Goal: Task Accomplishment & Management: Complete application form

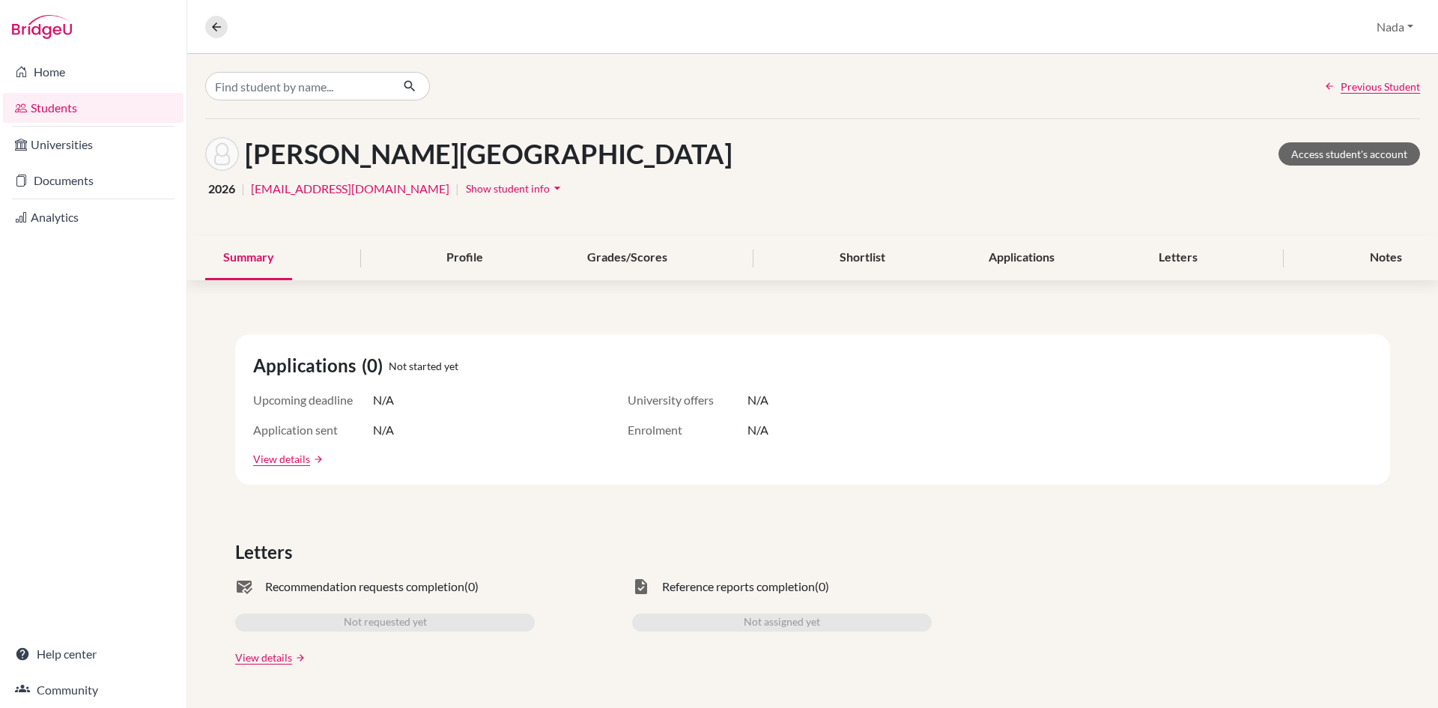
click at [91, 194] on link "Documents" at bounding box center [93, 181] width 181 height 30
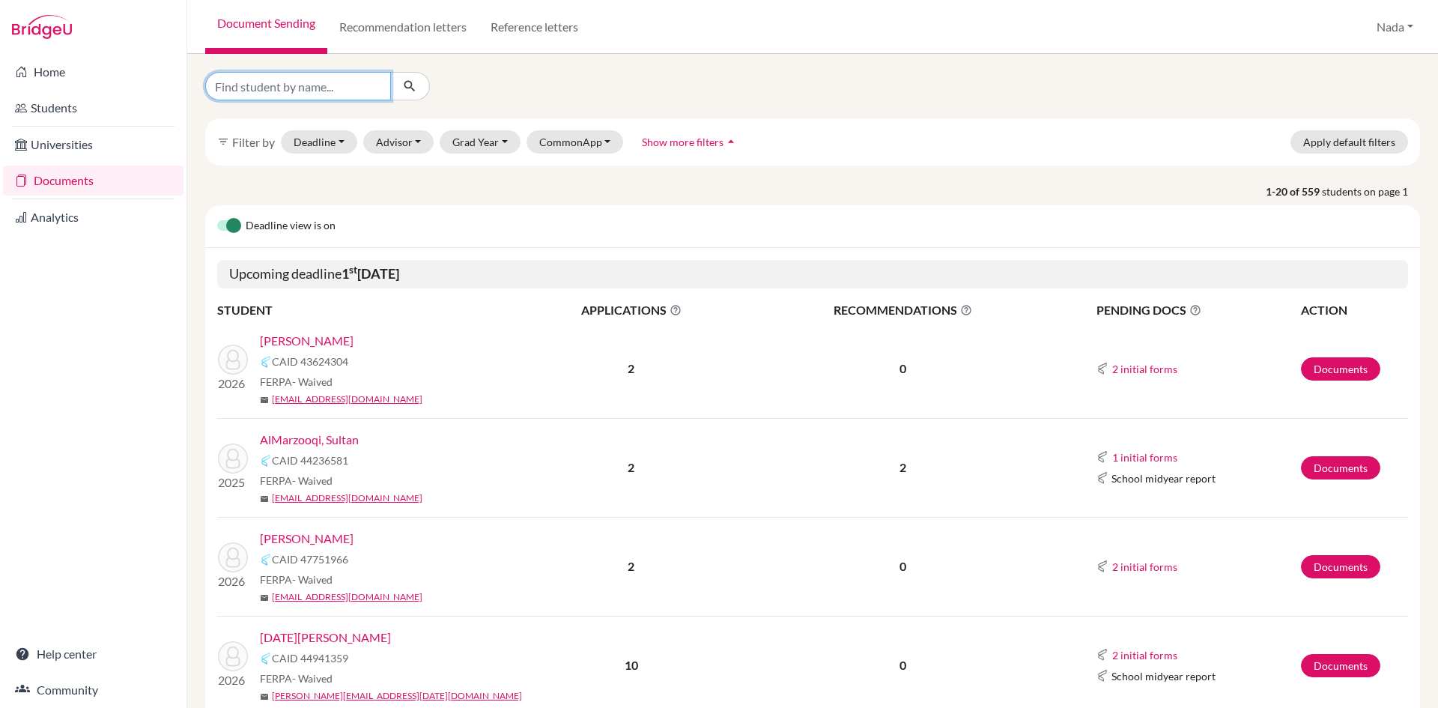
click at [300, 86] on input "Find student by name..." at bounding box center [298, 86] width 186 height 28
type input "alolama"
click button "submit" at bounding box center [410, 86] width 40 height 28
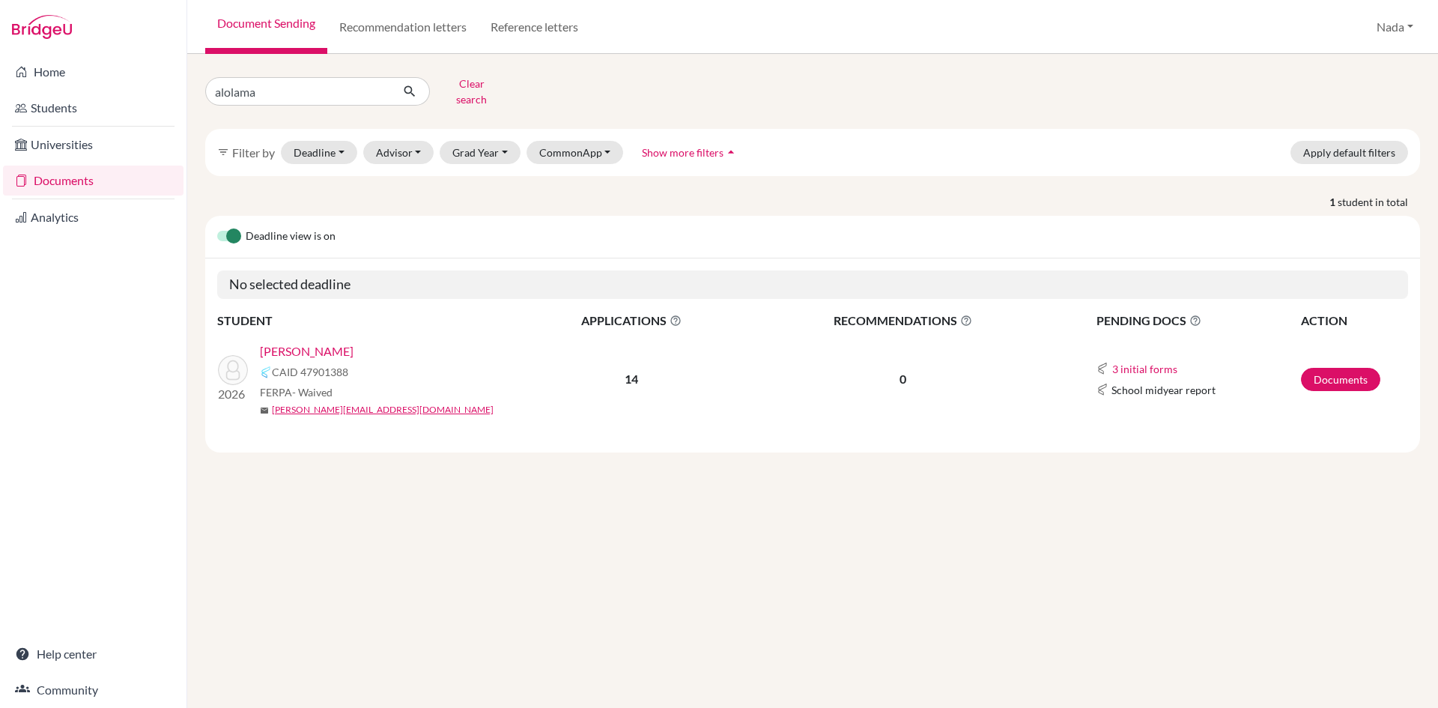
click at [319, 342] on link "Alolama, Abdulla" at bounding box center [307, 351] width 94 height 18
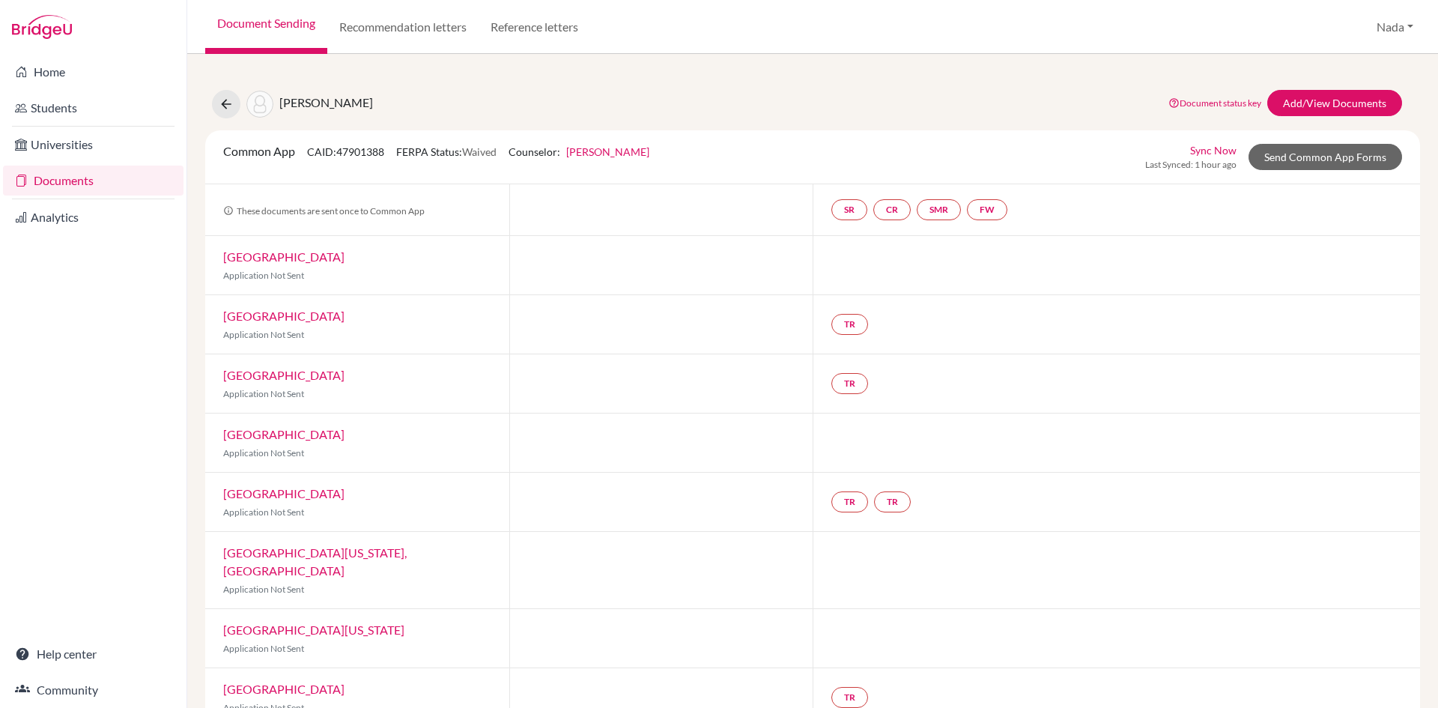
click at [1298, 170] on div "Sync Now Last Synced: 1 hour ago Send Common App Forms" at bounding box center [1273, 156] width 257 height 29
click at [1280, 154] on link "Send Common App Forms" at bounding box center [1326, 157] width 154 height 26
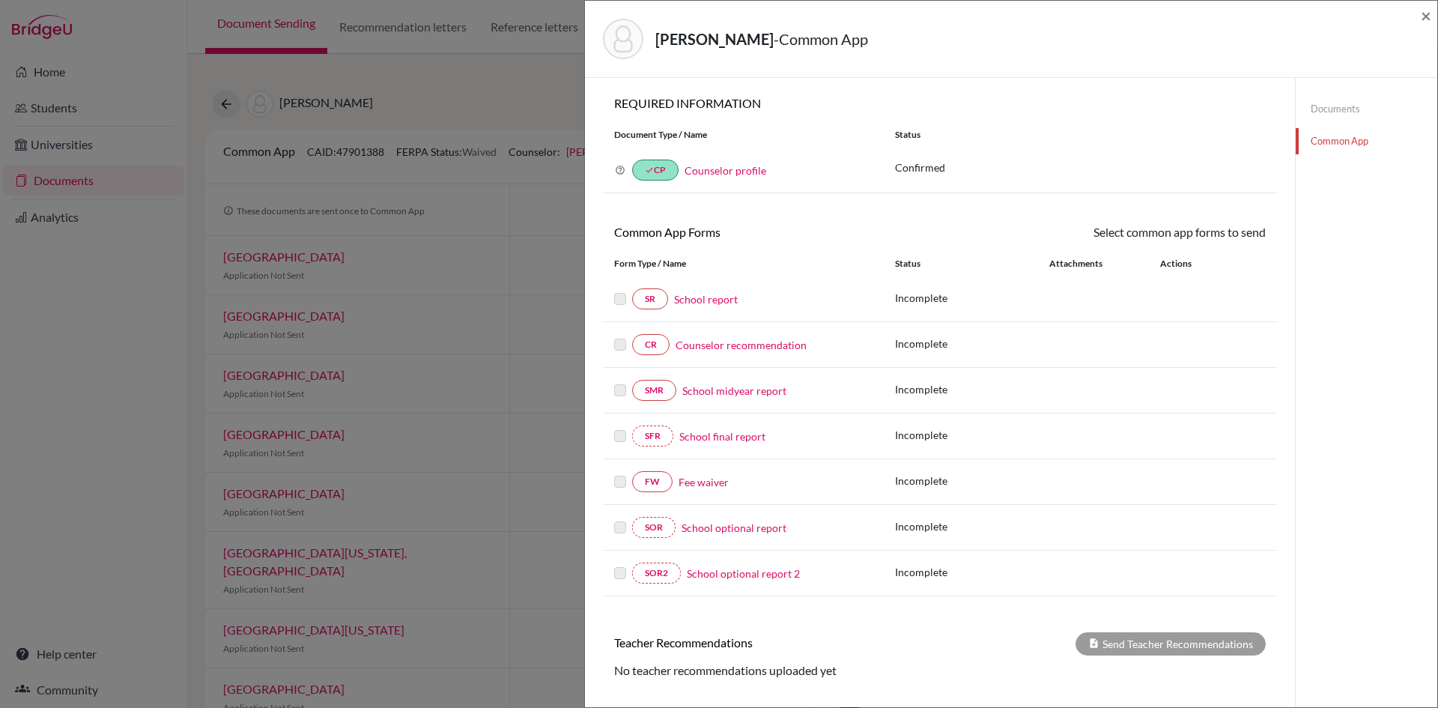
drag, startPoint x: 1337, startPoint y: 106, endPoint x: 1286, endPoint y: 147, distance: 65.0
click at [1338, 106] on link "Documents" at bounding box center [1367, 109] width 142 height 26
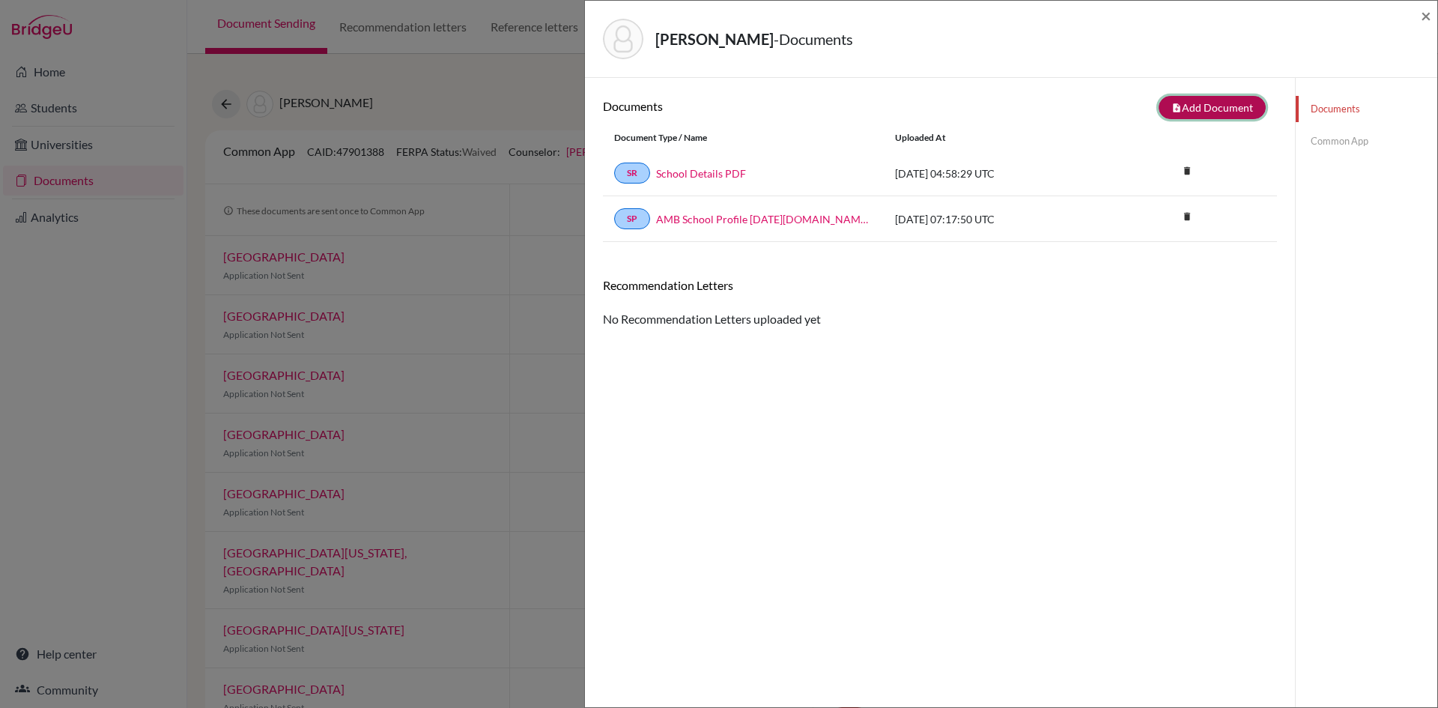
click at [1179, 107] on button "note_add Add Document" at bounding box center [1212, 107] width 107 height 23
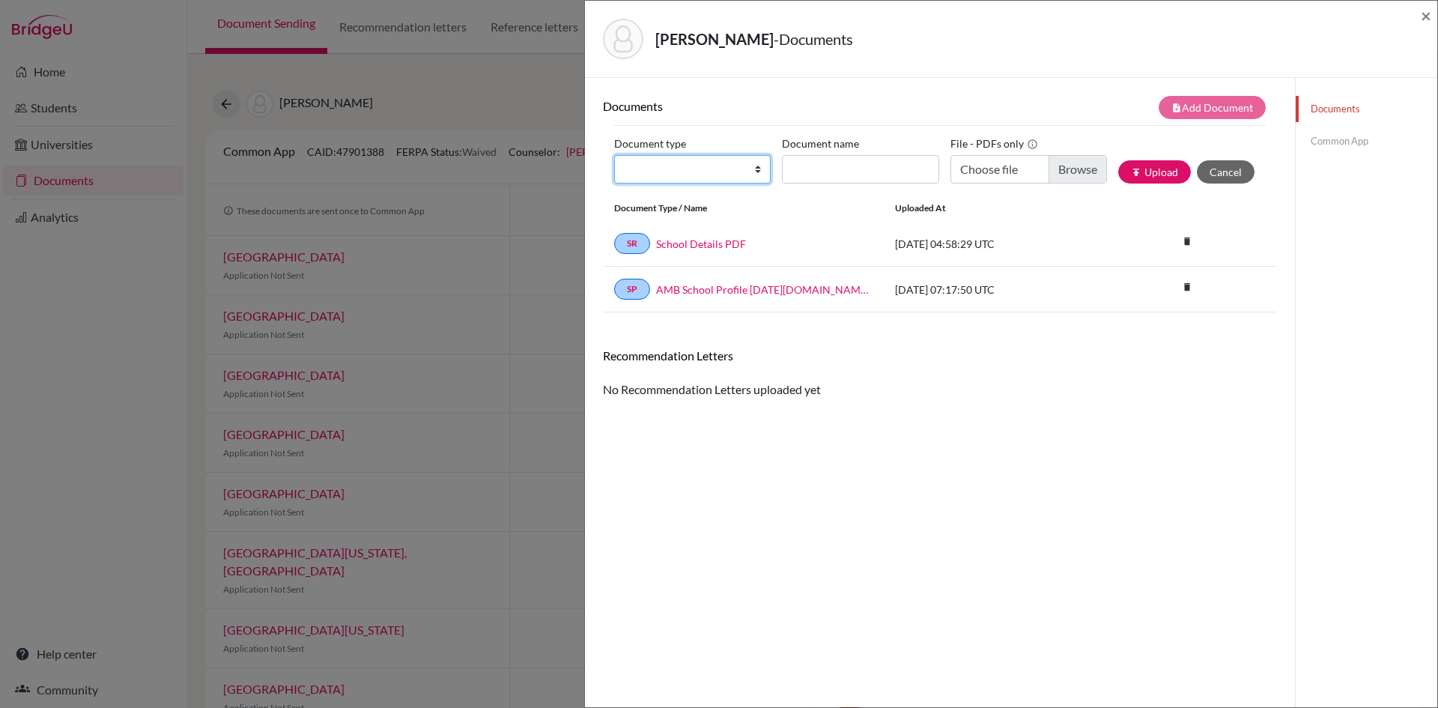
click at [681, 172] on select "Change explanation for Common App reports Counselor recommendation Internationa…" at bounding box center [692, 169] width 157 height 28
select select "5"
click at [614, 155] on select "Change explanation for Common App reports Counselor recommendation Internationa…" at bounding box center [692, 169] width 157 height 28
click at [897, 166] on input "Recommender's name" at bounding box center [860, 169] width 157 height 28
type input "[PERSON_NAME]"
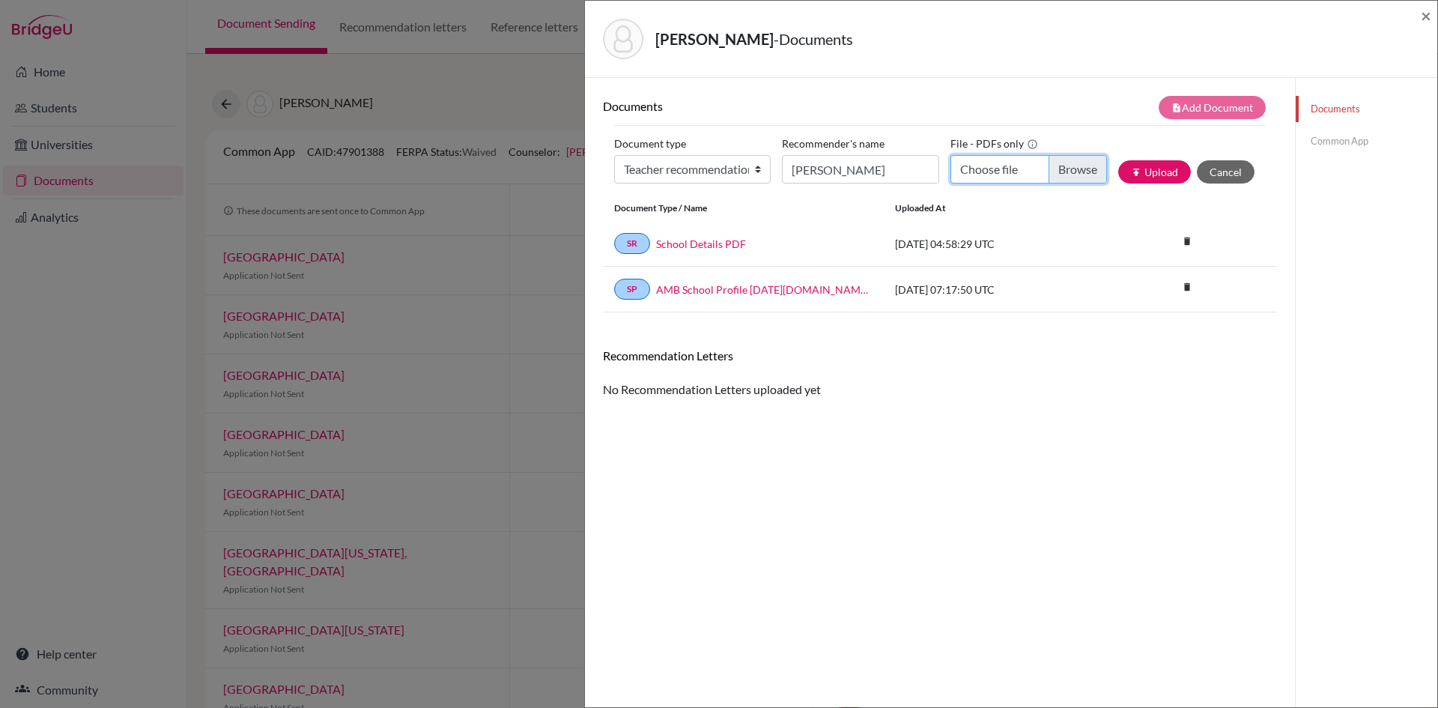
click at [1068, 165] on input "Choose file" at bounding box center [1029, 169] width 157 height 28
type input "C:\fakepath\Abdulla Alolama - Semaan Semaan.pdf"
click at [1120, 172] on button "publish Upload" at bounding box center [1154, 171] width 73 height 23
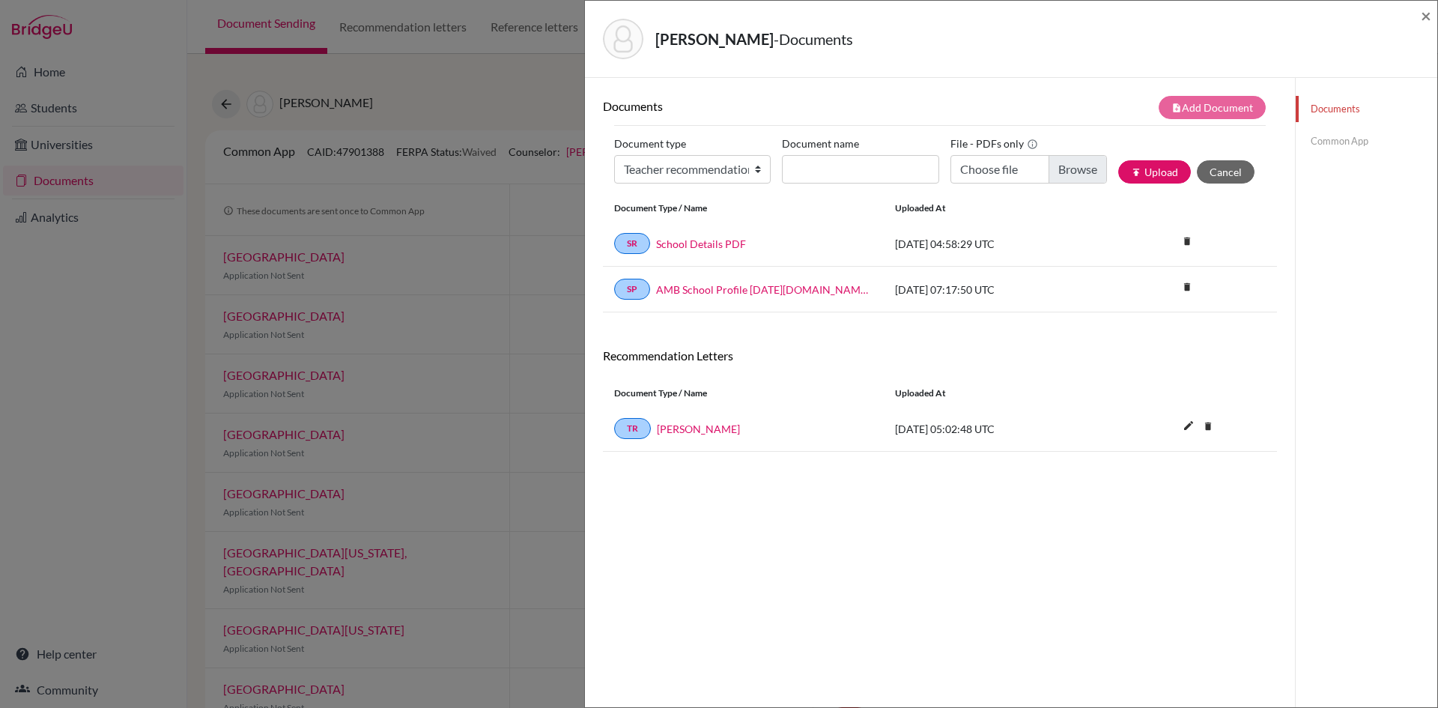
click at [1357, 144] on link "Common App" at bounding box center [1367, 141] width 142 height 26
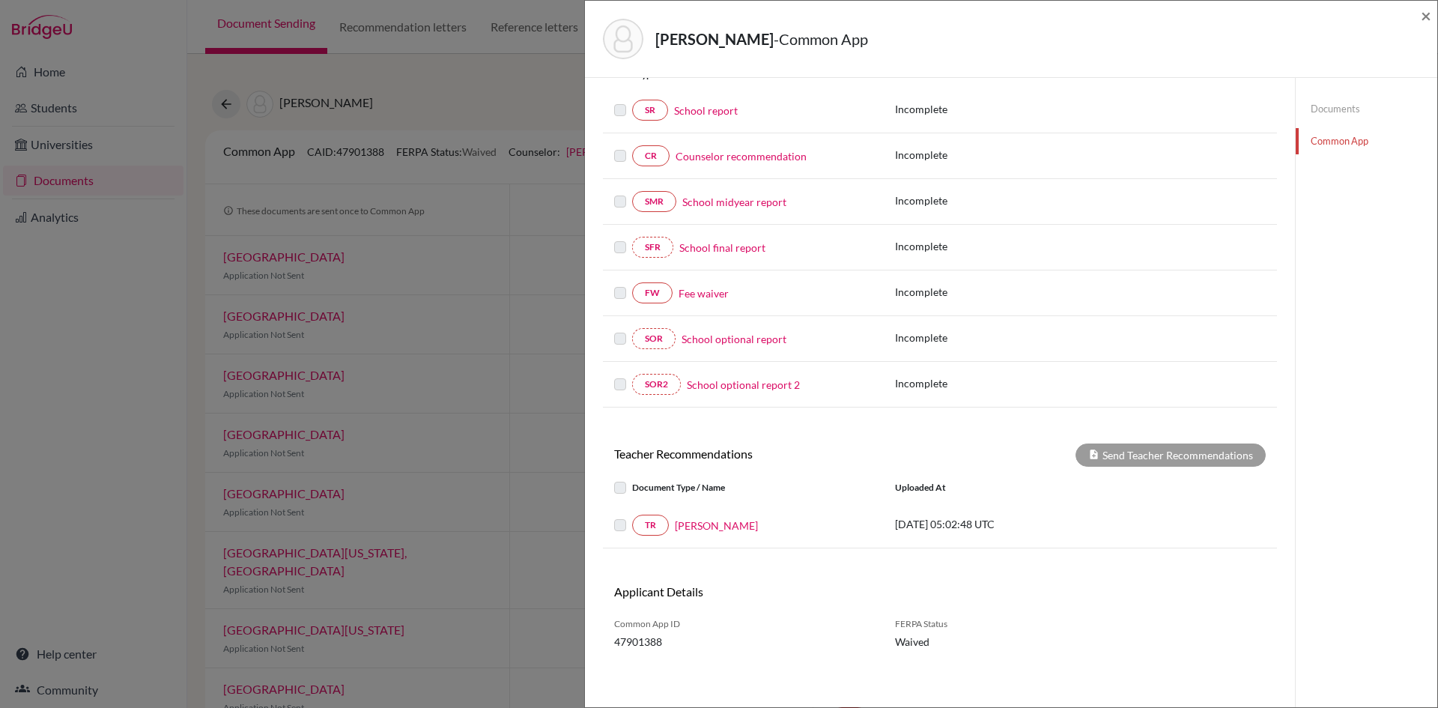
scroll to position [191, 0]
click at [735, 525] on link "Semaan Semaan" at bounding box center [716, 523] width 83 height 16
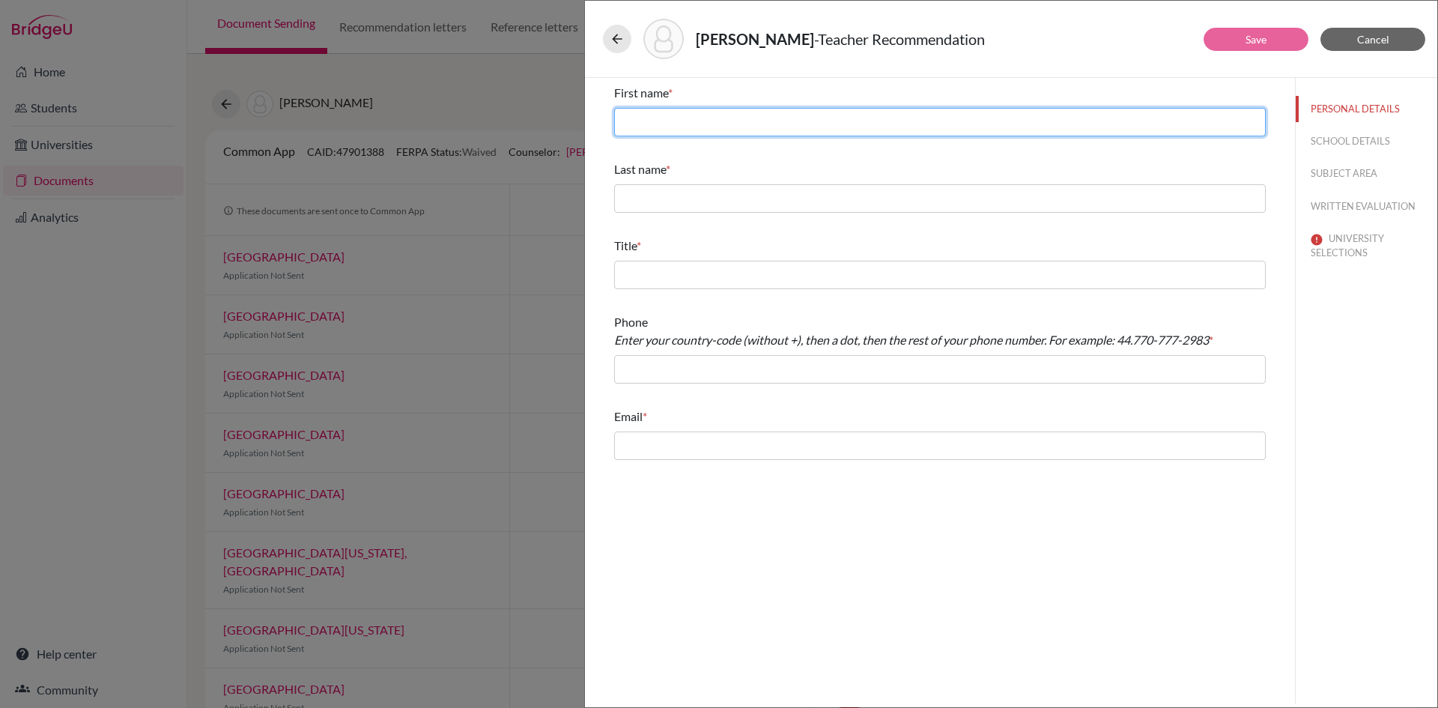
click at [750, 127] on input "text" at bounding box center [940, 122] width 652 height 28
type input "Semaan"
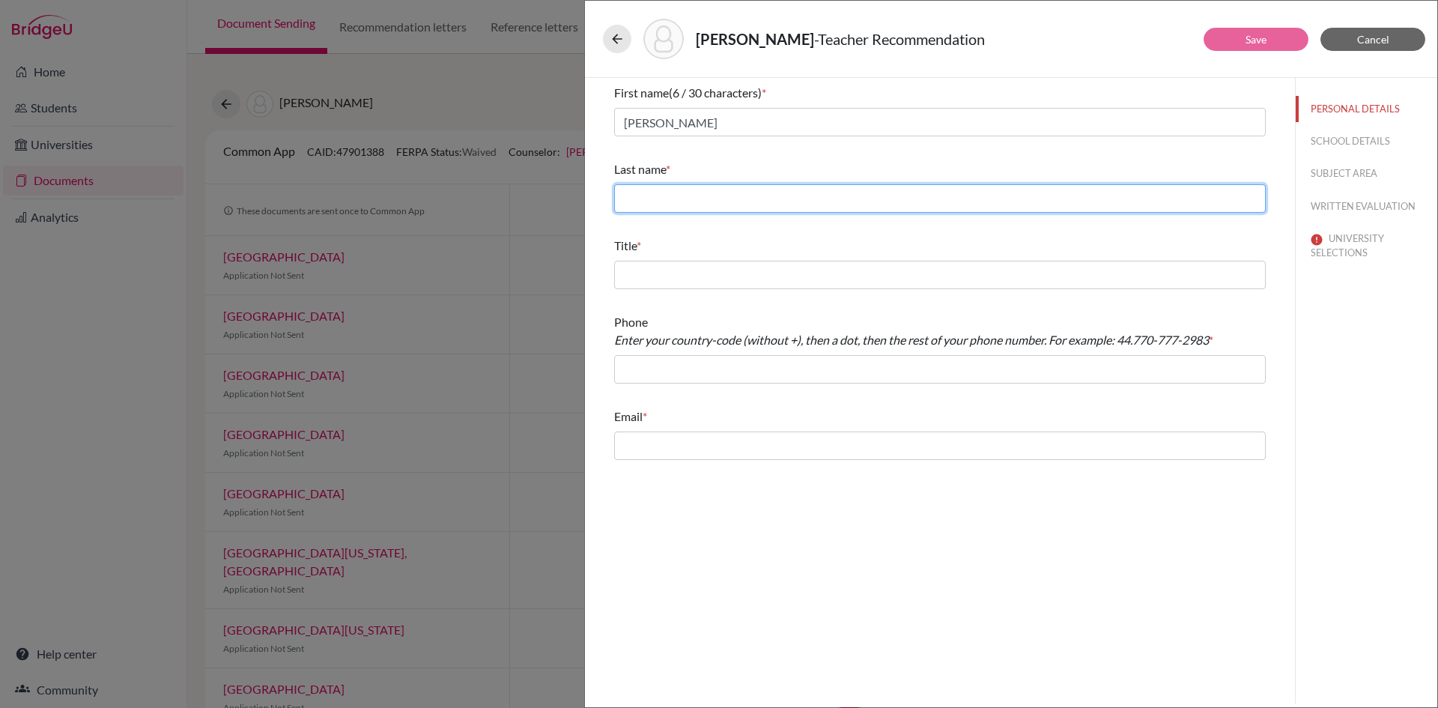
drag, startPoint x: 692, startPoint y: 196, endPoint x: 702, endPoint y: 196, distance: 9.7
click at [693, 196] on input "text" at bounding box center [940, 198] width 652 height 28
type input "Semaan"
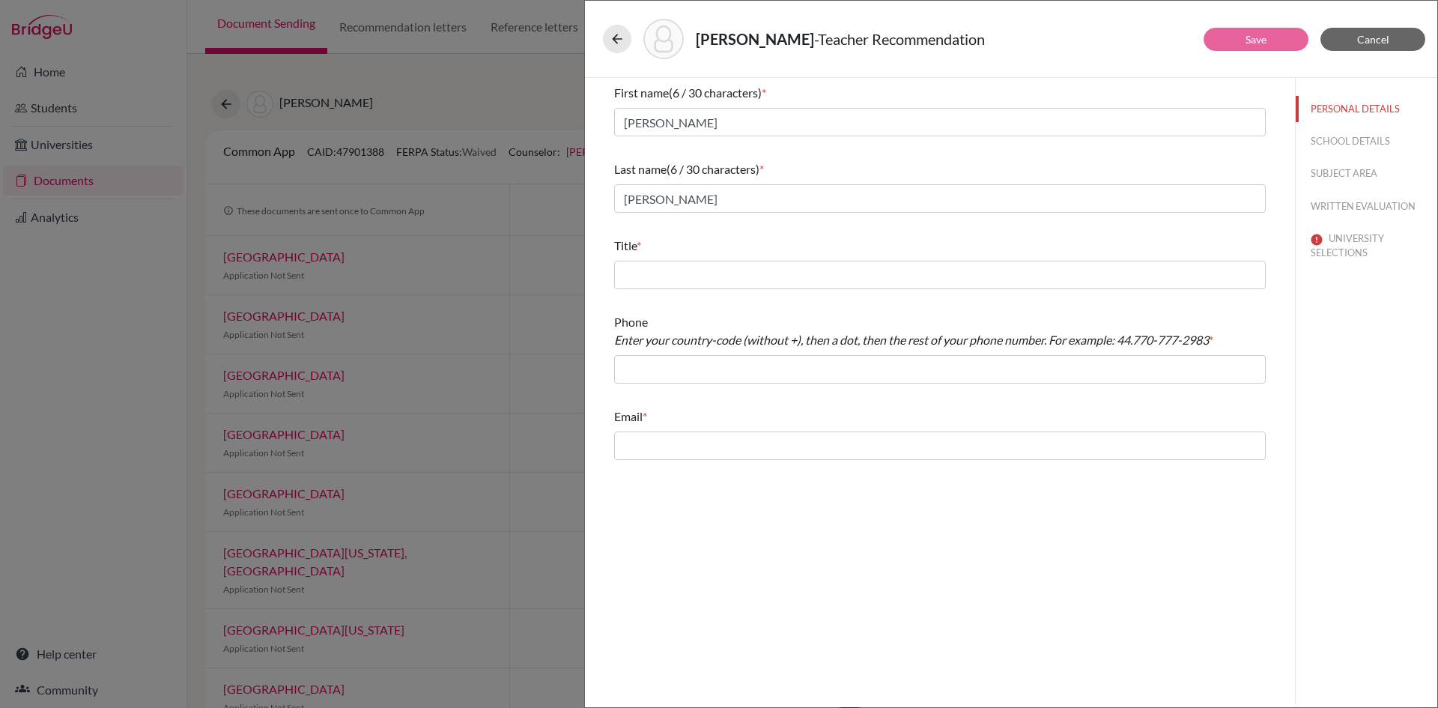
click at [689, 253] on div "Title *" at bounding box center [940, 246] width 652 height 18
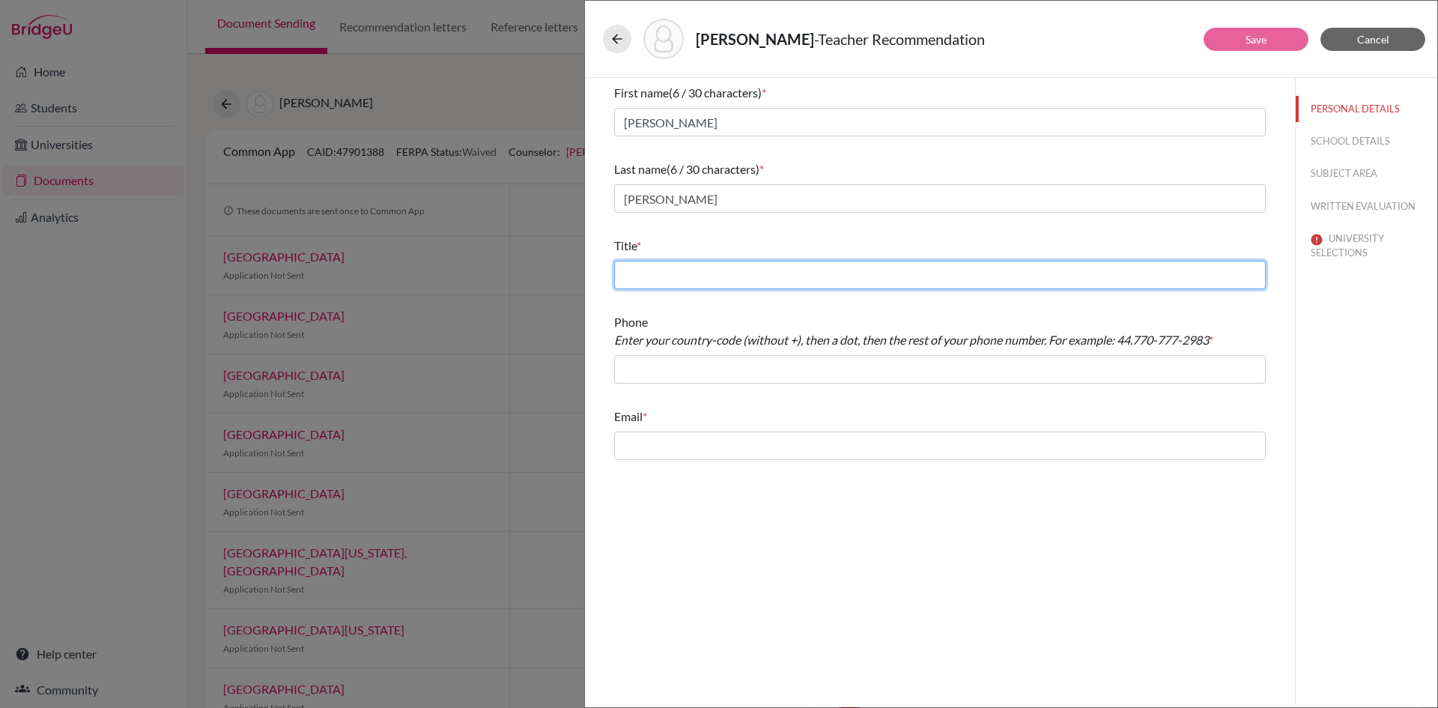
click at [685, 276] on input "text" at bounding box center [940, 275] width 652 height 28
type input "M"
type input "High School Mathematics Teacher"
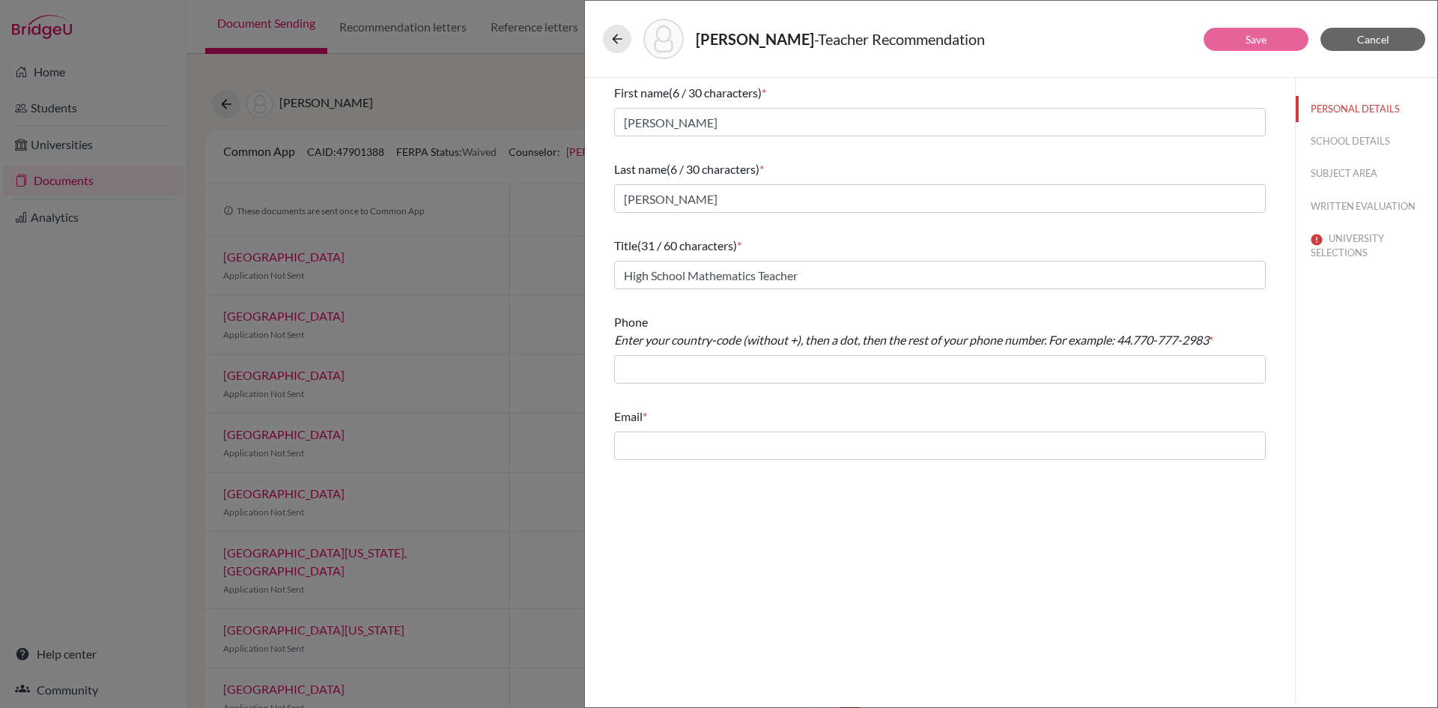
click at [847, 388] on div "Phone Enter your country-code (without +), then a dot, then the rest of your ph…" at bounding box center [940, 348] width 652 height 82
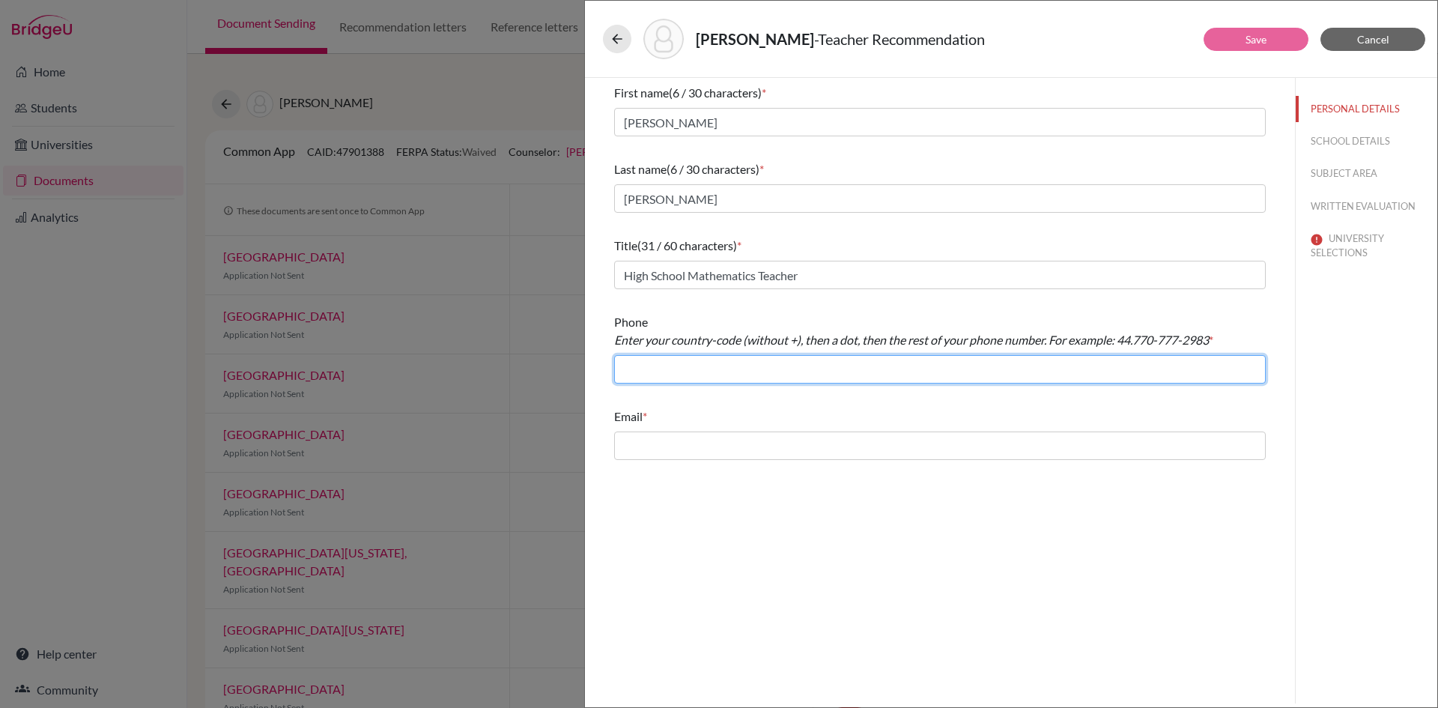
click at [857, 378] on input "text" at bounding box center [940, 369] width 652 height 28
paste input "+971586176600"
click at [630, 367] on input "+971586176600" at bounding box center [940, 369] width 652 height 28
click at [645, 372] on input "971586176600" at bounding box center [940, 369] width 652 height 28
type input "971.586176600"
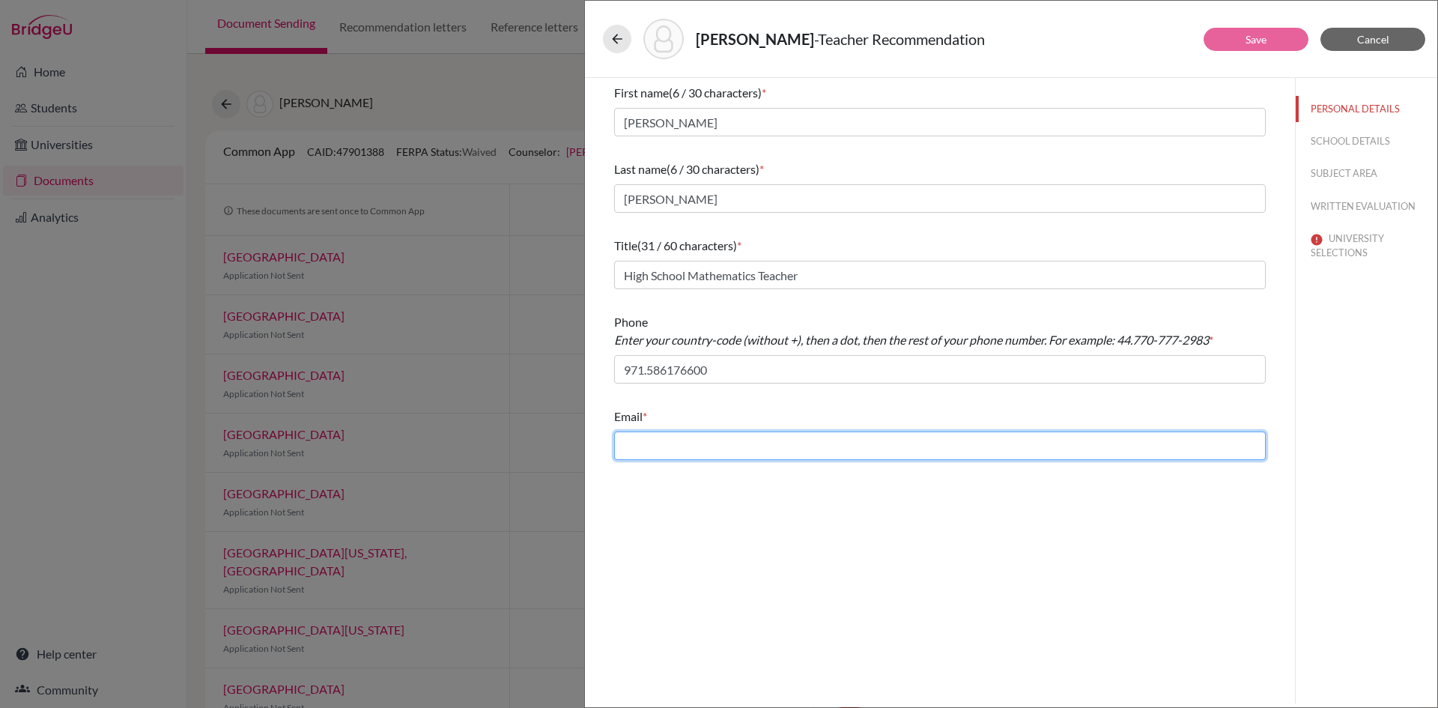
click at [694, 440] on input "text" at bounding box center [940, 445] width 652 height 28
click at [725, 458] on input "text" at bounding box center [940, 445] width 652 height 28
paste input "6semaan@gmail.com"
type input "6semaan@gmail.com"
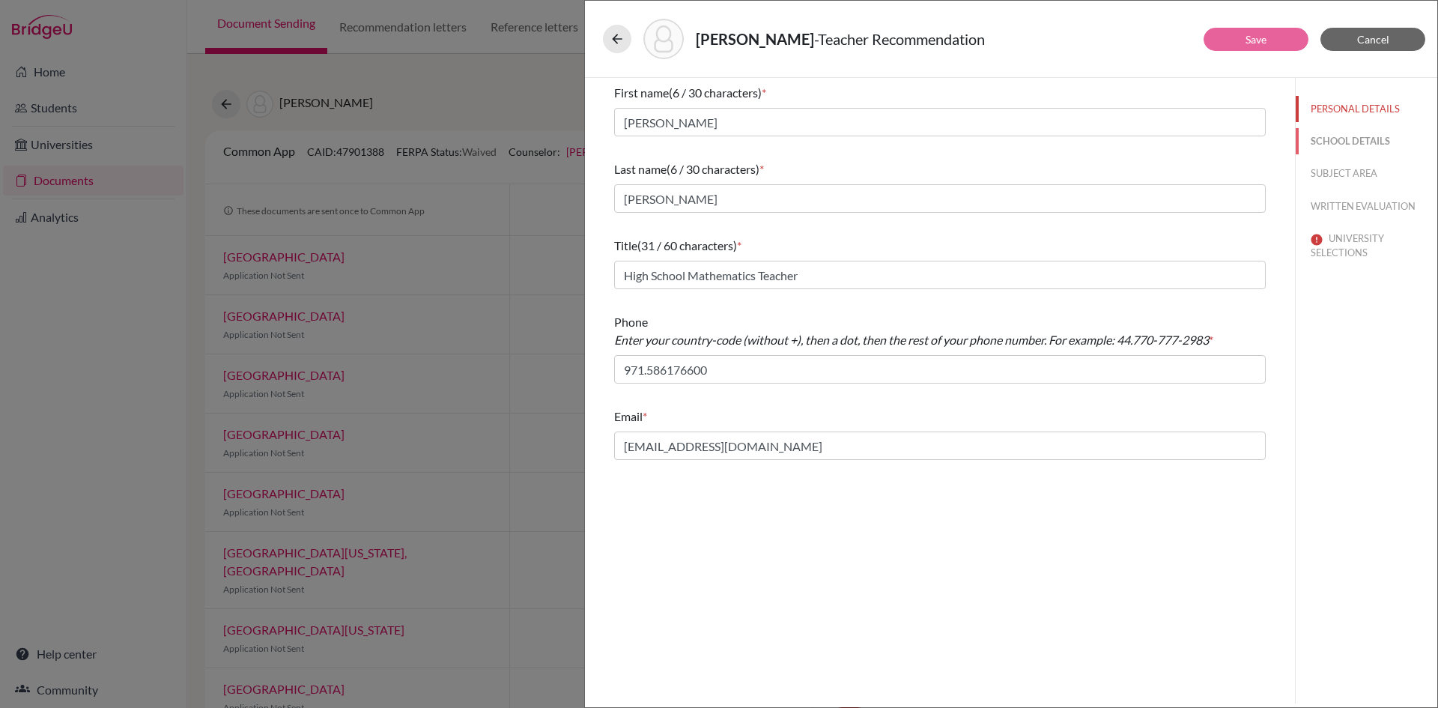
click at [1366, 148] on button "SCHOOL DETAILS" at bounding box center [1367, 141] width 142 height 26
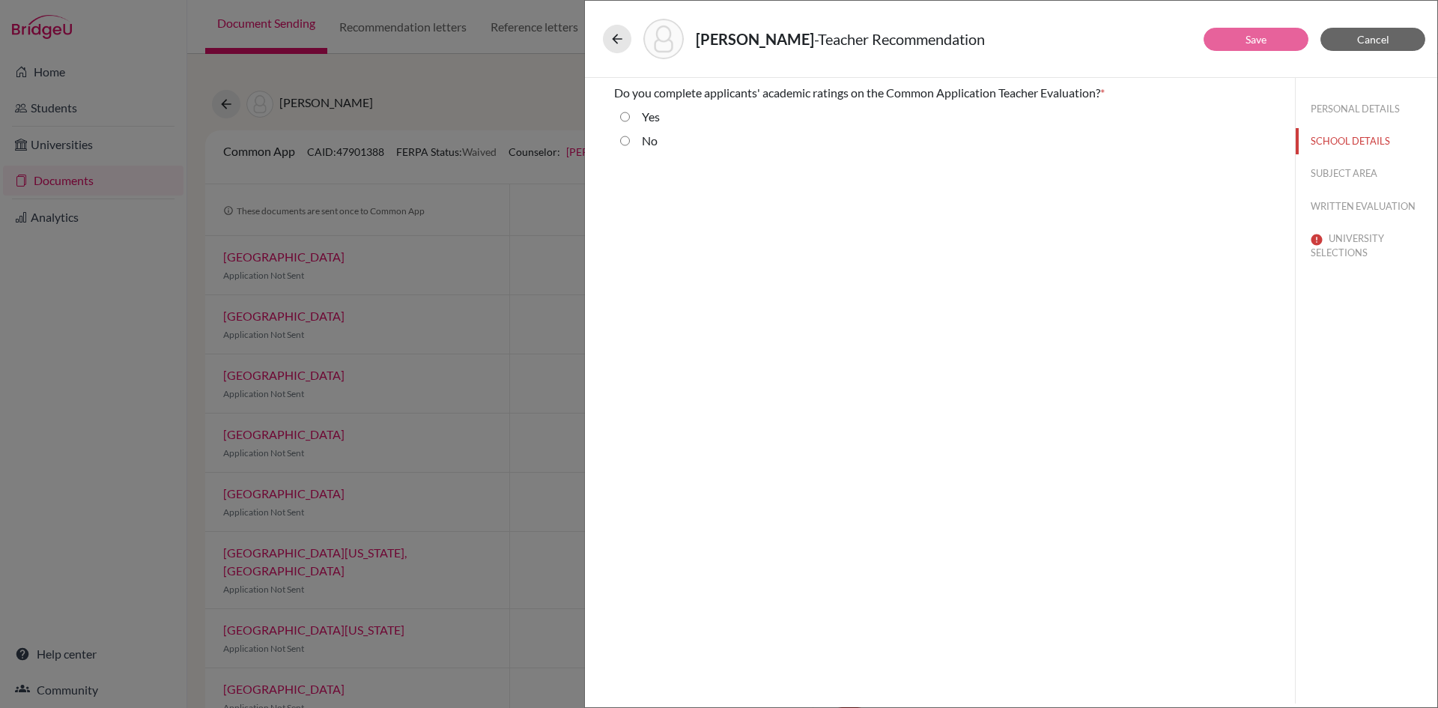
click at [642, 151] on div "No" at bounding box center [644, 144] width 28 height 24
click at [646, 145] on label "No" at bounding box center [650, 141] width 16 height 18
click at [630, 145] on input "No" at bounding box center [625, 141] width 10 height 18
radio input "true"
click at [1384, 175] on button "SUBJECT AREA" at bounding box center [1367, 173] width 142 height 26
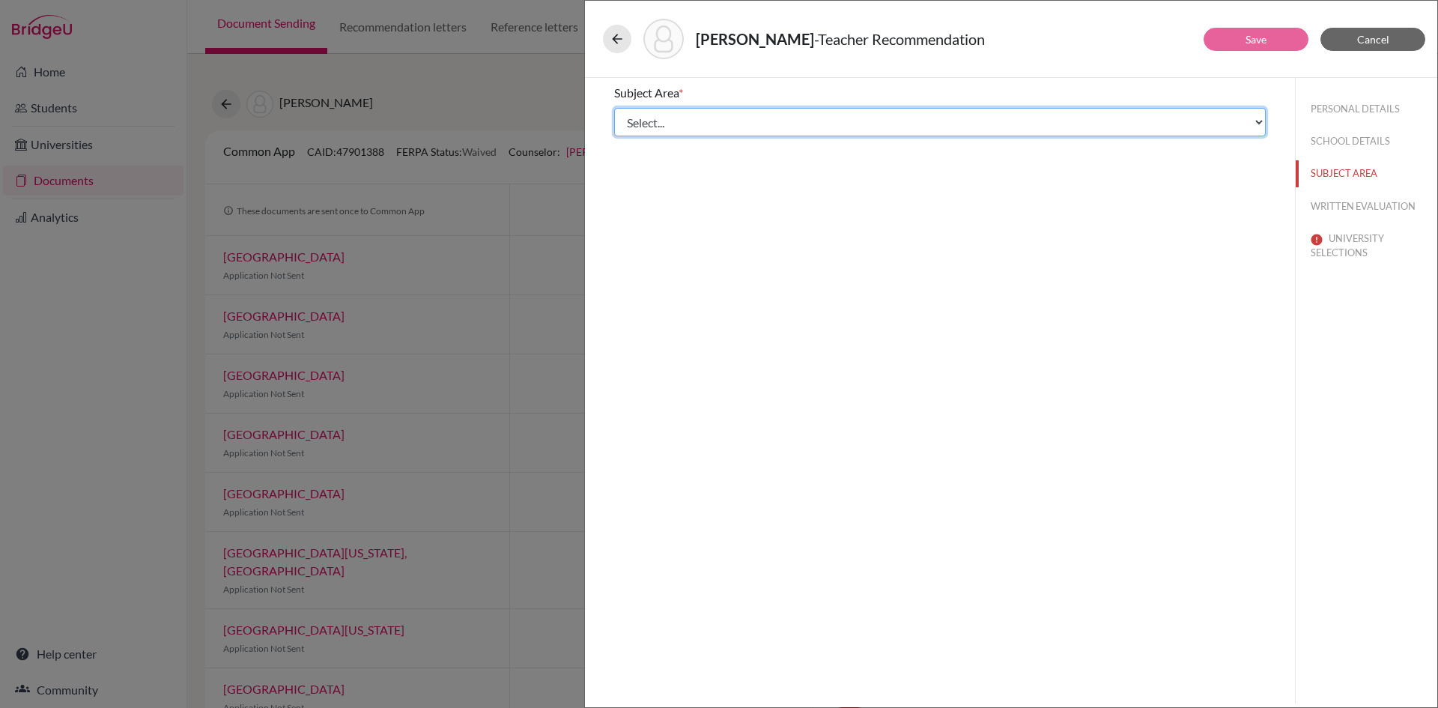
click at [703, 120] on select "Select... Math English Science World Language Social Studies Other Computer Sci…" at bounding box center [940, 122] width 652 height 28
select select "0"
click at [614, 108] on select "Select... Math English Science World Language Social Studies Other Computer Sci…" at bounding box center [940, 122] width 652 height 28
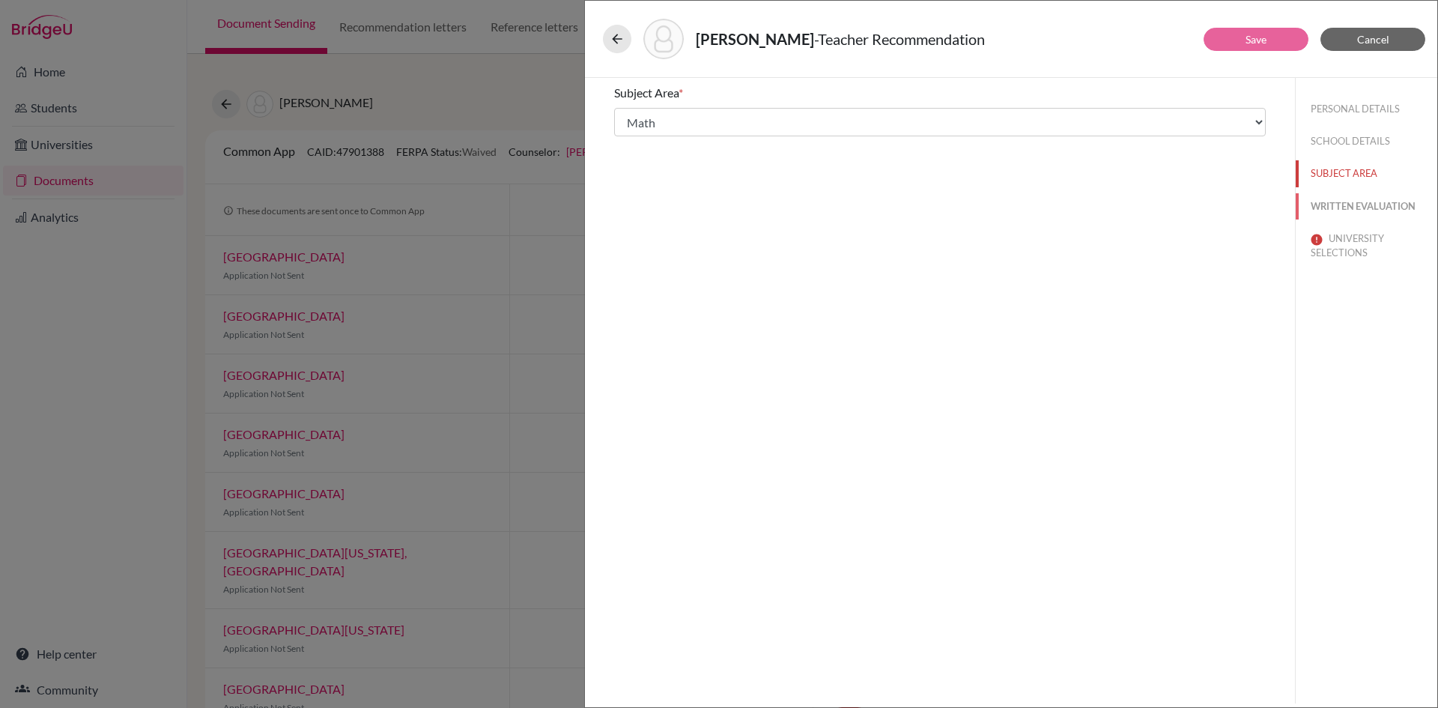
click at [1337, 199] on button "WRITTEN EVALUATION" at bounding box center [1367, 206] width 142 height 26
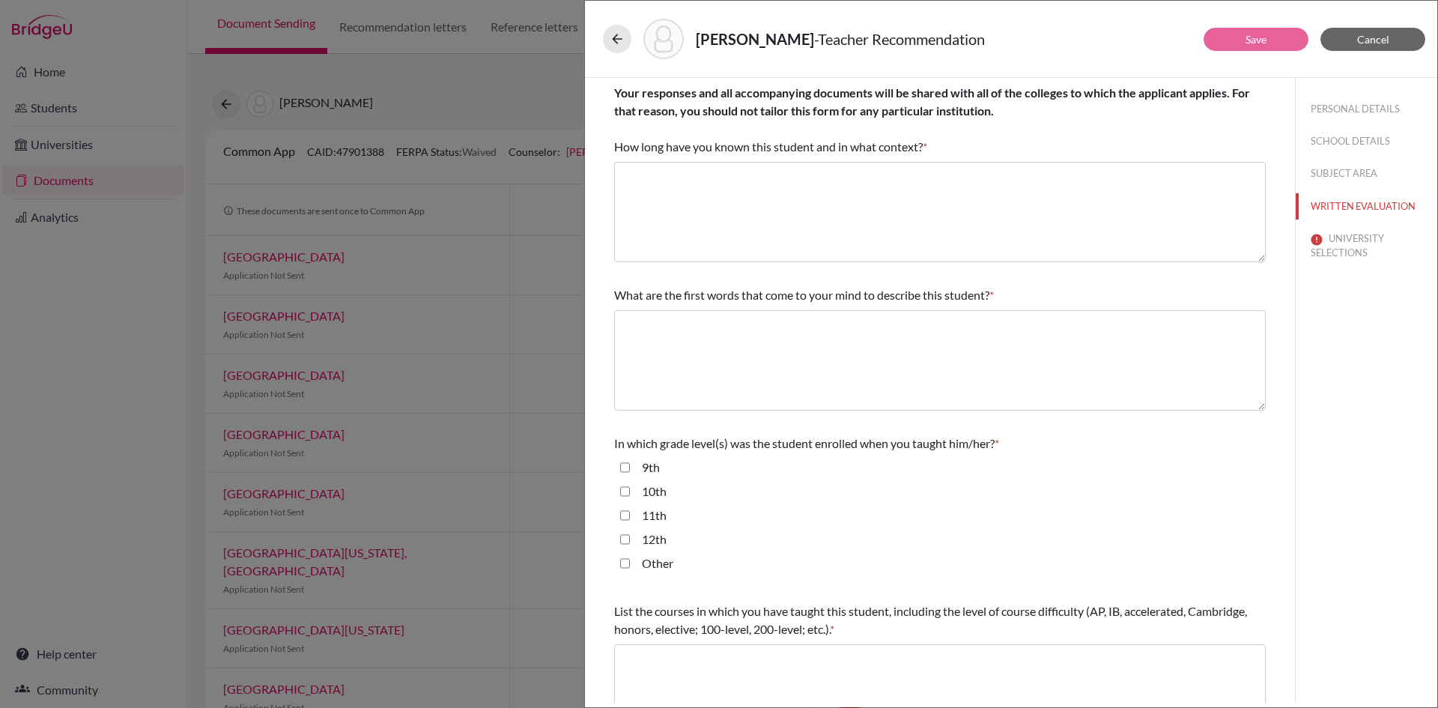
click at [790, 152] on span "Your responses and all accompanying documents will be shared with all of the co…" at bounding box center [932, 119] width 636 height 68
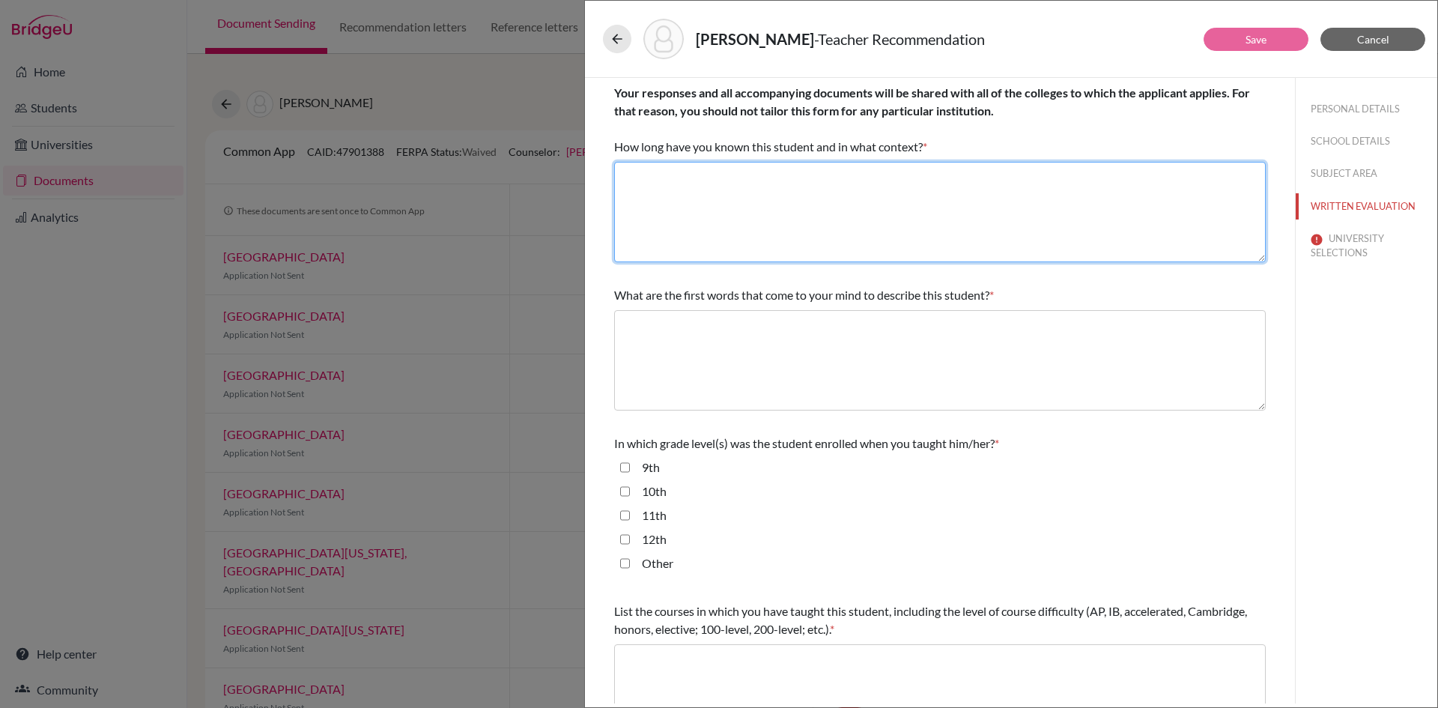
click at [784, 184] on textarea at bounding box center [940, 212] width 652 height 100
type textarea "For one year as his math teacher"
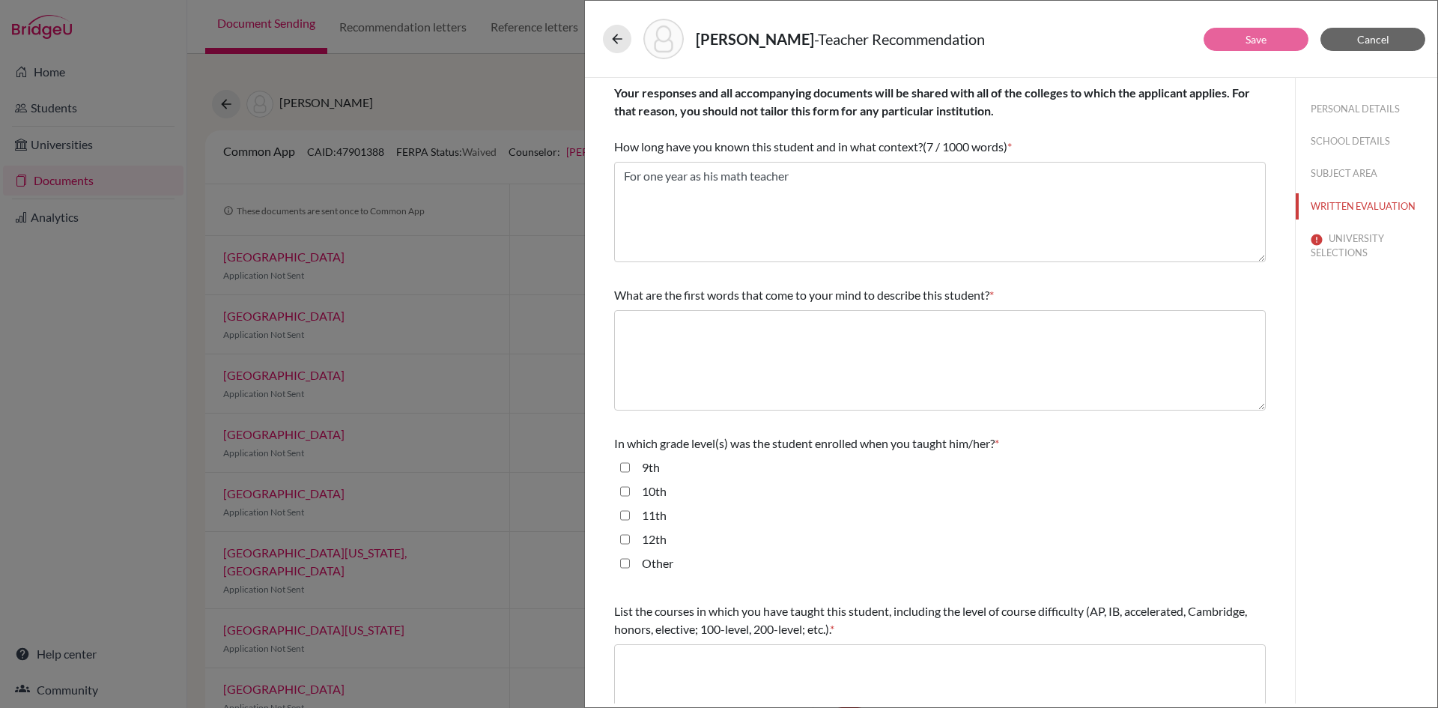
click at [772, 301] on span "What are the first words that come to your mind to describe this student?" at bounding box center [801, 295] width 375 height 14
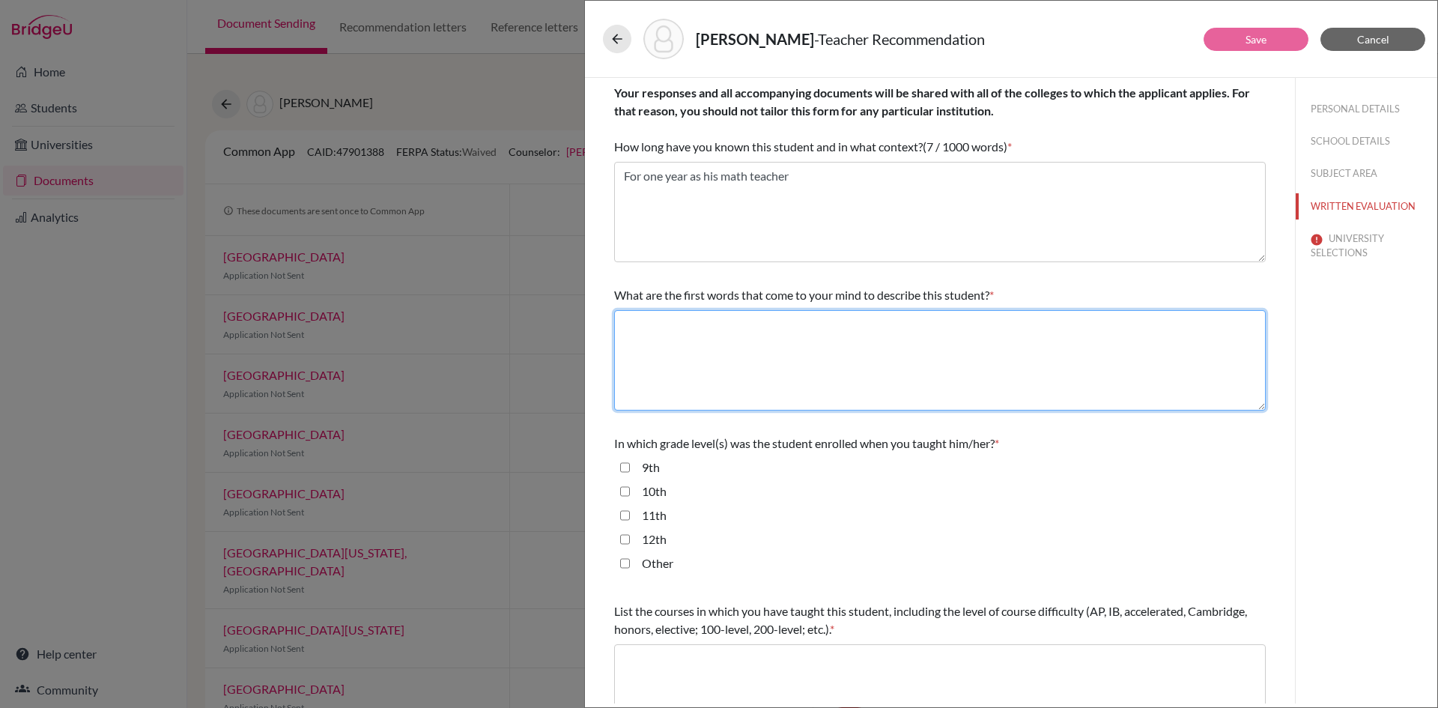
click at [770, 346] on textarea at bounding box center [940, 360] width 652 height 100
click at [798, 386] on textarea at bounding box center [940, 360] width 652 height 100
click at [880, 354] on textarea "intellectual curiosity," at bounding box center [940, 360] width 652 height 100
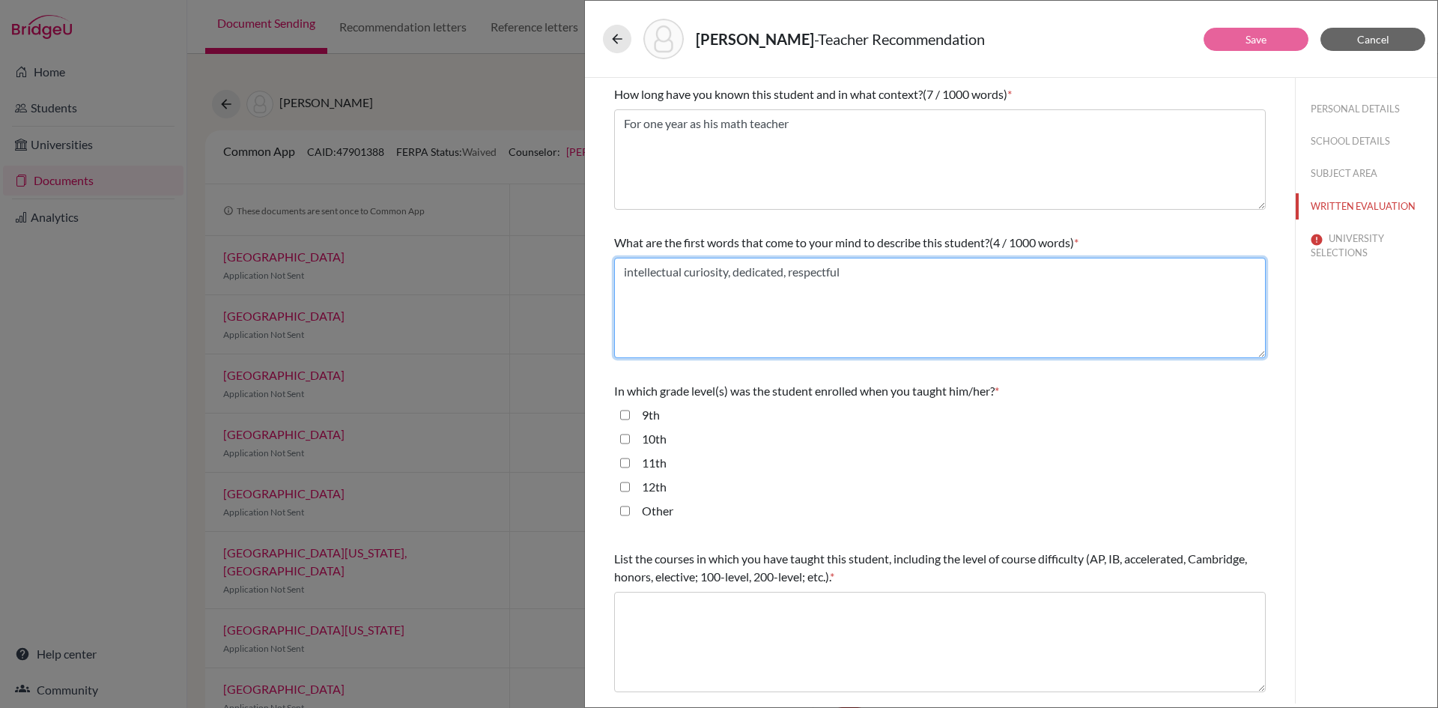
scroll to position [150, 0]
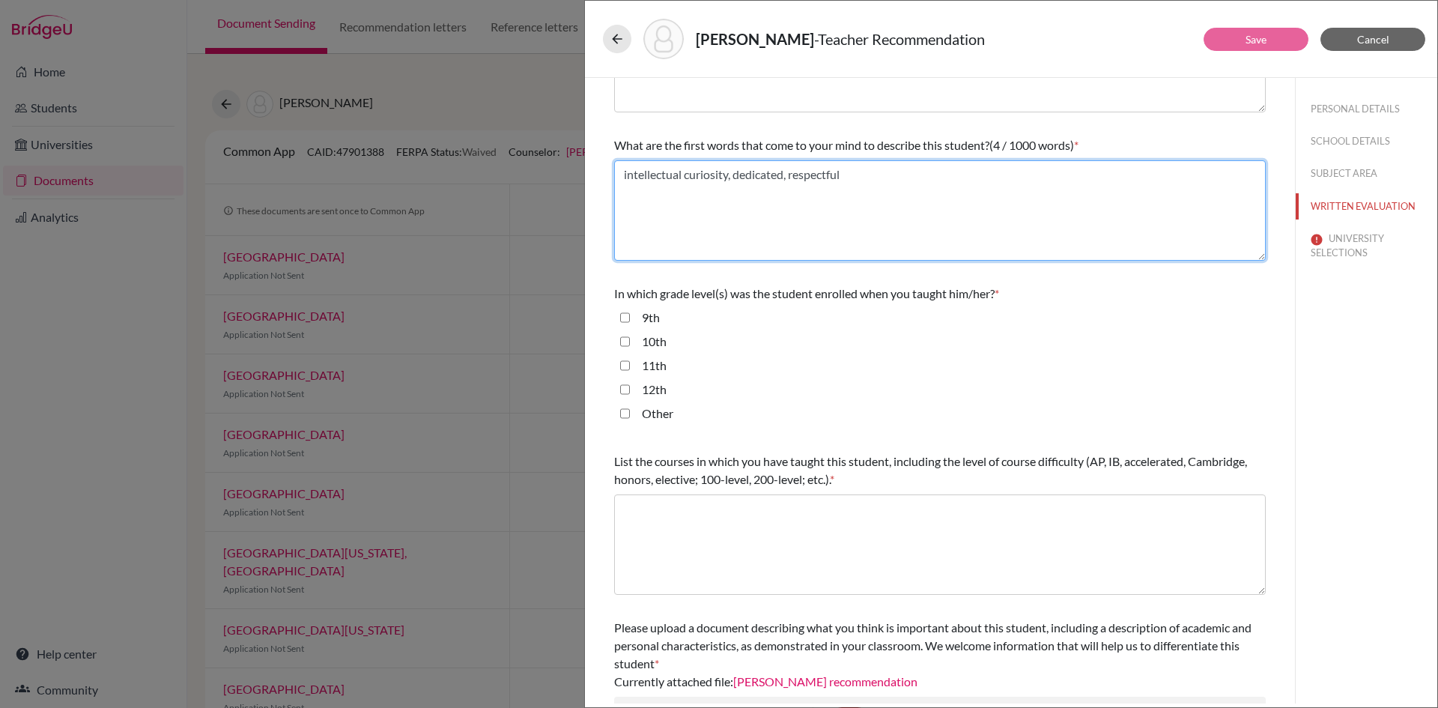
type textarea "intellectual curiosity, dedicated, respectful"
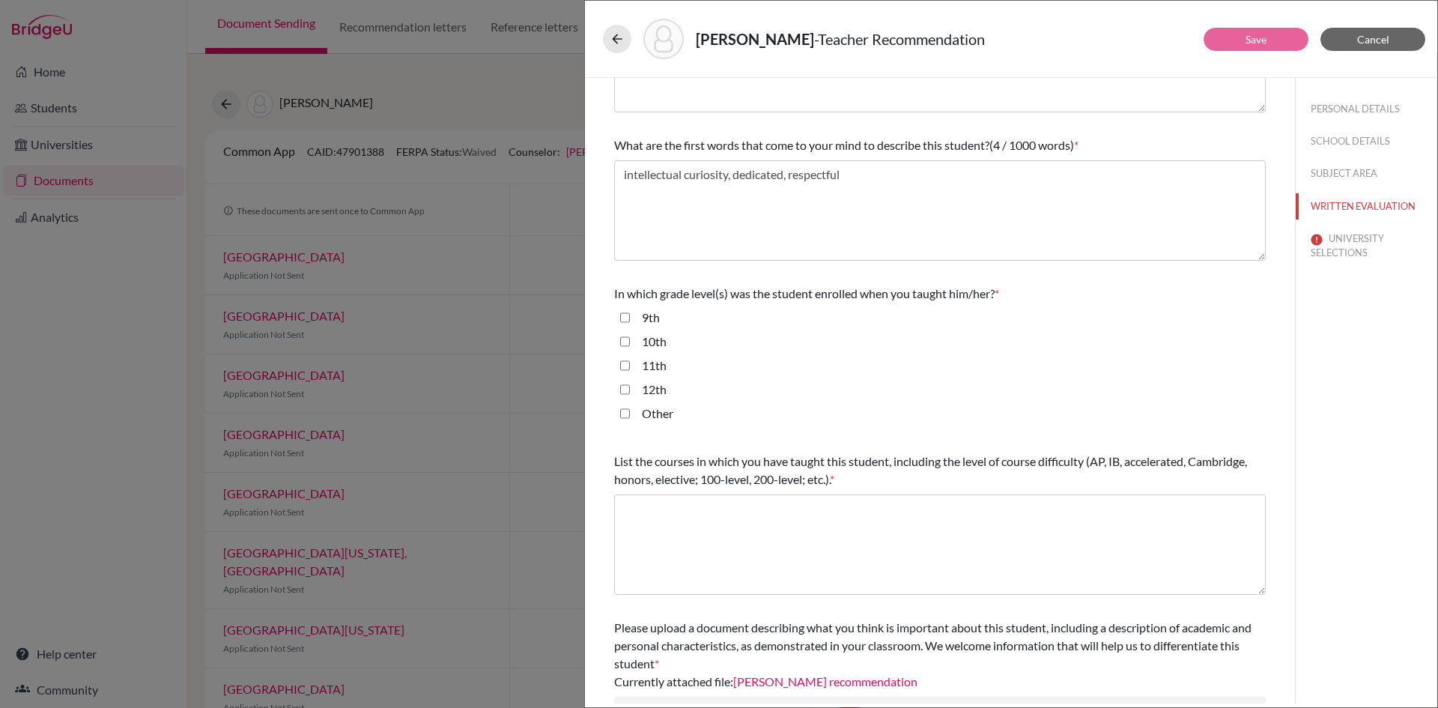
click at [647, 369] on label "11th" at bounding box center [654, 366] width 25 height 18
click at [630, 369] on input "11th" at bounding box center [625, 366] width 10 height 18
checkbox input "true"
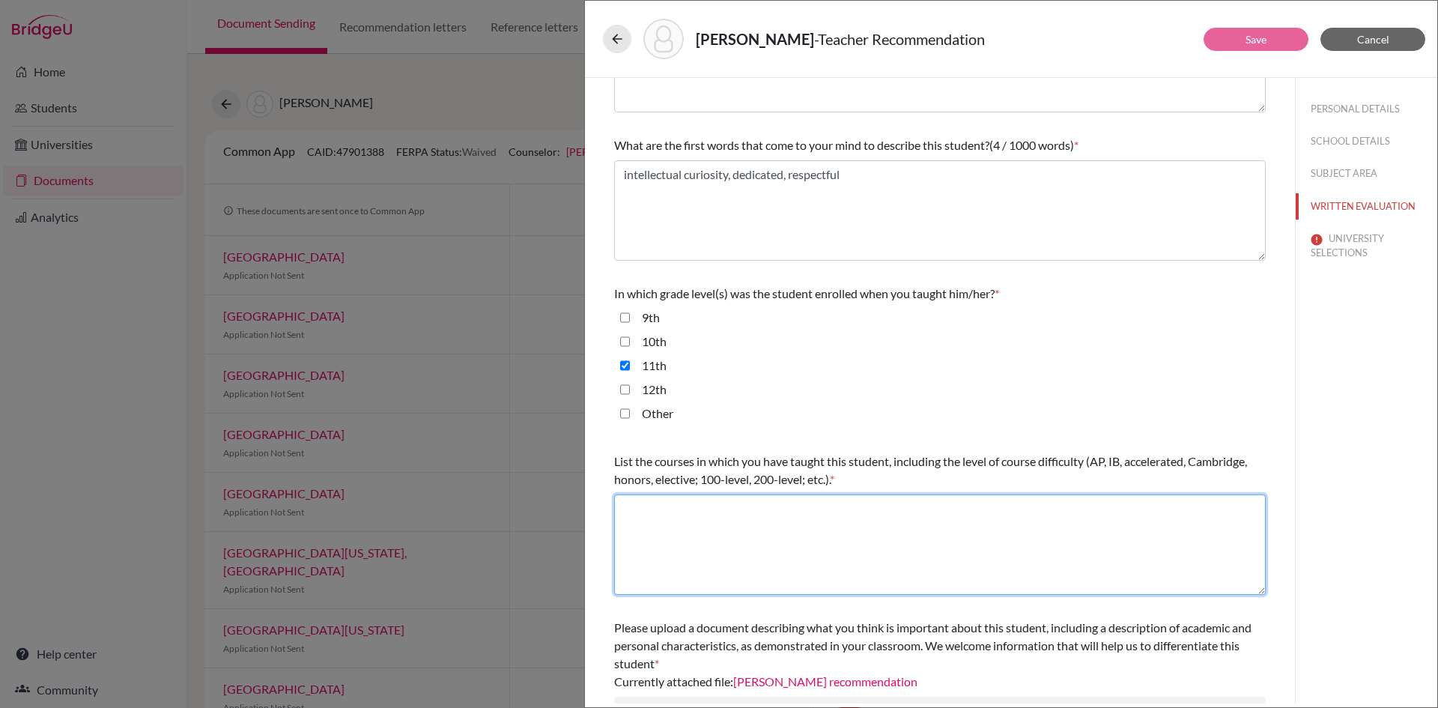
click at [789, 536] on textarea at bounding box center [940, 544] width 652 height 100
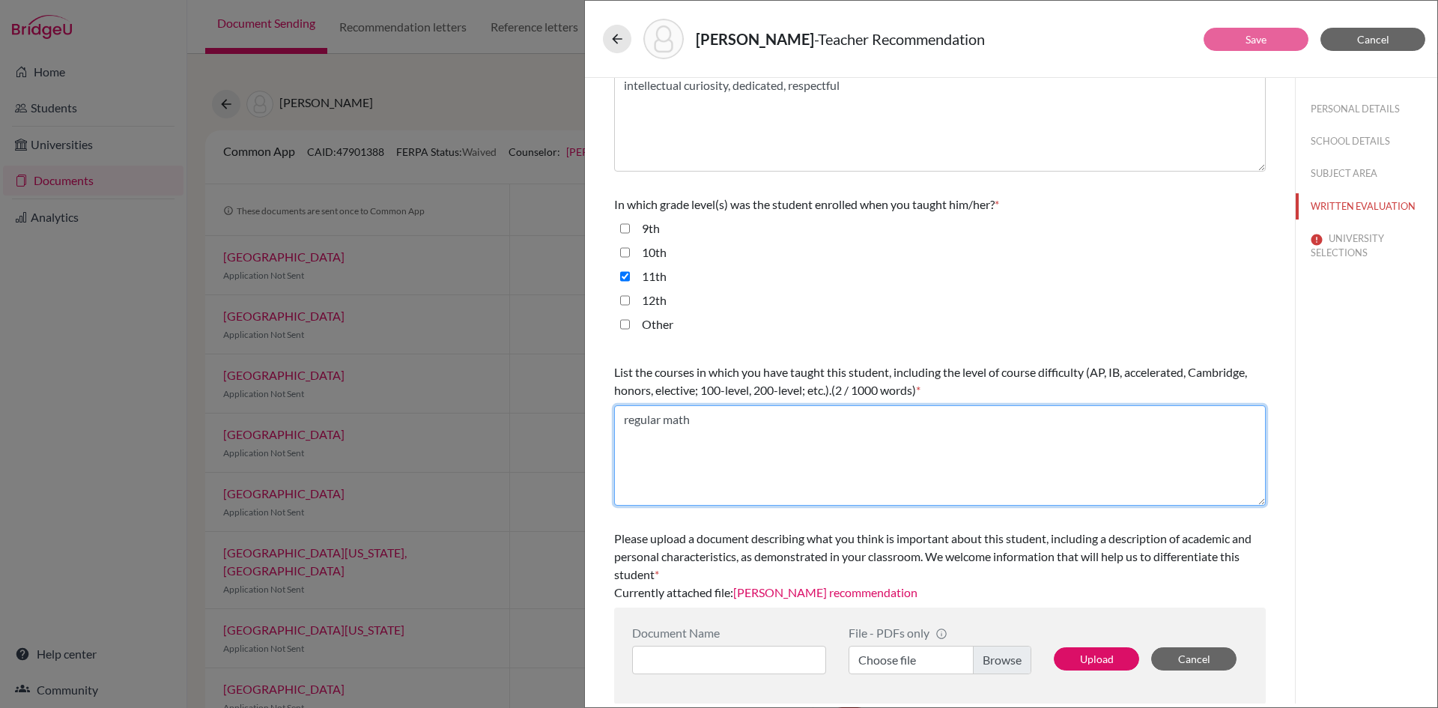
scroll to position [240, 0]
type textarea "regular math"
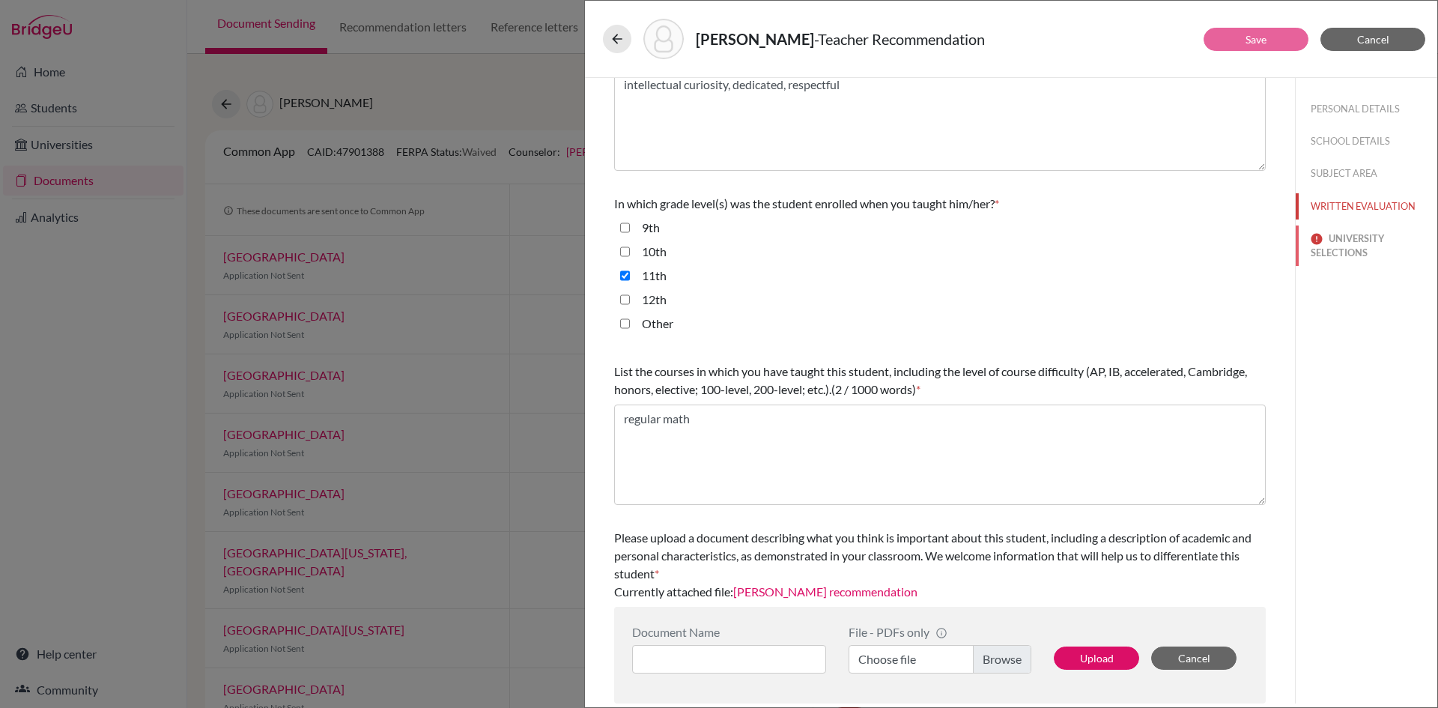
click at [1334, 260] on button "UNIVERSITY SELECTIONS" at bounding box center [1367, 245] width 142 height 40
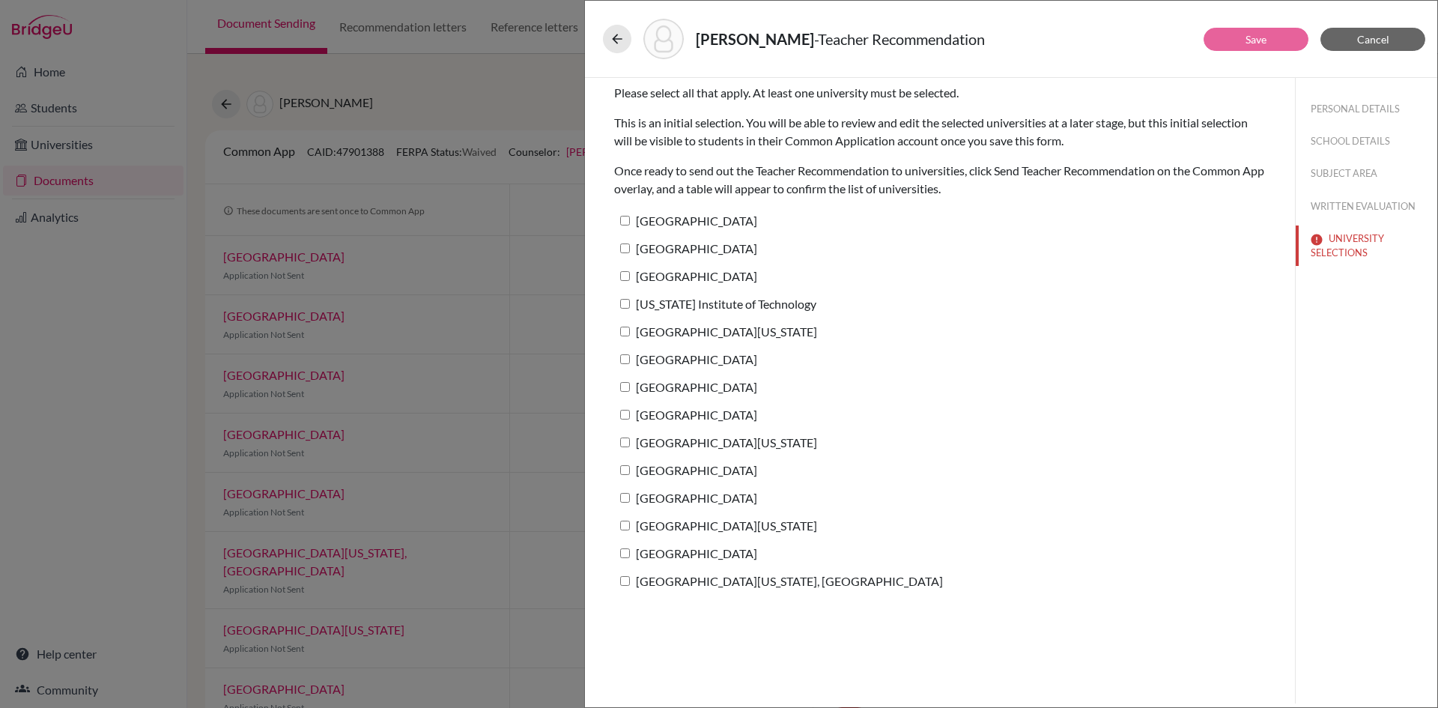
click at [670, 222] on label "Harvard University" at bounding box center [685, 221] width 143 height 22
click at [630, 222] on input "Harvard University" at bounding box center [625, 221] width 10 height 10
checkbox input "true"
click at [671, 241] on label "Columbia University" at bounding box center [685, 248] width 143 height 22
click at [630, 243] on input "Columbia University" at bounding box center [625, 248] width 10 height 10
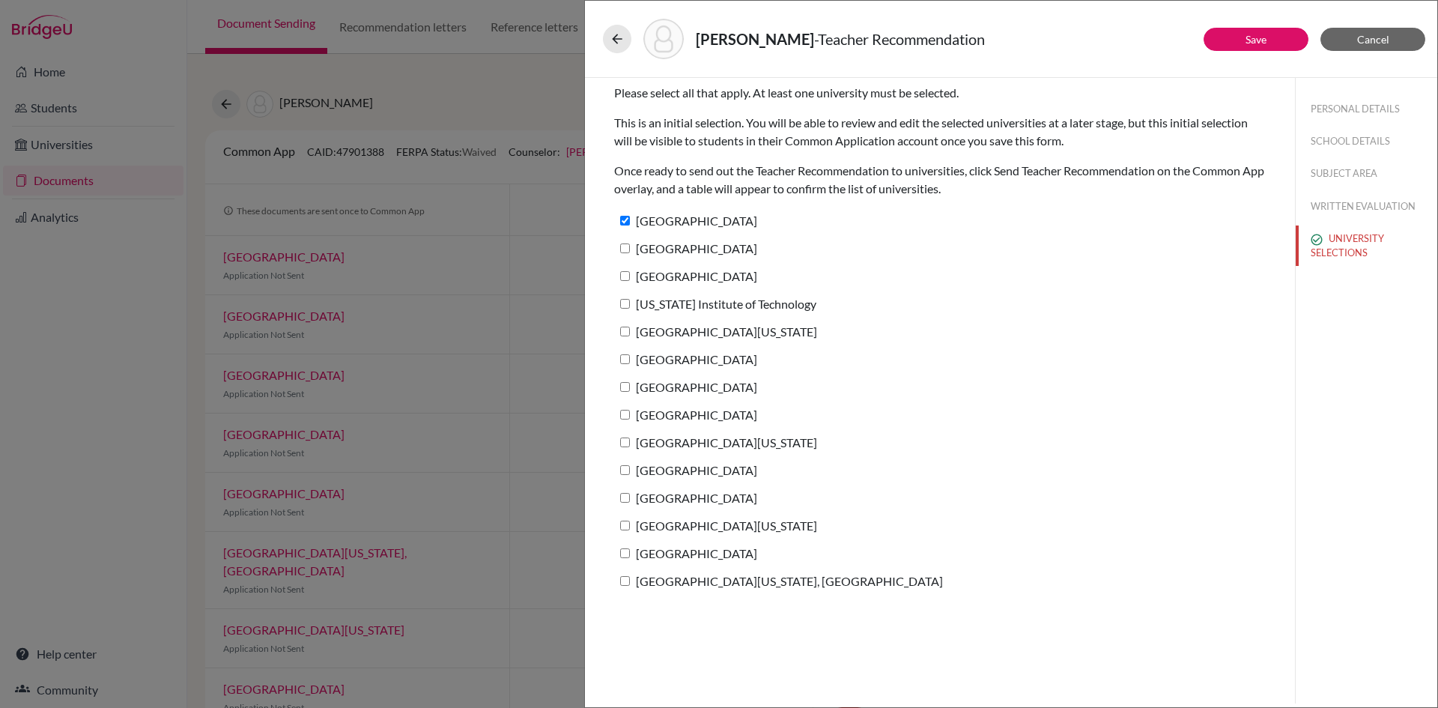
checkbox input "true"
click at [679, 280] on label "Stanford University" at bounding box center [685, 276] width 143 height 22
click at [630, 280] on input "Stanford University" at bounding box center [625, 276] width 10 height 10
checkbox input "true"
click at [679, 304] on label "California Institute of Technology" at bounding box center [715, 304] width 202 height 22
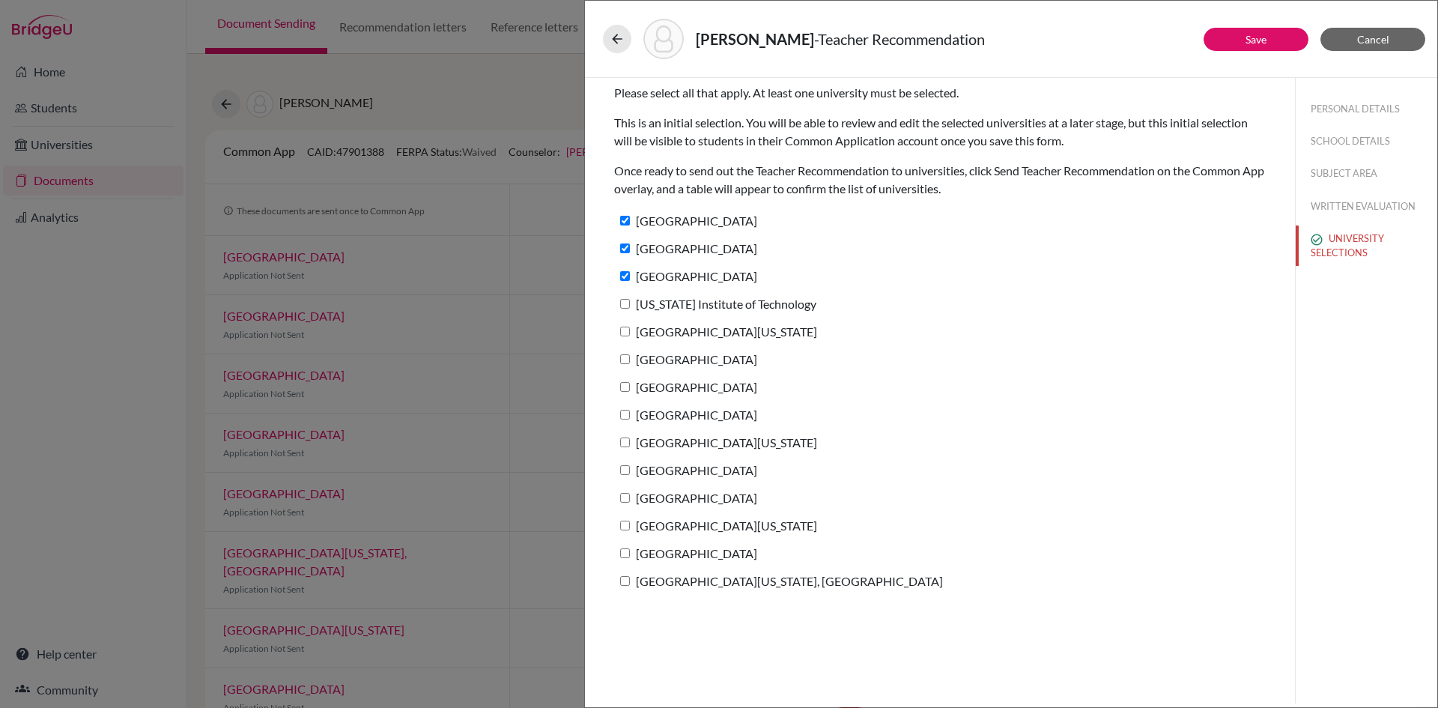
click at [630, 304] on input "California Institute of Technology" at bounding box center [625, 304] width 10 height 10
checkbox input "true"
click at [682, 338] on label "University of Southern California" at bounding box center [715, 332] width 203 height 22
click at [630, 336] on input "University of Southern California" at bounding box center [625, 332] width 10 height 10
checkbox input "true"
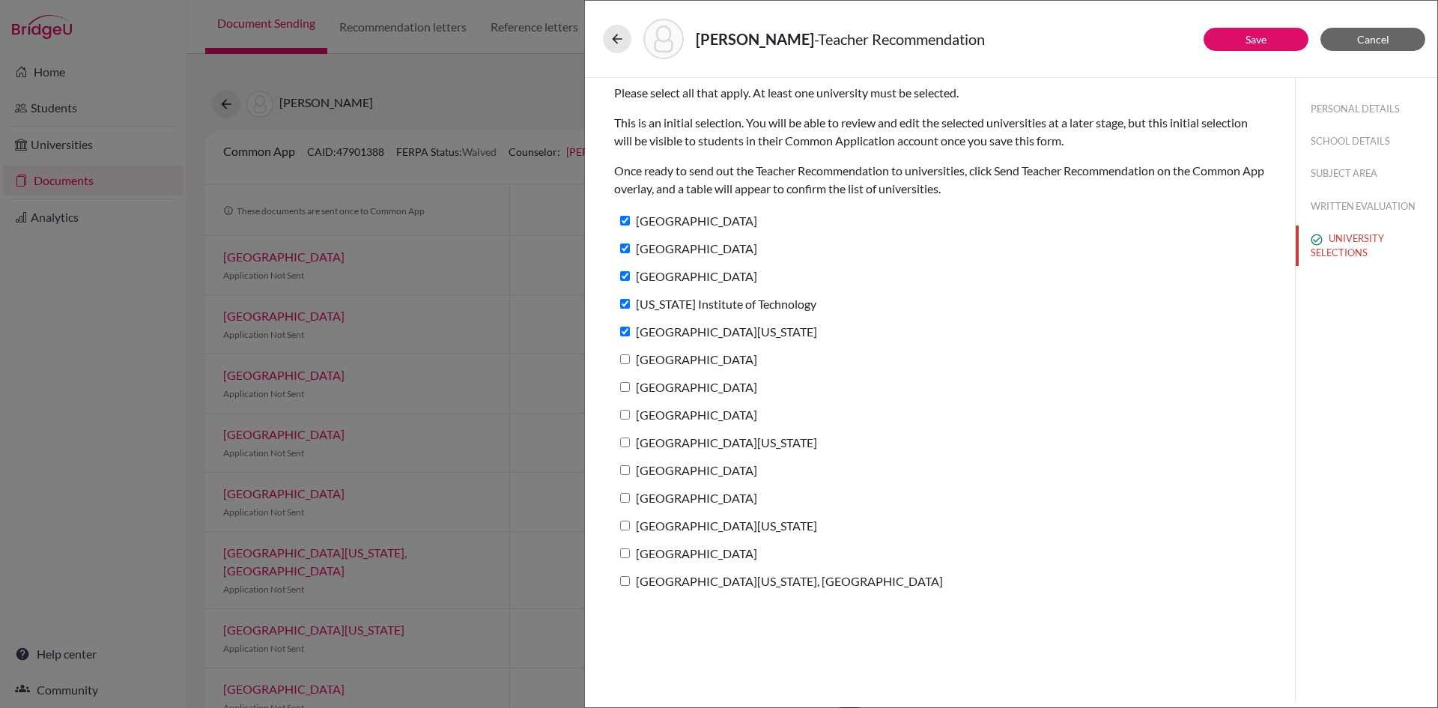
click at [685, 352] on label "Northeastern University" at bounding box center [685, 359] width 143 height 22
click at [630, 354] on input "Northeastern University" at bounding box center [625, 359] width 10 height 10
checkbox input "true"
click at [681, 380] on label "University of San Diego" at bounding box center [685, 387] width 143 height 22
click at [630, 382] on input "University of San Diego" at bounding box center [625, 387] width 10 height 10
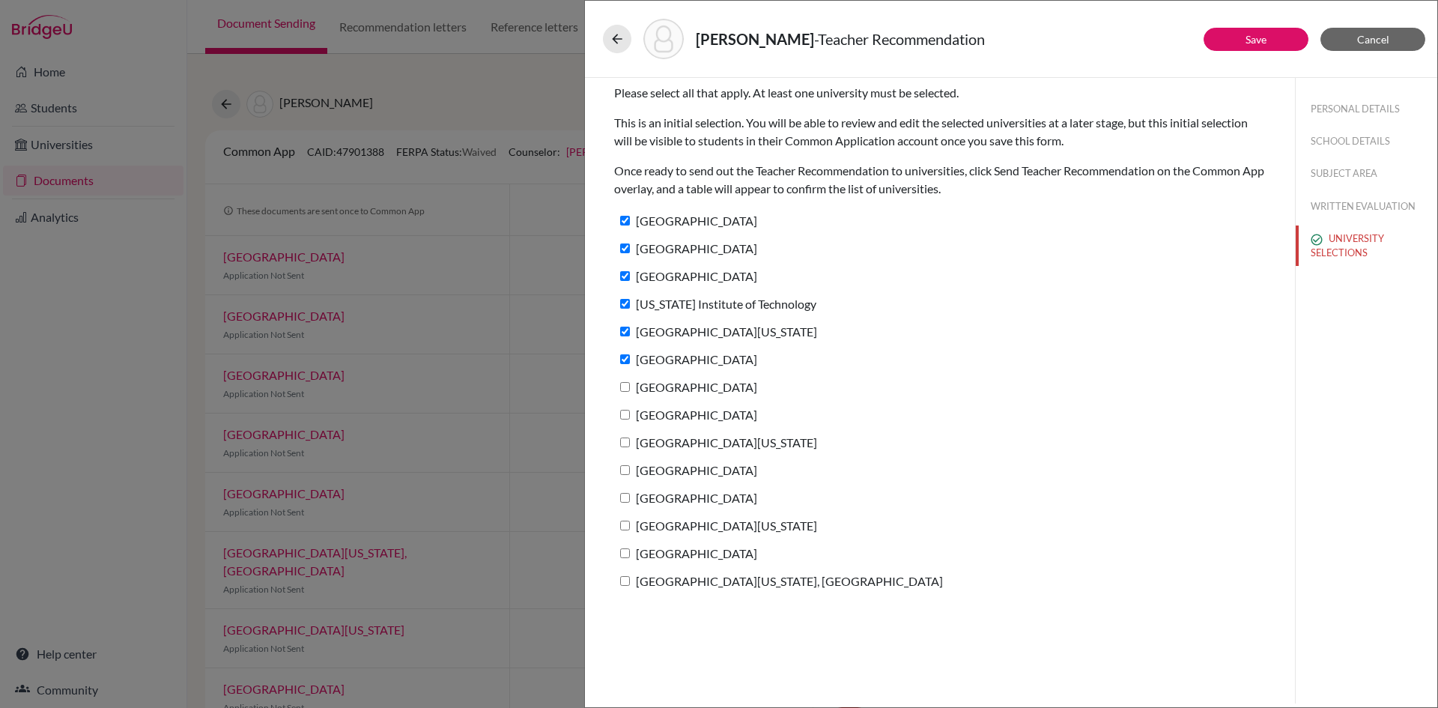
checkbox input "true"
click at [684, 411] on label "Boston University" at bounding box center [685, 415] width 143 height 22
click at [630, 411] on input "Boston University" at bounding box center [625, 415] width 10 height 10
checkbox input "true"
click at [682, 453] on div "University of Arizona" at bounding box center [940, 445] width 652 height 28
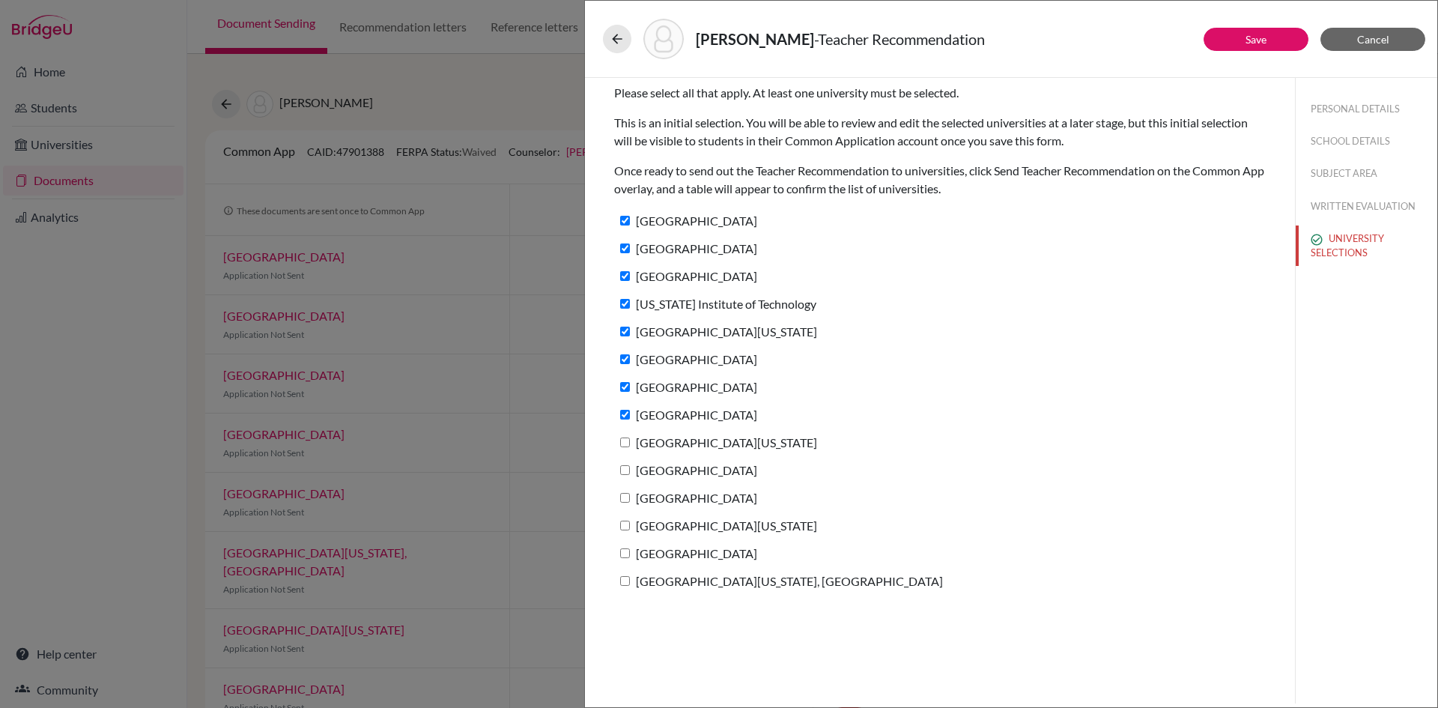
click at [684, 446] on label "University of Arizona" at bounding box center [715, 442] width 203 height 22
click at [630, 446] on input "University of Arizona" at bounding box center [625, 442] width 10 height 10
checkbox input "true"
click at [685, 467] on label "Suffolk University" at bounding box center [685, 470] width 143 height 22
click at [630, 467] on input "Suffolk University" at bounding box center [625, 470] width 10 height 10
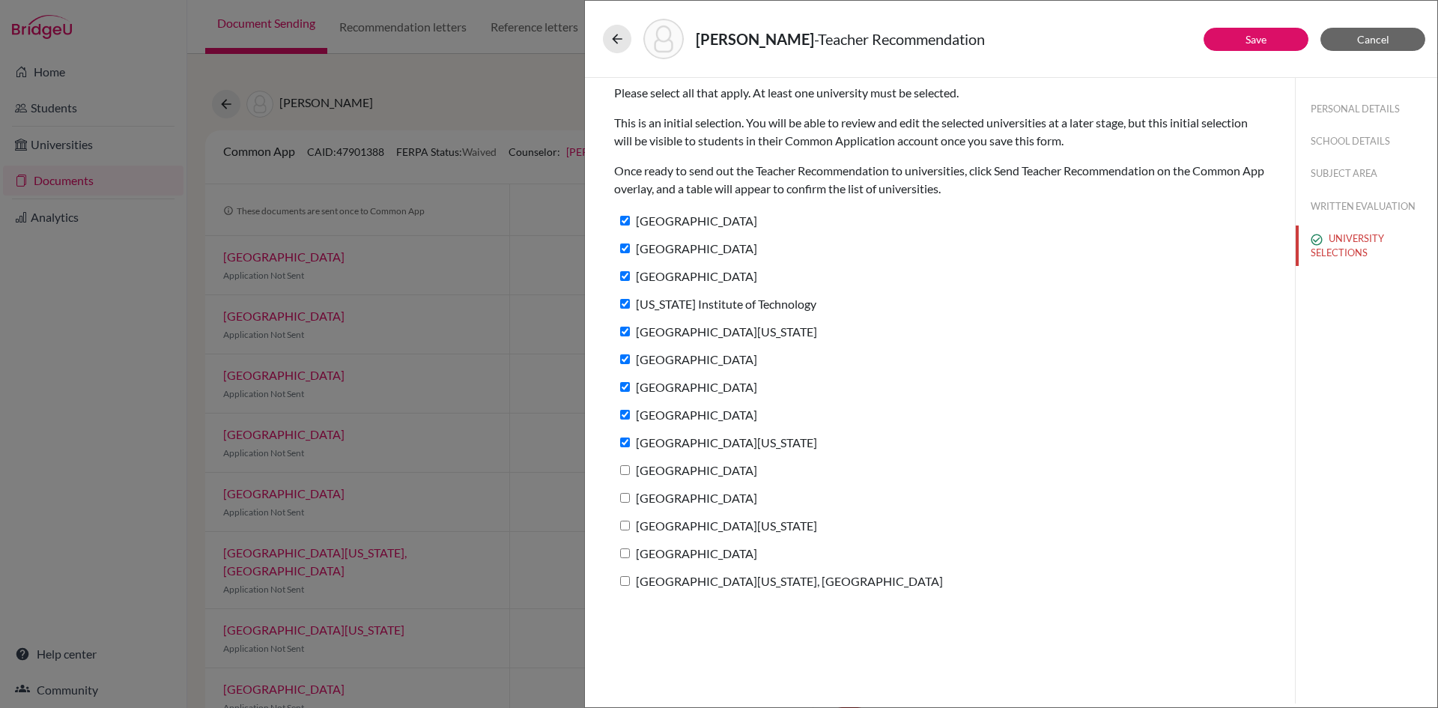
checkbox input "true"
click at [685, 503] on label "Westmont College" at bounding box center [685, 498] width 143 height 22
click at [630, 503] on input "Westmont College" at bounding box center [625, 498] width 10 height 10
checkbox input "true"
click at [687, 521] on label "Dominican University of California" at bounding box center [715, 526] width 203 height 22
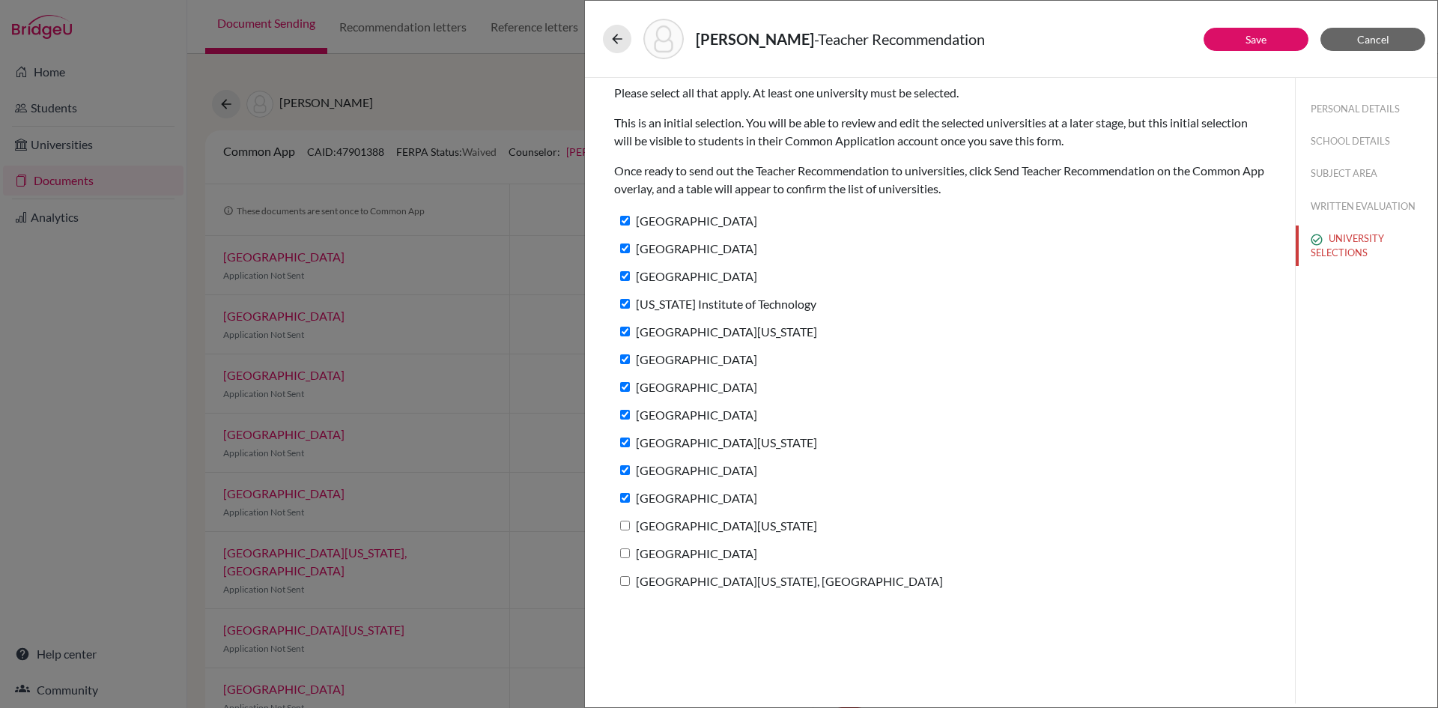
click at [630, 521] on input "Dominican University of California" at bounding box center [625, 526] width 10 height 10
checkbox input "true"
click at [690, 547] on label "University of San Francisco" at bounding box center [685, 553] width 143 height 22
click at [630, 548] on input "University of San Francisco" at bounding box center [625, 553] width 10 height 10
checkbox input "true"
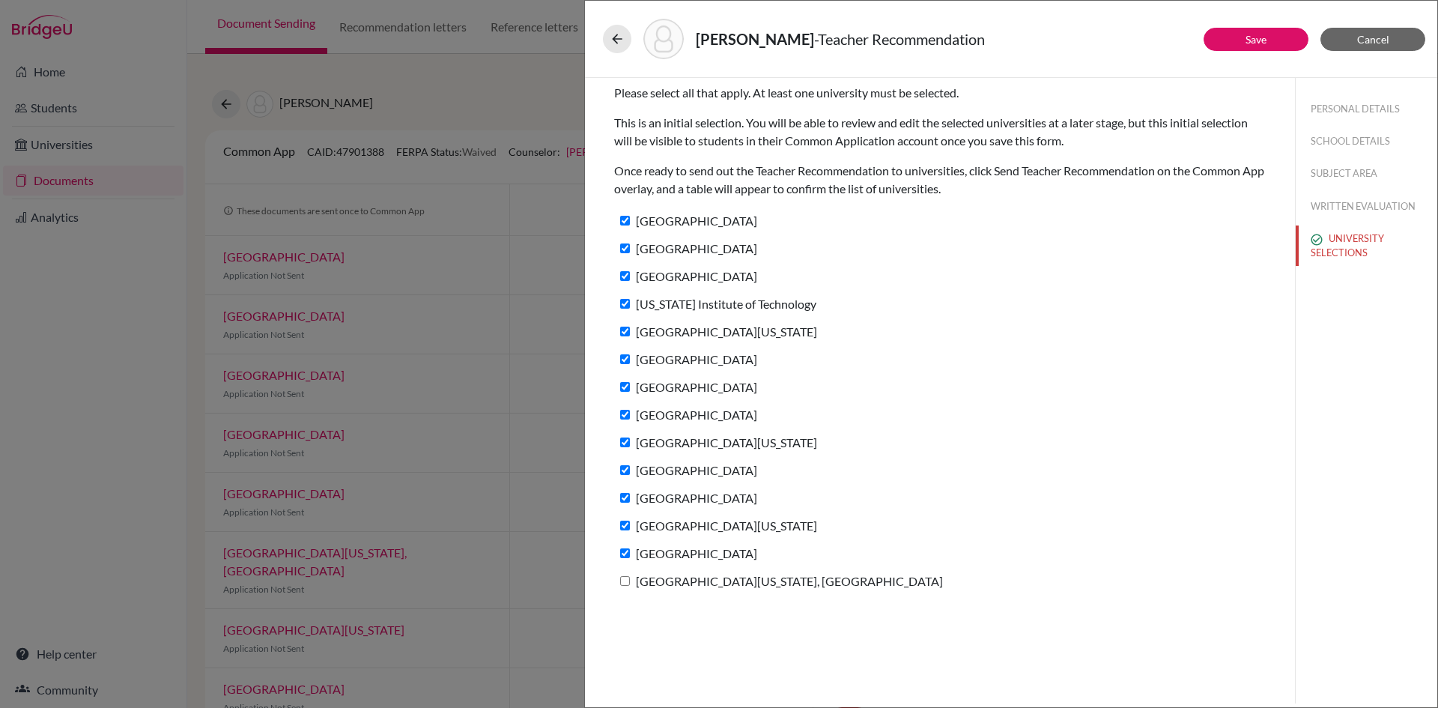
drag, startPoint x: 699, startPoint y: 582, endPoint x: 887, endPoint y: 464, distance: 221.8
click at [700, 582] on label "University of Massachusetts, Boston" at bounding box center [778, 581] width 329 height 22
click at [630, 582] on input "University of Massachusetts, Boston" at bounding box center [625, 581] width 10 height 10
checkbox input "true"
click at [1259, 37] on link "Save" at bounding box center [1256, 39] width 21 height 13
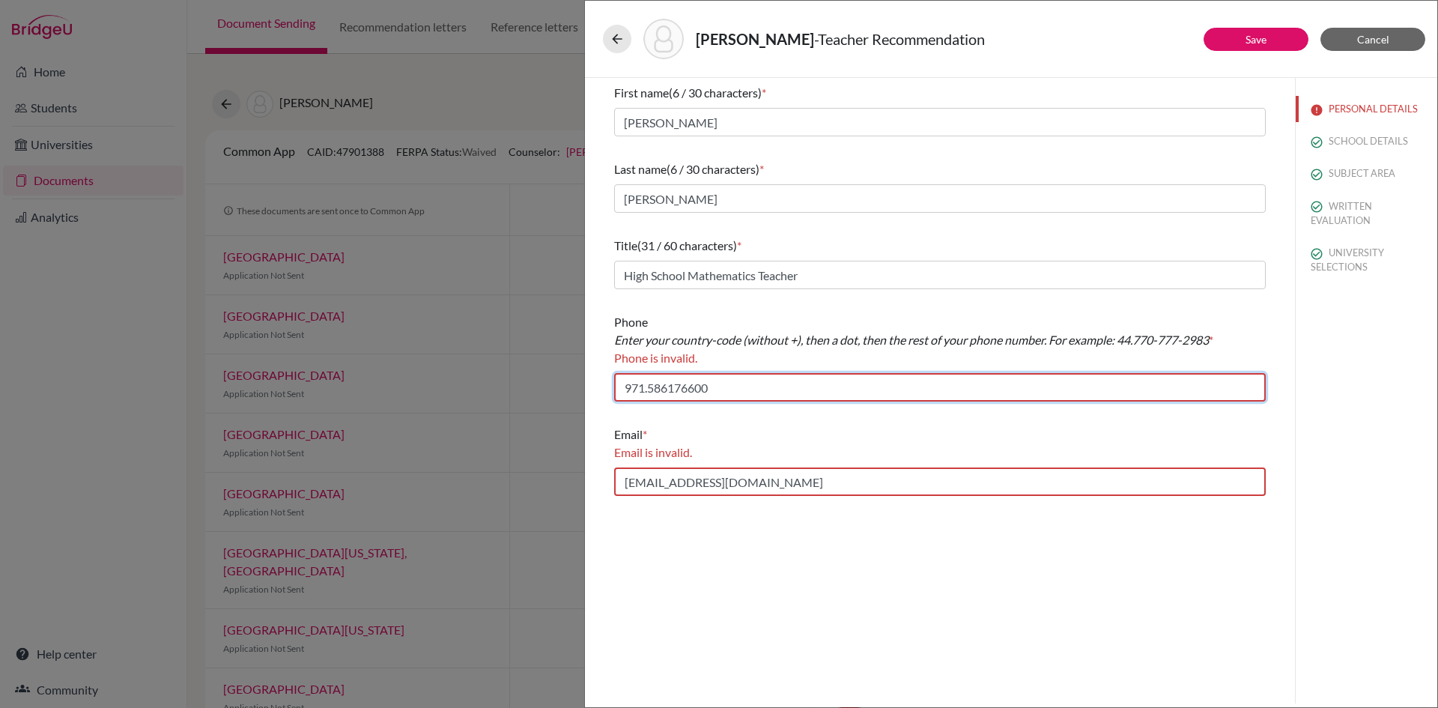
click at [848, 395] on input "971.586176600" at bounding box center [940, 387] width 652 height 28
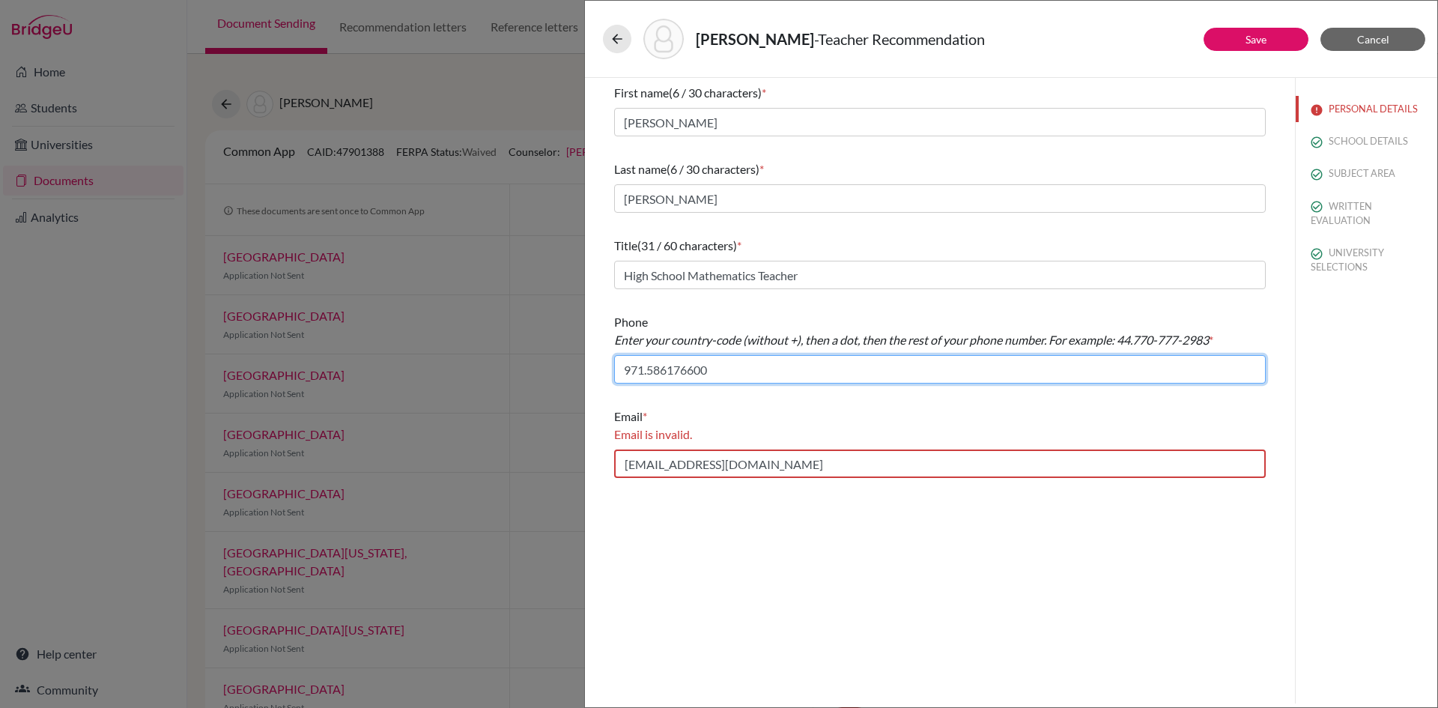
type input "971.586176600"
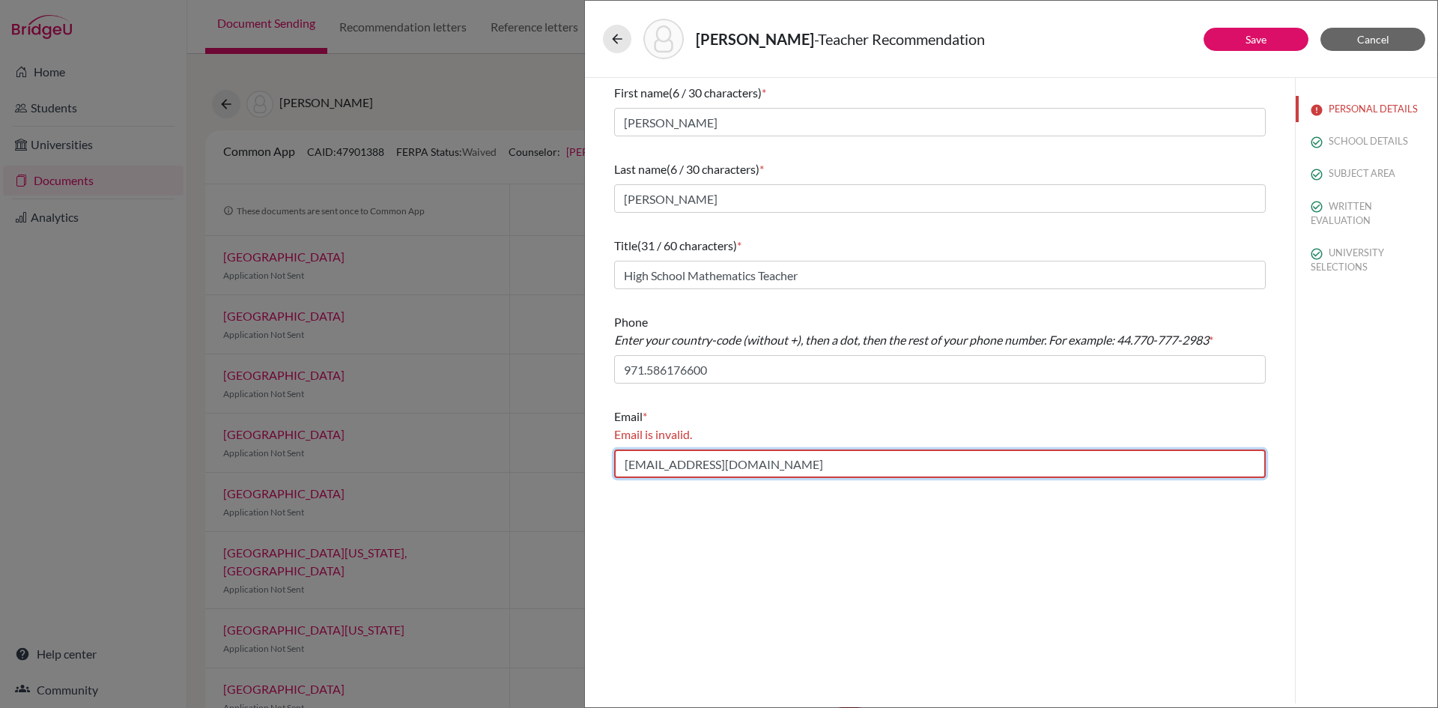
click at [778, 466] on input "6semaan@gmail.com" at bounding box center [940, 463] width 652 height 28
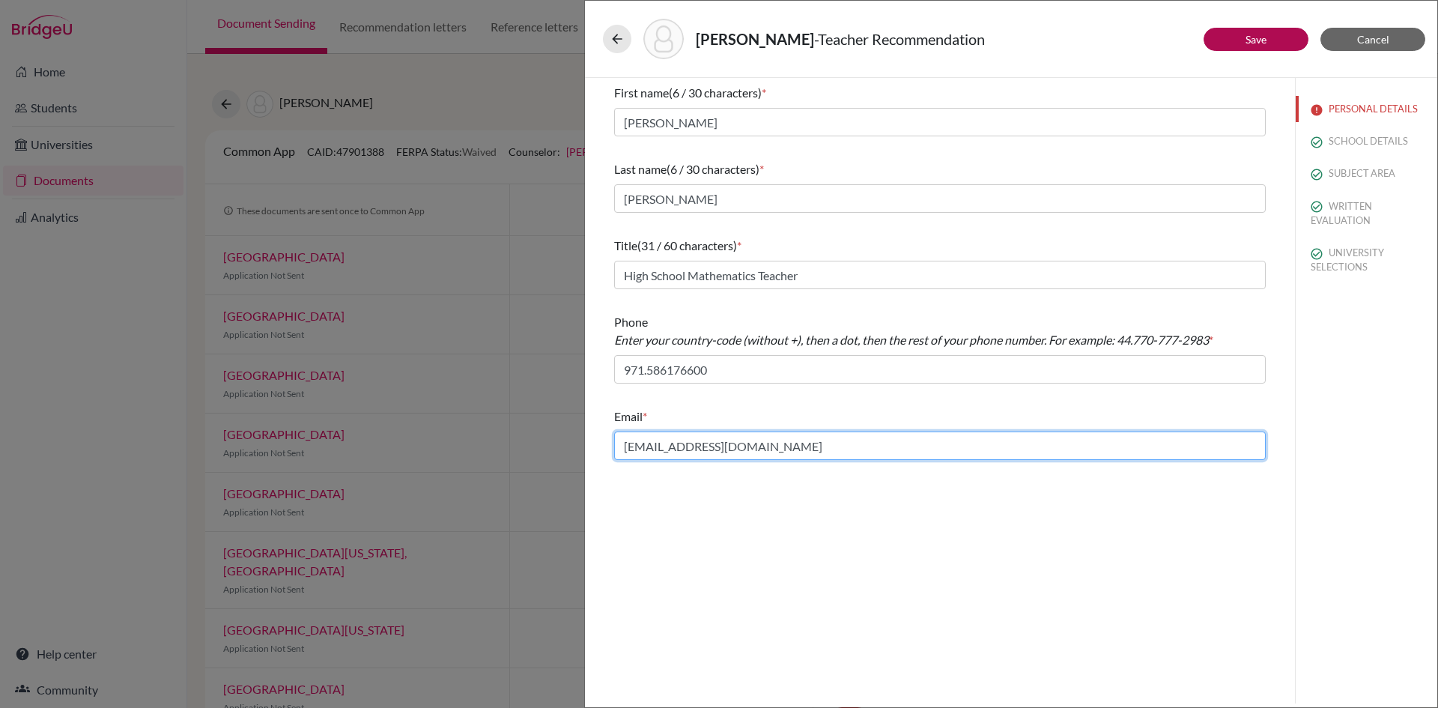
type input "6semaan@gmail.com"
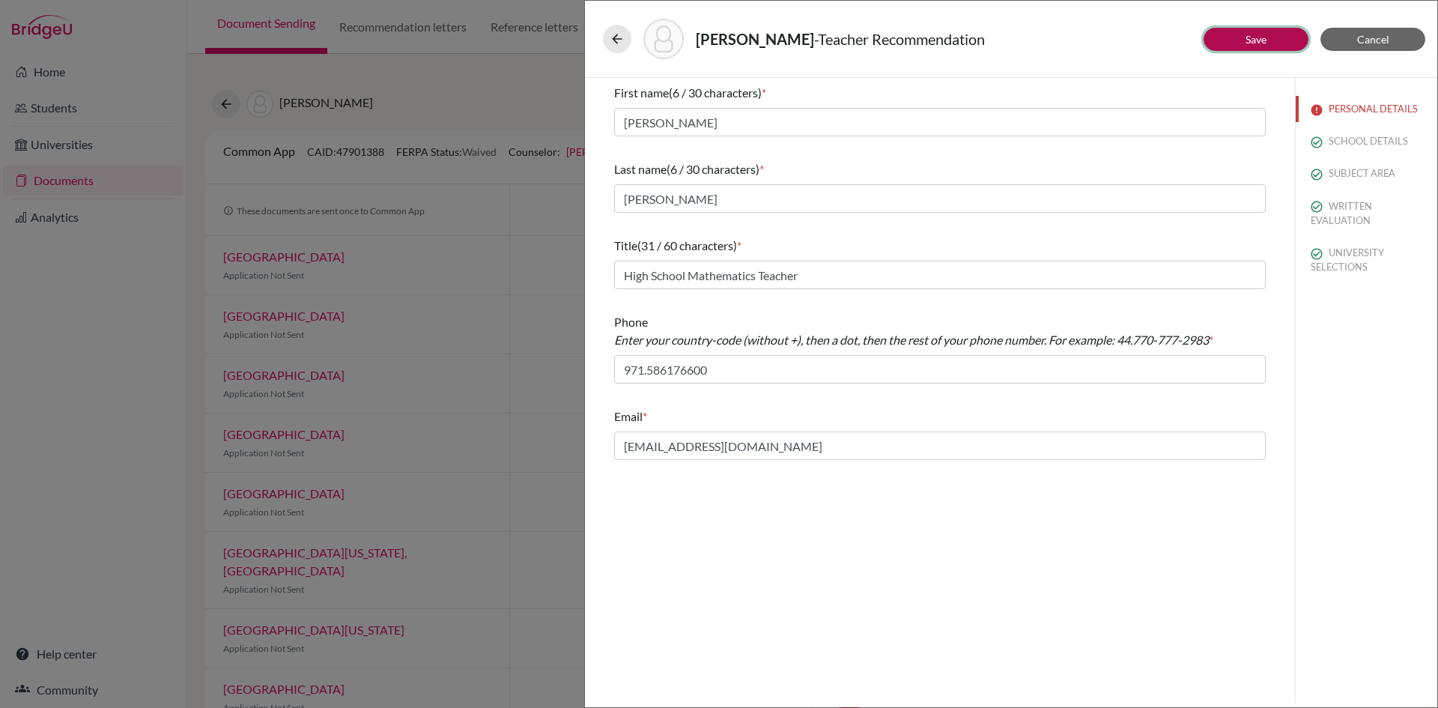
click at [1247, 31] on button "Save" at bounding box center [1256, 39] width 105 height 23
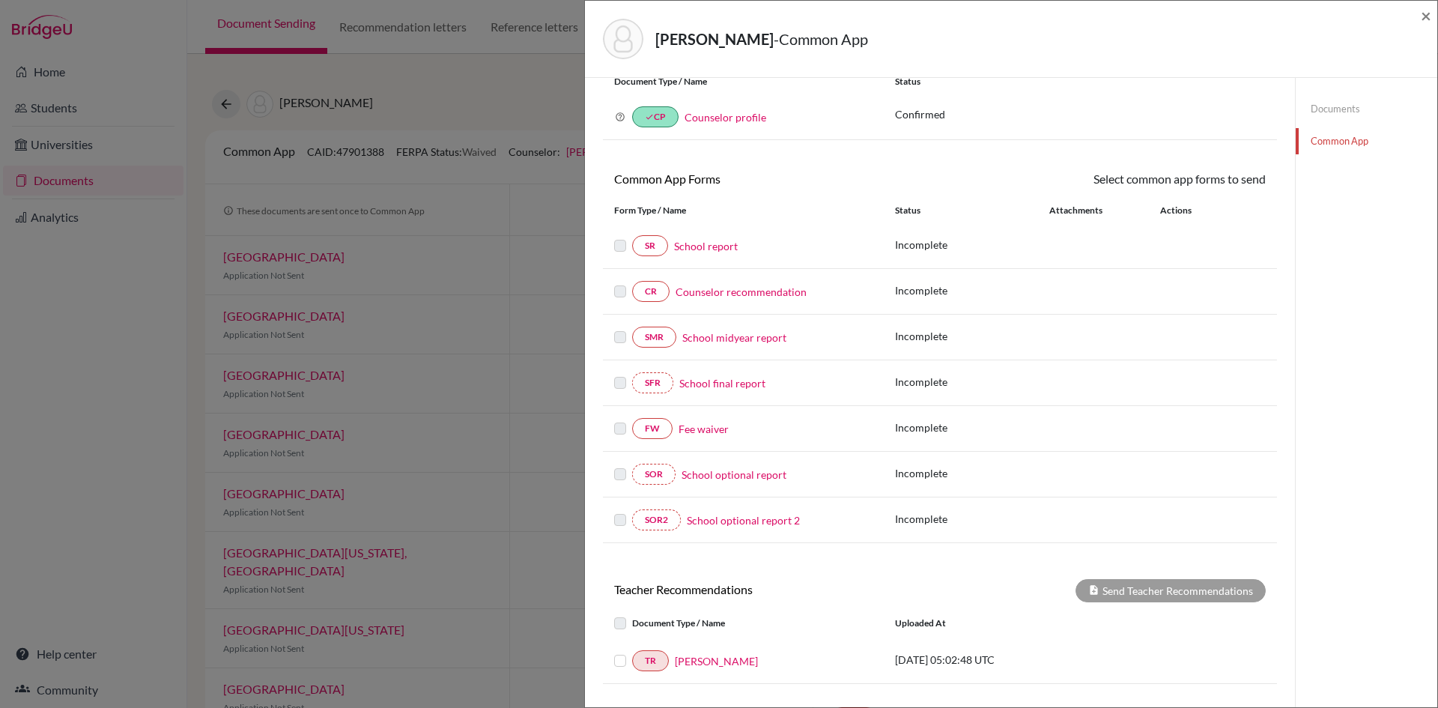
scroll to position [191, 0]
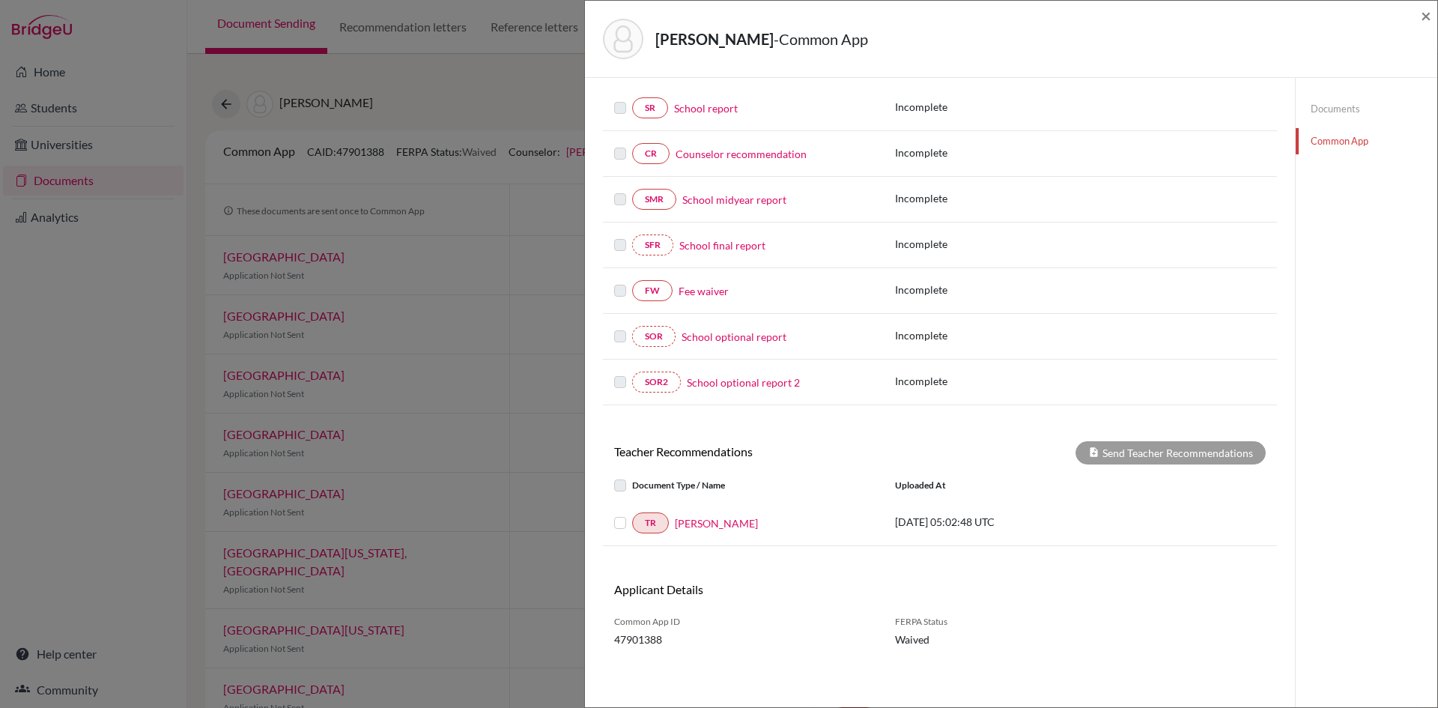
click at [632, 514] on label at bounding box center [632, 514] width 0 height 0
click at [0, 0] on input "checkbox" at bounding box center [0, 0] width 0 height 0
click at [1085, 473] on div "Document Type / Name Uploaded at" at bounding box center [940, 485] width 674 height 30
click at [1091, 466] on div "Teacher Recommendations Send Teacher Recommendations Document Type / Name Uploa…" at bounding box center [940, 493] width 674 height 105
click at [1090, 452] on icon at bounding box center [1093, 451] width 11 height 11
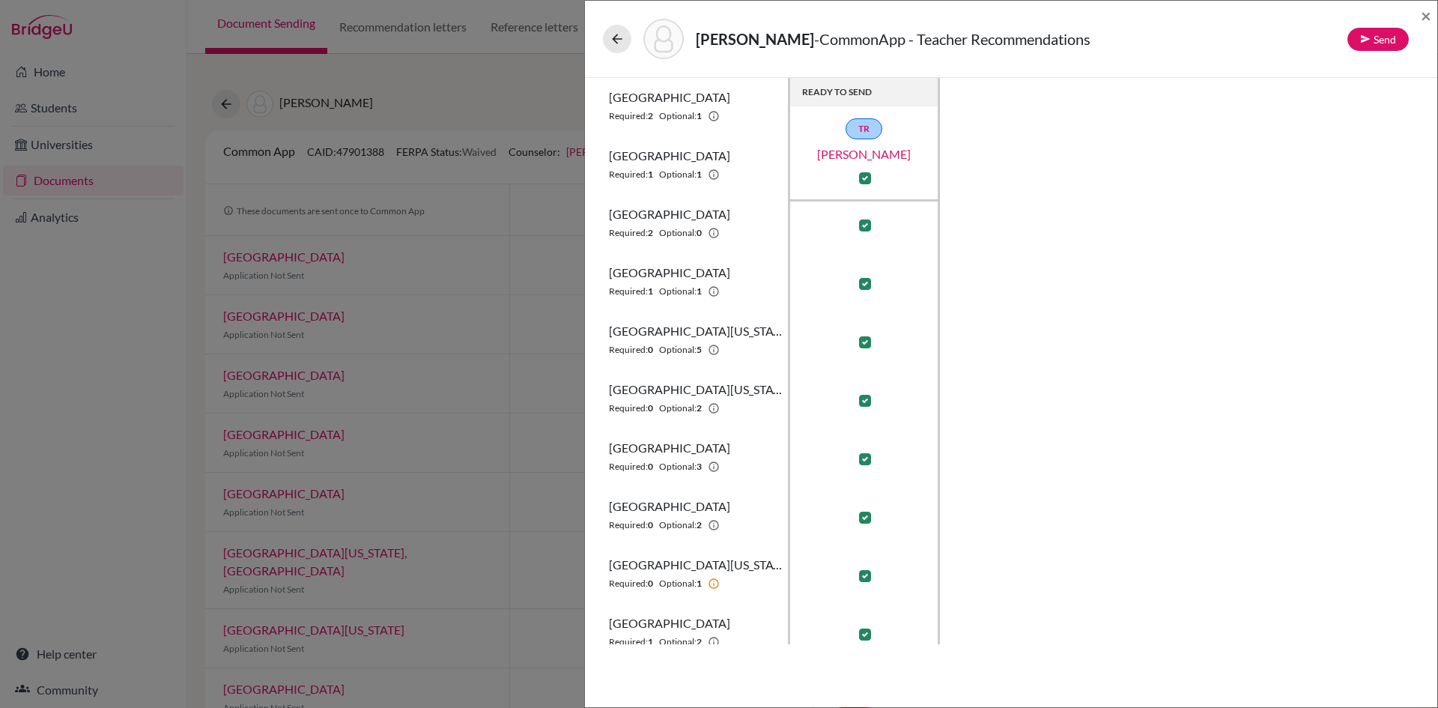
scroll to position [375, 0]
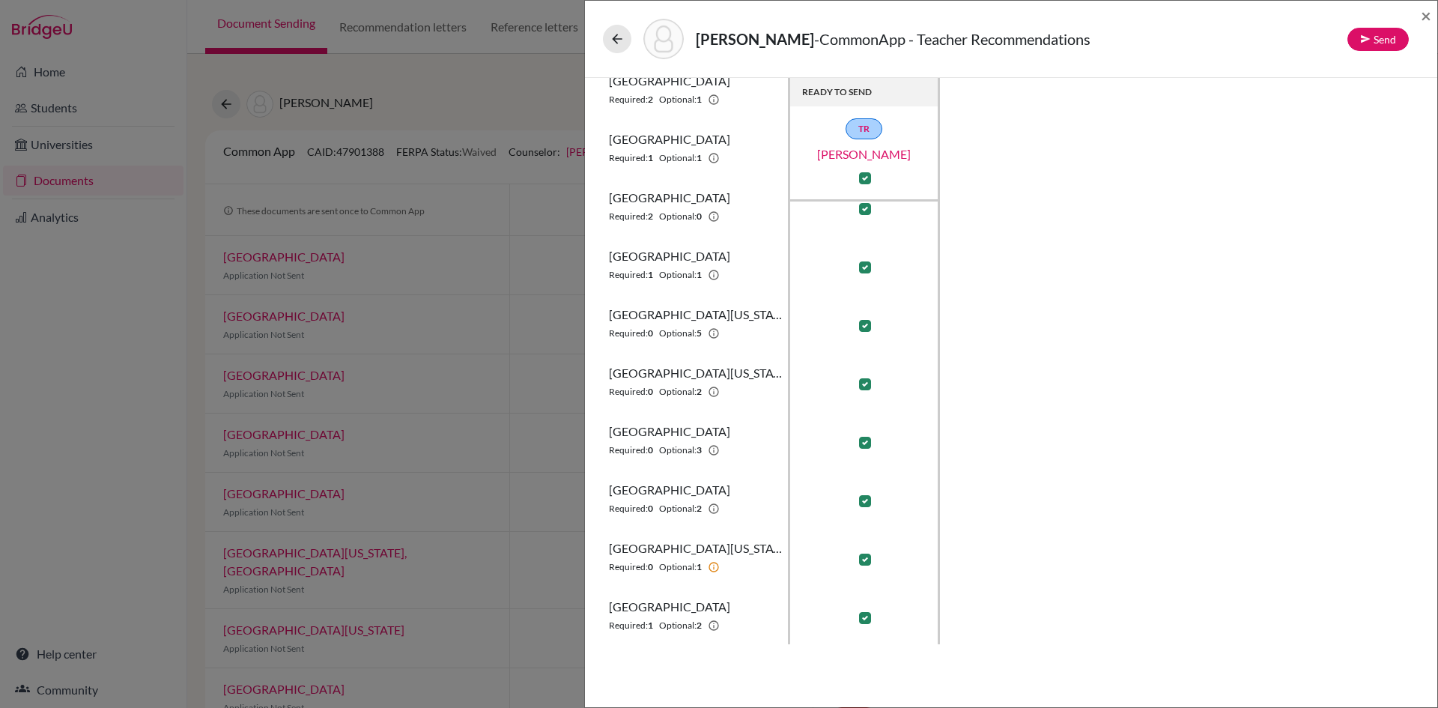
click at [870, 556] on label at bounding box center [865, 560] width 12 height 12
click at [867, 556] on input "checkbox" at bounding box center [862, 558] width 12 height 15
checkbox input "false"
click at [1396, 35] on button "Send" at bounding box center [1378, 39] width 61 height 23
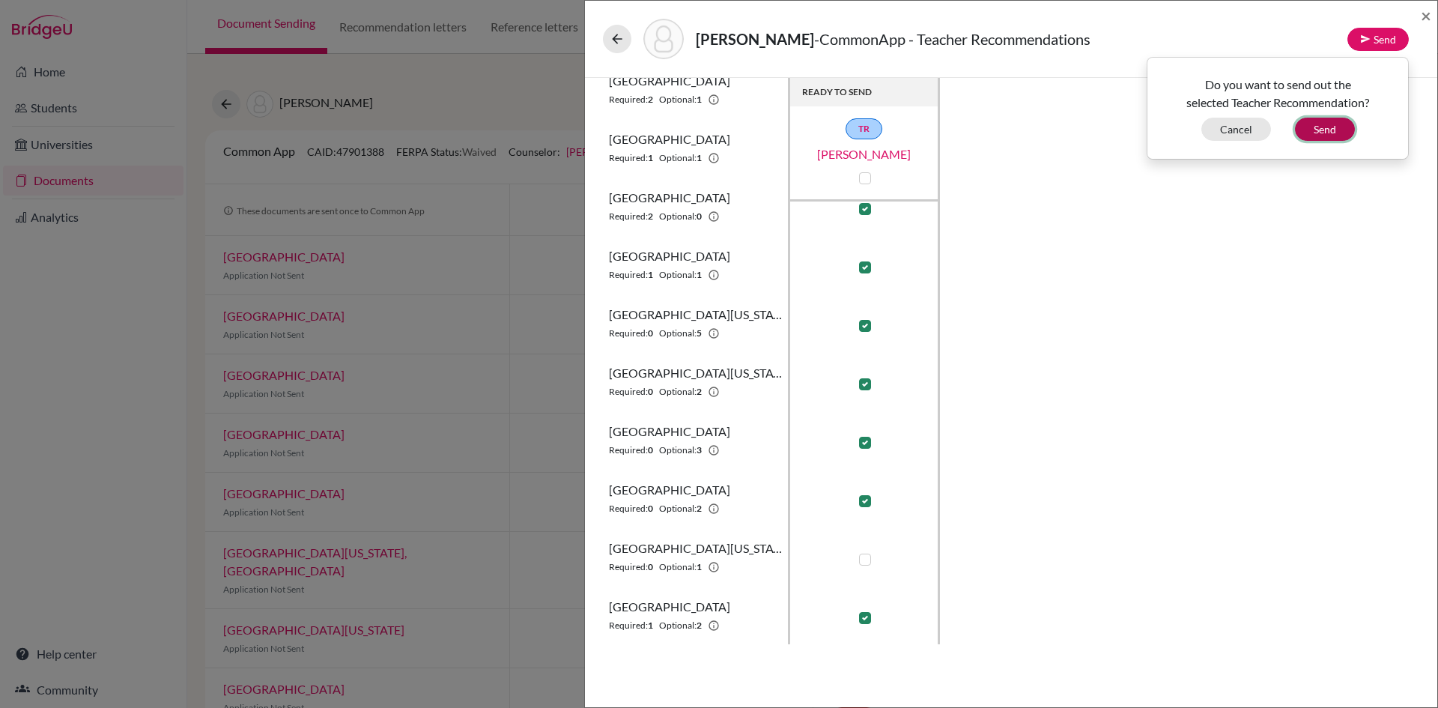
click at [1335, 124] on button "Send" at bounding box center [1325, 129] width 60 height 23
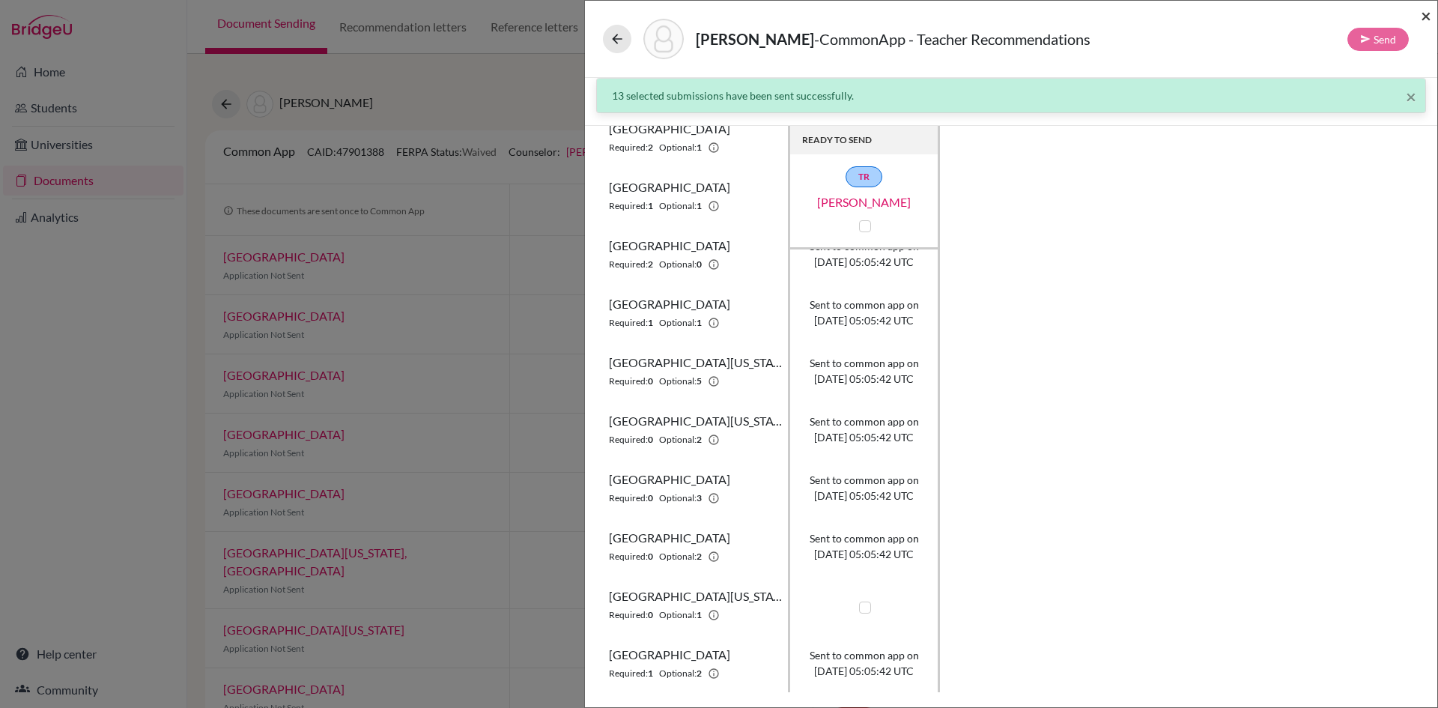
click at [1430, 15] on span "×" at bounding box center [1426, 15] width 10 height 22
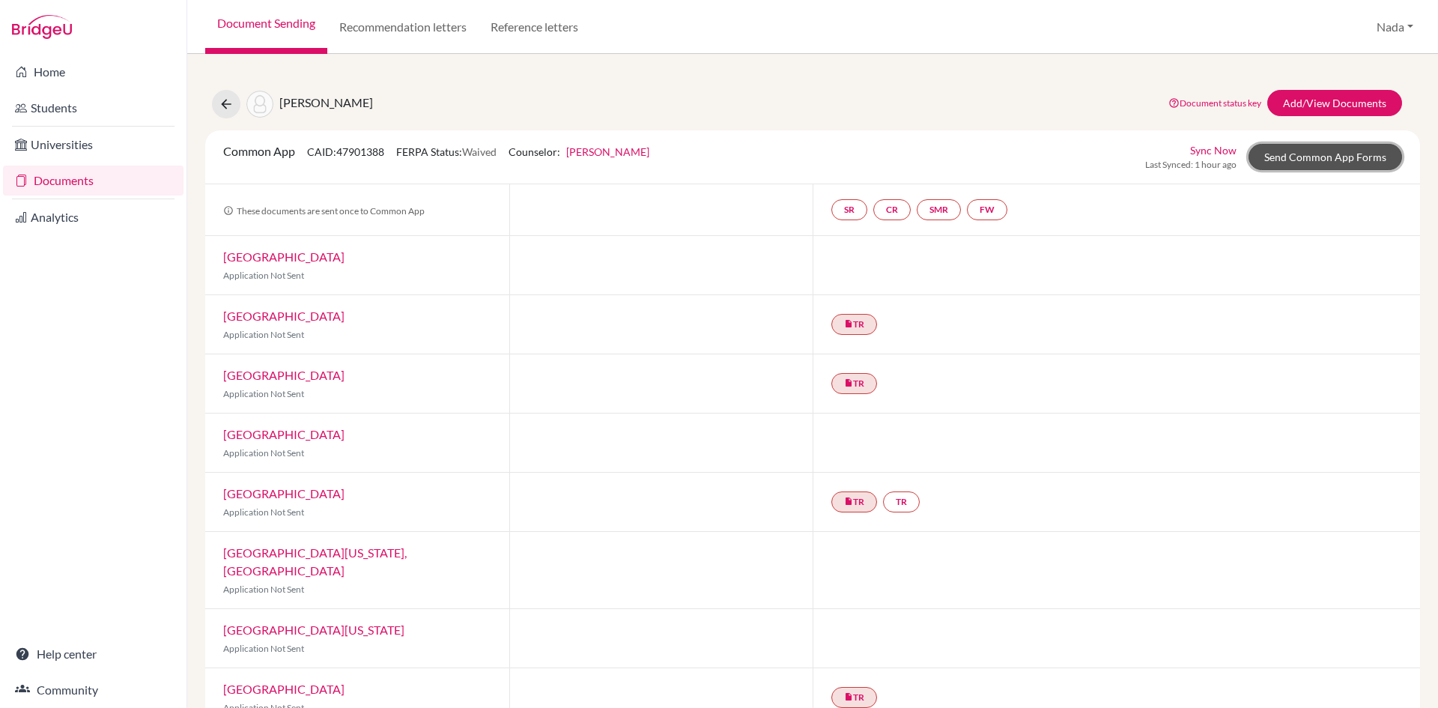
click at [1324, 151] on link "Send Common App Forms" at bounding box center [1326, 157] width 154 height 26
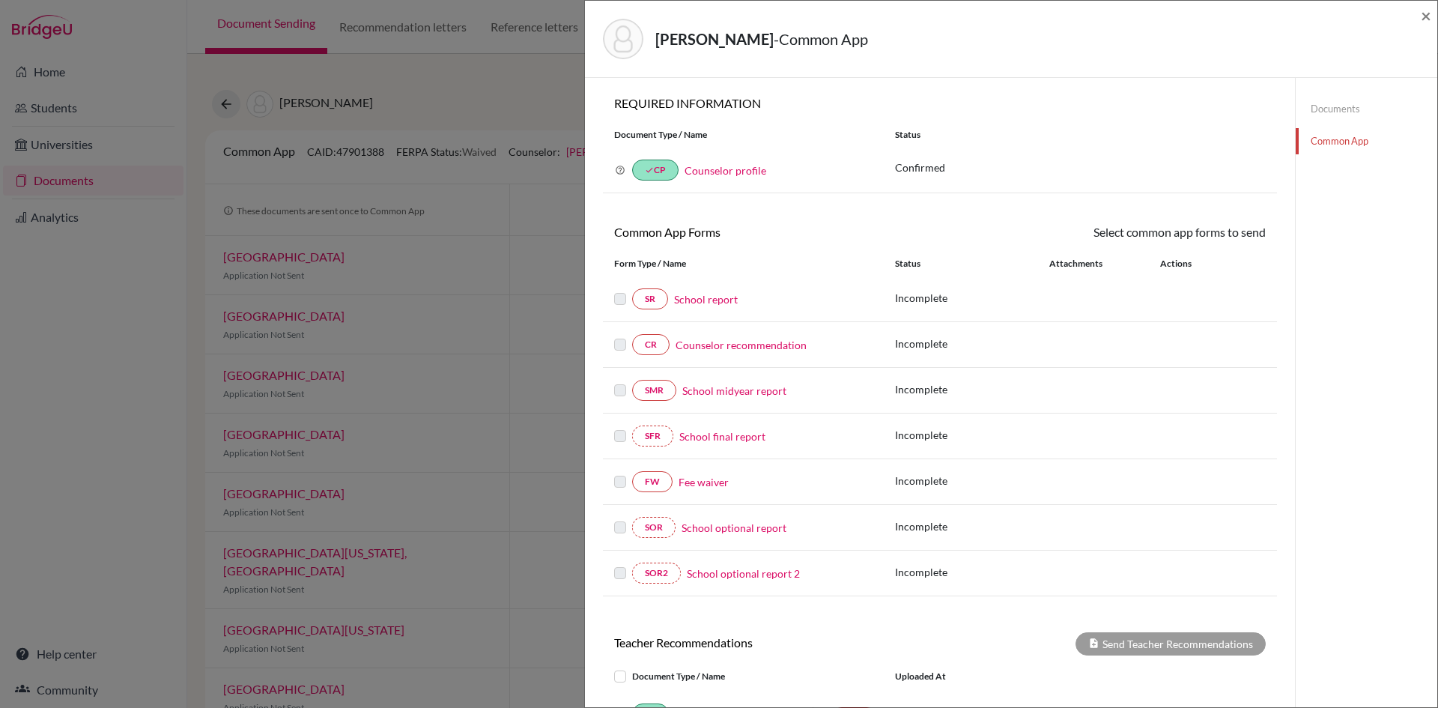
click at [333, 181] on div "Alolama, Abdulla - Common App × × REQUIRED INFORMATION Document Type / Name Sta…" at bounding box center [719, 354] width 1438 height 708
click at [1425, 22] on span "×" at bounding box center [1426, 15] width 10 height 22
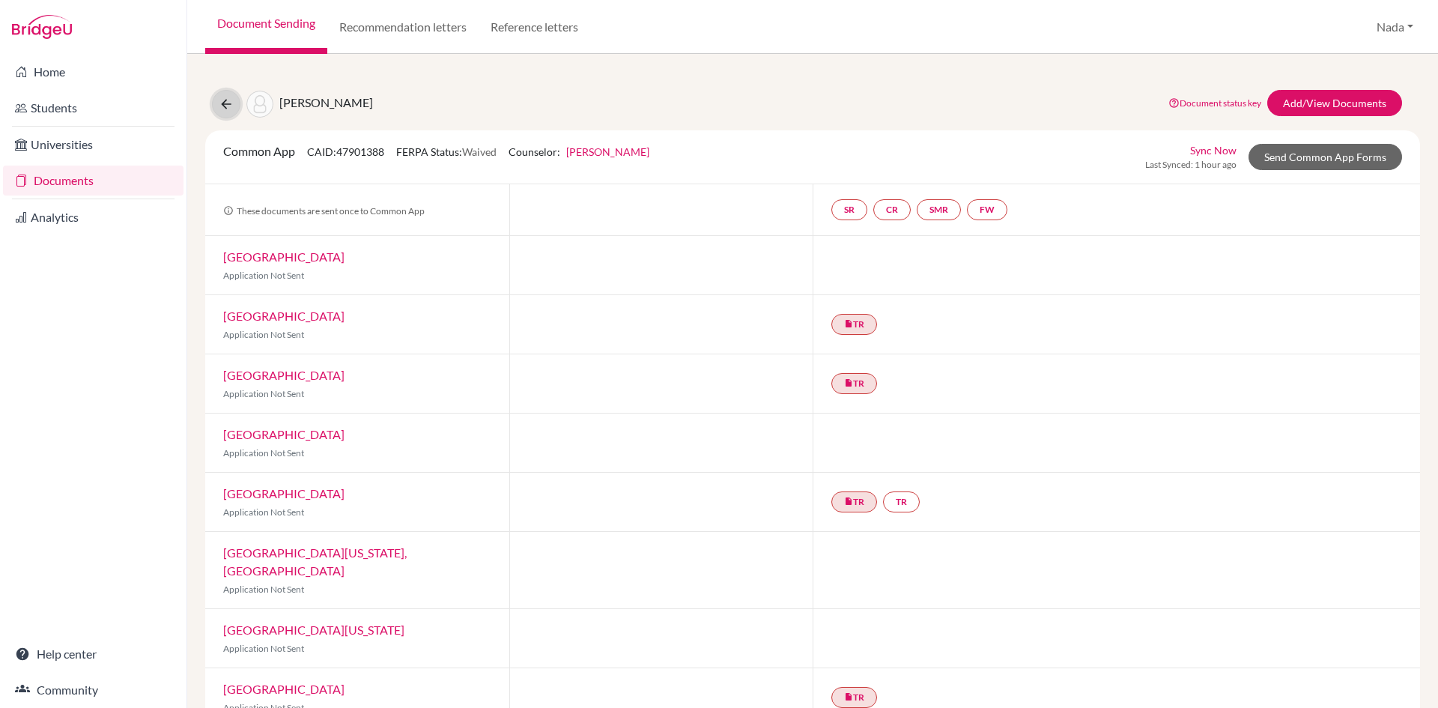
click at [217, 111] on button at bounding box center [226, 104] width 28 height 28
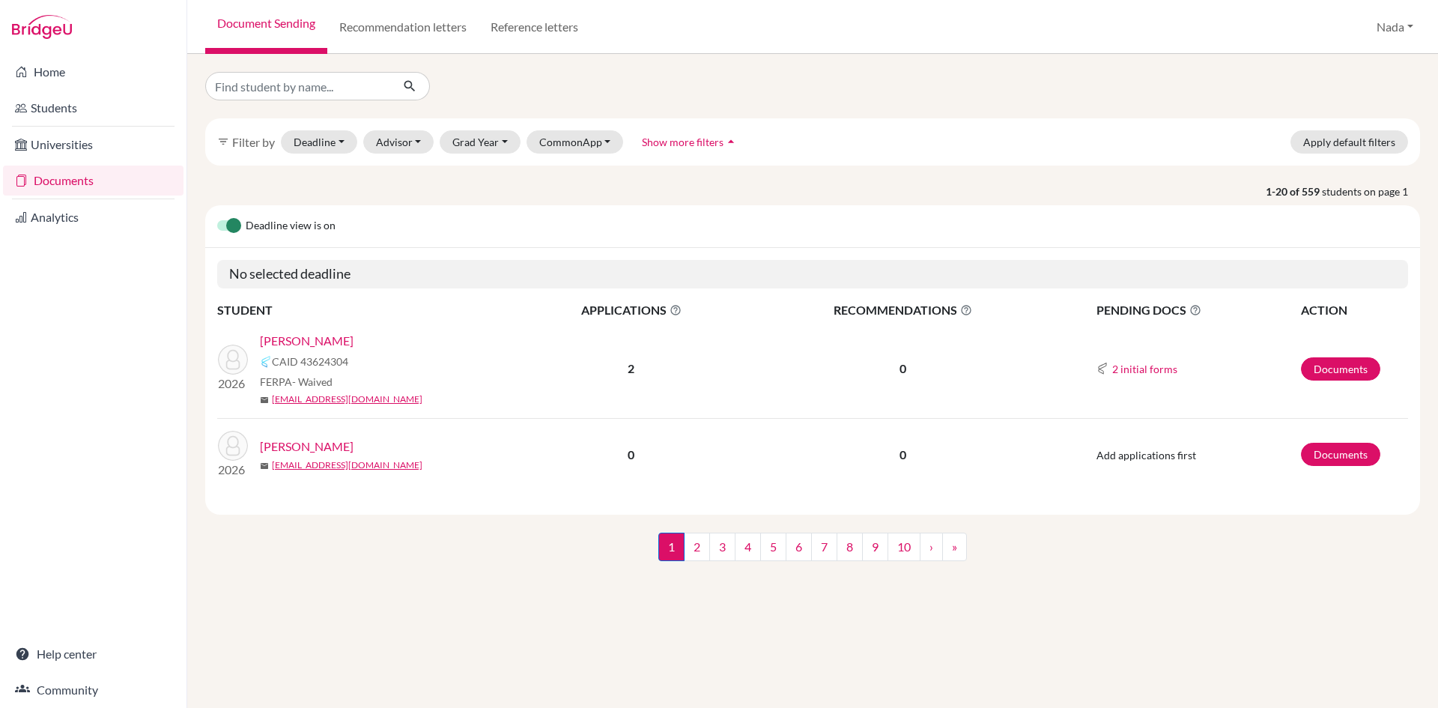
click at [327, 100] on div "filter_list Filter by Deadline - Select a date range Or double click for a sing…" at bounding box center [812, 331] width 1215 height 519
click at [327, 96] on input "Find student by name..." at bounding box center [298, 86] width 186 height 28
type input "alolama"
click button "submit" at bounding box center [410, 86] width 40 height 28
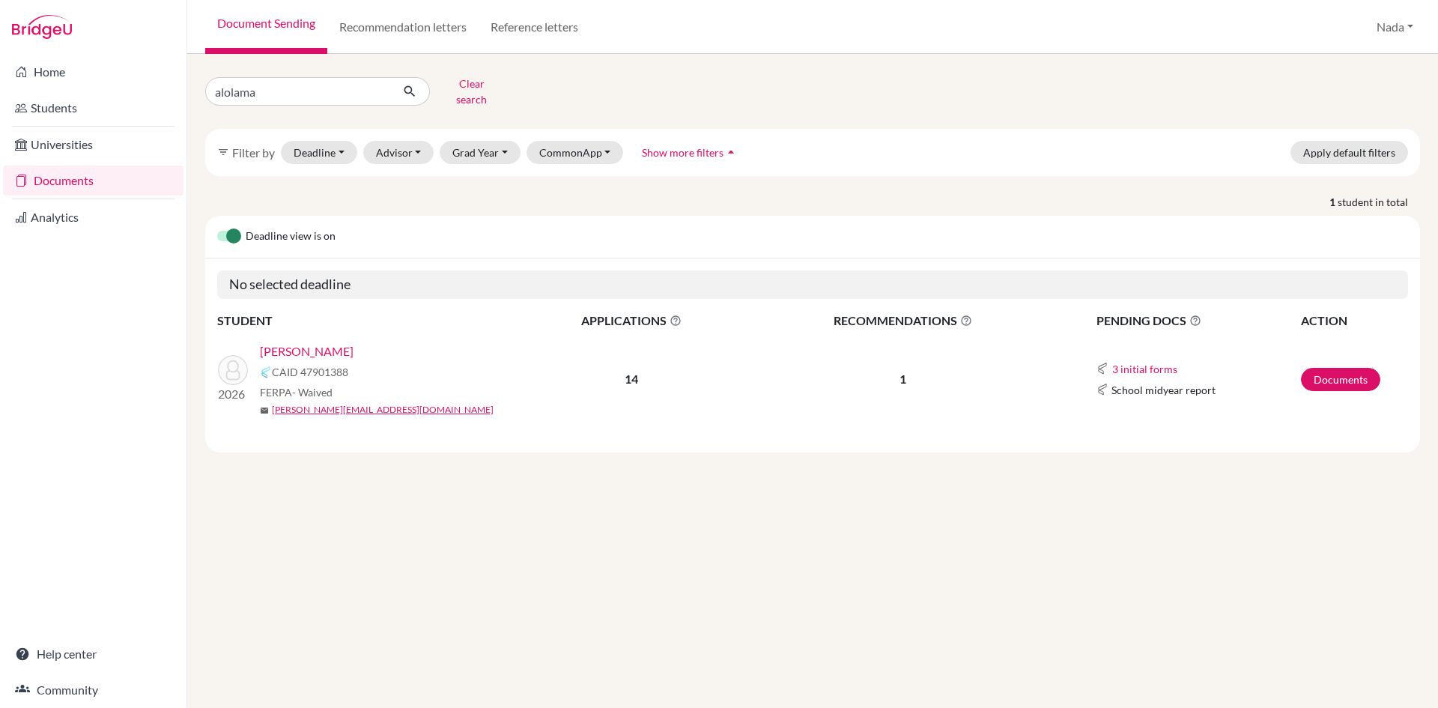
click at [298, 345] on link "[PERSON_NAME]" at bounding box center [307, 351] width 94 height 18
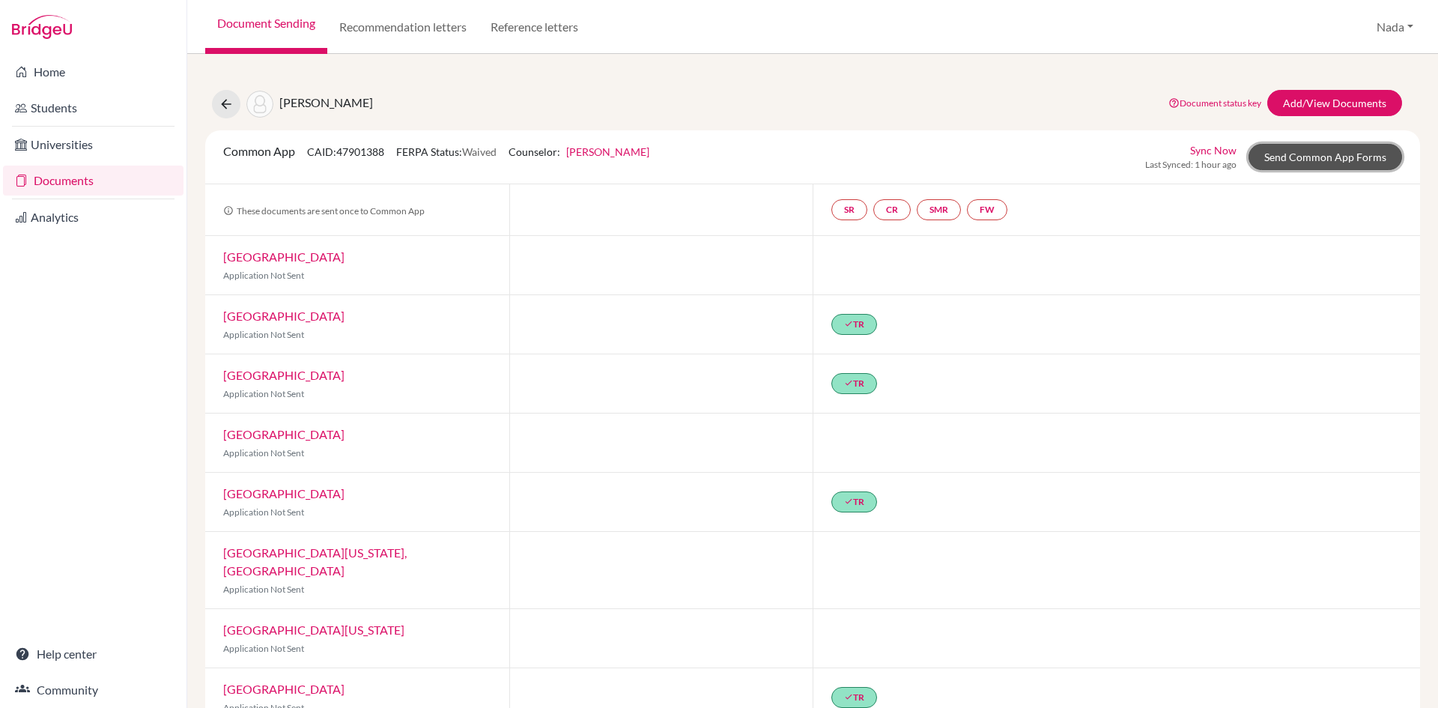
click at [1310, 160] on link "Send Common App Forms" at bounding box center [1326, 157] width 154 height 26
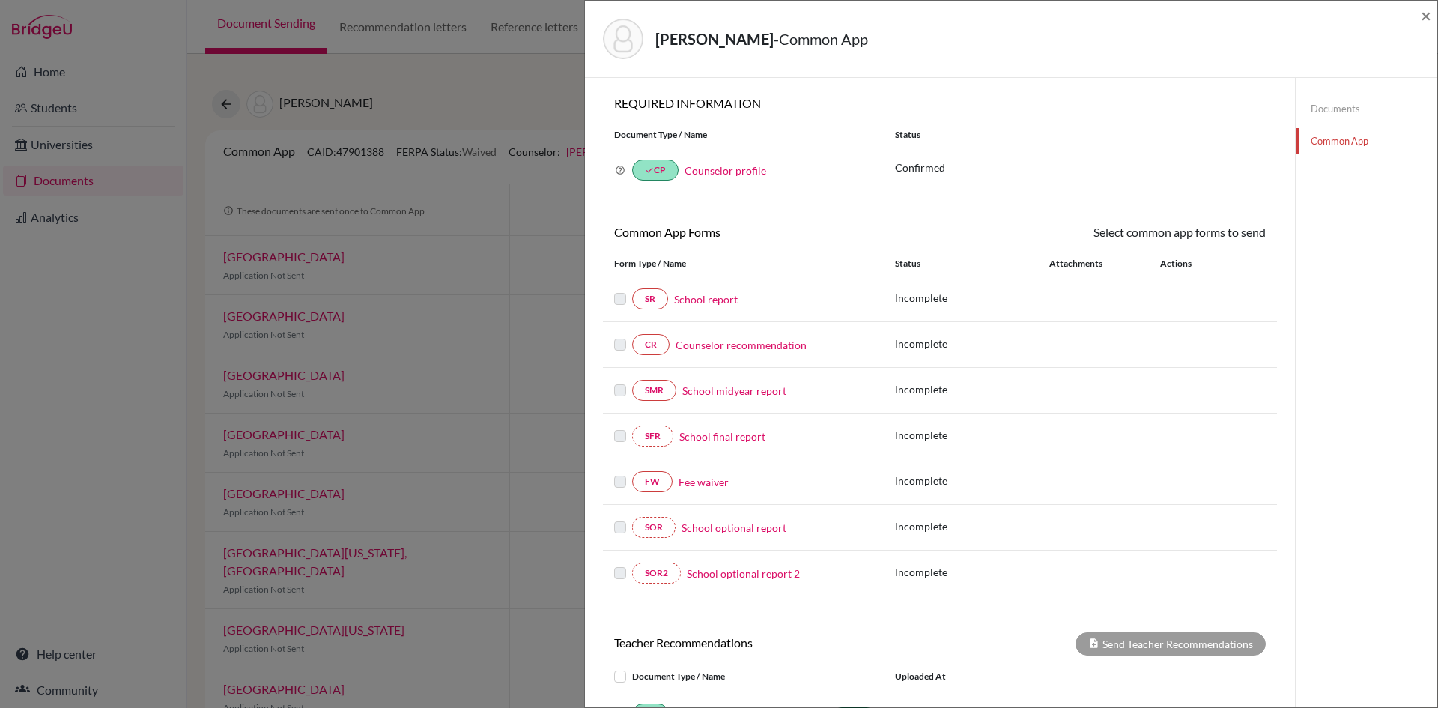
click at [702, 294] on link "School report" at bounding box center [706, 299] width 64 height 16
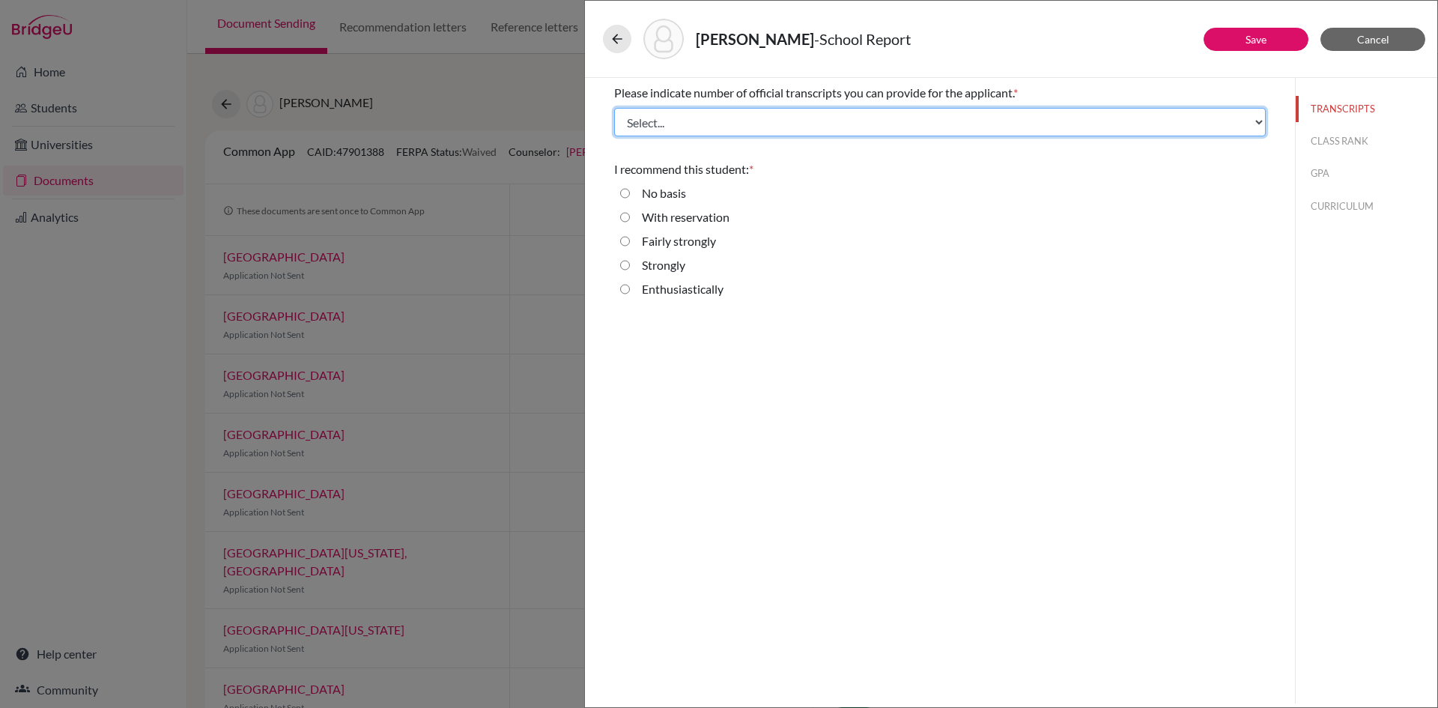
click at [676, 125] on select "Select... 1 2 3 4" at bounding box center [940, 122] width 652 height 28
select select "3"
click at [614, 108] on select "Select... 1 2 3 4" at bounding box center [940, 122] width 652 height 28
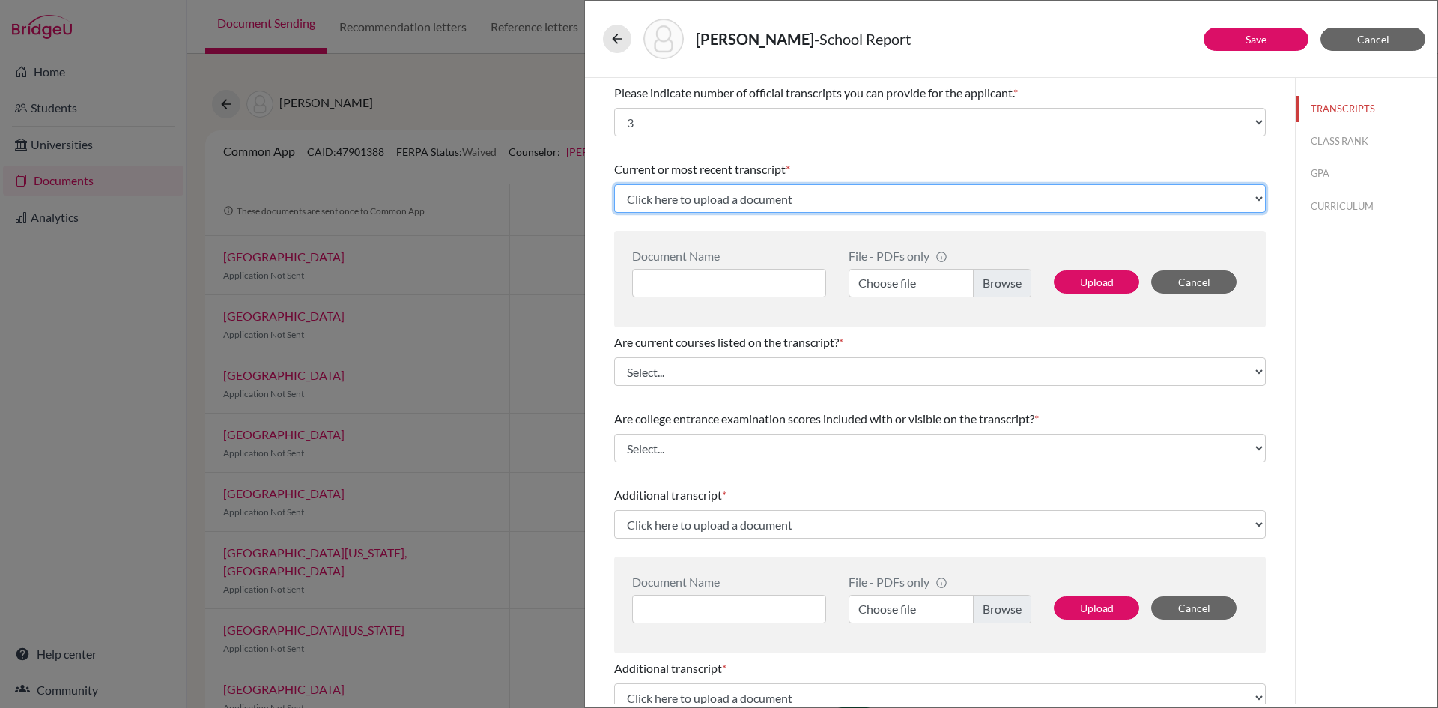
click at [746, 190] on select "Click here to upload a document Upload New File" at bounding box center [940, 198] width 652 height 28
click at [738, 197] on select "Click here to upload a document Upload New File" at bounding box center [940, 198] width 652 height 28
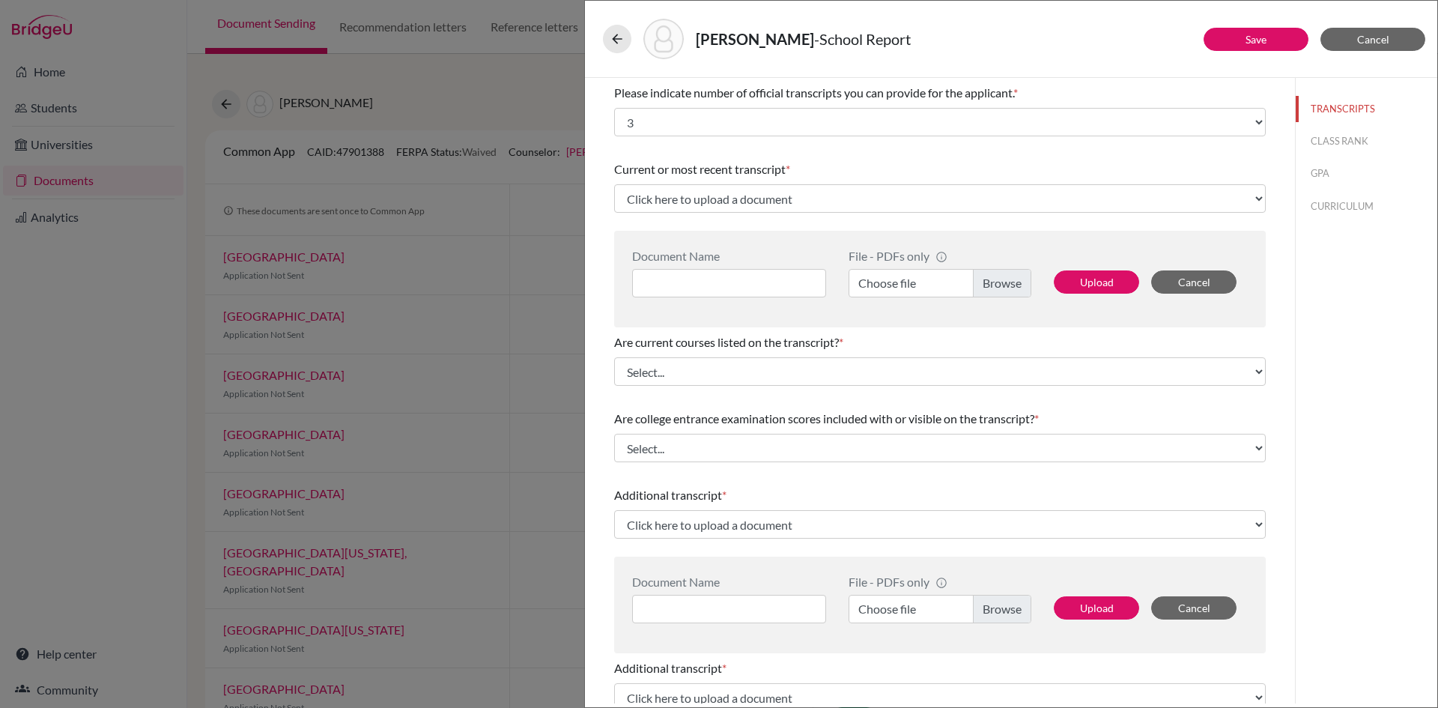
click at [975, 283] on label "Choose file" at bounding box center [940, 283] width 183 height 28
click at [975, 283] on input "Choose file" at bounding box center [940, 283] width 183 height 28
click at [800, 286] on input at bounding box center [729, 283] width 194 height 28
type input "Abdulla Alolama Gr9"
click at [1109, 276] on button "Upload" at bounding box center [1096, 281] width 85 height 23
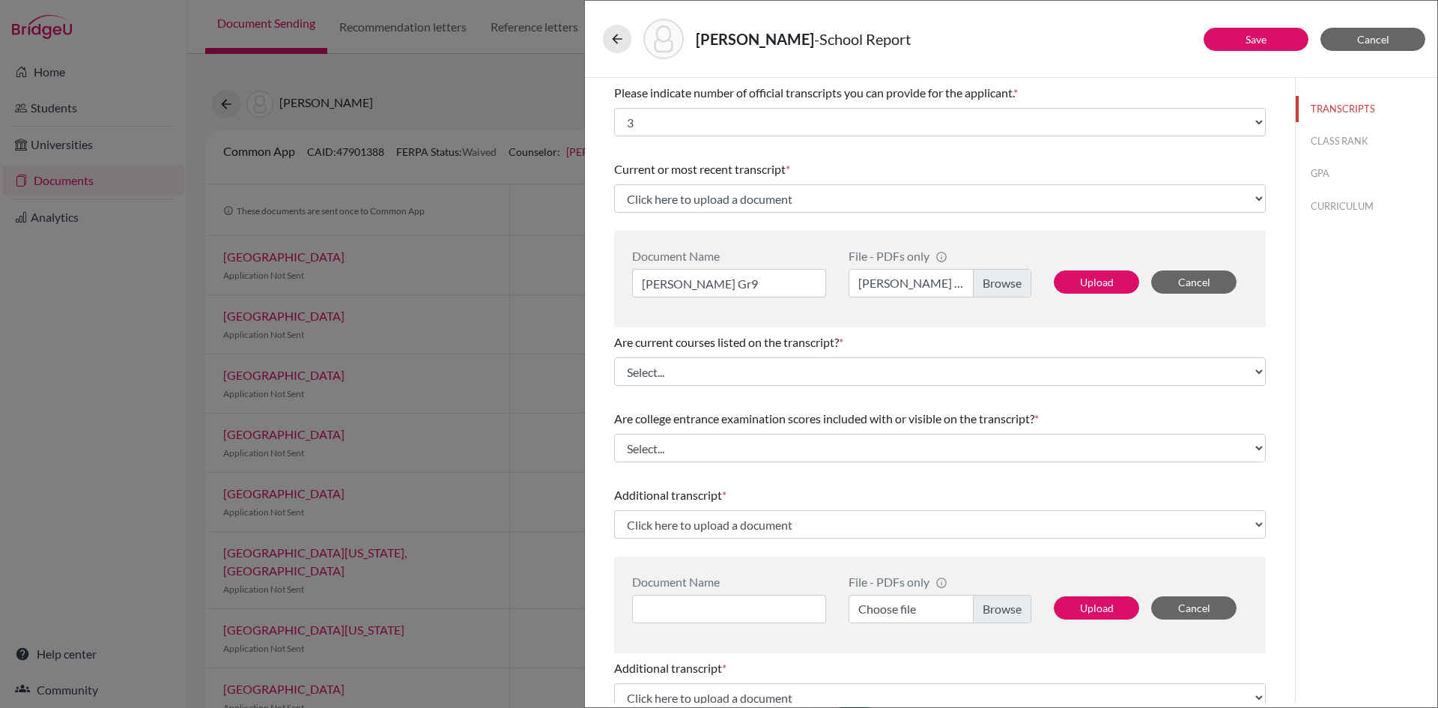
select select "679710"
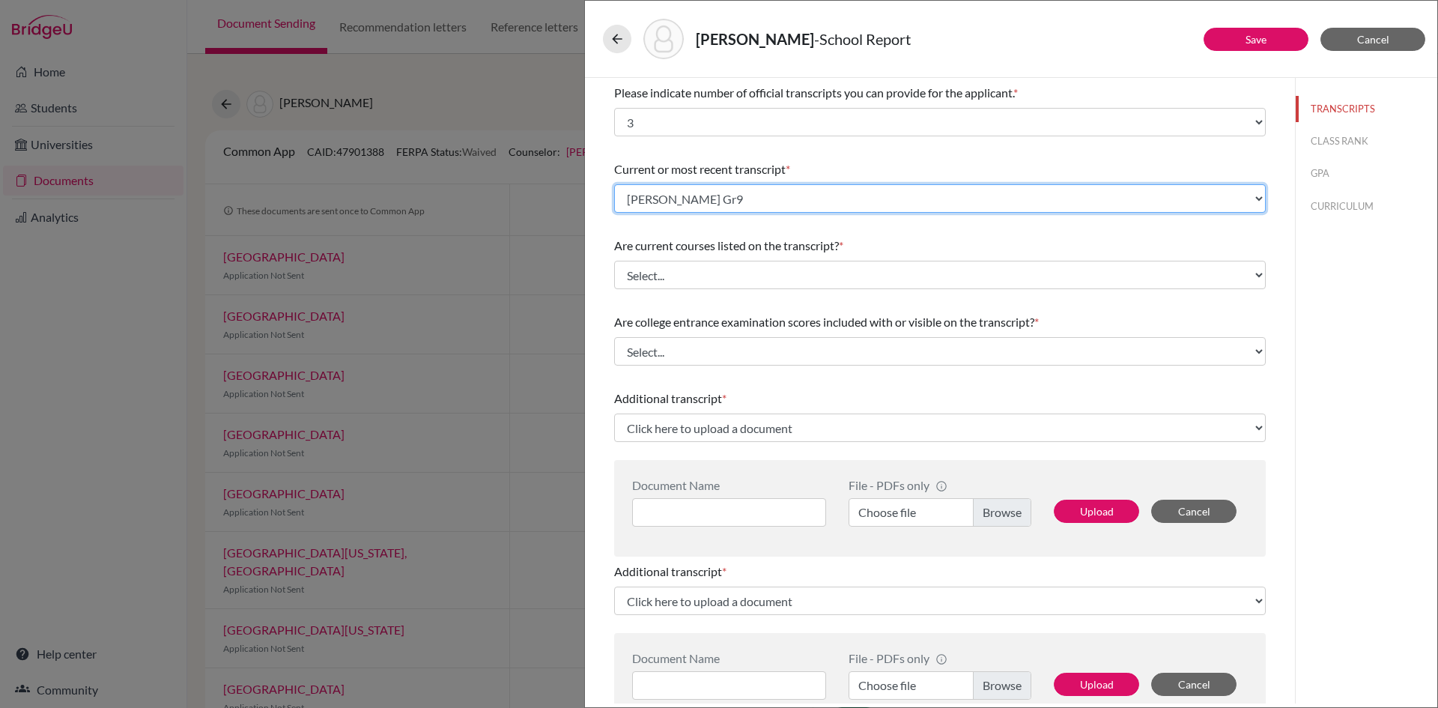
click at [726, 194] on select "Select existing document or upload a new one Abdulla Alolama Gr9 Upload New File" at bounding box center [940, 198] width 652 height 28
click at [614, 184] on select "Select existing document or upload a new one Abdulla Alolama Gr9 Upload New File" at bounding box center [940, 198] width 652 height 28
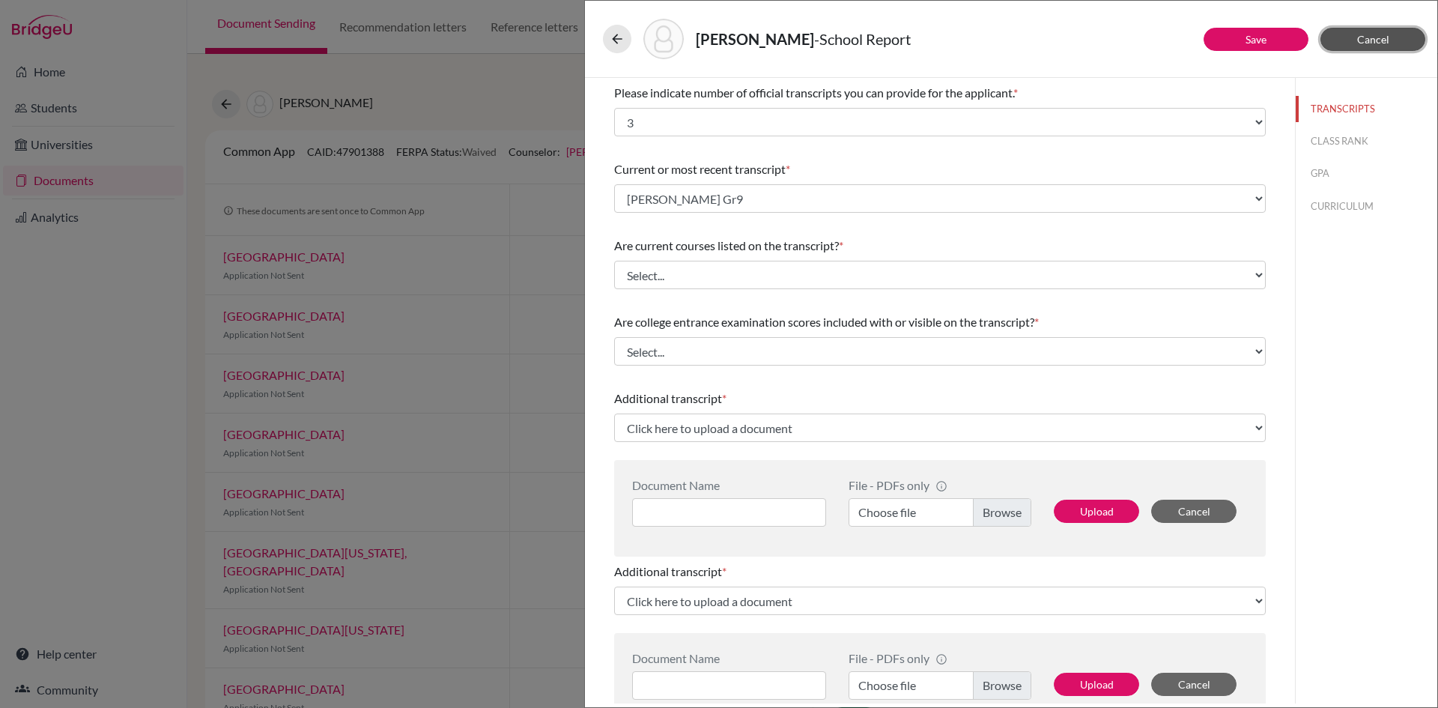
click at [1381, 37] on span "Cancel" at bounding box center [1373, 39] width 32 height 13
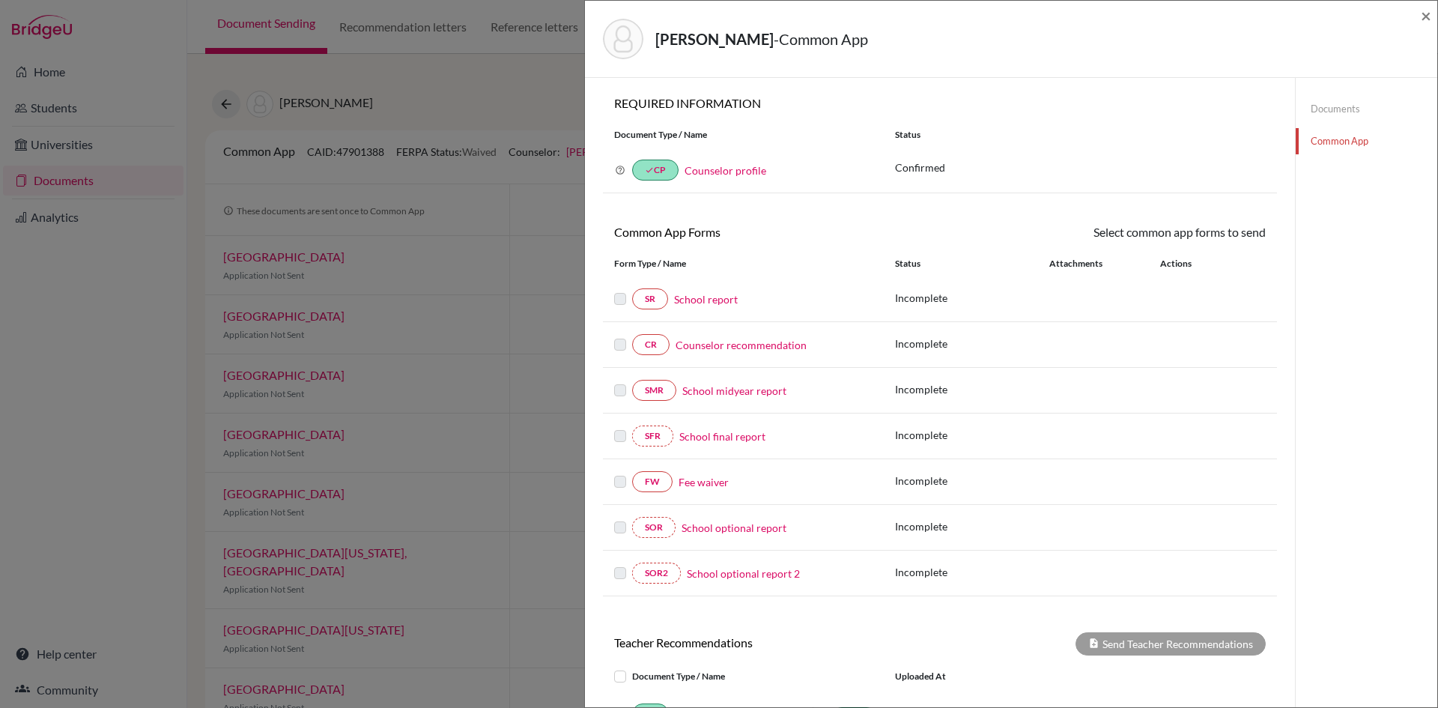
click at [1354, 106] on link "Documents" at bounding box center [1367, 109] width 142 height 26
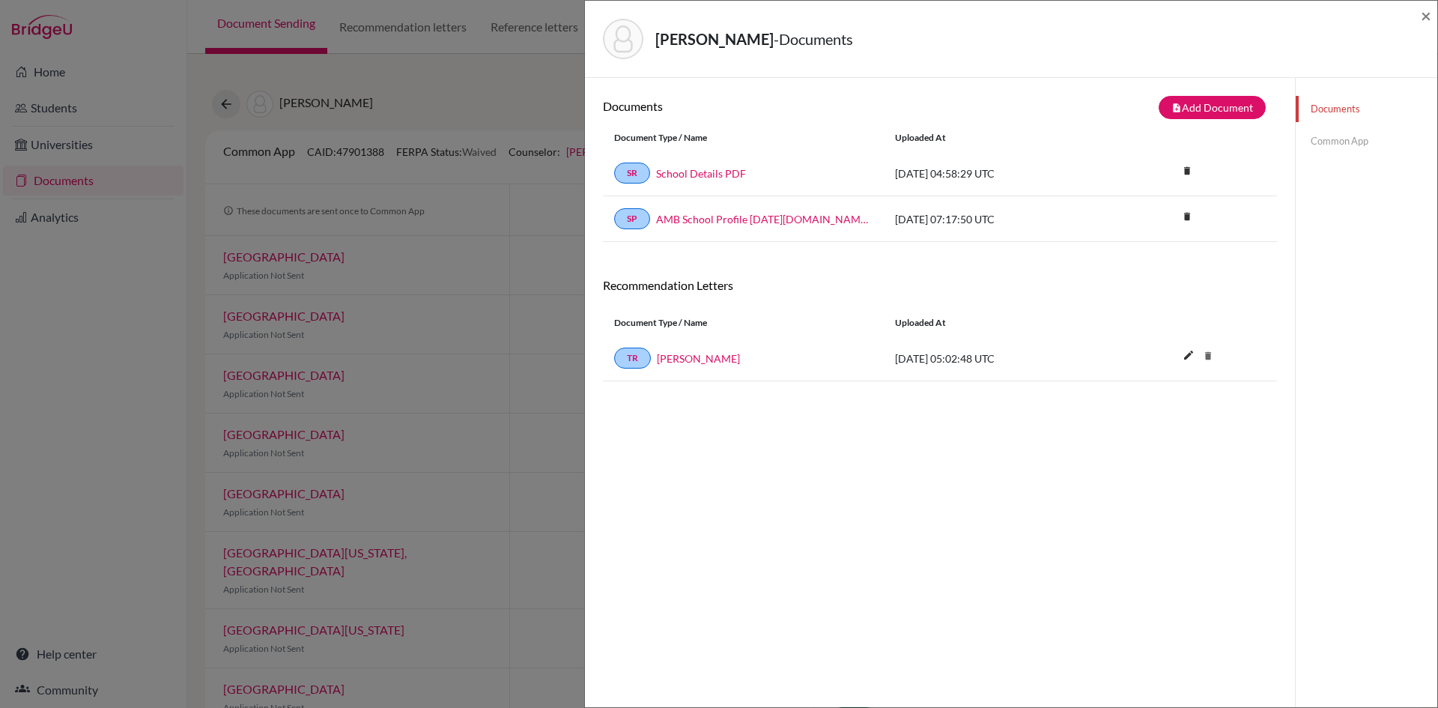
click at [1336, 113] on link "Documents" at bounding box center [1367, 109] width 142 height 26
click at [1322, 147] on link "Common App" at bounding box center [1367, 141] width 142 height 26
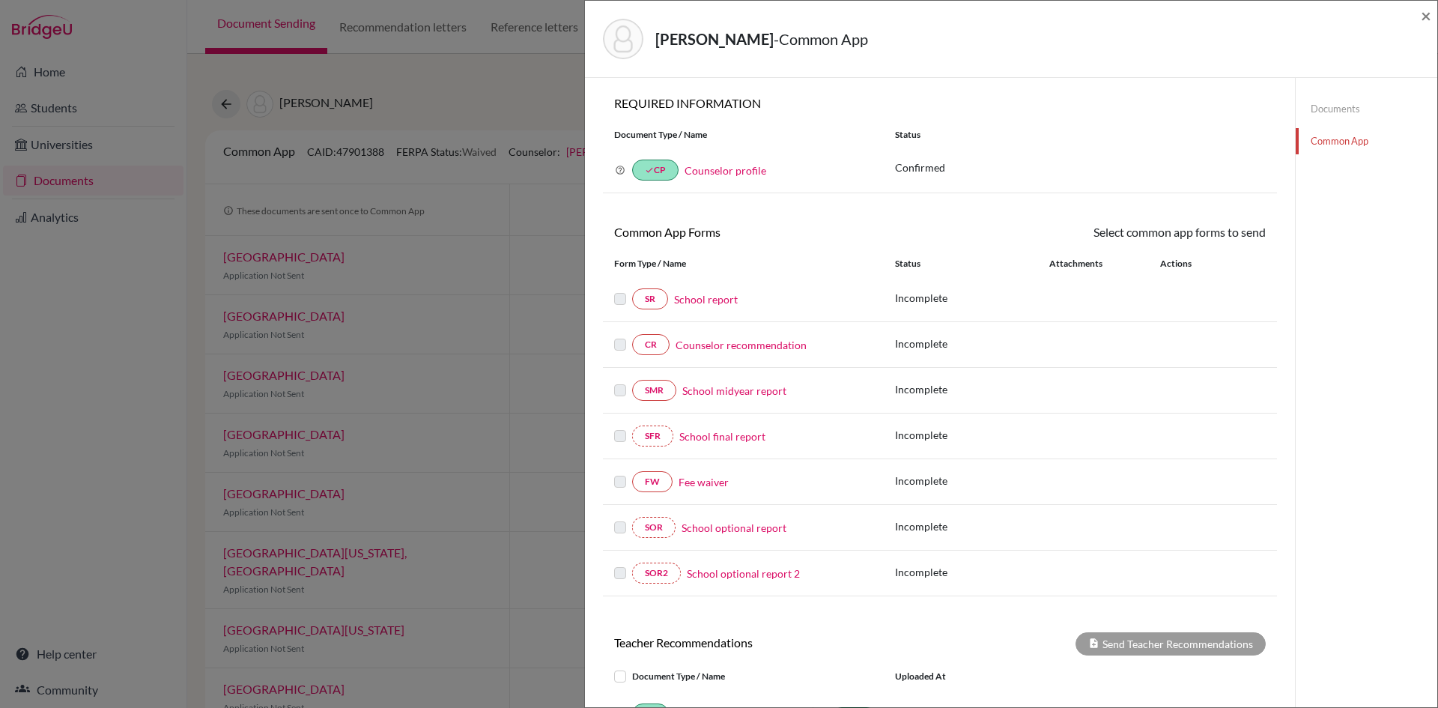
click at [702, 293] on link "School report" at bounding box center [706, 299] width 64 height 16
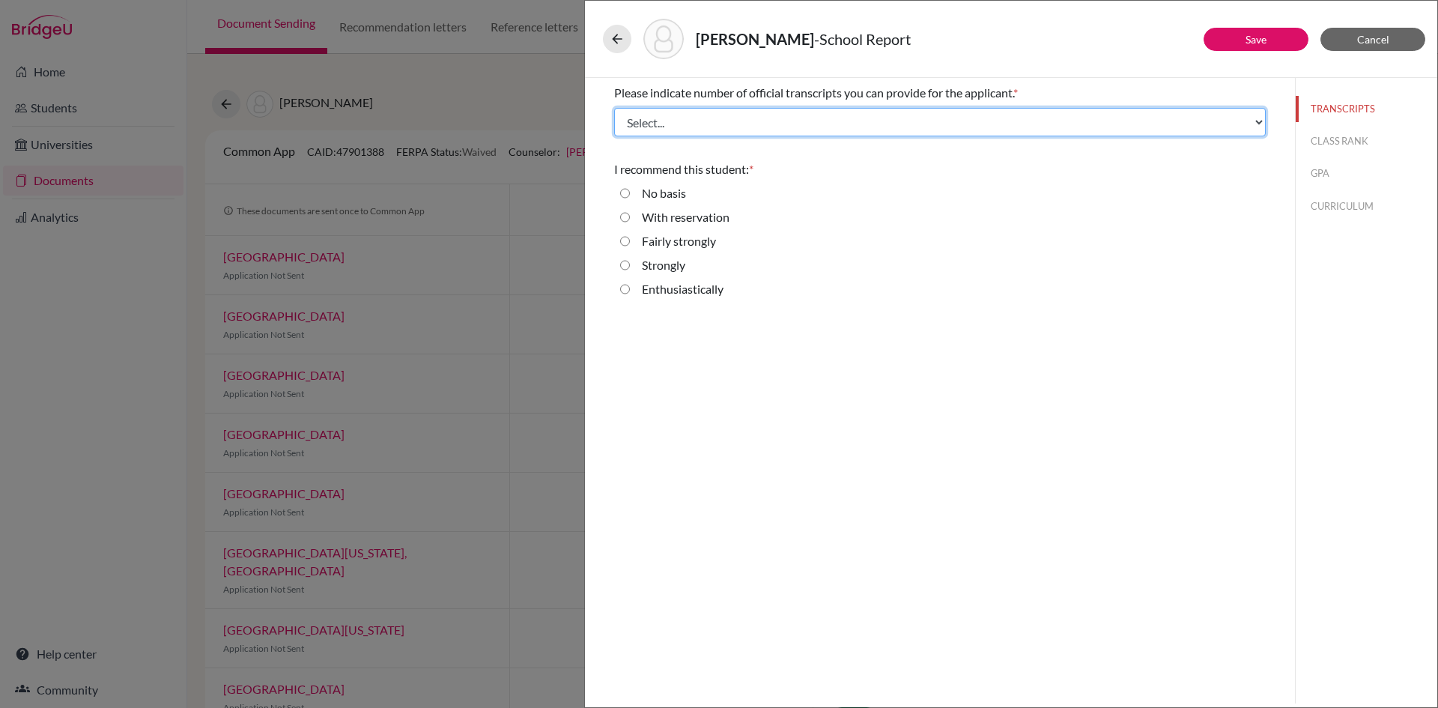
click at [710, 124] on select "Select... 1 2 3 4" at bounding box center [940, 122] width 652 height 28
select select "3"
click at [614, 108] on select "Select... 1 2 3 4" at bounding box center [940, 122] width 652 height 28
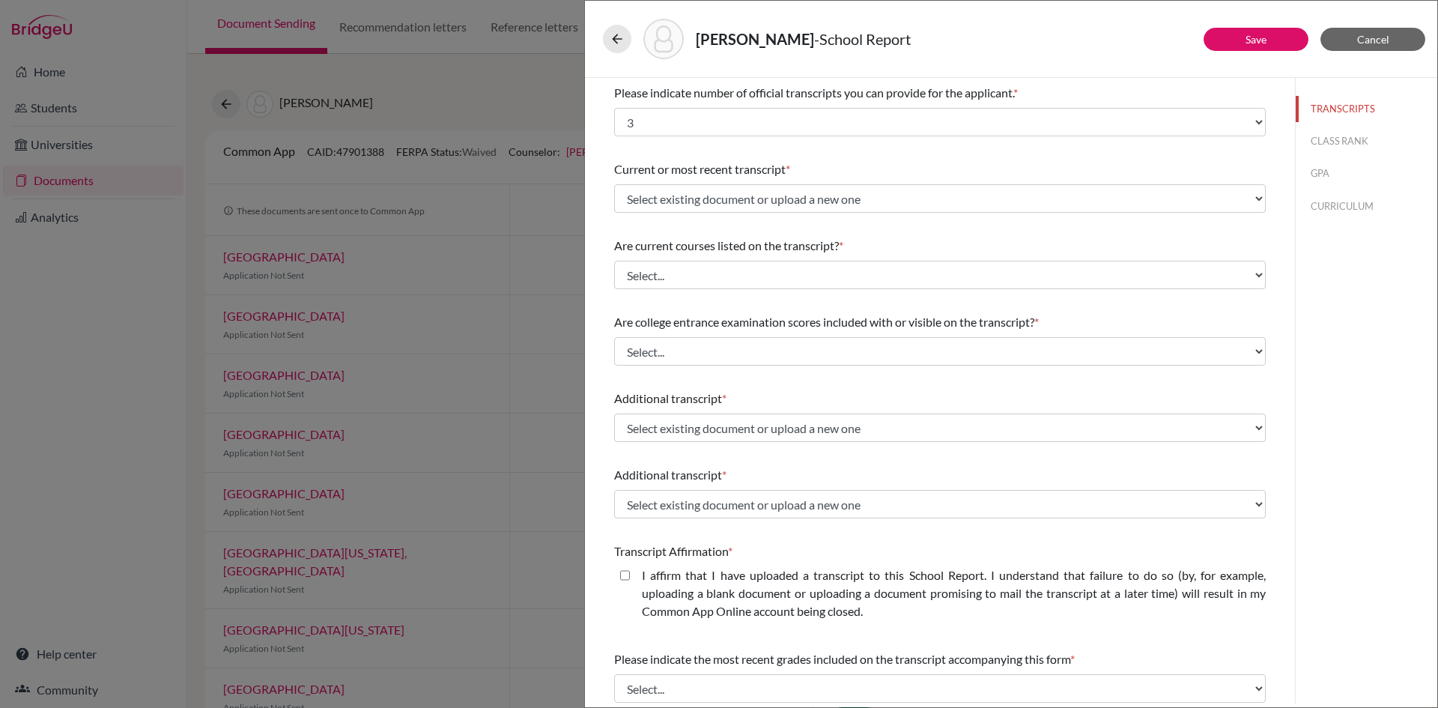
click at [887, 182] on div "Current or most recent transcript * Select existing document or upload a new on…" at bounding box center [940, 186] width 652 height 64
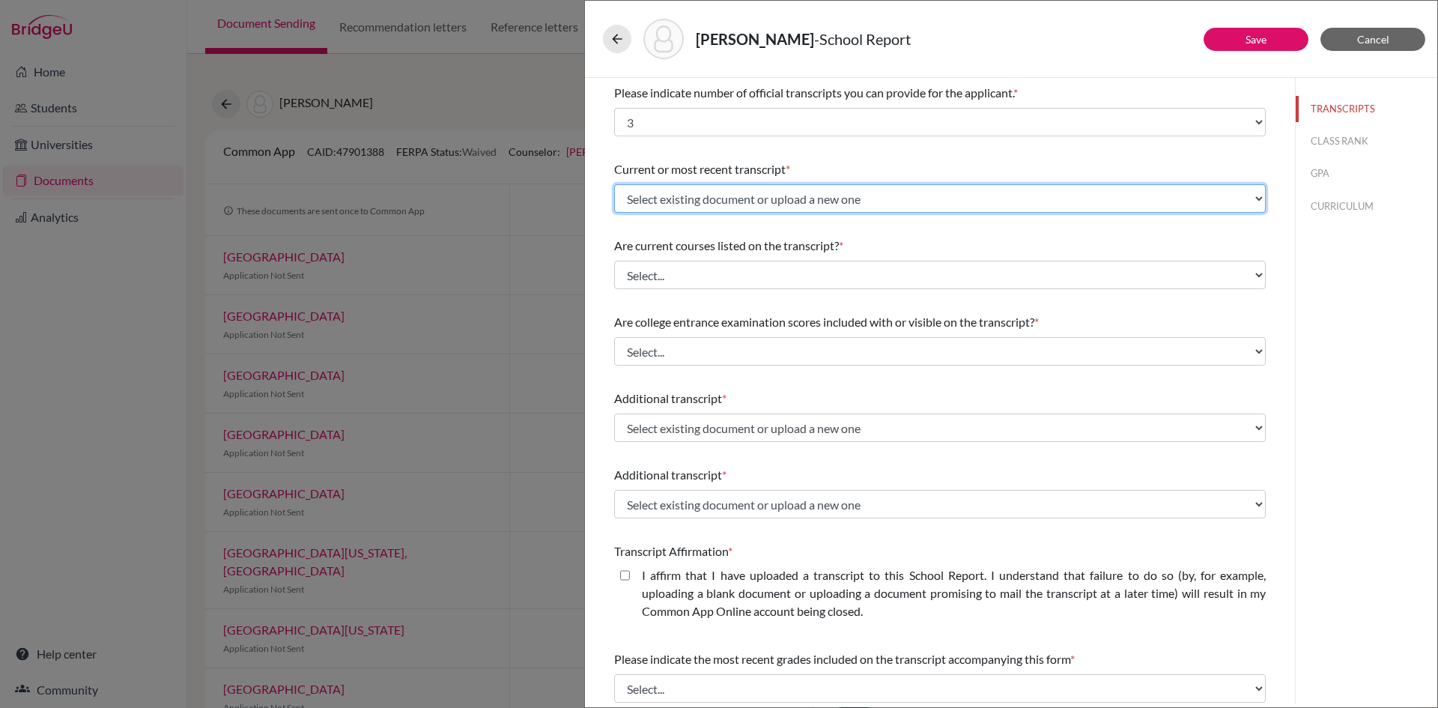
drag, startPoint x: 839, startPoint y: 196, endPoint x: 841, endPoint y: 204, distance: 8.4
click at [839, 199] on select "Select existing document or upload a new one Abdulla Alolama Gr9 Upload New File" at bounding box center [940, 198] width 652 height 28
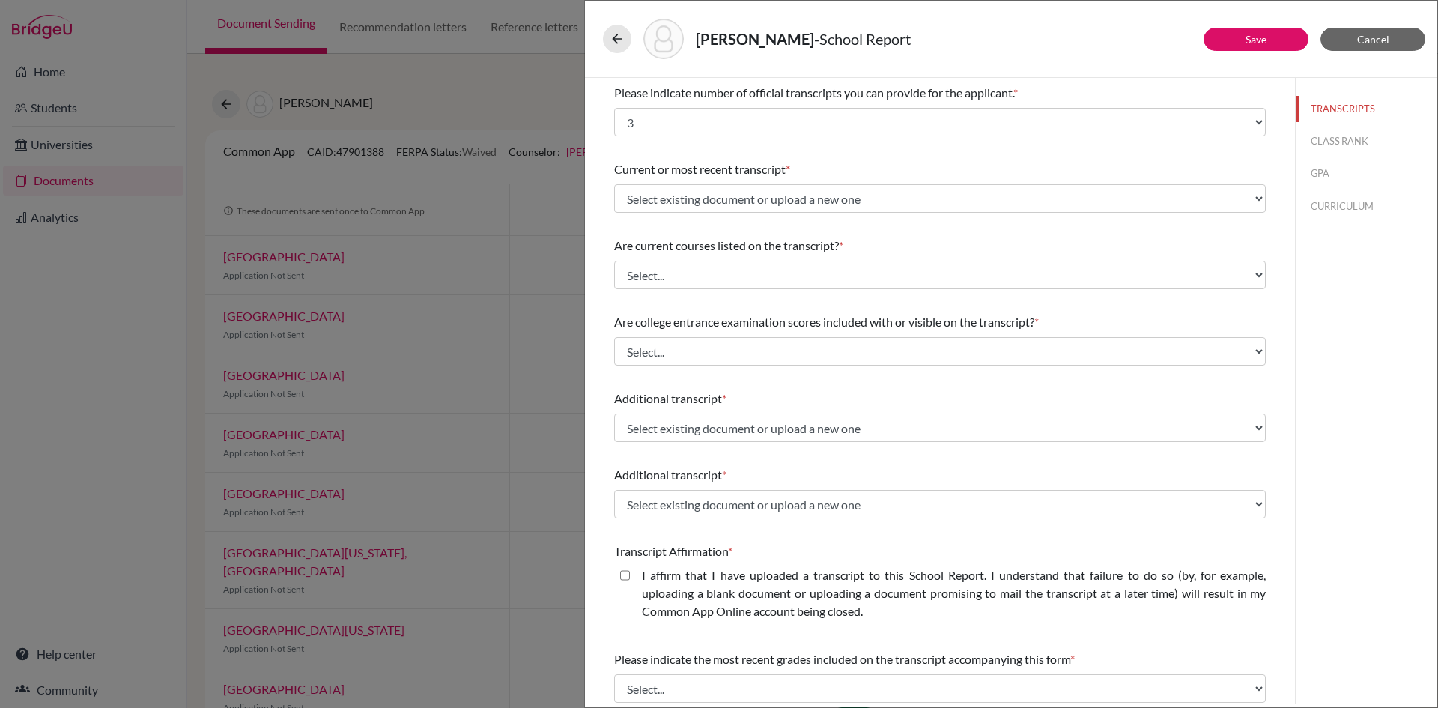
click at [1359, 55] on div "Alolama, Abdulla - School Report" at bounding box center [1011, 39] width 817 height 40
click at [1368, 44] on span "Cancel" at bounding box center [1373, 39] width 32 height 13
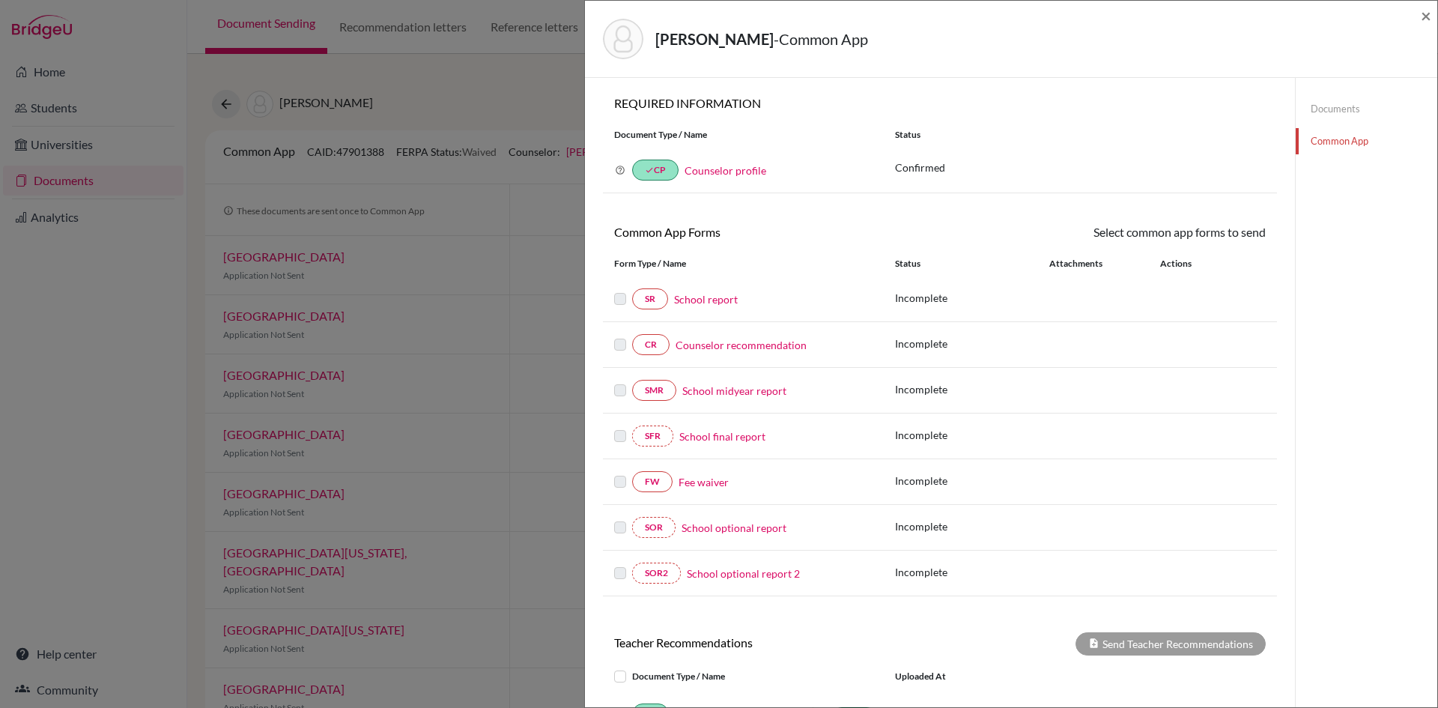
drag, startPoint x: 1327, startPoint y: 103, endPoint x: 1309, endPoint y: 107, distance: 17.8
click at [1327, 103] on link "Documents" at bounding box center [1367, 109] width 142 height 26
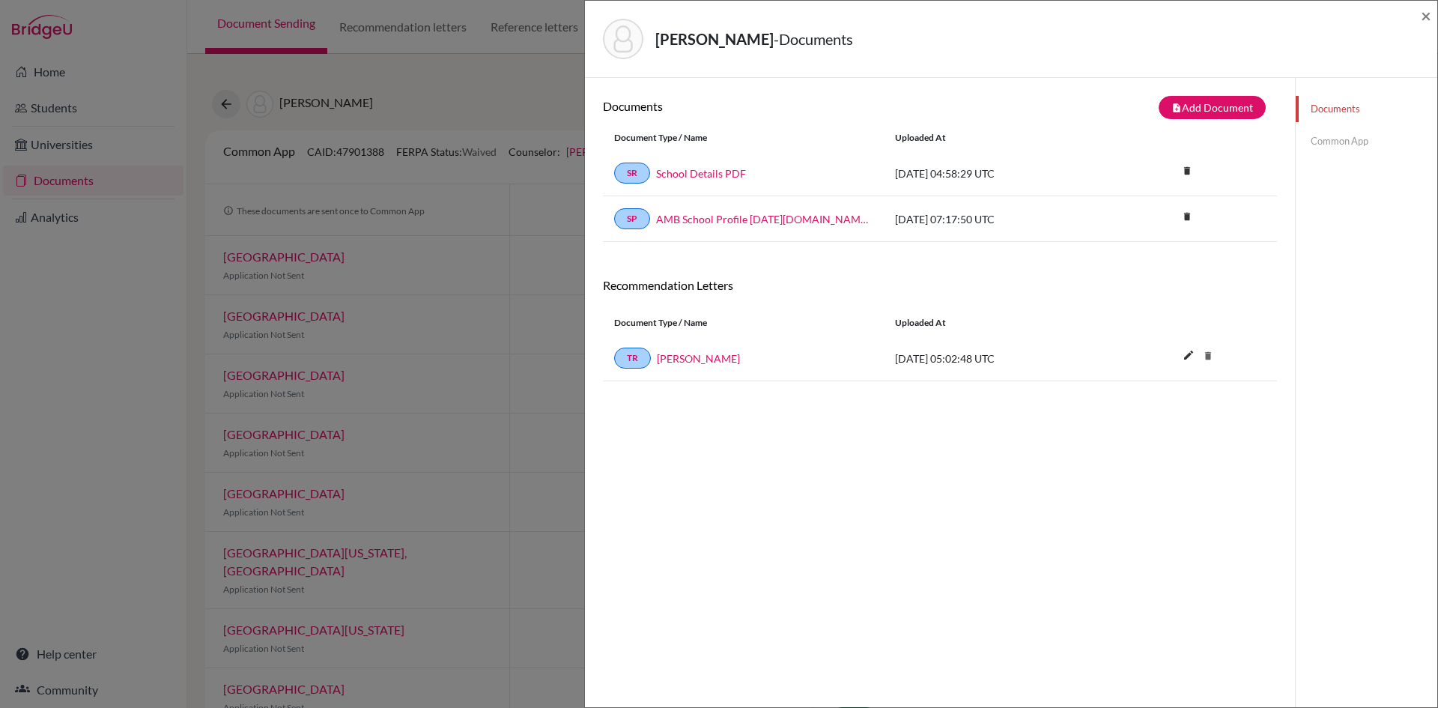
click at [1350, 140] on link "Common App" at bounding box center [1367, 141] width 142 height 26
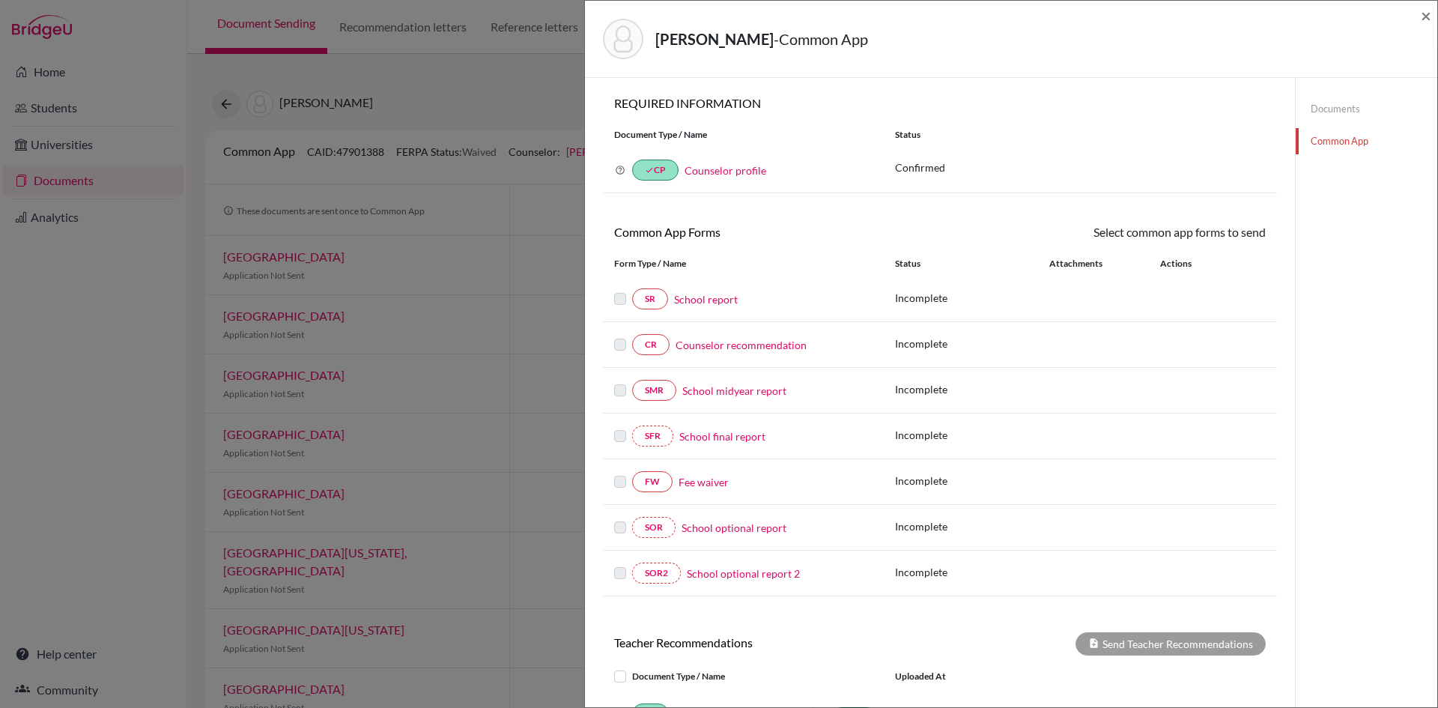
click at [713, 300] on link "School report" at bounding box center [706, 299] width 64 height 16
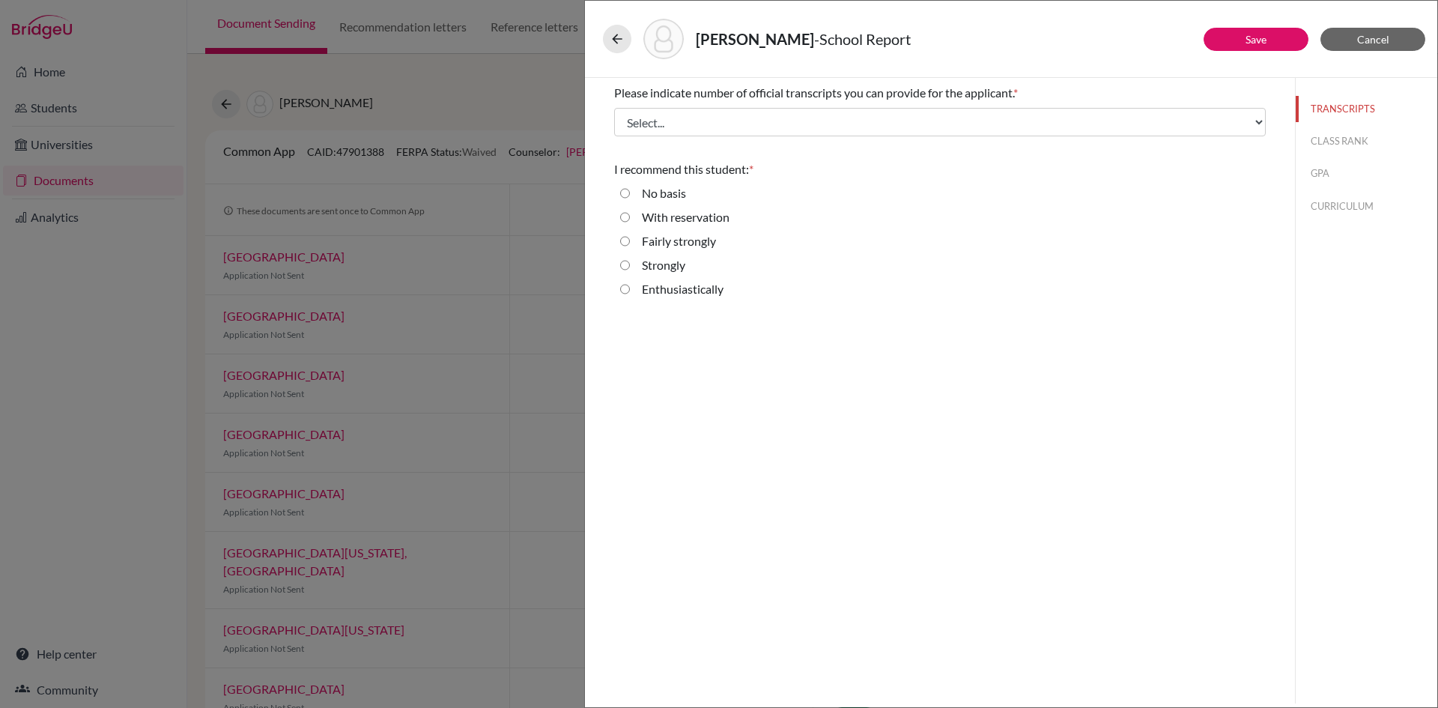
click at [958, 137] on div "Please indicate number of official transcripts you can provide for the applican…" at bounding box center [940, 110] width 652 height 64
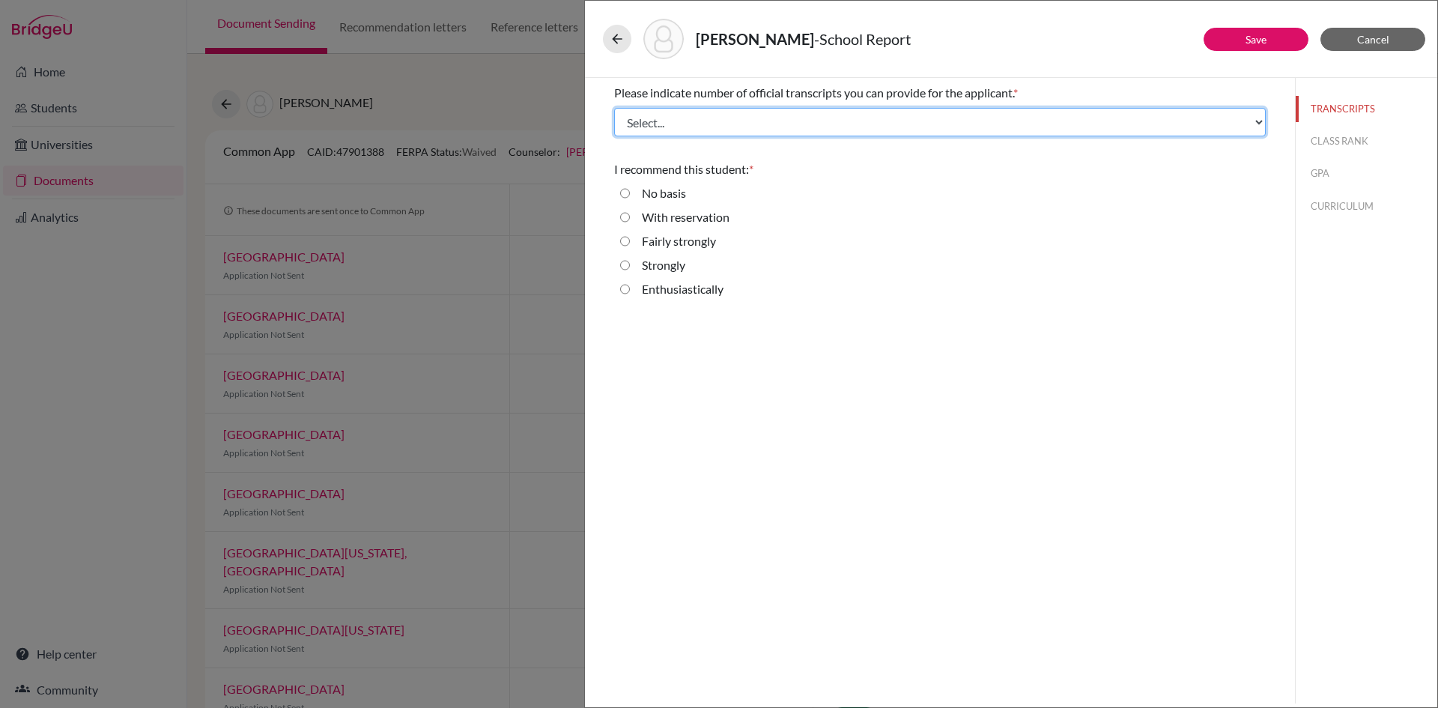
click at [953, 116] on select "Select... 1 2 3 4" at bounding box center [940, 122] width 652 height 28
select select "3"
click at [614, 108] on select "Select... 1 2 3 4" at bounding box center [940, 122] width 652 height 28
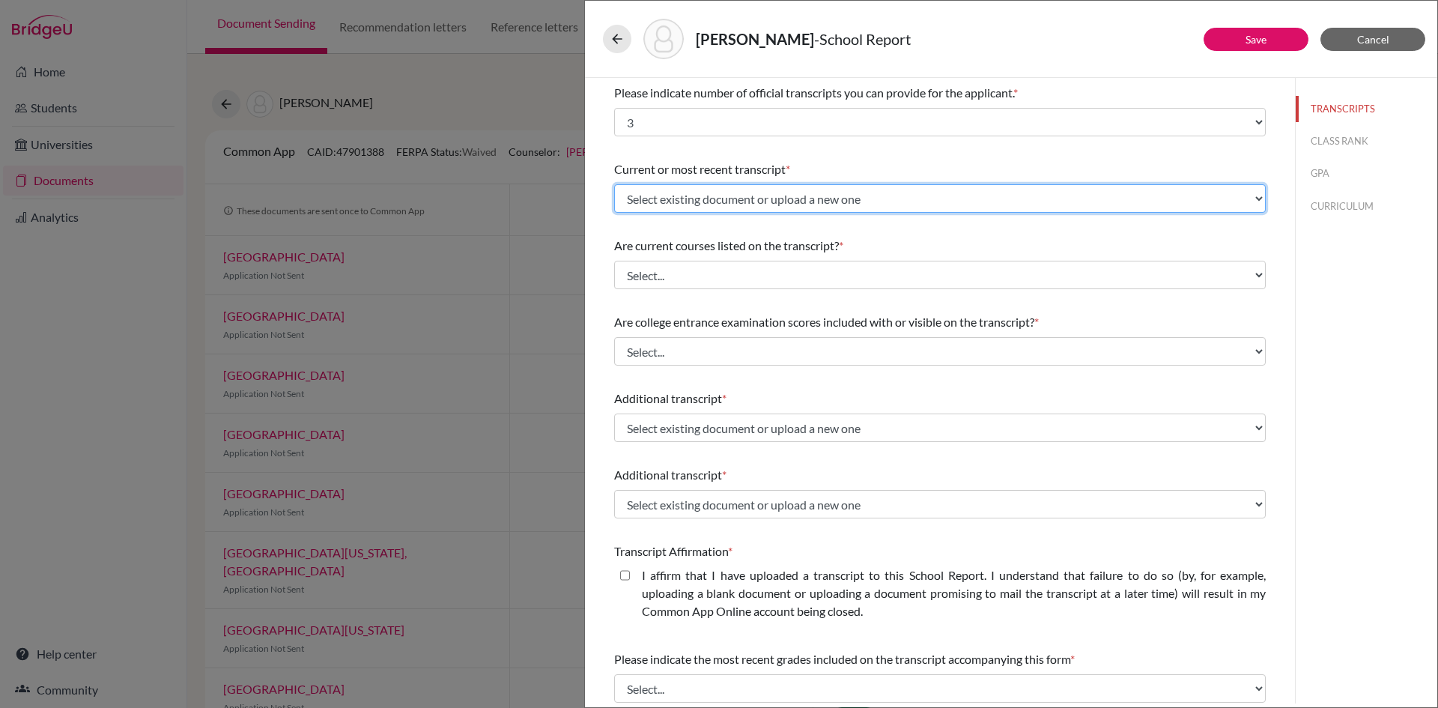
click at [811, 207] on select "Select existing document or upload a new one Abdulla Alolama Gr9 Upload New File" at bounding box center [940, 198] width 652 height 28
click at [614, 184] on select "Select existing document or upload a new one Abdulla Alolama Gr9 Upload New File" at bounding box center [940, 198] width 652 height 28
click at [745, 193] on select "Select existing document or upload a new one Abdulla Alolama Gr9 Upload New File" at bounding box center [940, 198] width 652 height 28
select select "Upload New File"
click at [614, 184] on select "Select existing document or upload a new one Abdulla Alolama Gr9 Upload New File" at bounding box center [940, 198] width 652 height 28
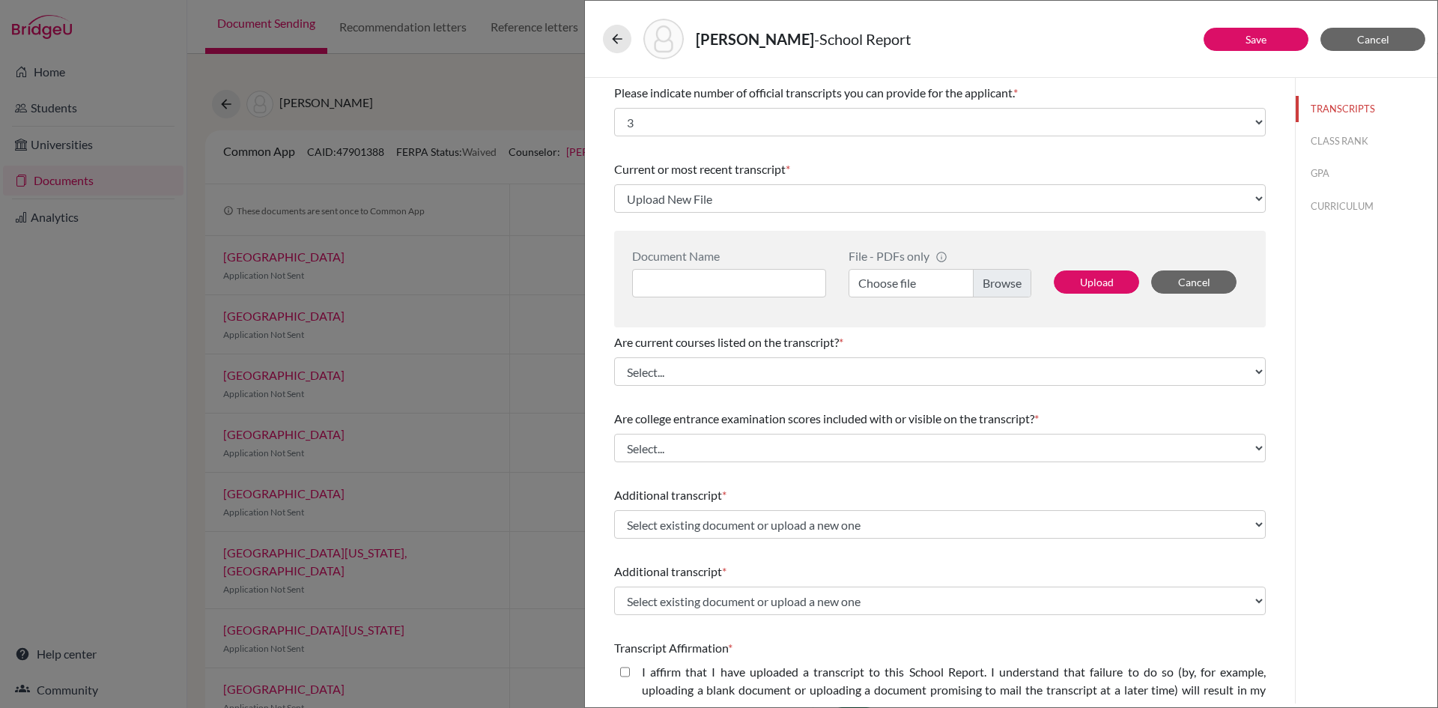
click at [983, 280] on label "Choose file" at bounding box center [940, 283] width 183 height 28
click at [983, 280] on input "Choose file" at bounding box center [940, 283] width 183 height 28
click at [780, 294] on div "Document Name File - PDFs only info CommonApp has file size limit of 2MB per fi…" at bounding box center [940, 279] width 652 height 97
click at [780, 293] on input at bounding box center [729, 283] width 194 height 28
type input "Abdulla Alolama Gr11"
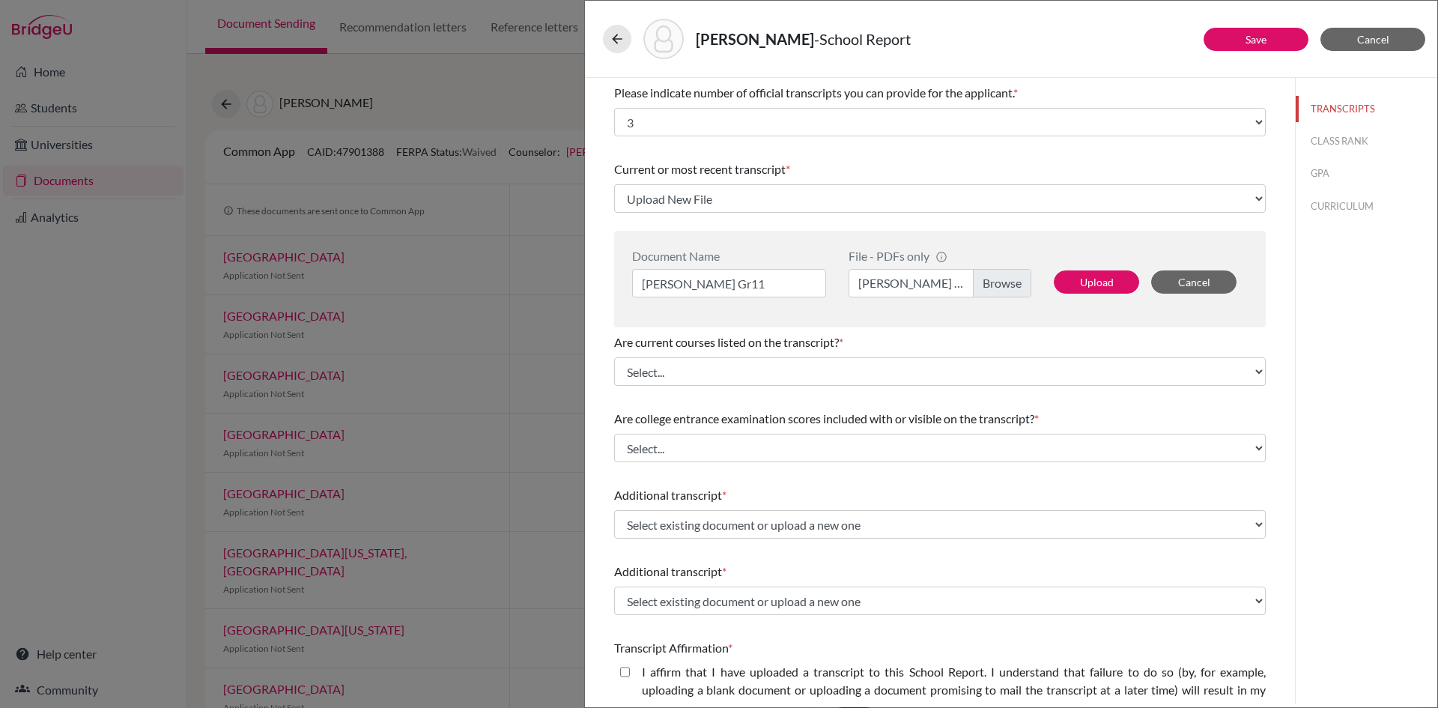
click at [1074, 267] on div "Upload Cancel" at bounding box center [1145, 273] width 205 height 49
click at [1073, 280] on button "Upload" at bounding box center [1096, 281] width 85 height 23
select select "1337"
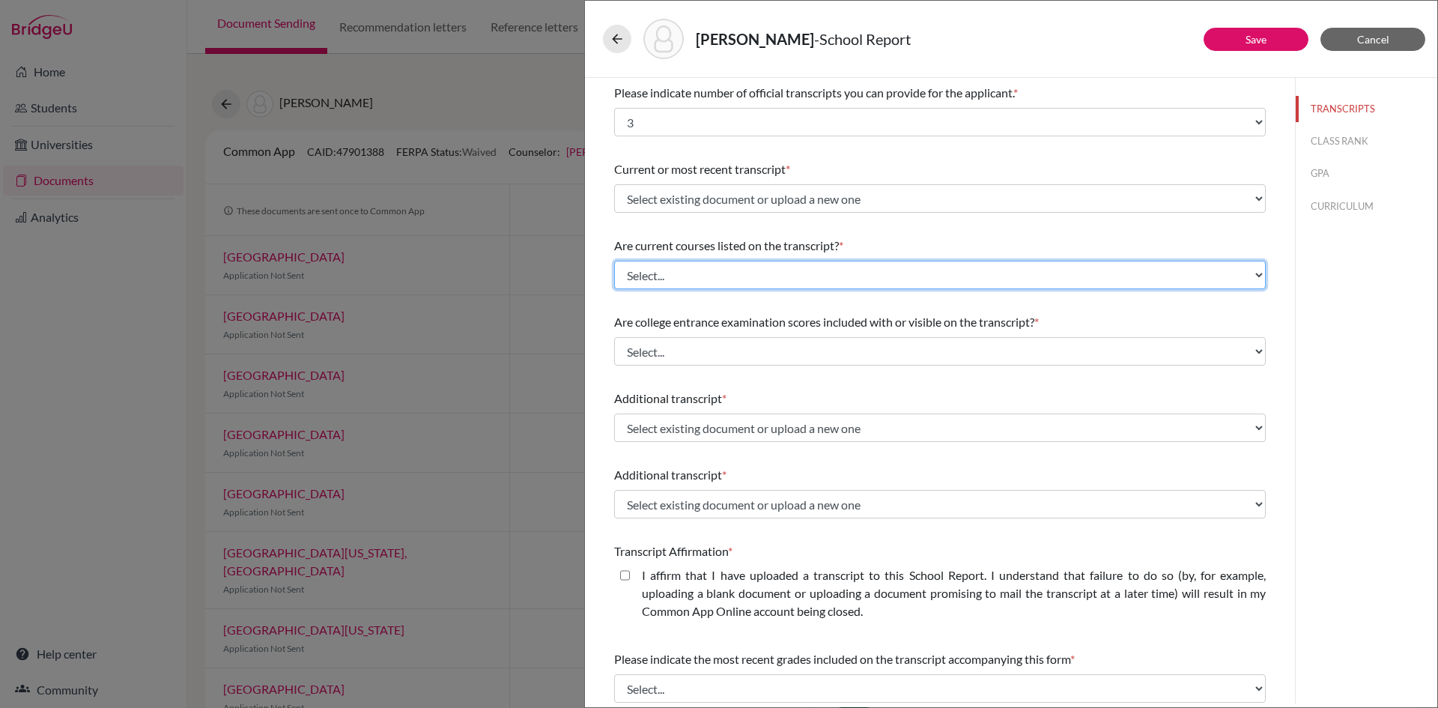
click at [727, 280] on select "Select... Yes No" at bounding box center [940, 275] width 652 height 28
select select "1"
click at [614, 261] on select "Select... Yes No" at bounding box center [940, 275] width 652 height 28
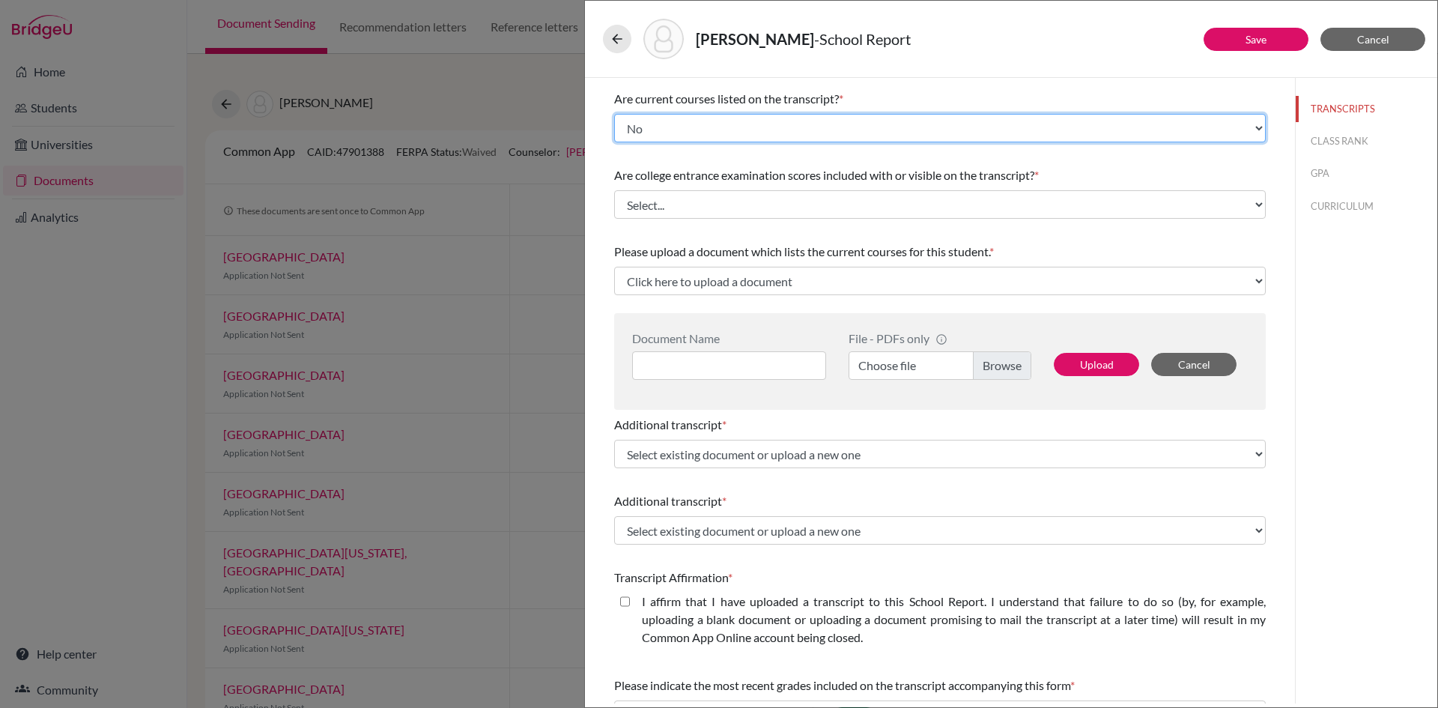
scroll to position [150, 0]
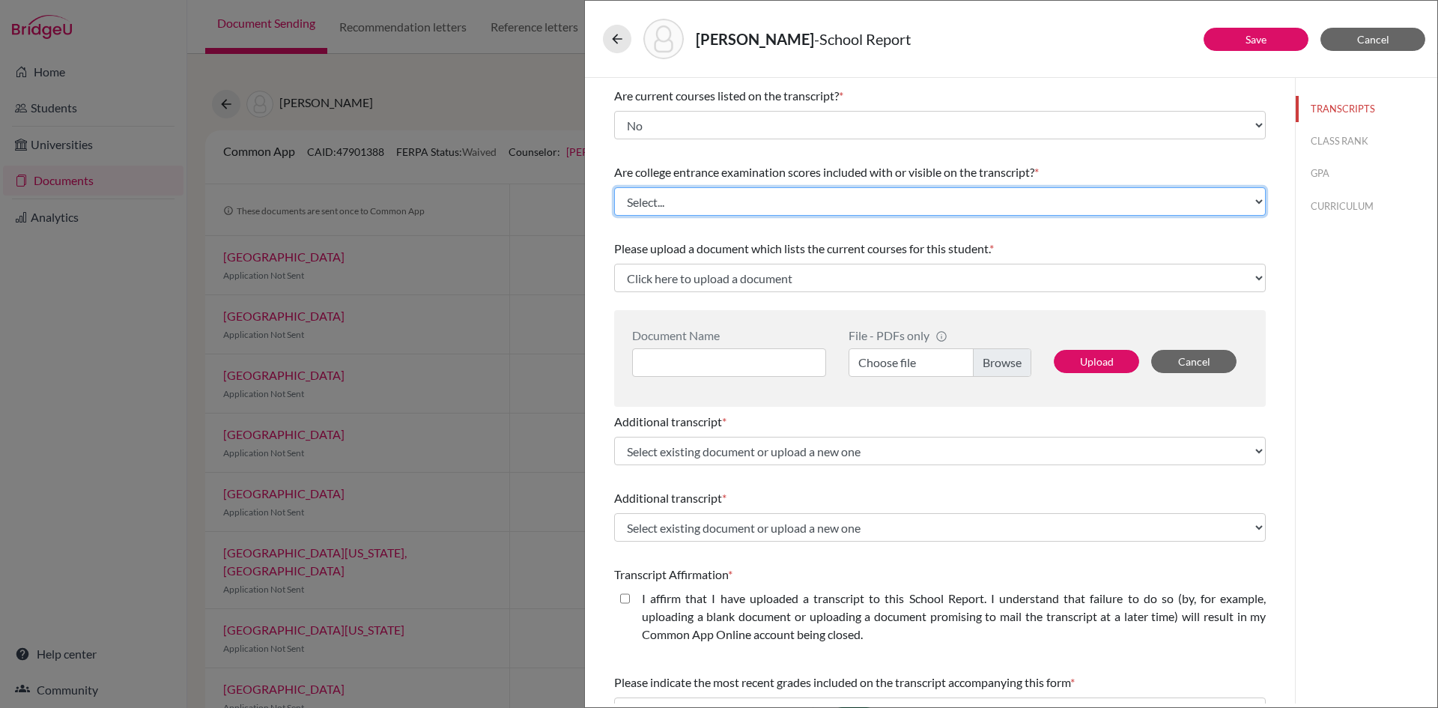
click at [802, 193] on select "Select... Yes No" at bounding box center [940, 201] width 652 height 28
select select "1"
click at [614, 187] on select "Select... Yes No" at bounding box center [940, 201] width 652 height 28
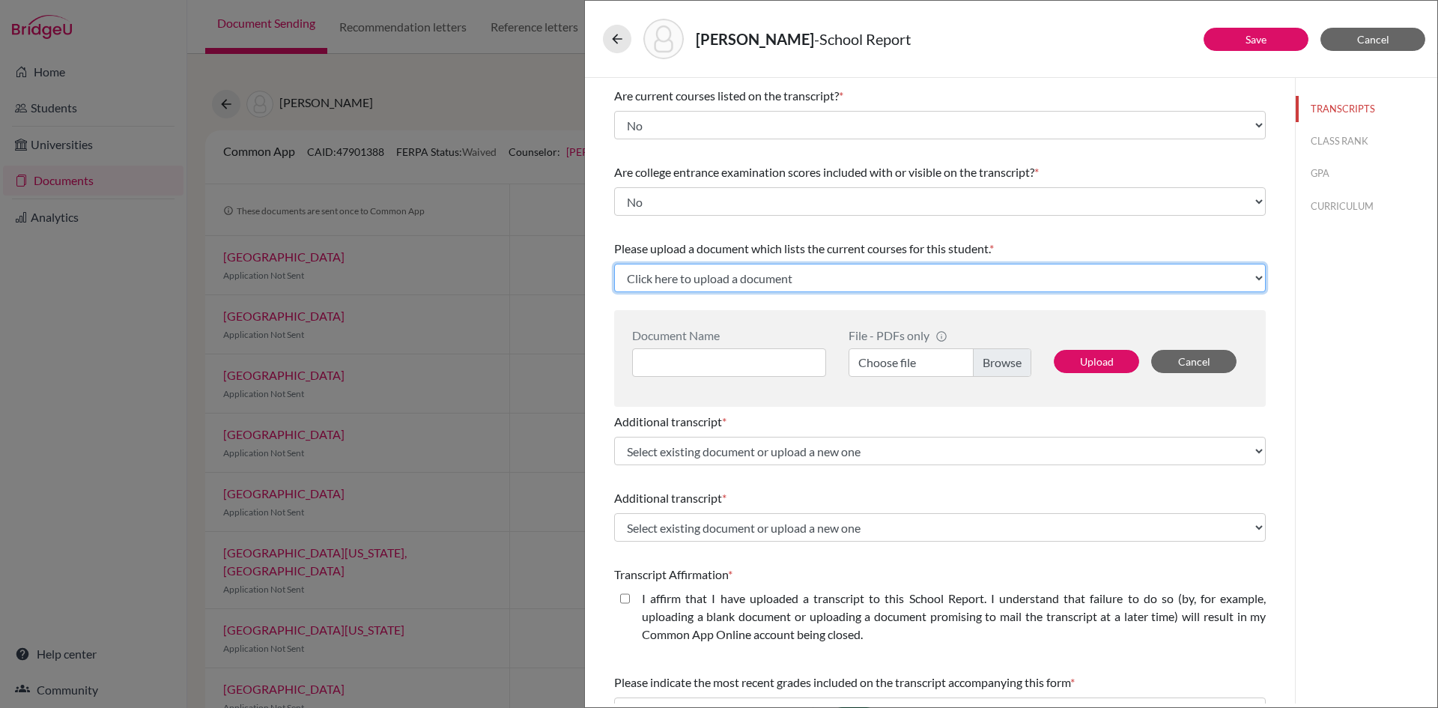
click at [744, 269] on select "Click here to upload a document Upload New File" at bounding box center [940, 278] width 652 height 28
click at [771, 281] on select "Click here to upload a document Upload New File" at bounding box center [940, 278] width 652 height 28
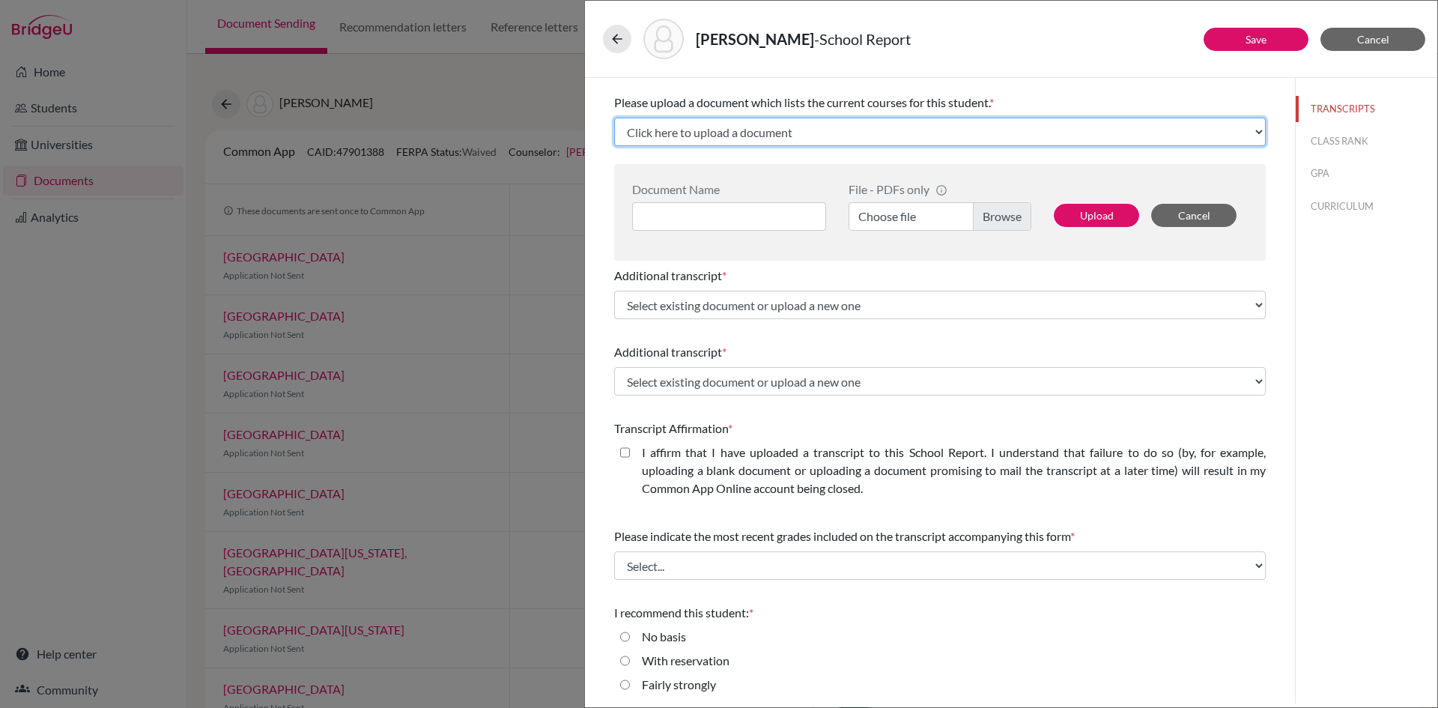
scroll to position [346, 0]
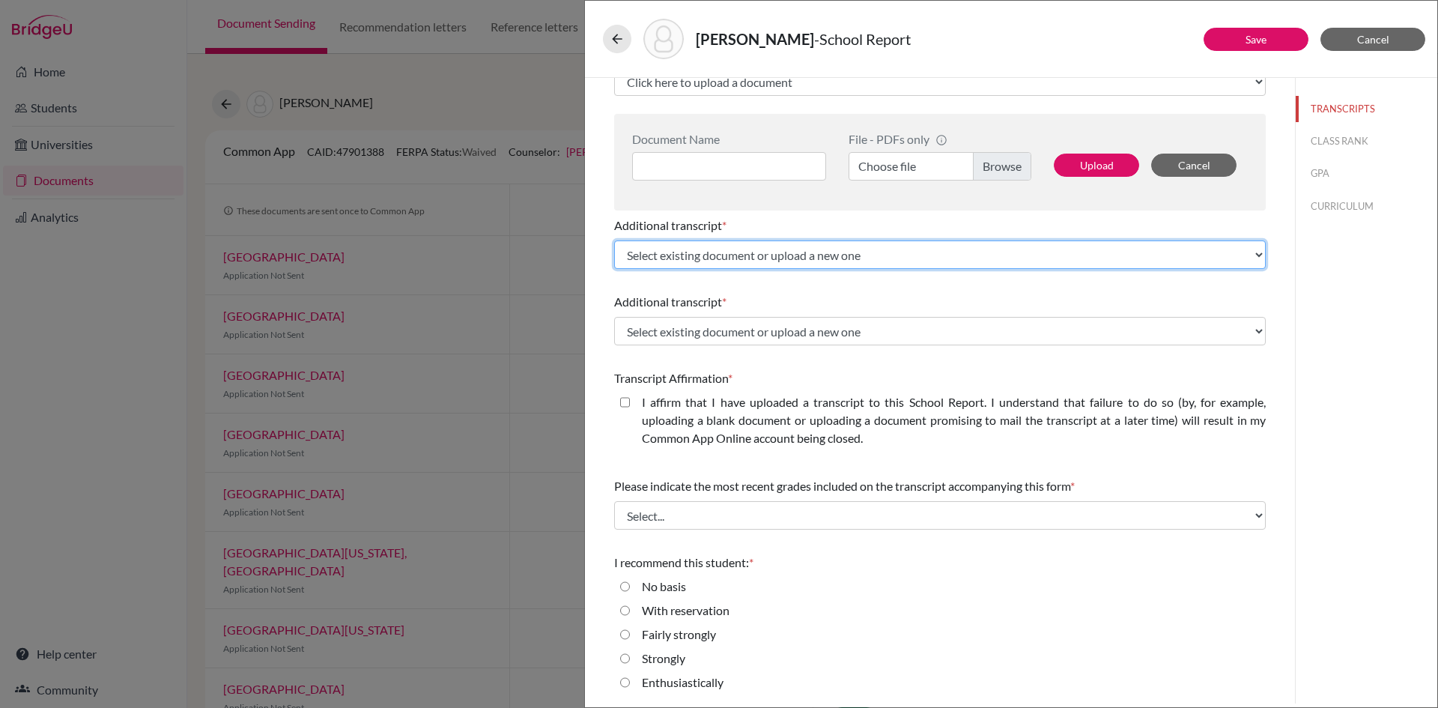
click at [766, 251] on select "Select existing document or upload a new one Abdulla Alolama Gr9 Upload New File" at bounding box center [940, 254] width 652 height 28
select select "Upload New File"
click at [614, 240] on select "Select existing document or upload a new one Abdulla Alolama Gr9 Upload New File" at bounding box center [940, 254] width 652 height 28
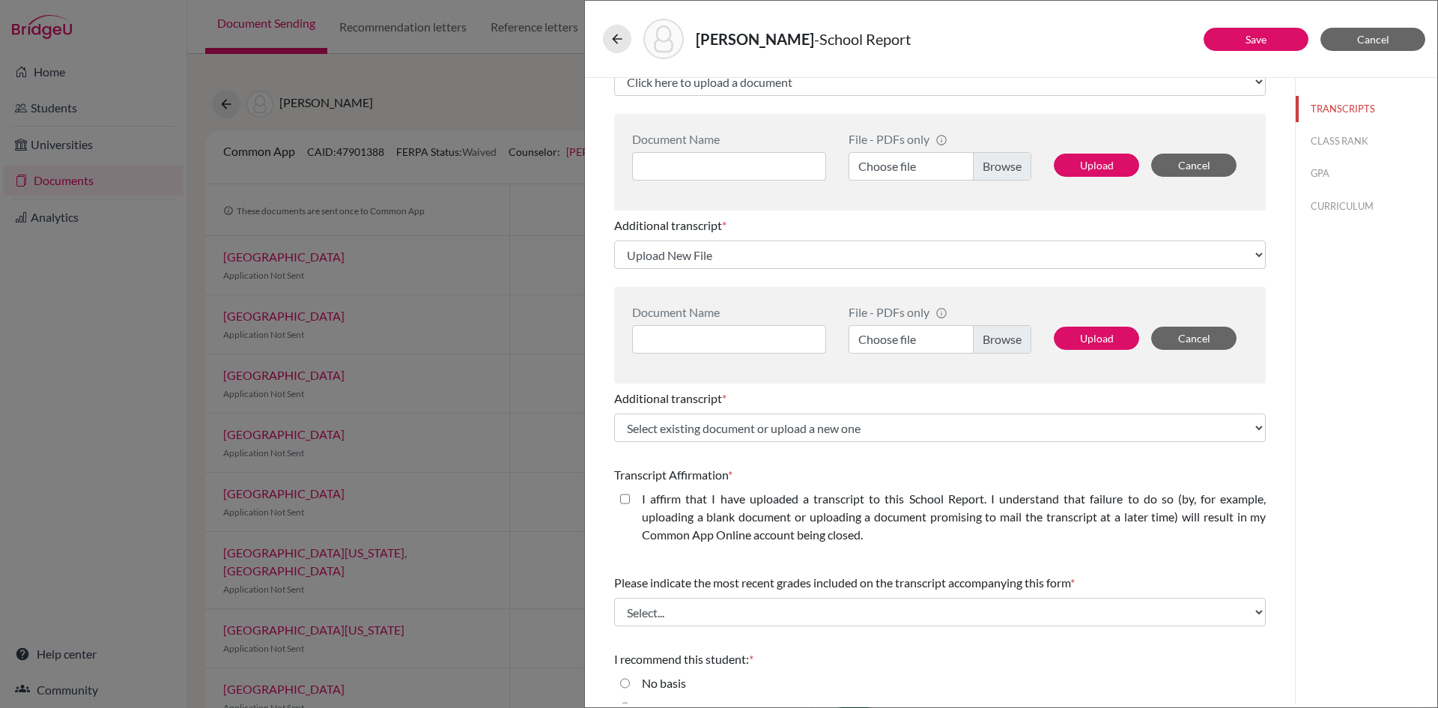
click at [962, 338] on label "Choose file" at bounding box center [940, 339] width 183 height 28
click at [962, 338] on input "Choose file" at bounding box center [940, 339] width 183 height 28
click at [704, 336] on input at bounding box center [729, 339] width 194 height 28
type input "Abdulla Alolama Gr10"
click at [1073, 348] on button "Upload" at bounding box center [1096, 338] width 85 height 23
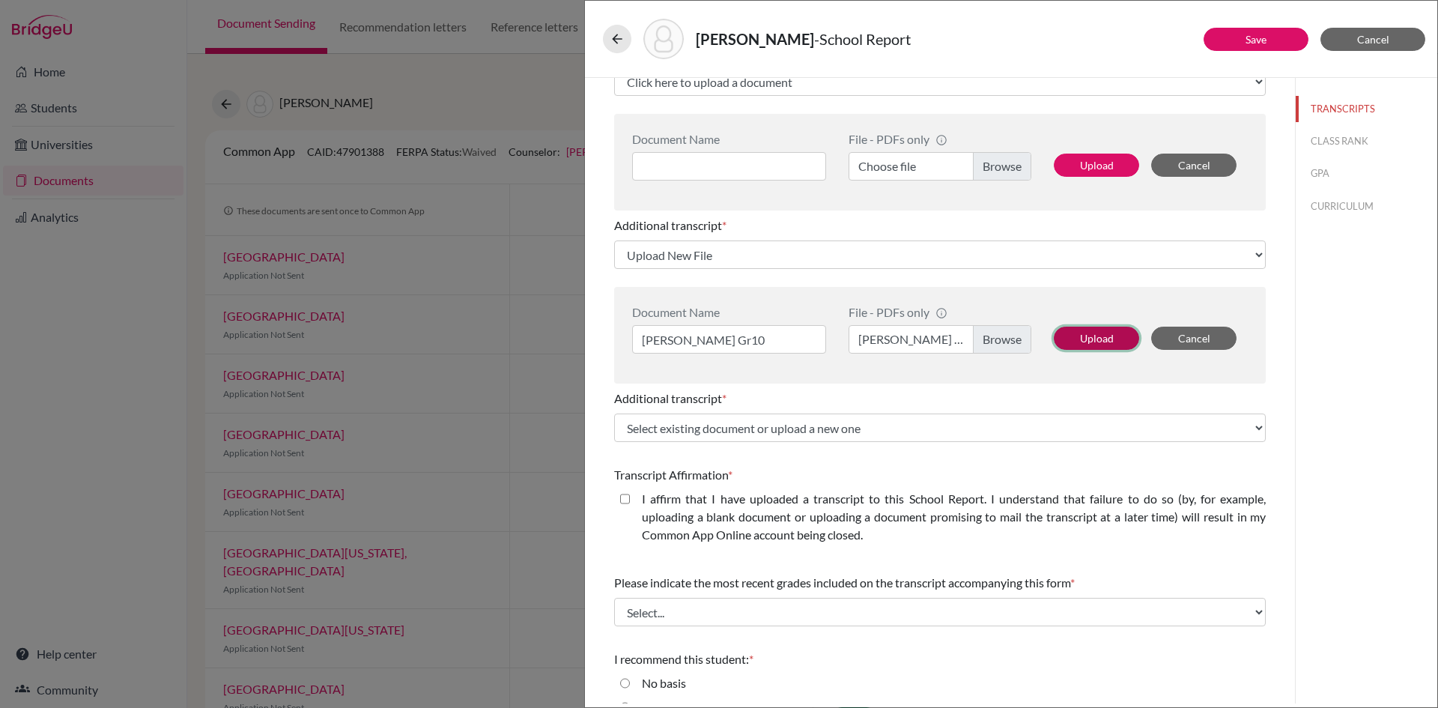
click at [1073, 346] on button "Upload" at bounding box center [1096, 338] width 85 height 23
select select "679712"
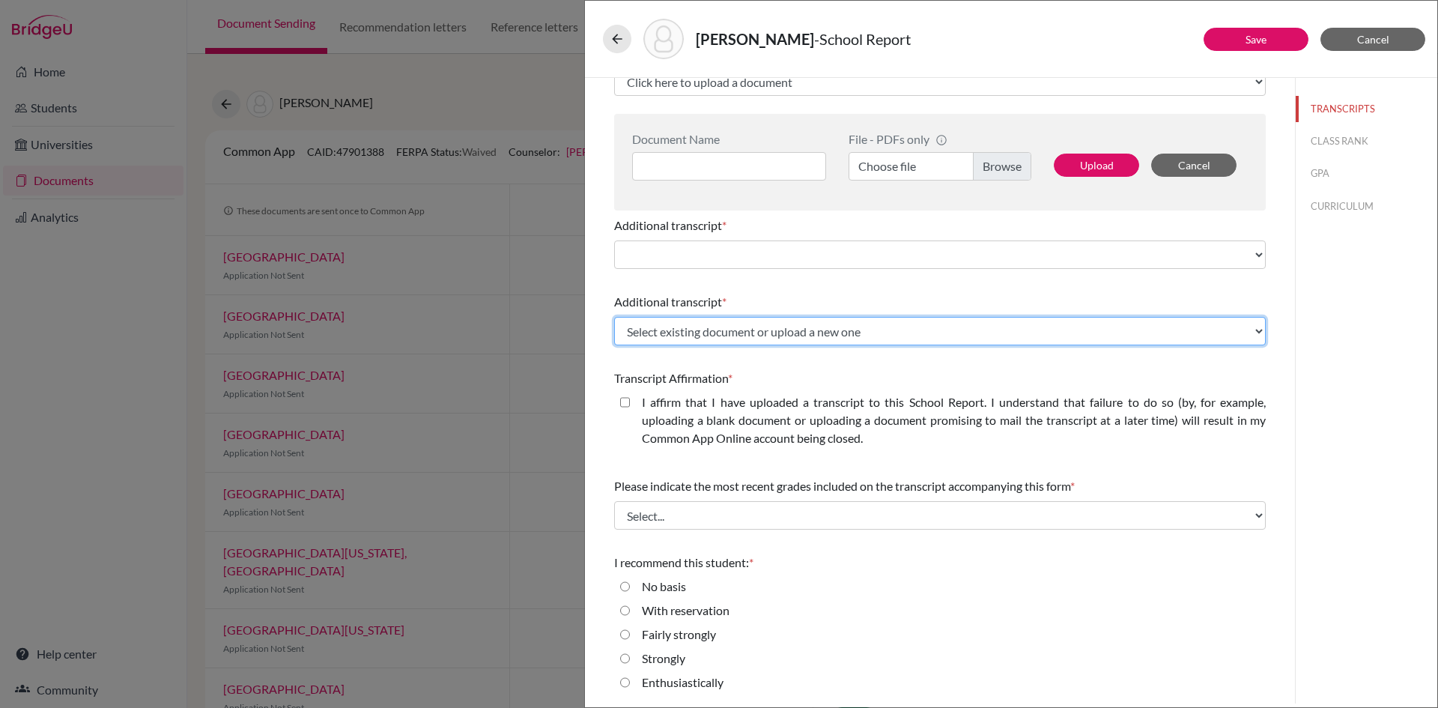
click at [770, 329] on select "Select existing document or upload a new one Abdulla Alolama Gr9 Upload New File" at bounding box center [940, 331] width 652 height 28
select select "Upload New File"
click at [614, 317] on select "Select existing document or upload a new one Abdulla Alolama Gr9 Upload New File" at bounding box center [940, 331] width 652 height 28
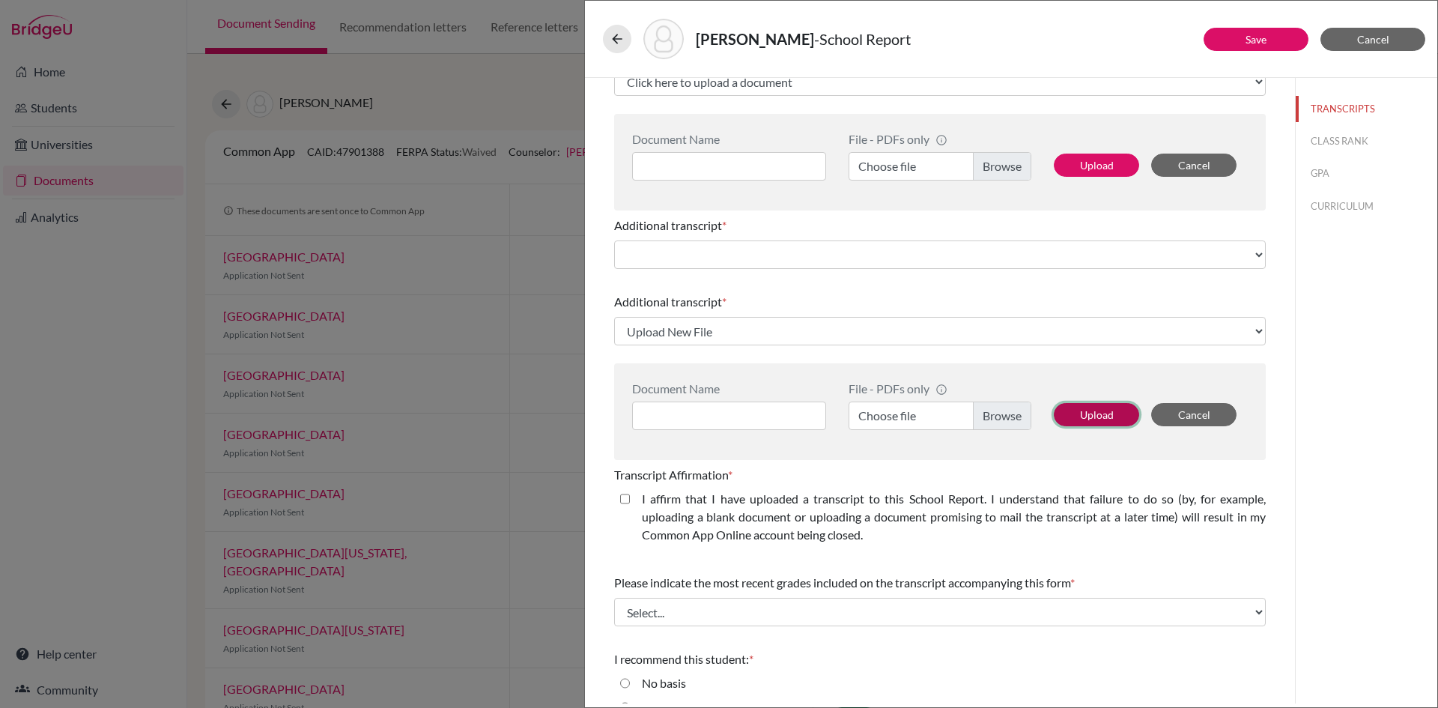
click at [1056, 422] on button "Upload" at bounding box center [1096, 414] width 85 height 23
click at [1009, 416] on label "Choose file" at bounding box center [940, 416] width 183 height 28
click at [1009, 416] on input "Choose file" at bounding box center [940, 416] width 183 height 28
click at [727, 414] on input at bounding box center [729, 416] width 194 height 28
type input "Abdulla Alolama Gr9"
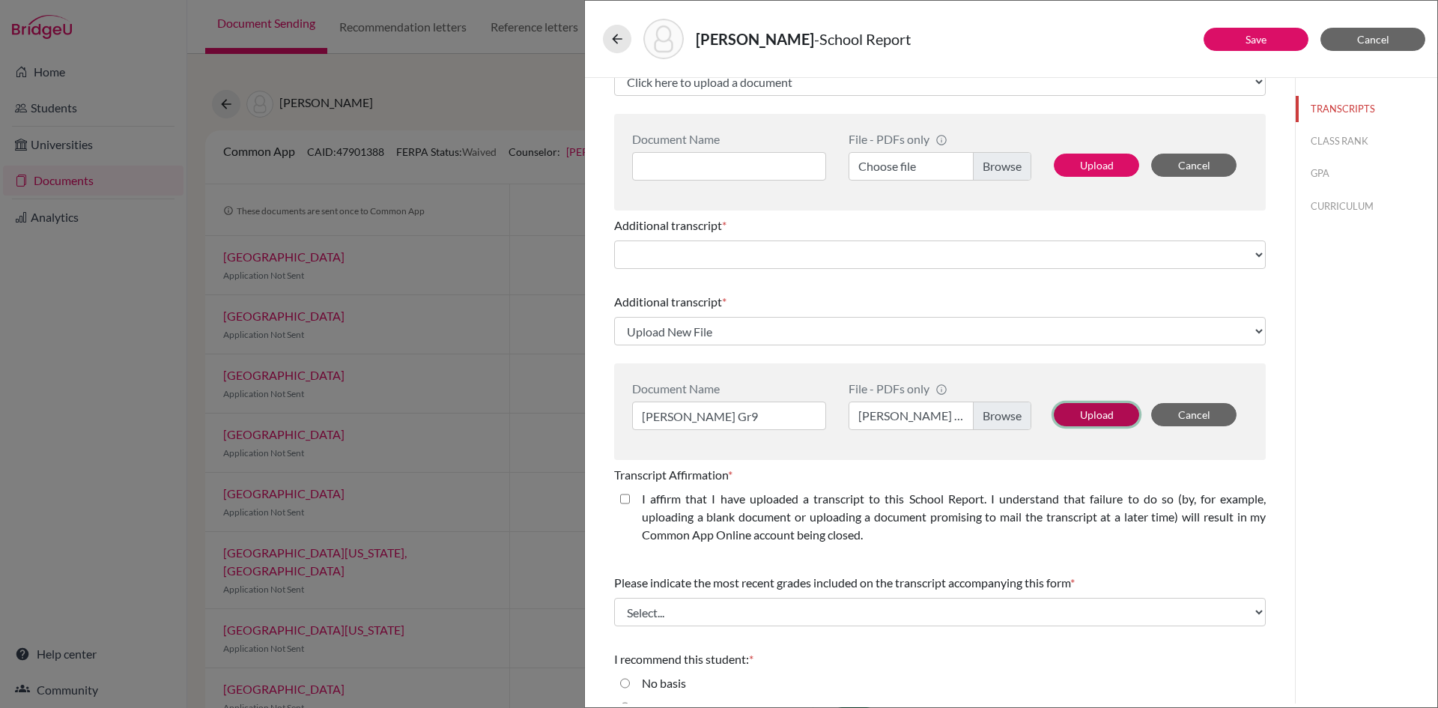
click at [1071, 423] on button "Upload" at bounding box center [1096, 414] width 85 height 23
select select "679714"
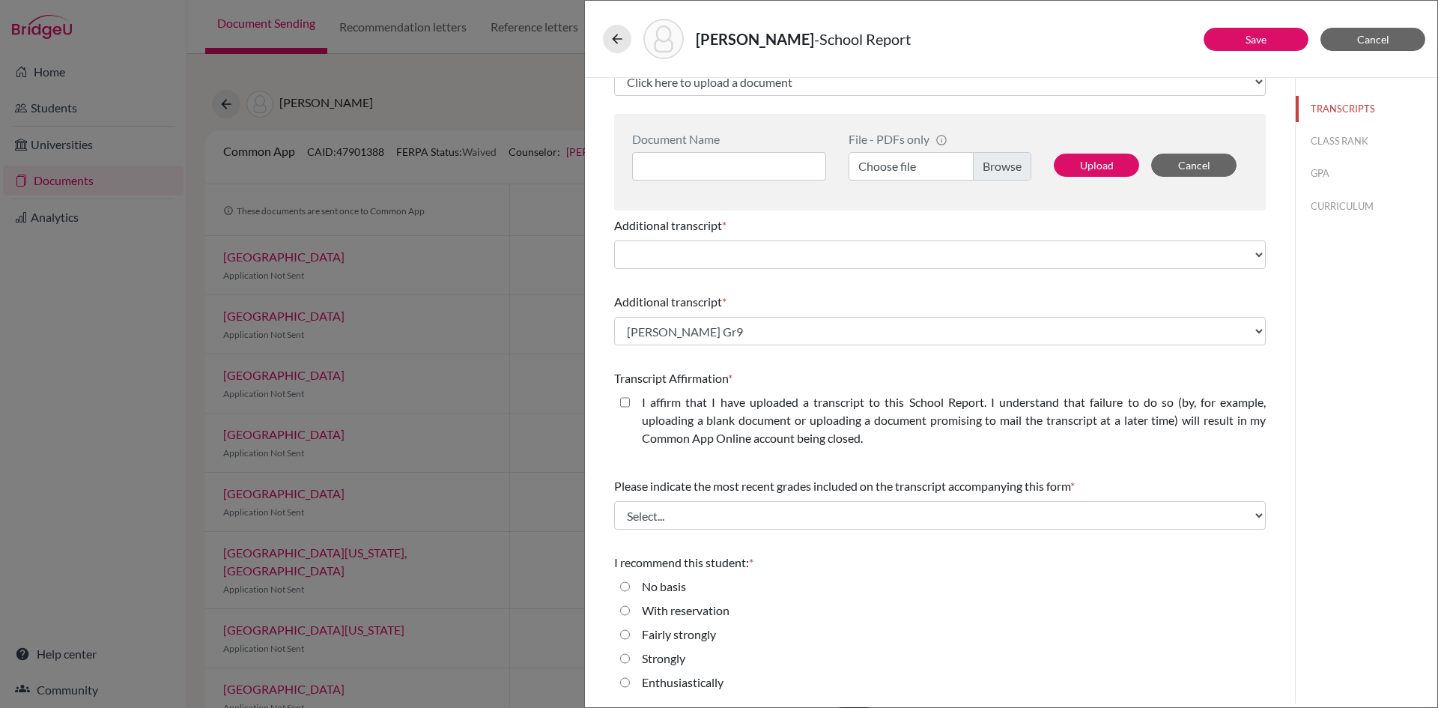
click at [745, 395] on label "I affirm that I have uploaded a transcript to this School Report. I understand …" at bounding box center [954, 420] width 624 height 54
click at [630, 395] on closed\ "I affirm that I have uploaded a transcript to this School Report. I understand …" at bounding box center [625, 402] width 10 height 18
checkbox closed\ "true"
click at [748, 497] on div "Please indicate the most recent grades included on the transcript accompanying …" at bounding box center [940, 503] width 652 height 64
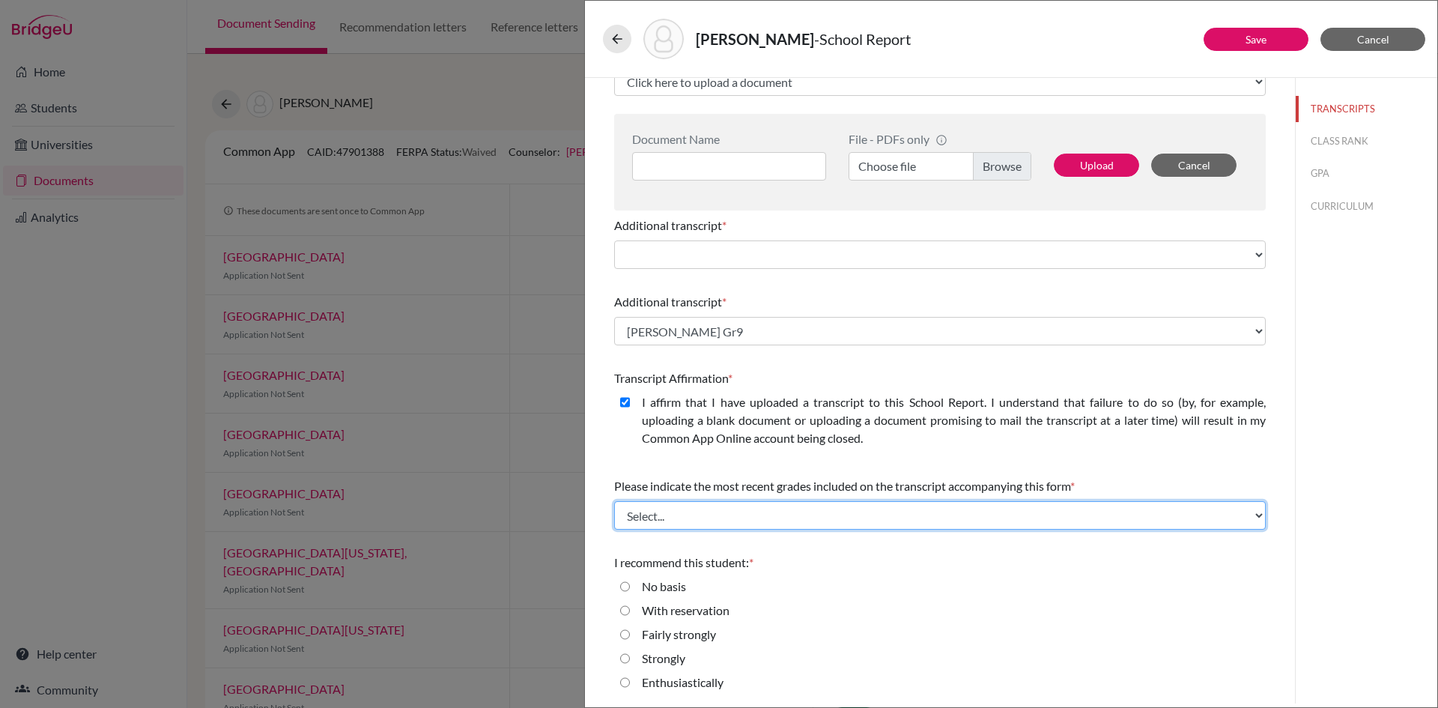
click at [742, 527] on select "Select... Final junior year grades 1st Quarter senior year grades 2nd Quarter/1…" at bounding box center [940, 515] width 652 height 28
select select "0"
click at [614, 501] on select "Select... Final junior year grades 1st Quarter senior year grades 2nd Quarter/1…" at bounding box center [940, 515] width 652 height 28
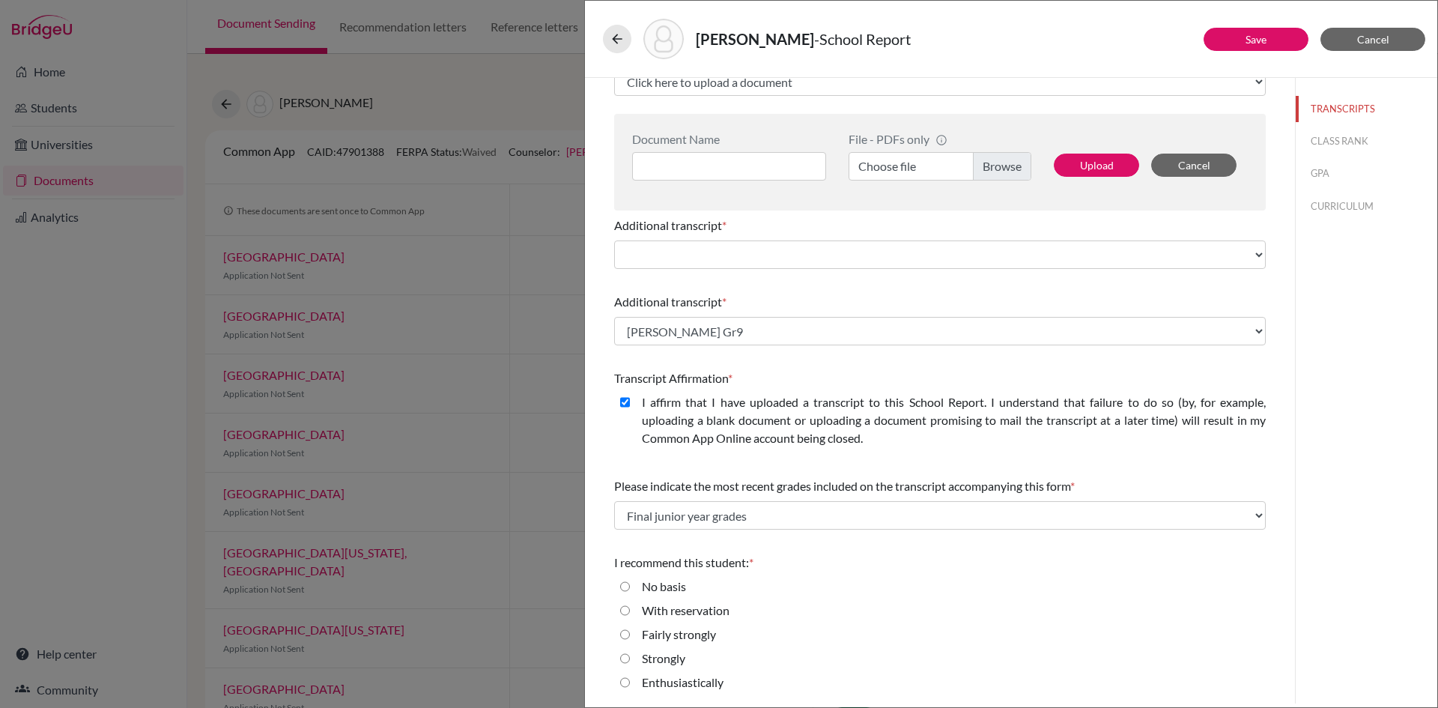
click at [1425, 376] on div "TRANSCRIPTS CLASS RANK GPA CURRICULUM" at bounding box center [1366, 391] width 142 height 626
click at [1238, 48] on button "Save" at bounding box center [1256, 39] width 105 height 23
click at [1331, 146] on button "CLASS RANK" at bounding box center [1367, 141] width 142 height 26
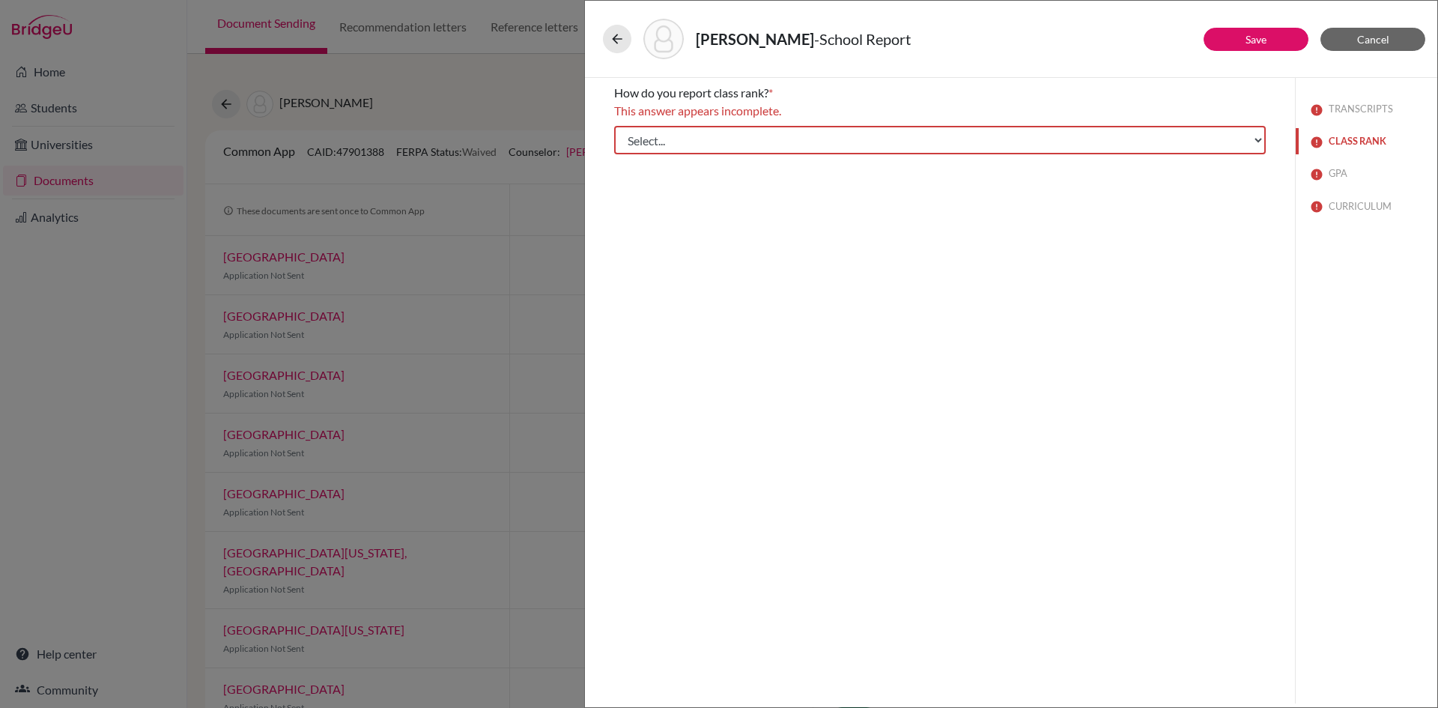
scroll to position [0, 0]
click at [684, 140] on select "Select... Exact Decile Quintile Quartile None" at bounding box center [940, 140] width 652 height 28
drag, startPoint x: 666, startPoint y: 284, endPoint x: 680, endPoint y: 277, distance: 15.7
click at [666, 284] on div "How do you report class rank? * This answer appears incomplete. Select... Exact…" at bounding box center [940, 391] width 710 height 626
click at [814, 121] on div "How do you report class rank? * This answer appears incomplete. Select... Exact…" at bounding box center [940, 119] width 652 height 82
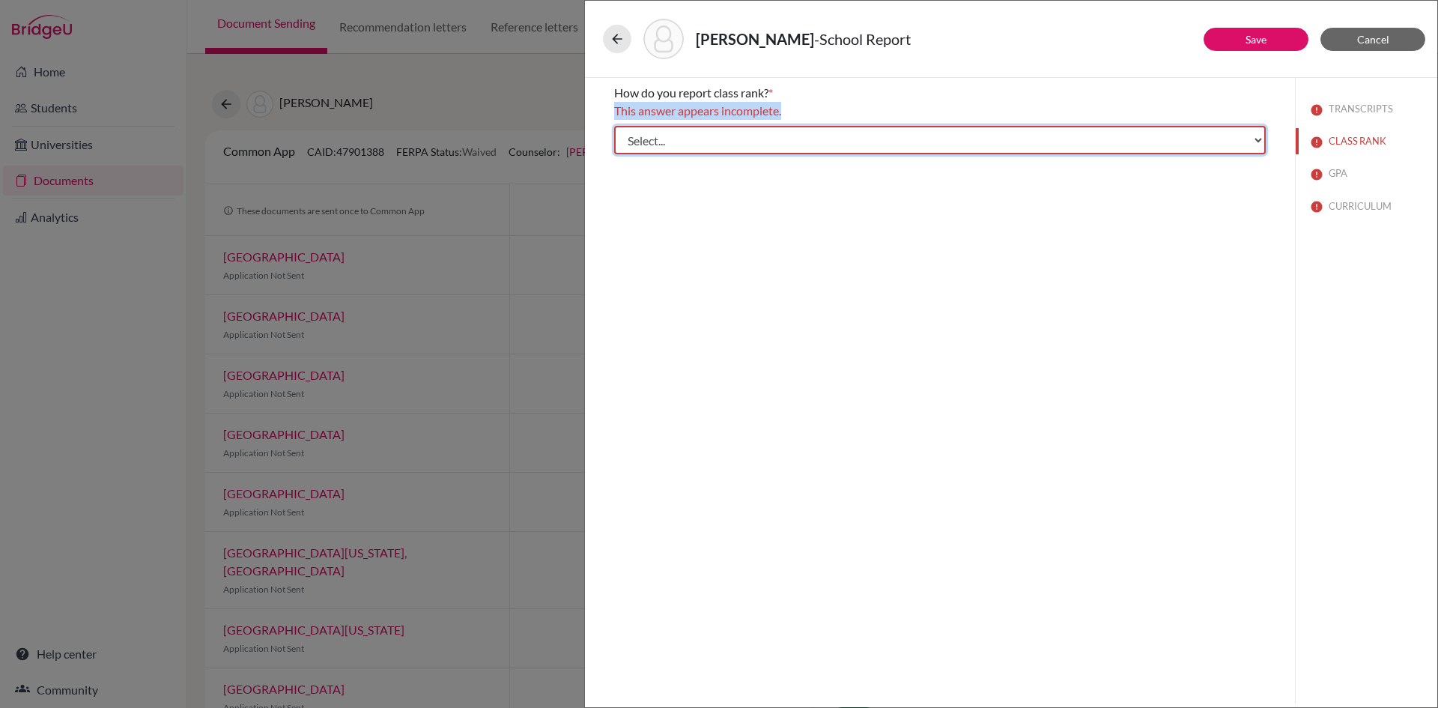
click at [808, 136] on select "Select... Exact Decile Quintile Quartile None" at bounding box center [940, 140] width 652 height 28
select select "5"
click at [614, 126] on select "Select... Exact Decile Quintile Quartile None" at bounding box center [940, 140] width 652 height 28
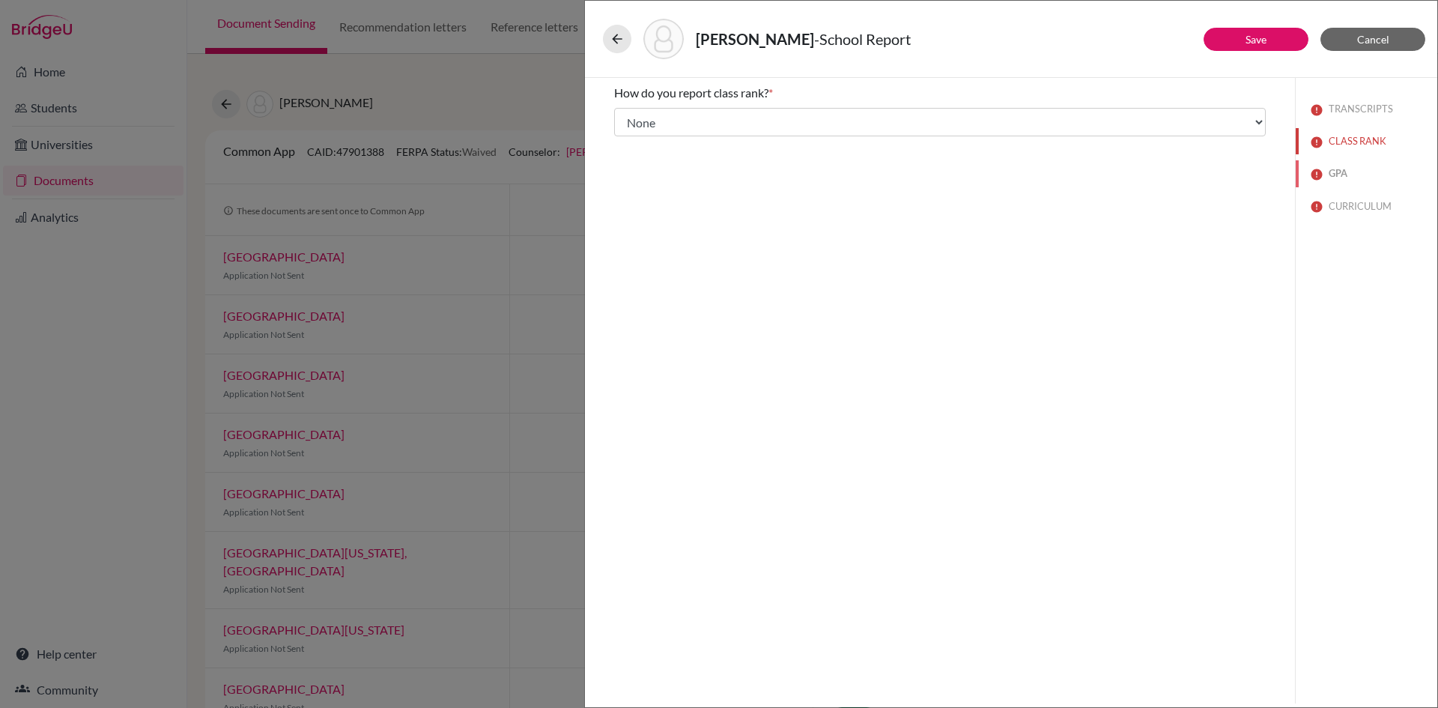
click at [1323, 176] on img at bounding box center [1317, 175] width 12 height 12
click at [633, 133] on div "Yes" at bounding box center [645, 138] width 30 height 24
click at [642, 136] on div "Yes" at bounding box center [645, 138] width 30 height 24
click at [642, 138] on label "Yes" at bounding box center [651, 135] width 18 height 18
click at [630, 138] on input "Yes" at bounding box center [625, 135] width 10 height 18
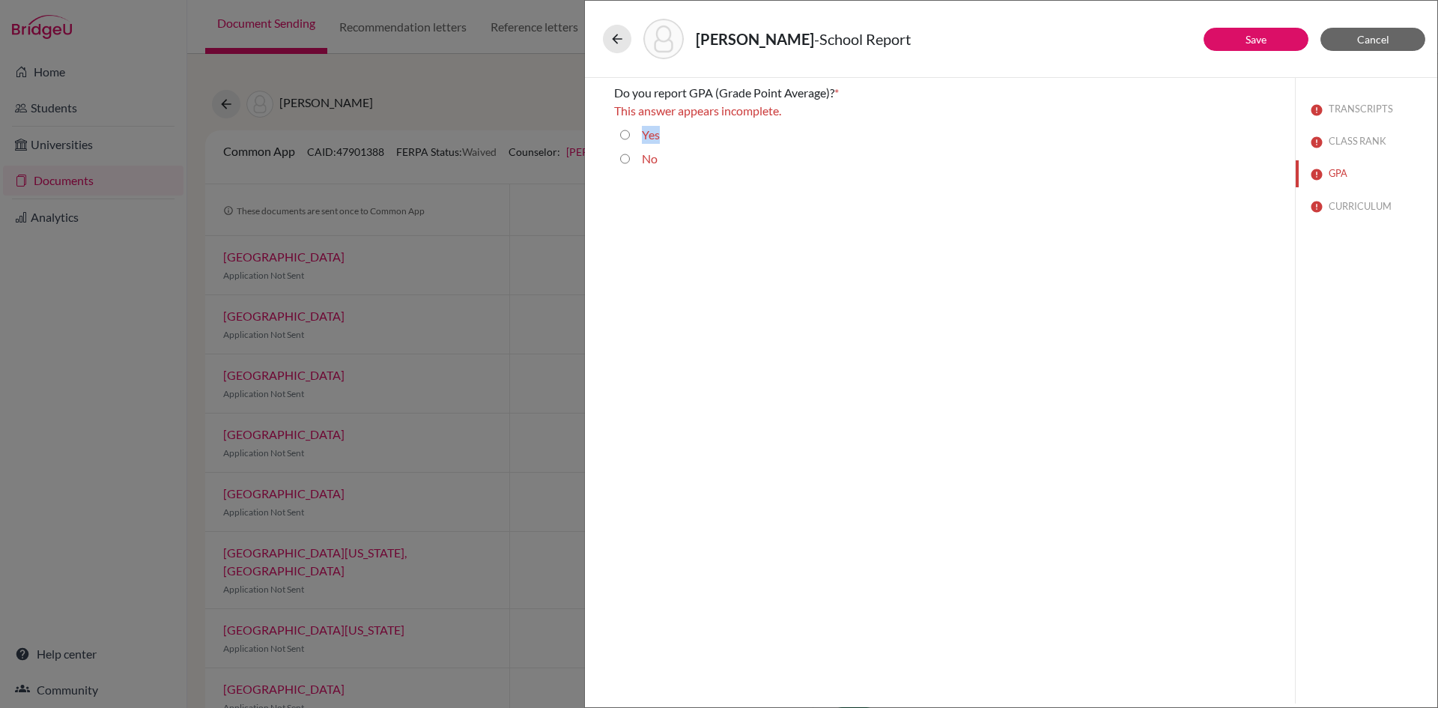
radio input "true"
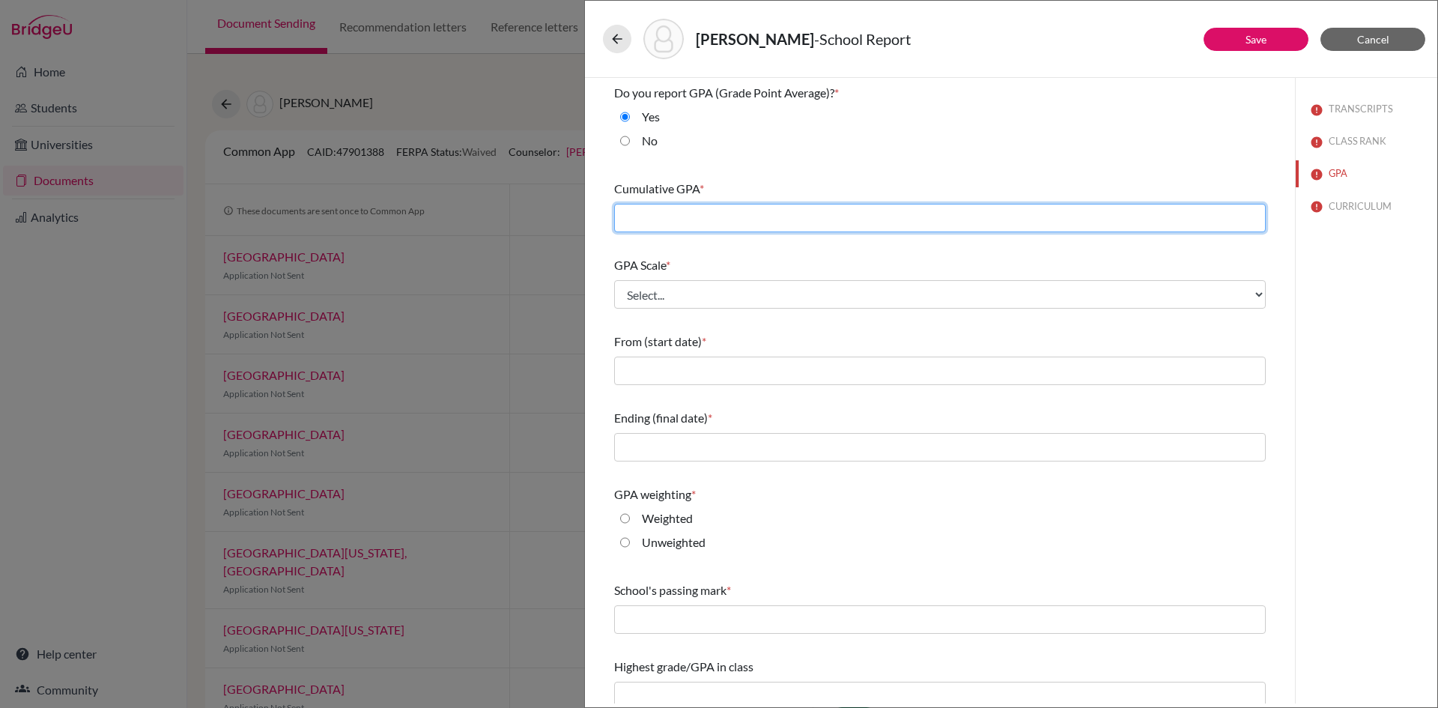
drag, startPoint x: 655, startPoint y: 219, endPoint x: 652, endPoint y: 249, distance: 30.0
click at [655, 219] on input "text" at bounding box center [940, 218] width 652 height 28
type input "3.11"
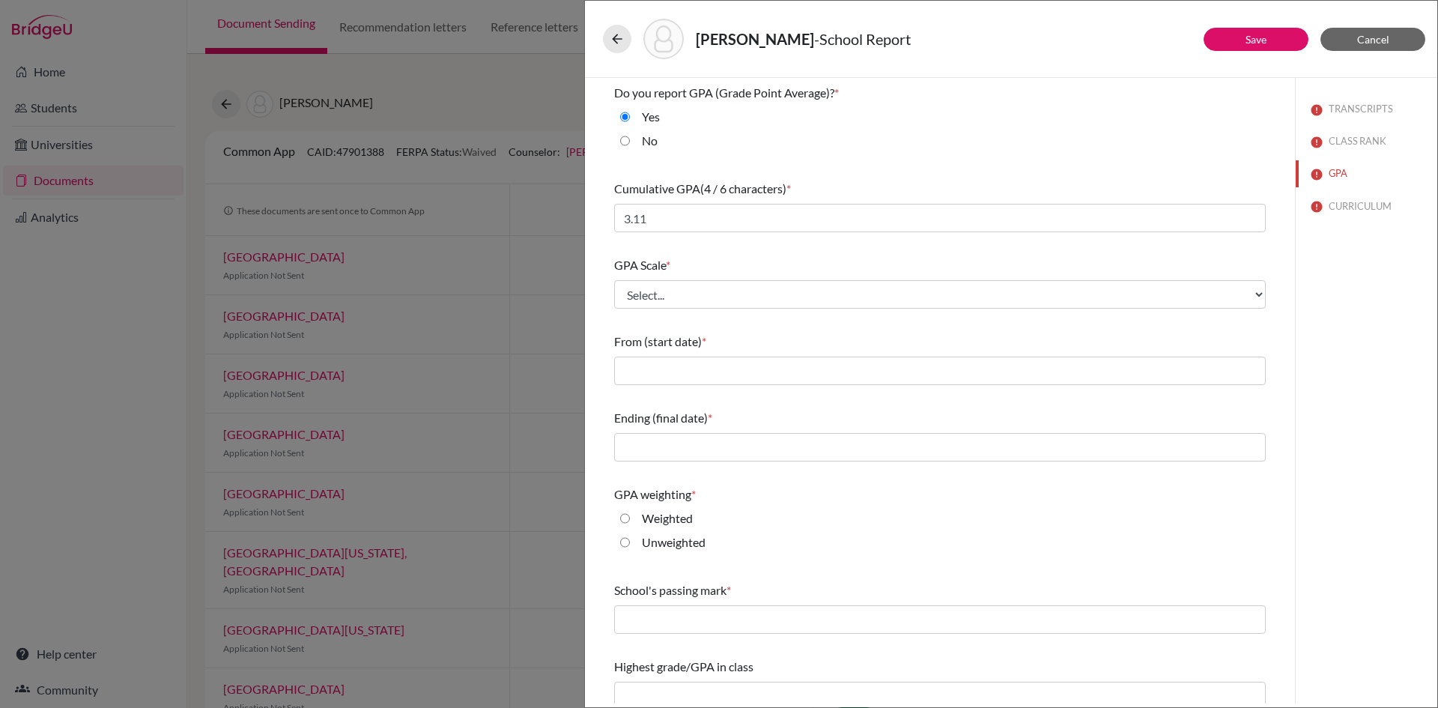
click at [725, 310] on div "GPA Scale * Select... 4 5 6 7 8 9 10 11 12 13 14 15 16 17 18 19 20 100" at bounding box center [940, 282] width 652 height 64
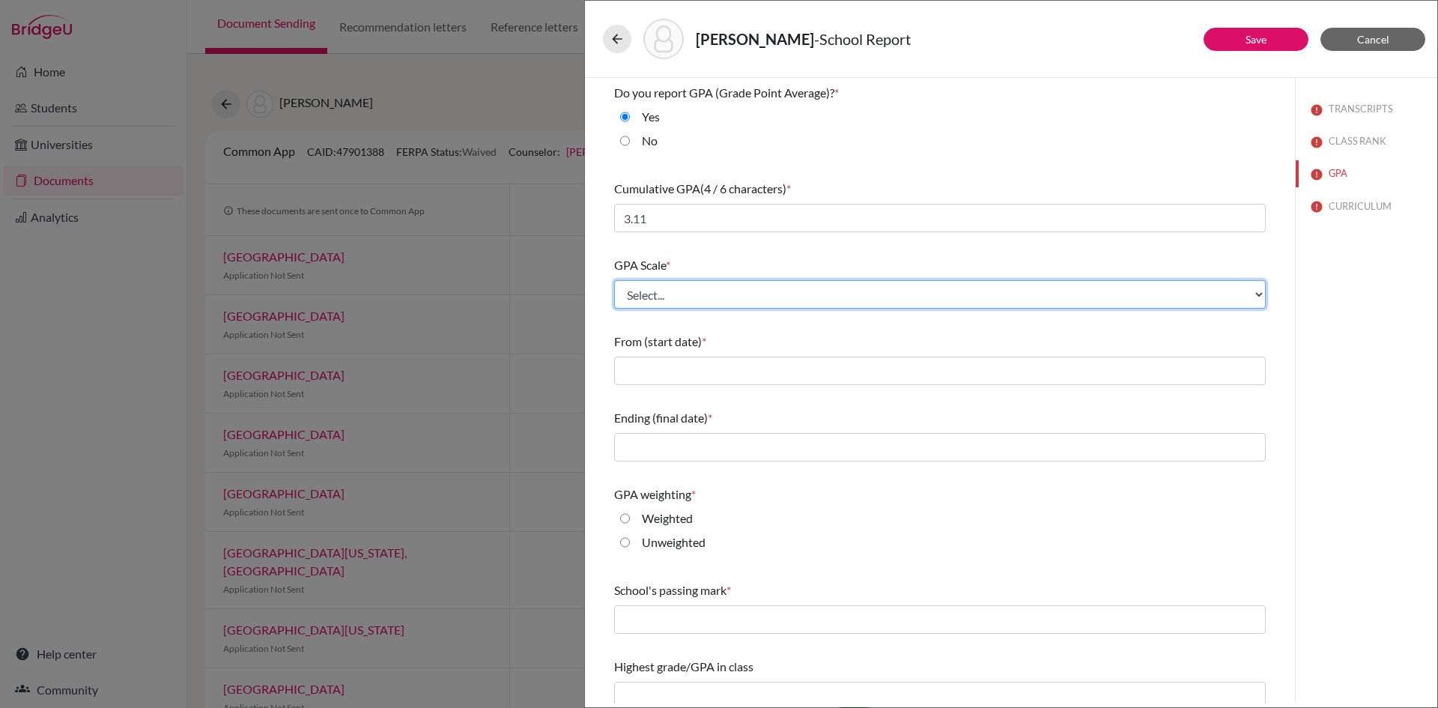
click at [697, 298] on select "Select... 4 5 6 7 8 9 10 11 12 13 14 15 16 17 18 19 20 100" at bounding box center [940, 294] width 652 height 28
select select "4"
click at [614, 280] on select "Select... 4 5 6 7 8 9 10 11 12 13 14 15 16 17 18 19 20 100" at bounding box center [940, 294] width 652 height 28
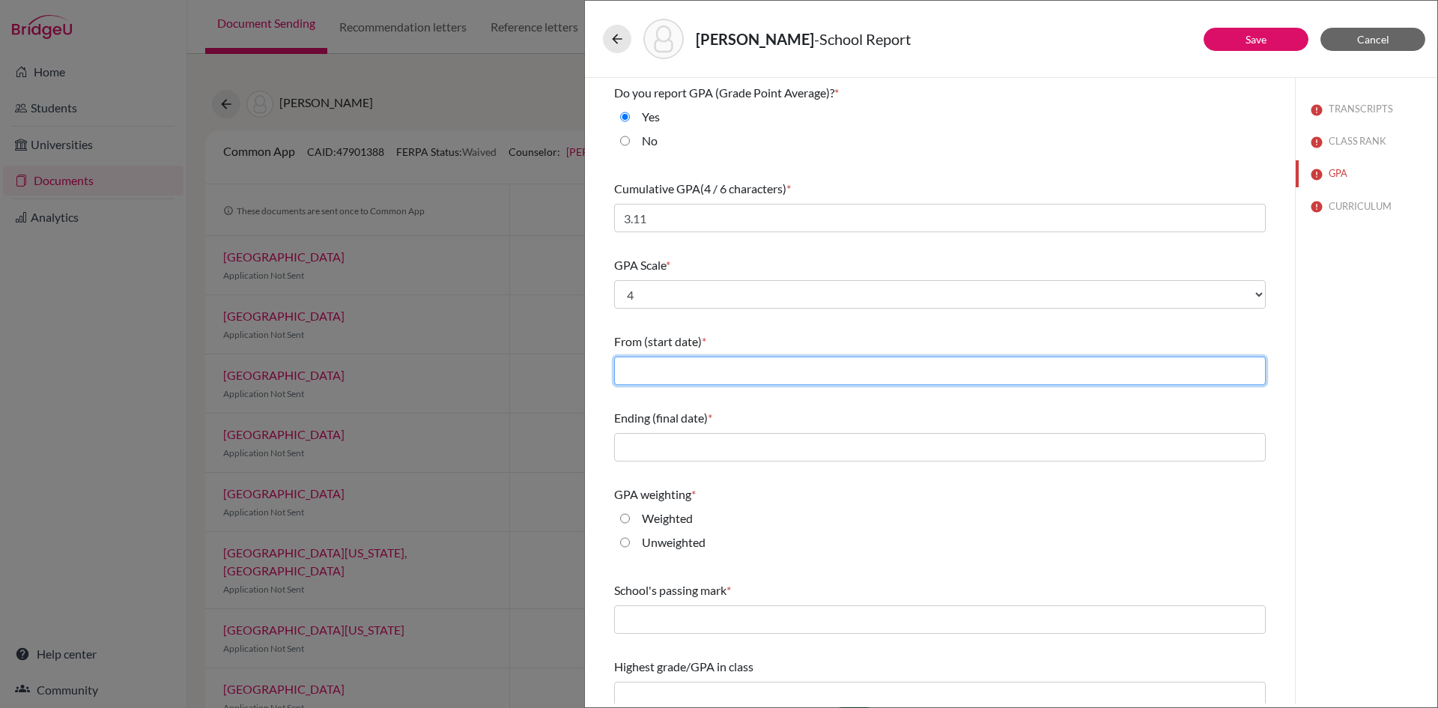
click at [682, 365] on input "text" at bounding box center [940, 371] width 652 height 28
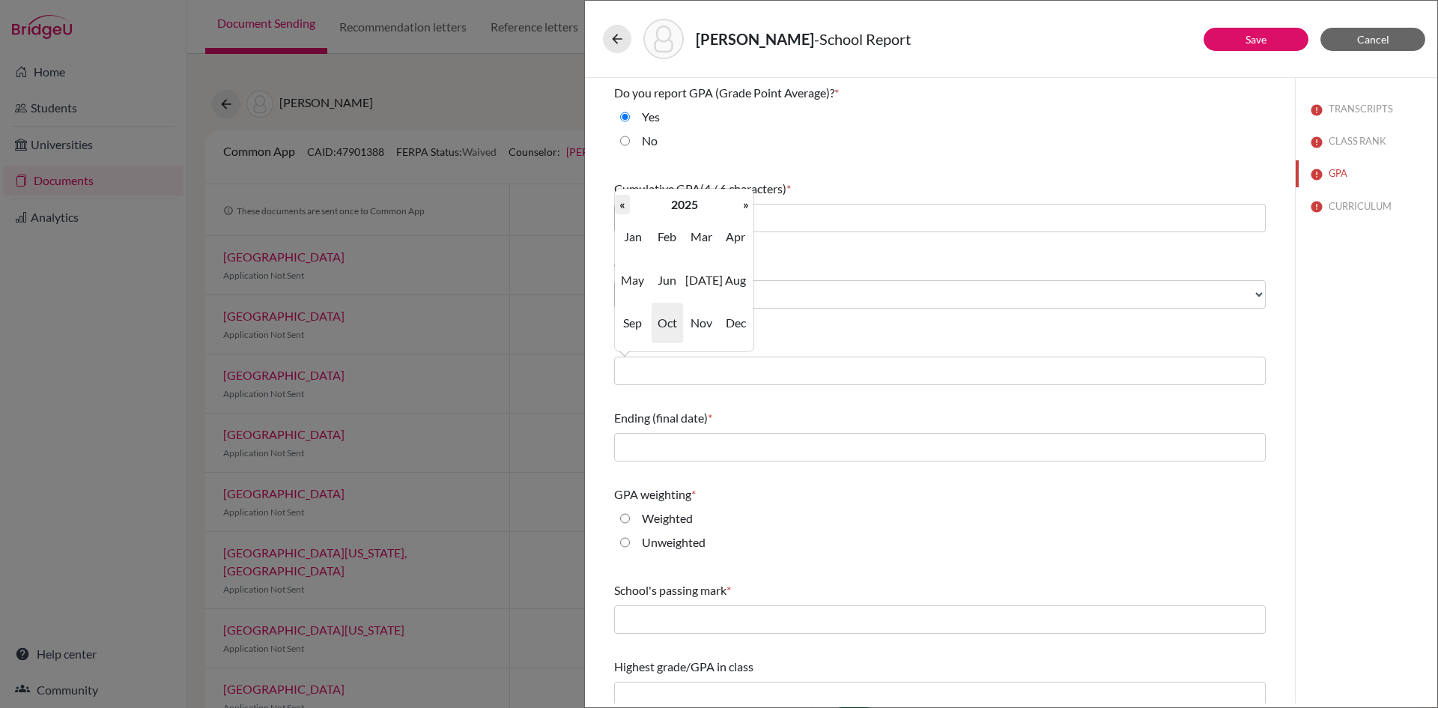
click at [626, 206] on th "«" at bounding box center [622, 204] width 15 height 19
click at [745, 208] on th "»" at bounding box center [746, 204] width 15 height 19
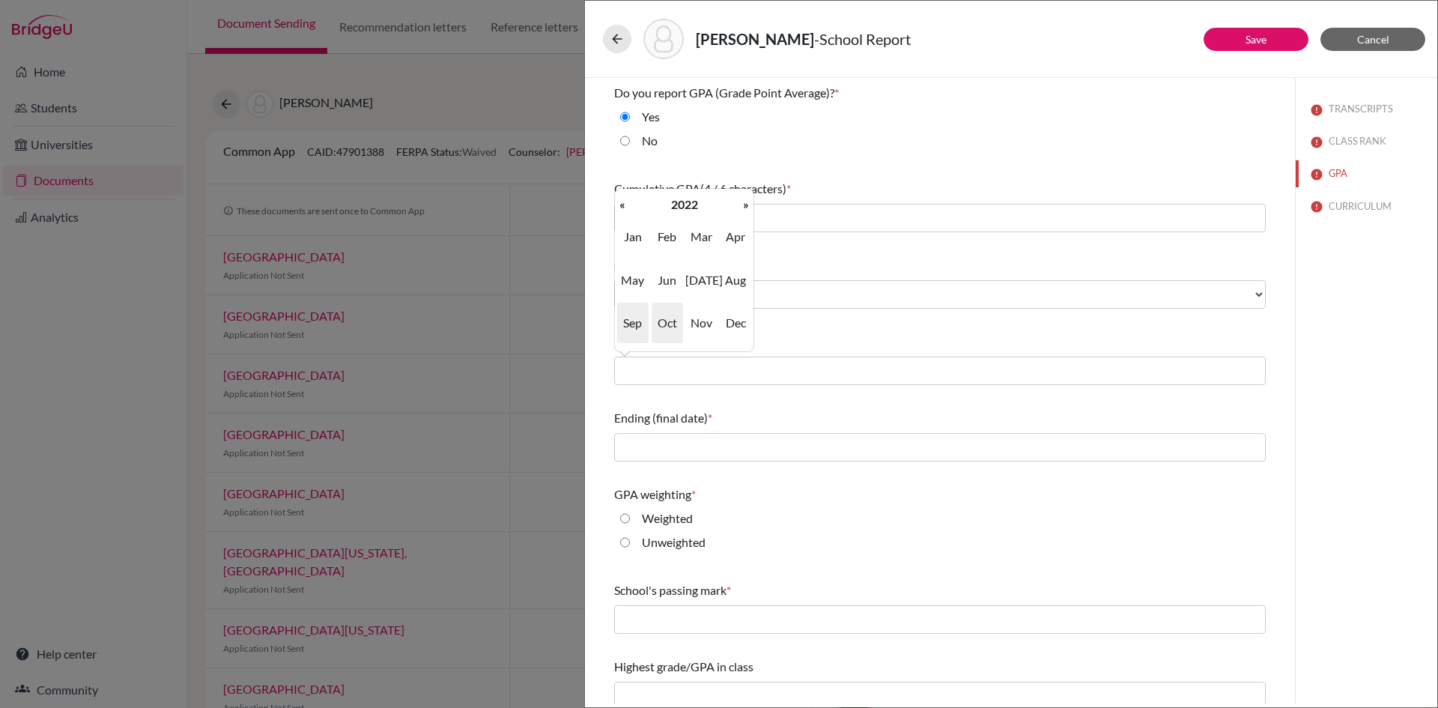
click at [642, 318] on span "Sep" at bounding box center [632, 323] width 31 height 40
type input "09/2022"
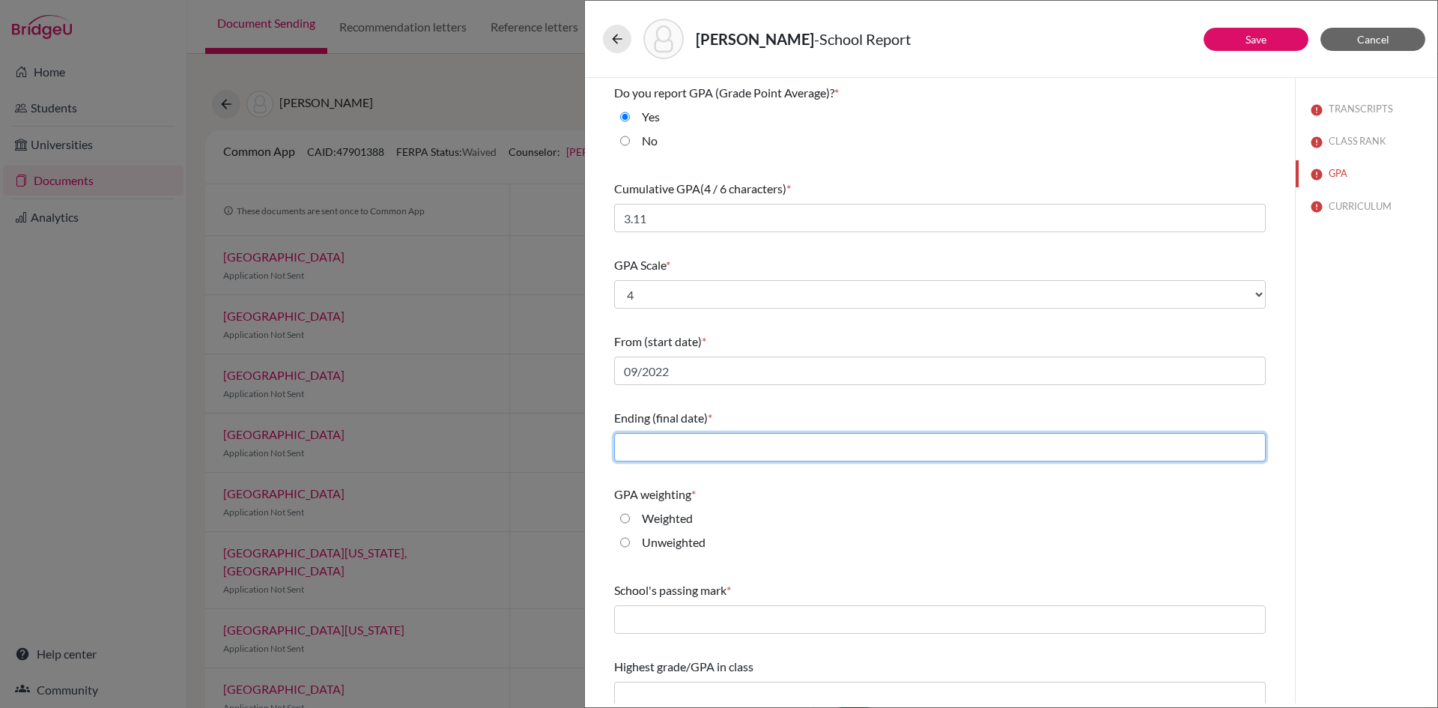
click at [723, 437] on input "text" at bounding box center [940, 447] width 652 height 28
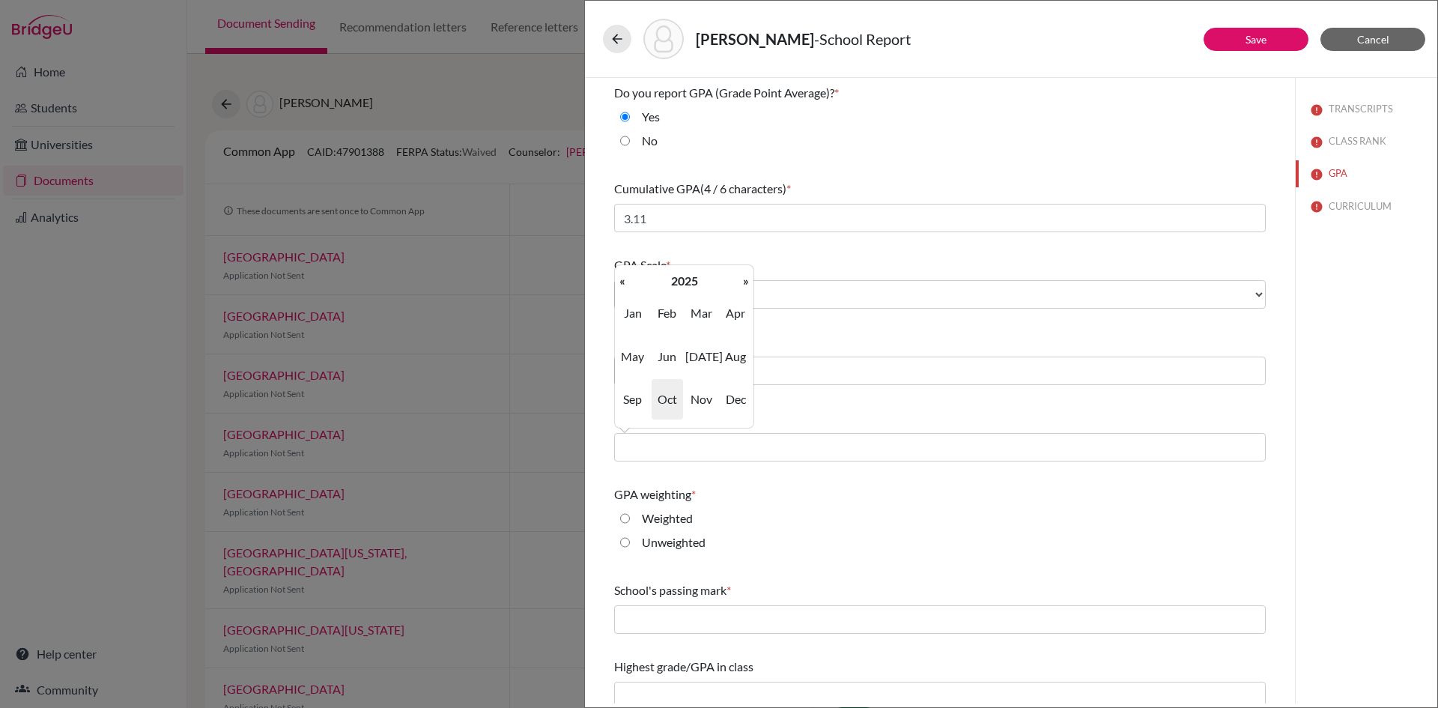
click at [672, 396] on span "Oct" at bounding box center [667, 399] width 31 height 40
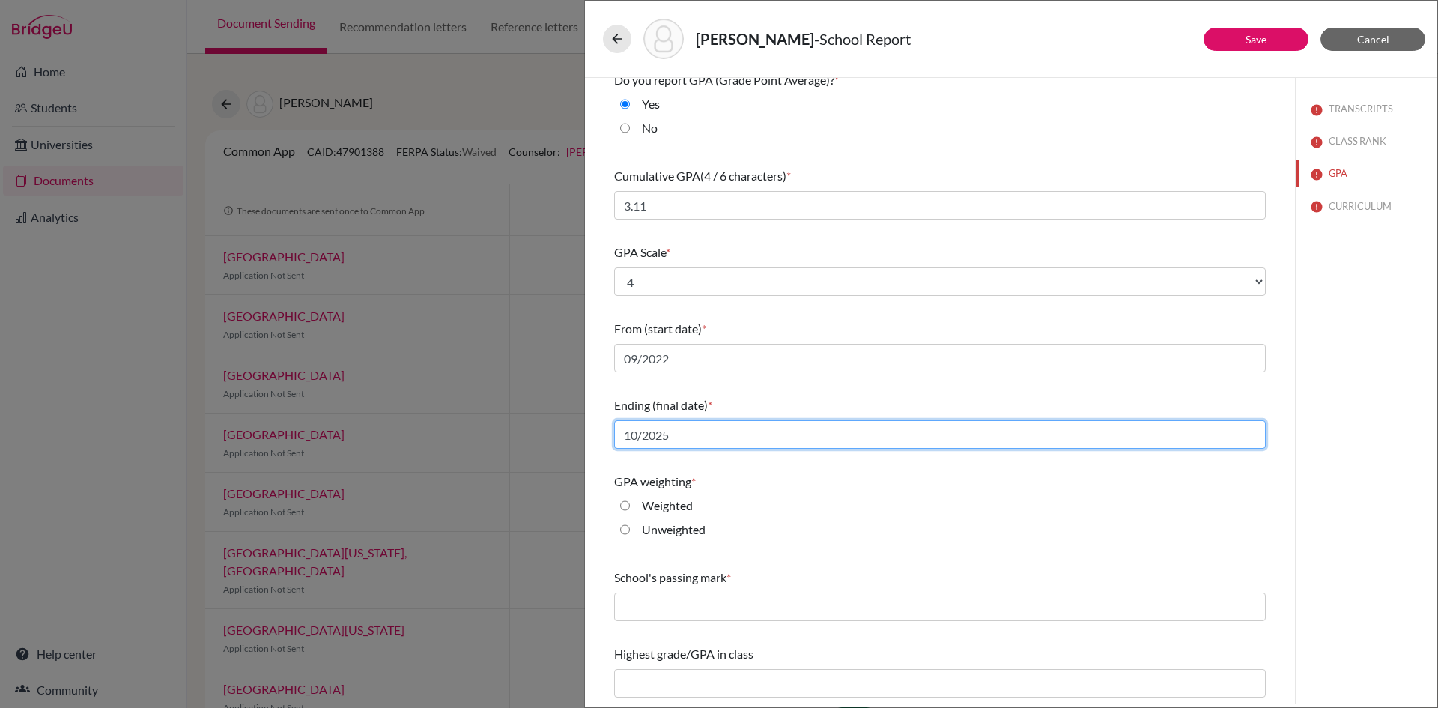
click at [723, 437] on input "10/2025" at bounding box center [940, 434] width 652 height 28
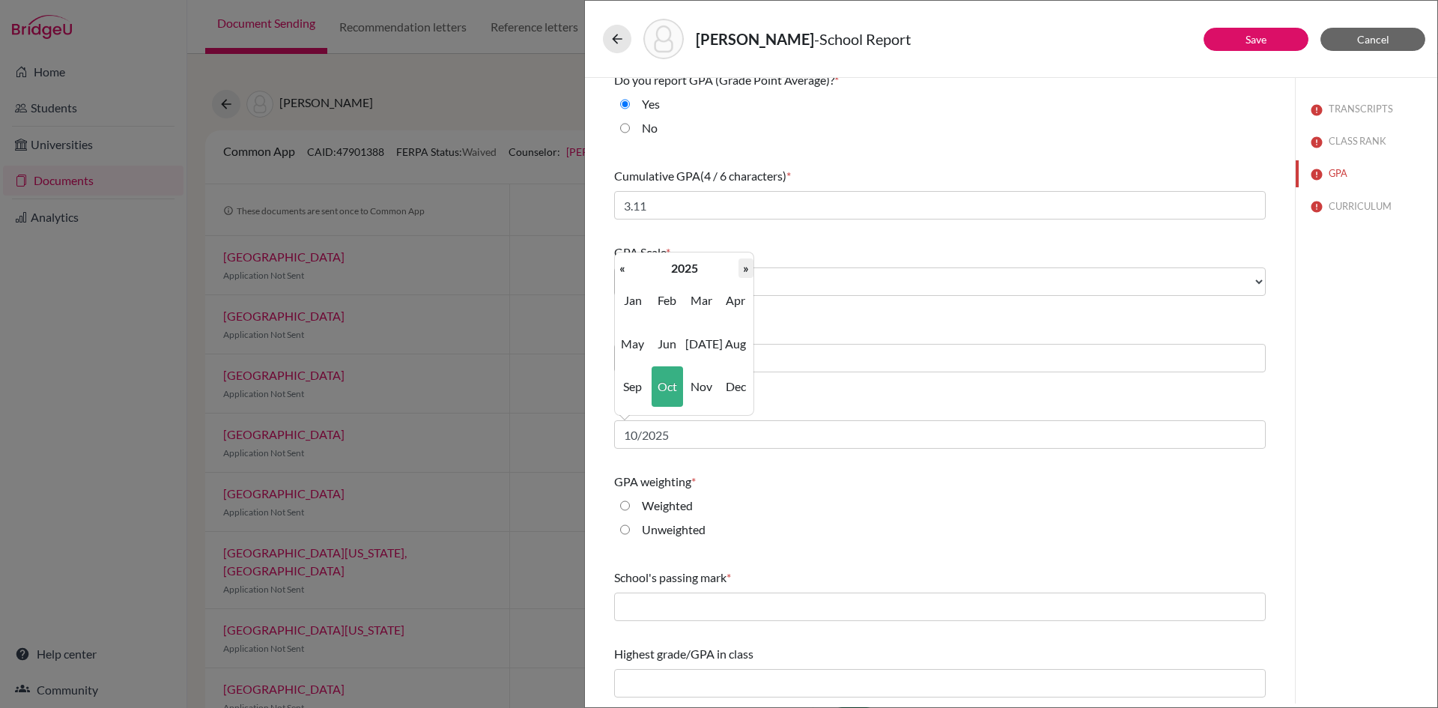
click at [745, 270] on th "»" at bounding box center [746, 267] width 15 height 19
click at [679, 348] on span "Jun" at bounding box center [667, 344] width 31 height 40
type input "06/2026"
click at [686, 503] on label "Weighted" at bounding box center [667, 506] width 51 height 18
click at [630, 503] on input "Weighted" at bounding box center [625, 506] width 10 height 18
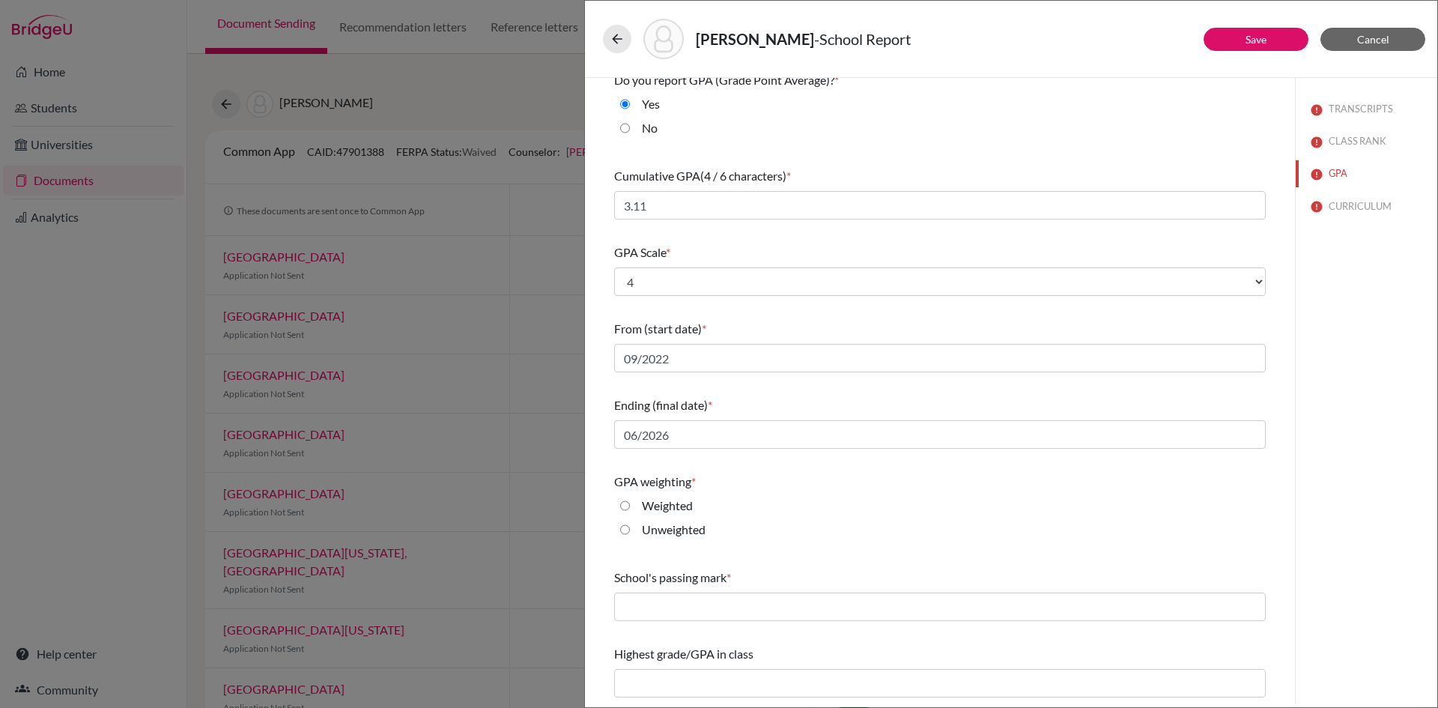
radio input "true"
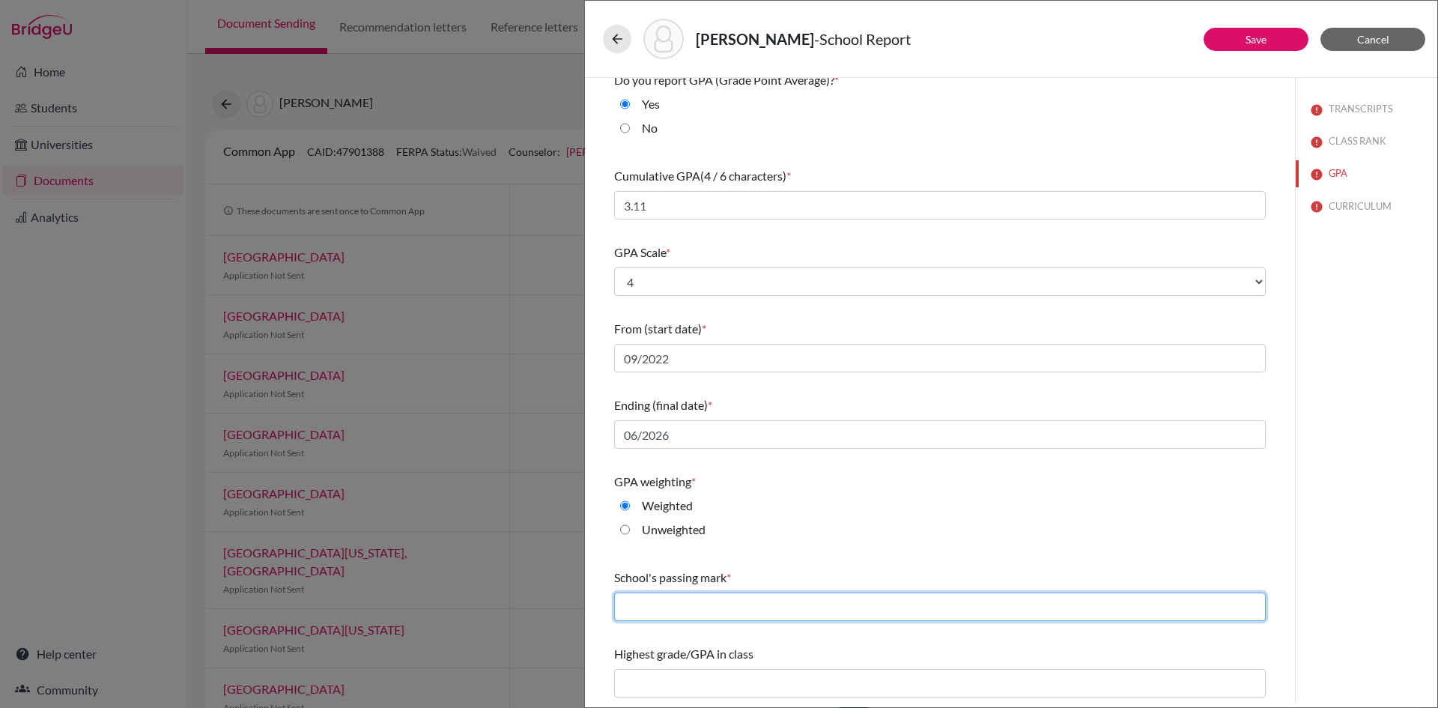
click at [697, 613] on input "text" at bounding box center [940, 607] width 652 height 28
type input "60"
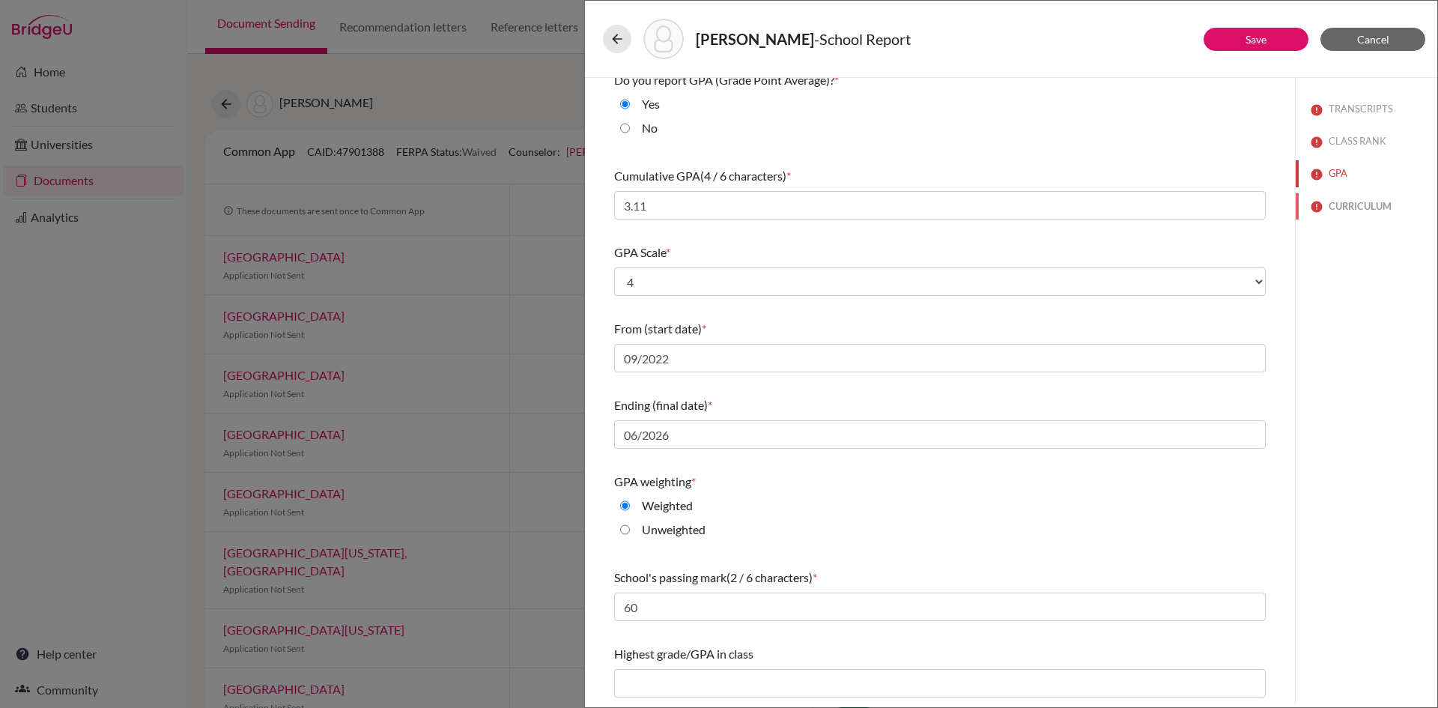
click at [1315, 205] on button "CURRICULUM" at bounding box center [1367, 206] width 142 height 26
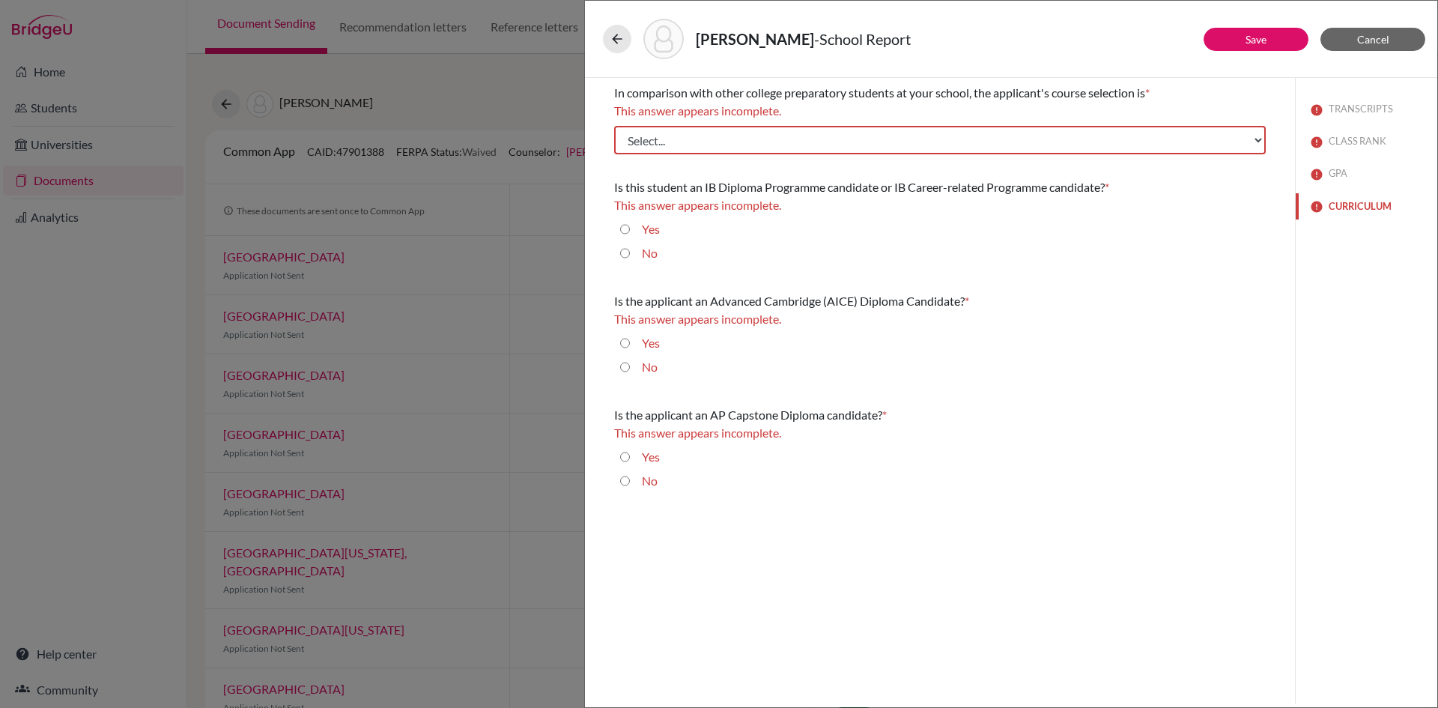
scroll to position [0, 0]
click at [1334, 171] on button "GPA" at bounding box center [1367, 173] width 142 height 26
select select "4"
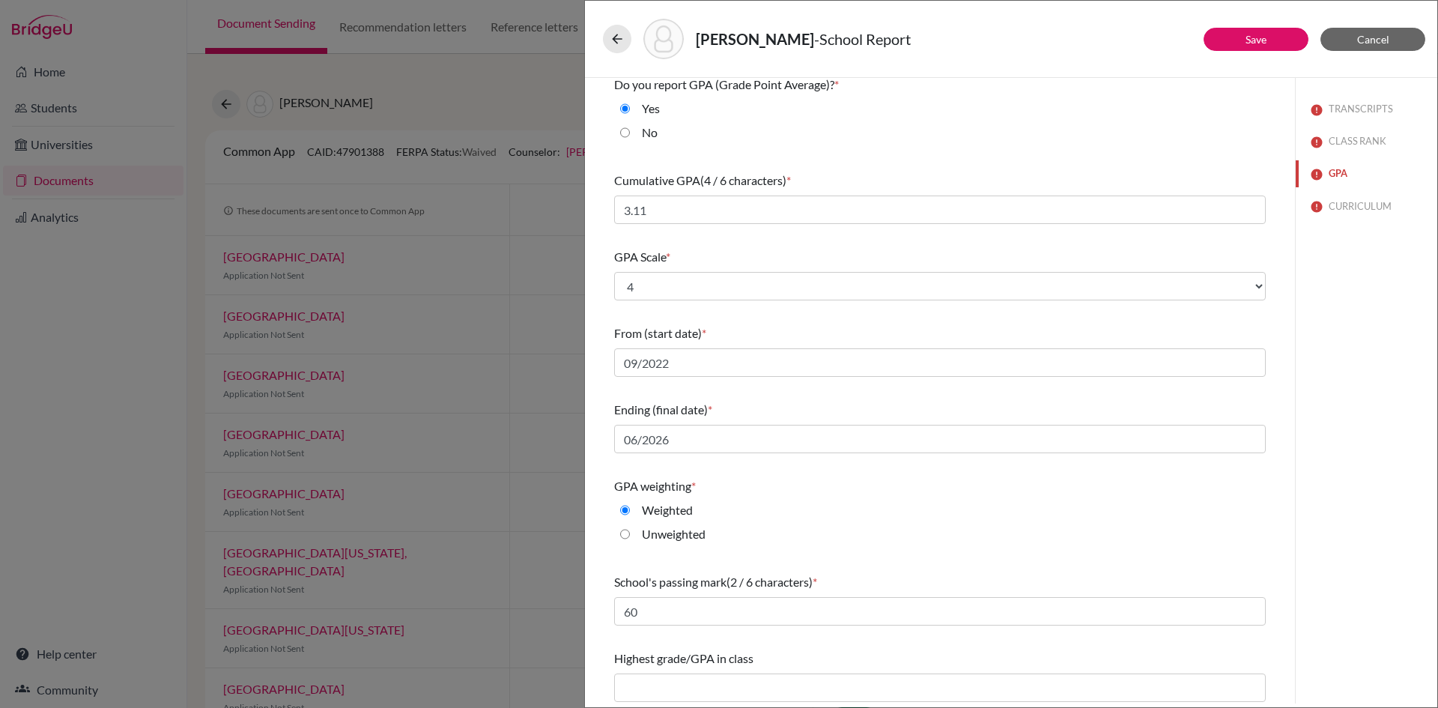
scroll to position [13, 0]
click at [1365, 205] on button "CURRICULUM" at bounding box center [1367, 206] width 142 height 26
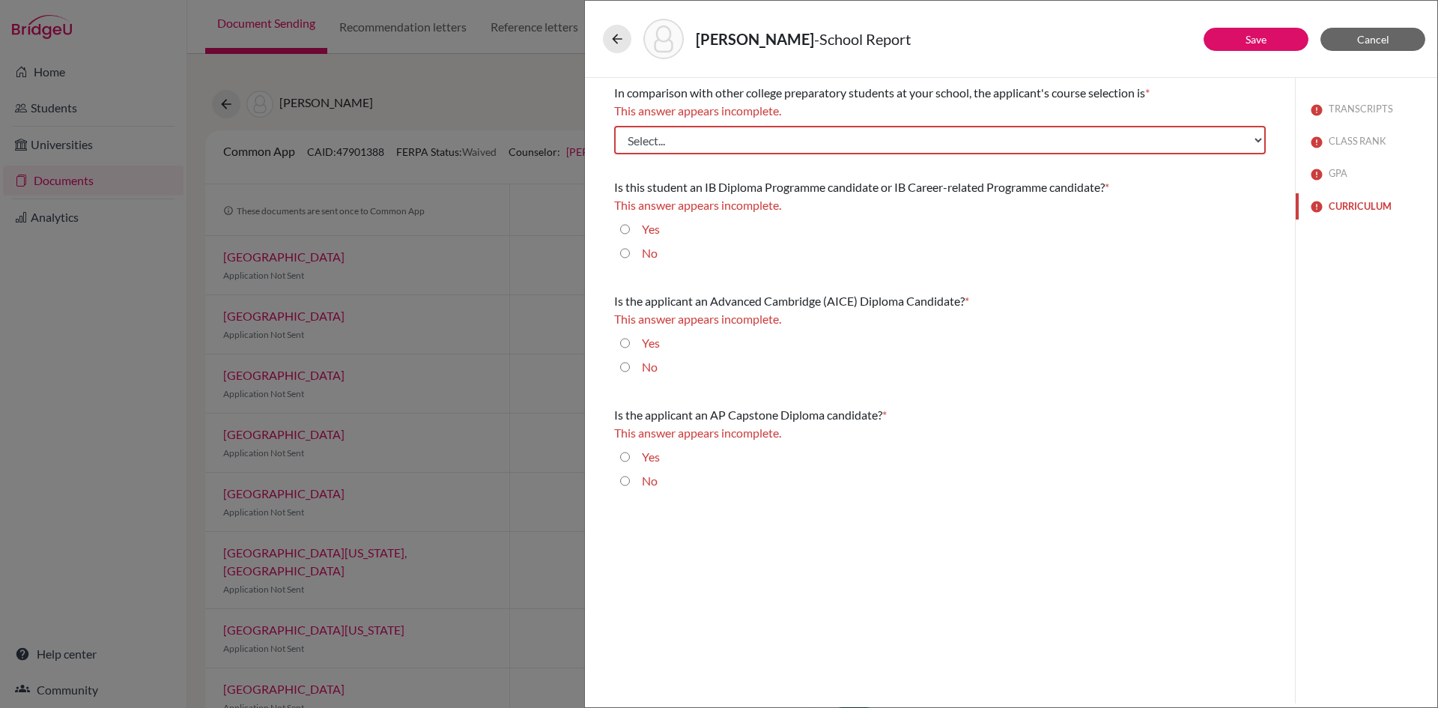
scroll to position [0, 0]
click at [789, 147] on select "Select... Less than demanding Average [PERSON_NAME] Very demanding Most demandi…" at bounding box center [940, 140] width 652 height 28
select select "1"
click at [614, 126] on select "Select... Less than demanding Average [PERSON_NAME] Very demanding Most demandi…" at bounding box center [940, 140] width 652 height 28
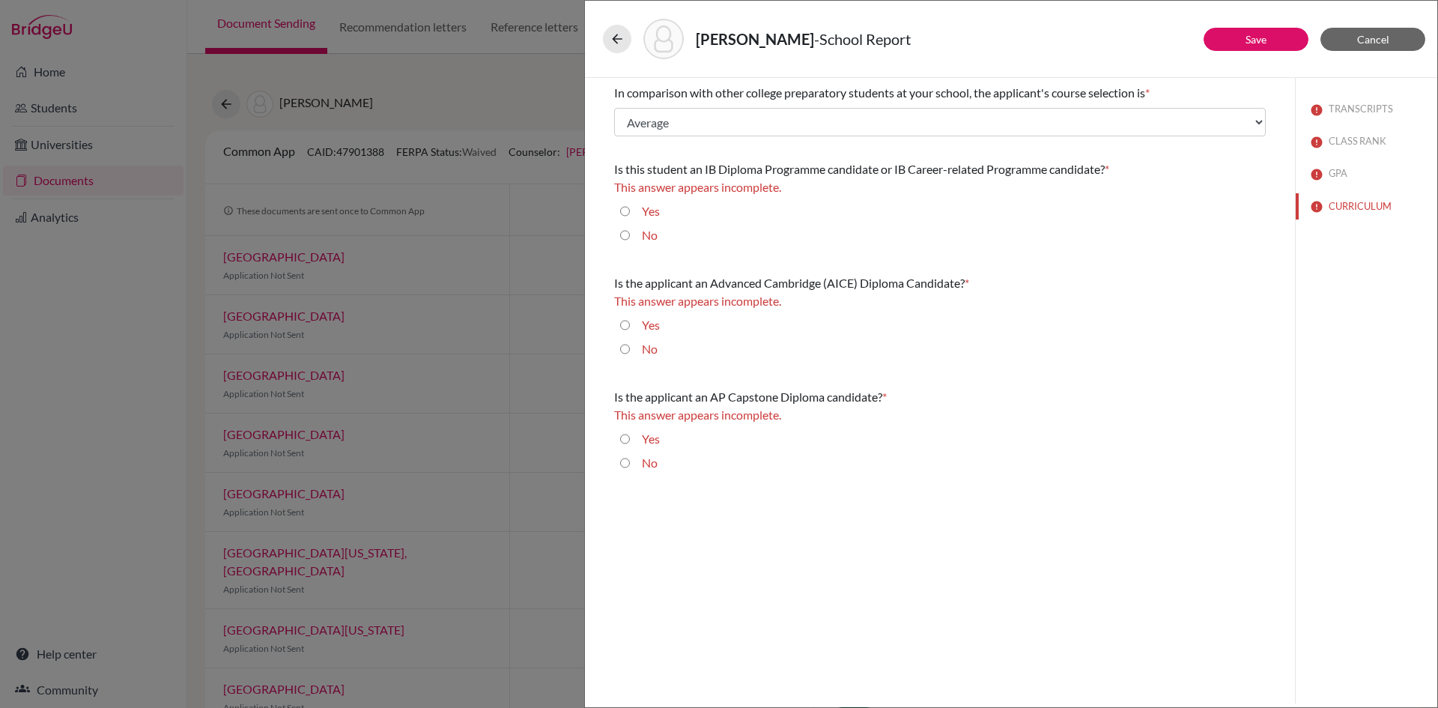
click at [657, 238] on label "No" at bounding box center [650, 235] width 16 height 18
click at [630, 238] on input "No" at bounding box center [625, 235] width 10 height 18
radio input "true"
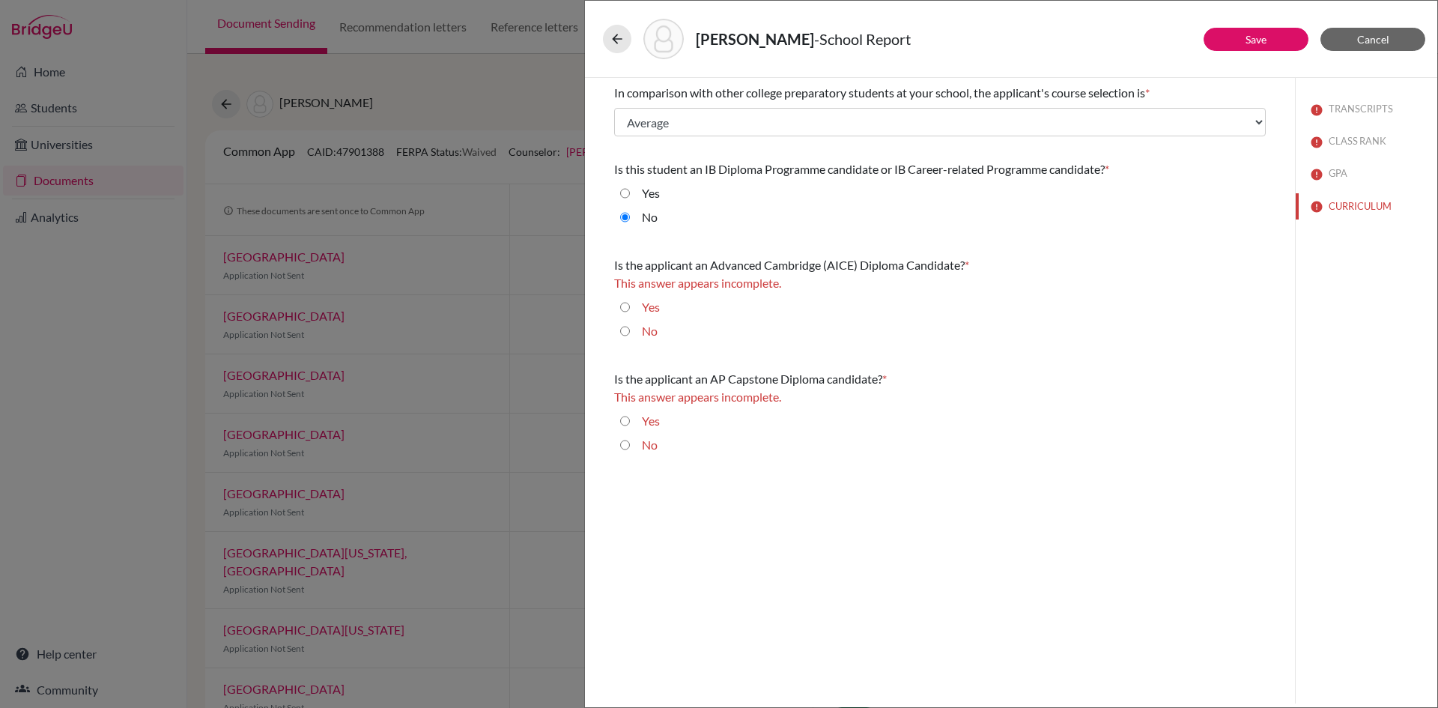
click at [646, 333] on label "No" at bounding box center [650, 331] width 16 height 18
click at [630, 333] on input "No" at bounding box center [625, 331] width 10 height 18
radio input "true"
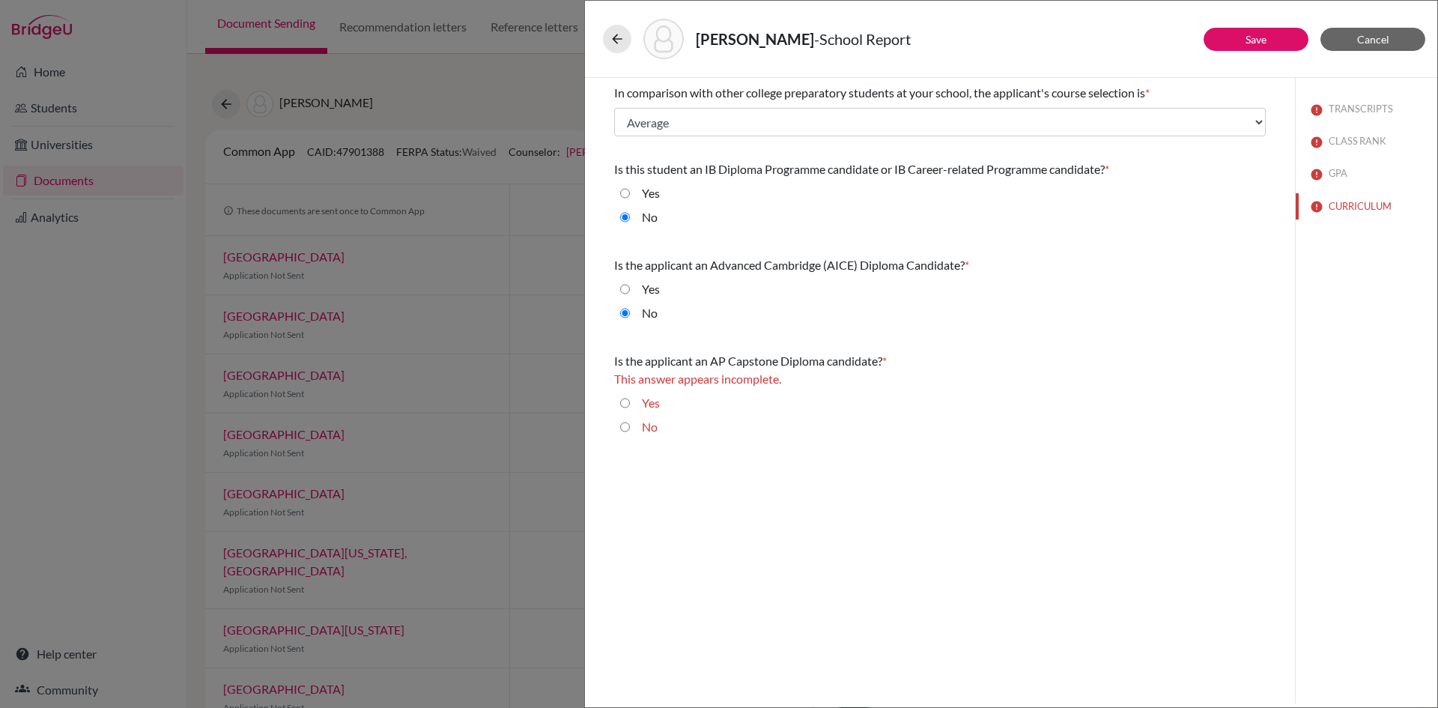
click at [644, 425] on label "No" at bounding box center [650, 427] width 16 height 18
click at [630, 425] on input "No" at bounding box center [625, 427] width 10 height 18
radio input "true"
click at [1250, 43] on link "Save" at bounding box center [1256, 39] width 21 height 13
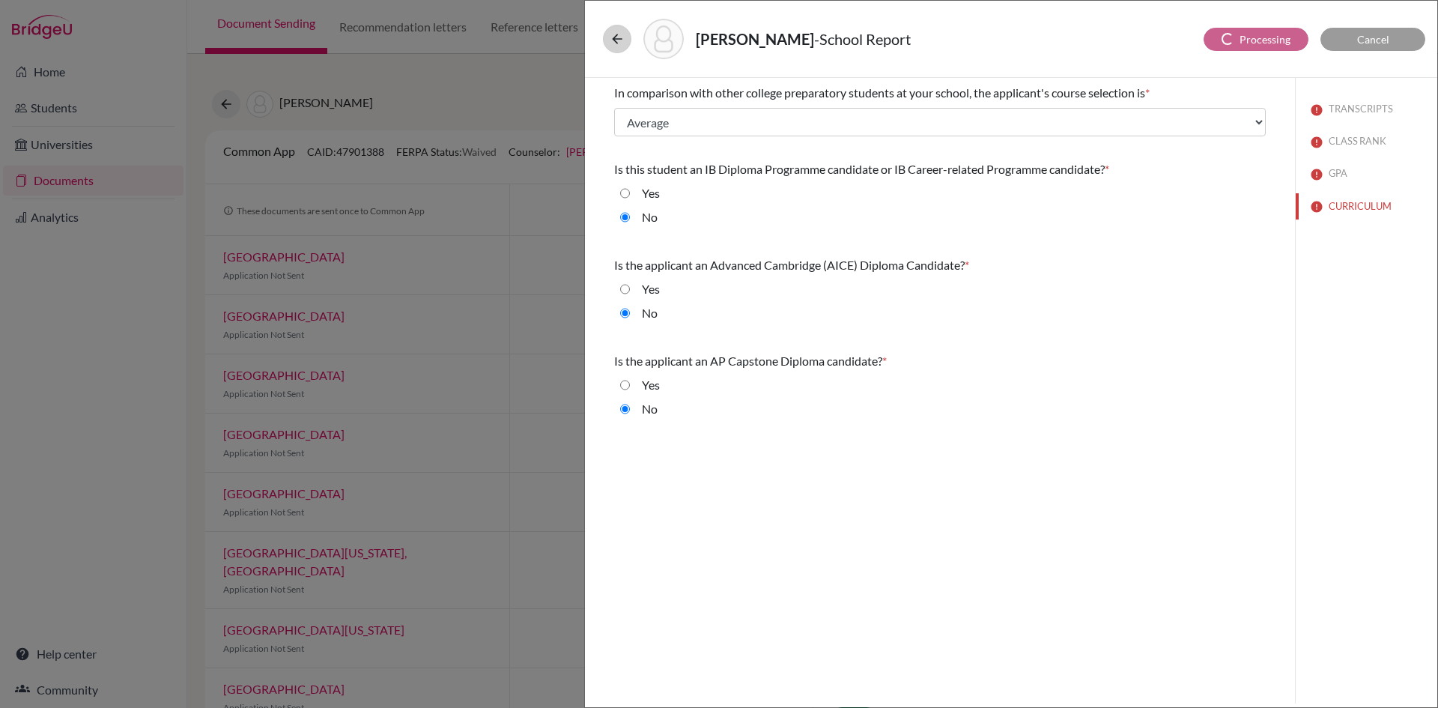
select select "3"
select select "679713"
select select "679714"
select select "0"
select select "679711"
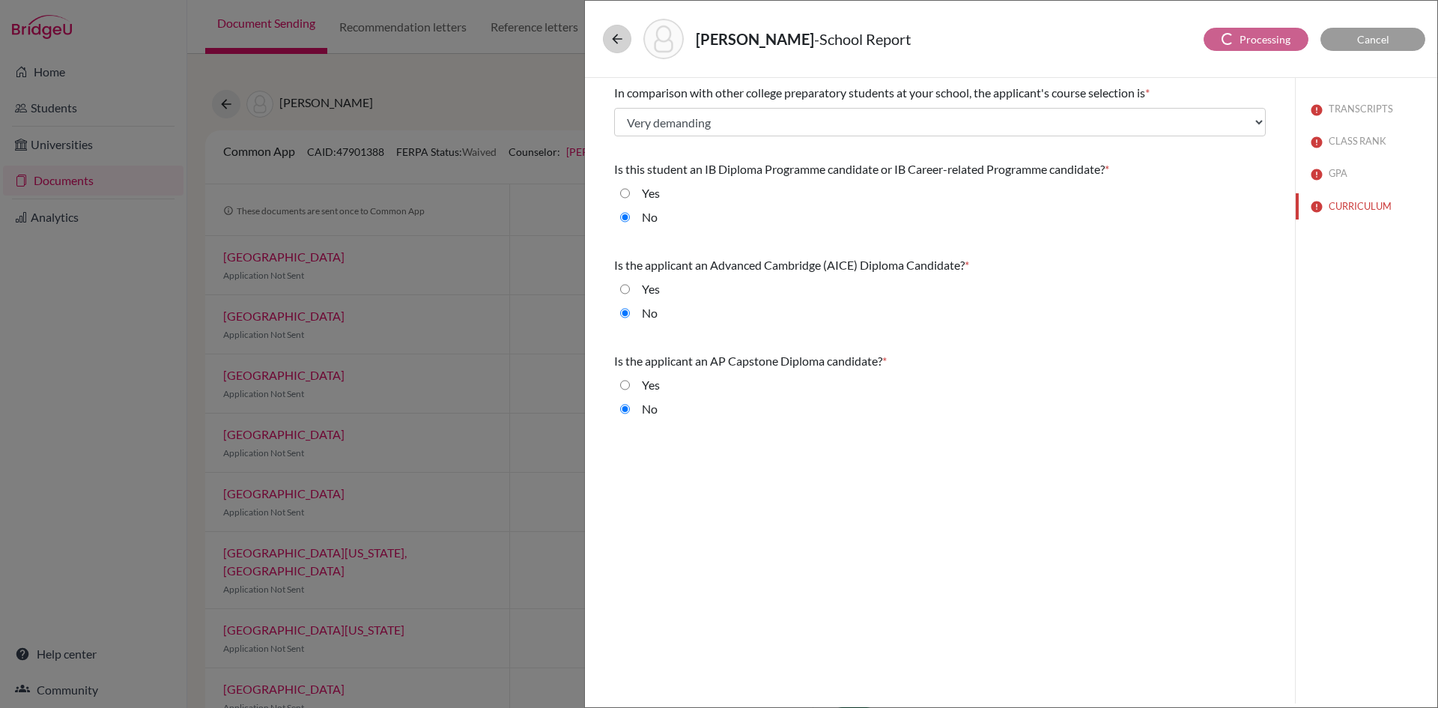
select select "1"
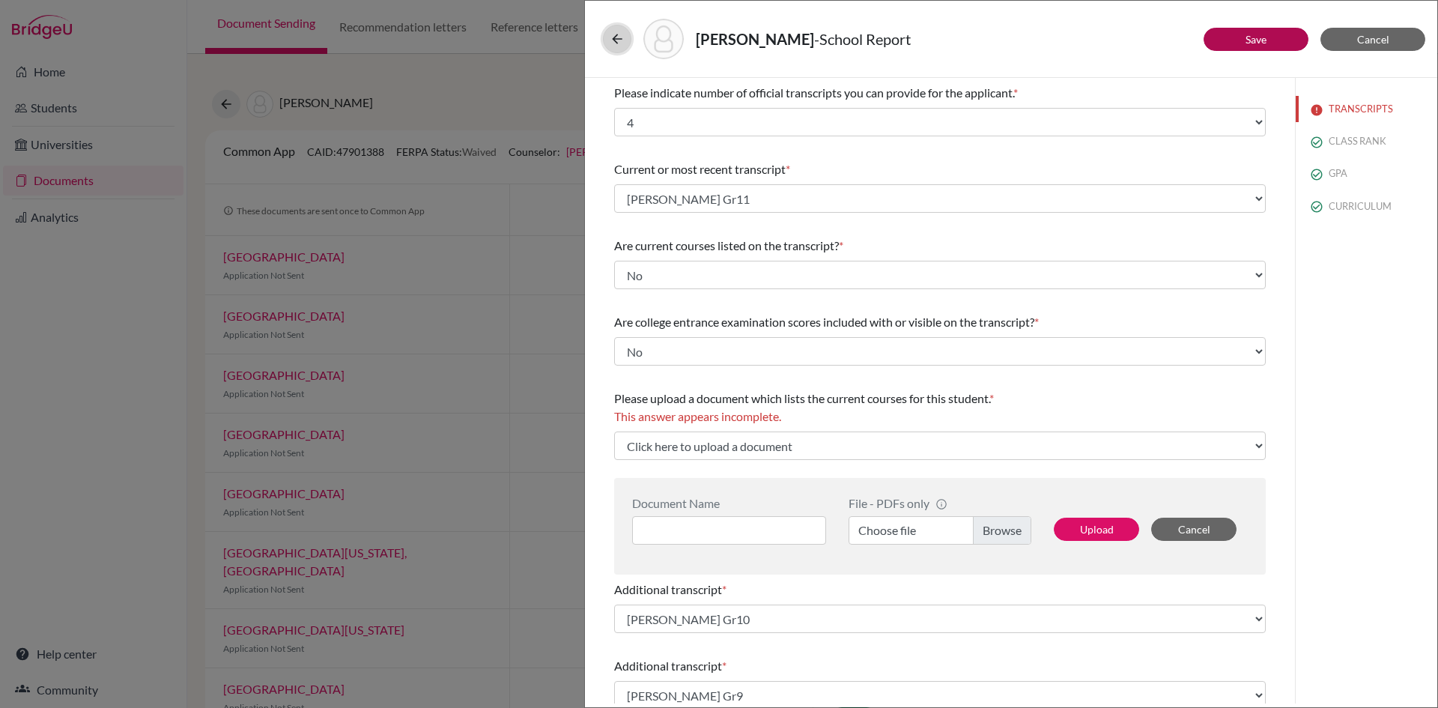
click at [608, 36] on button at bounding box center [617, 39] width 28 height 28
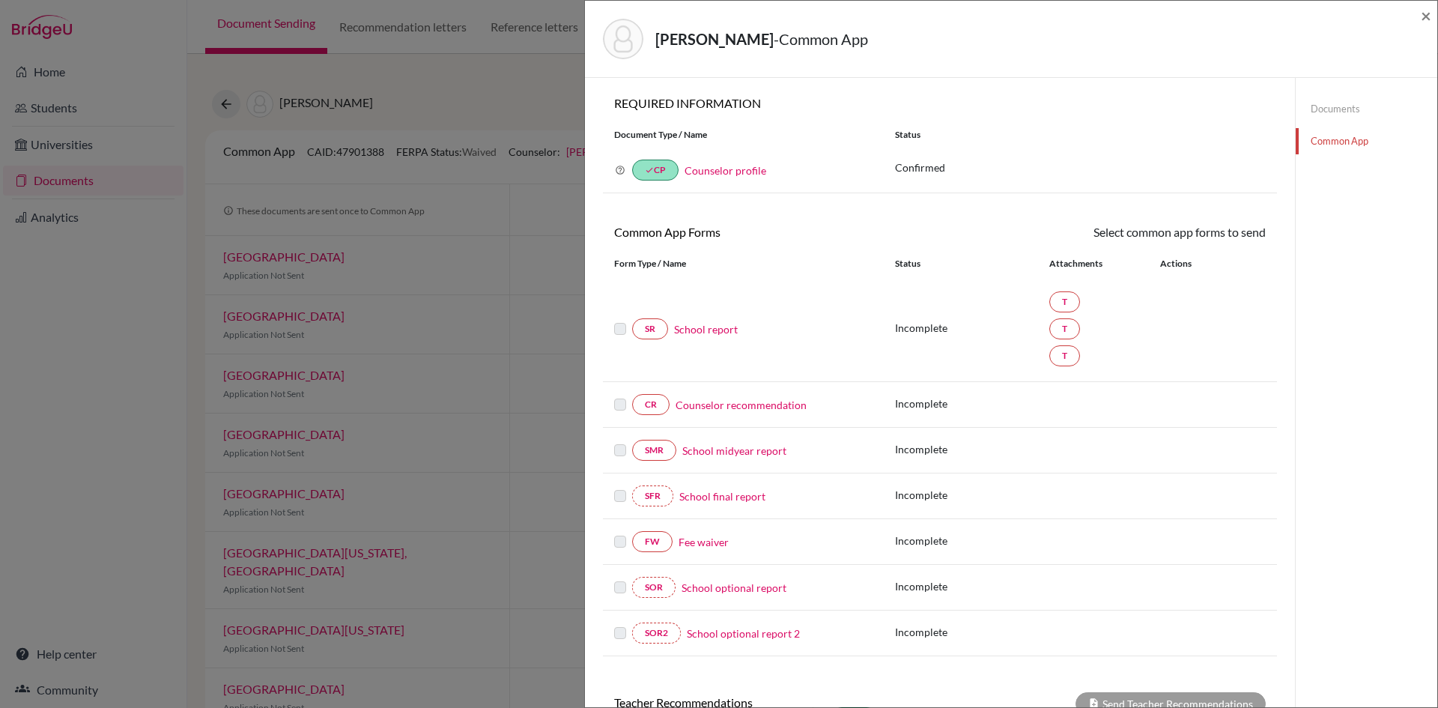
click at [455, 219] on div "Alolama, Abdulla - Common App × × REQUIRED INFORMATION Document Type / Name Sta…" at bounding box center [719, 354] width 1438 height 708
click at [1422, 24] on span "×" at bounding box center [1426, 15] width 10 height 22
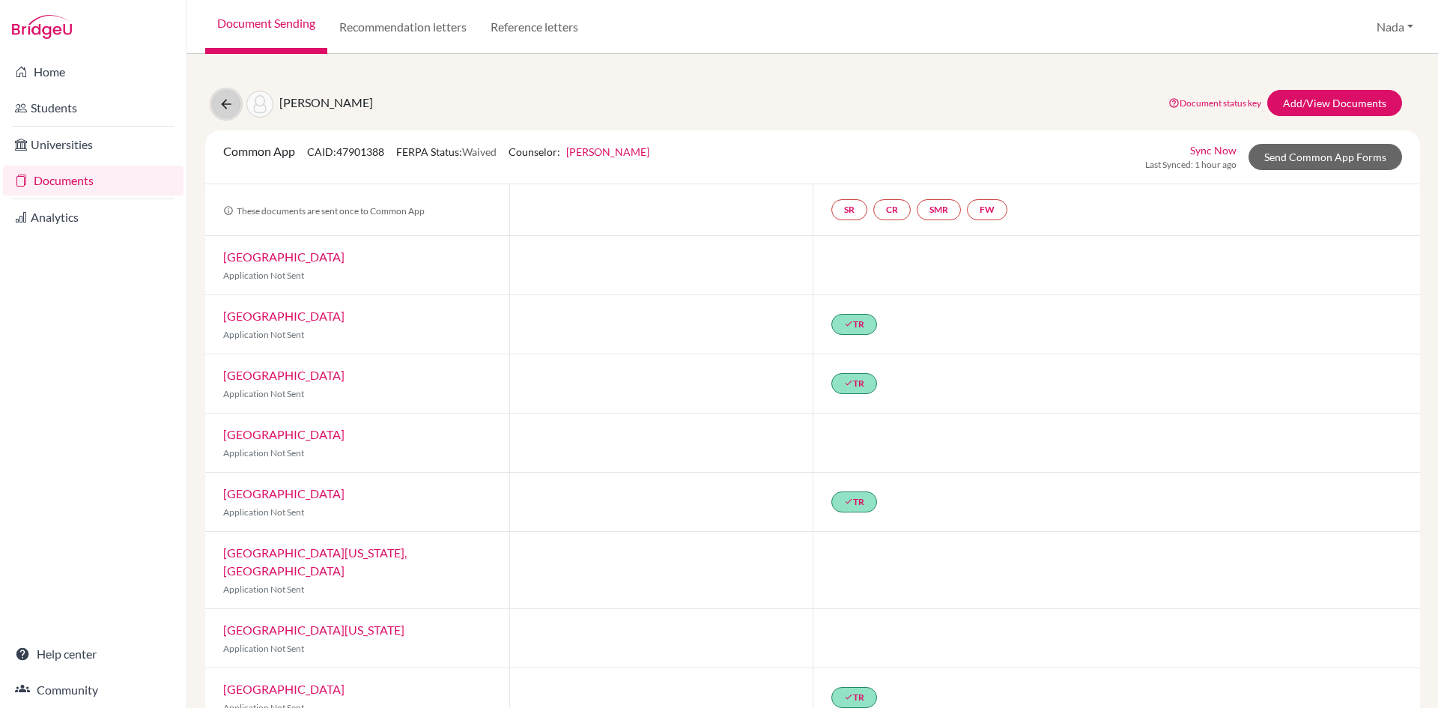
click at [223, 108] on icon at bounding box center [226, 104] width 15 height 15
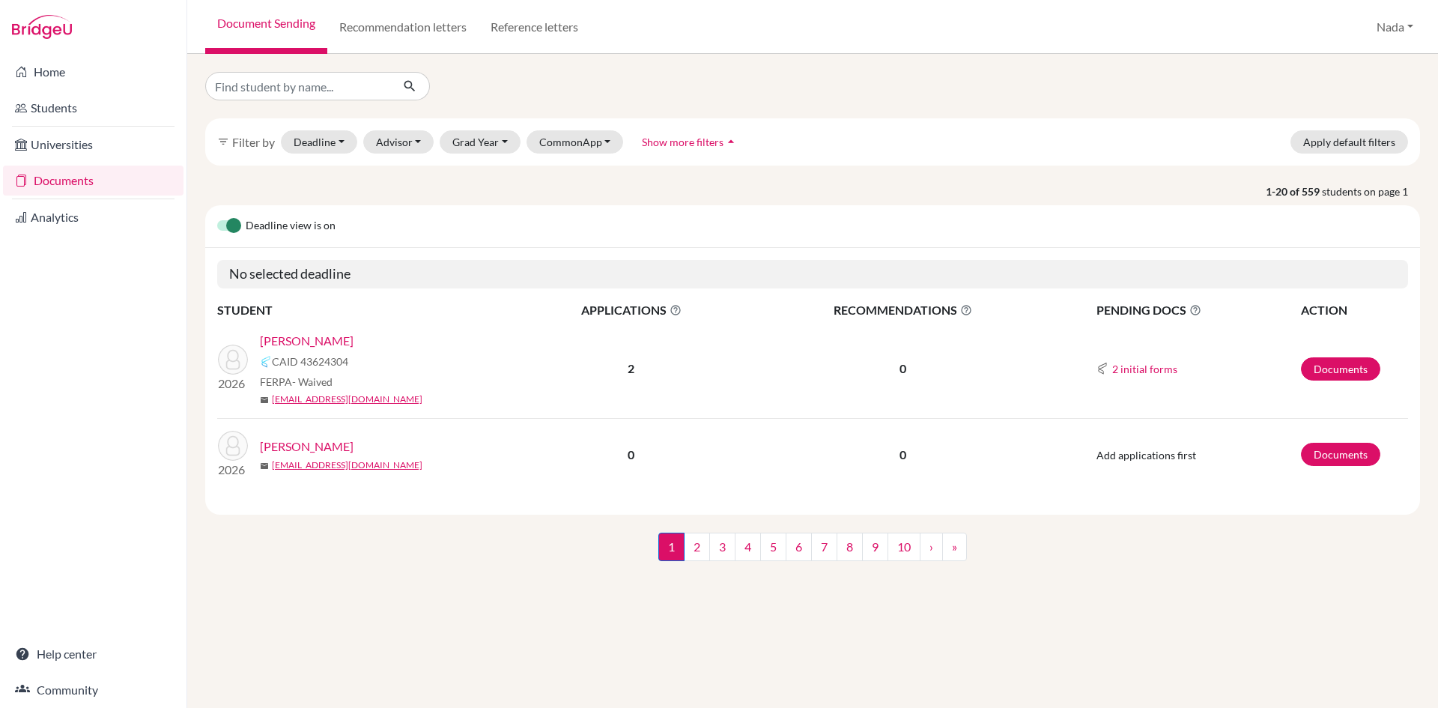
select select "10"
select select "11"
click at [294, 147] on button "Deadline - Select a date range Or double click for a single date selection [DAT…" at bounding box center [319, 141] width 76 height 23
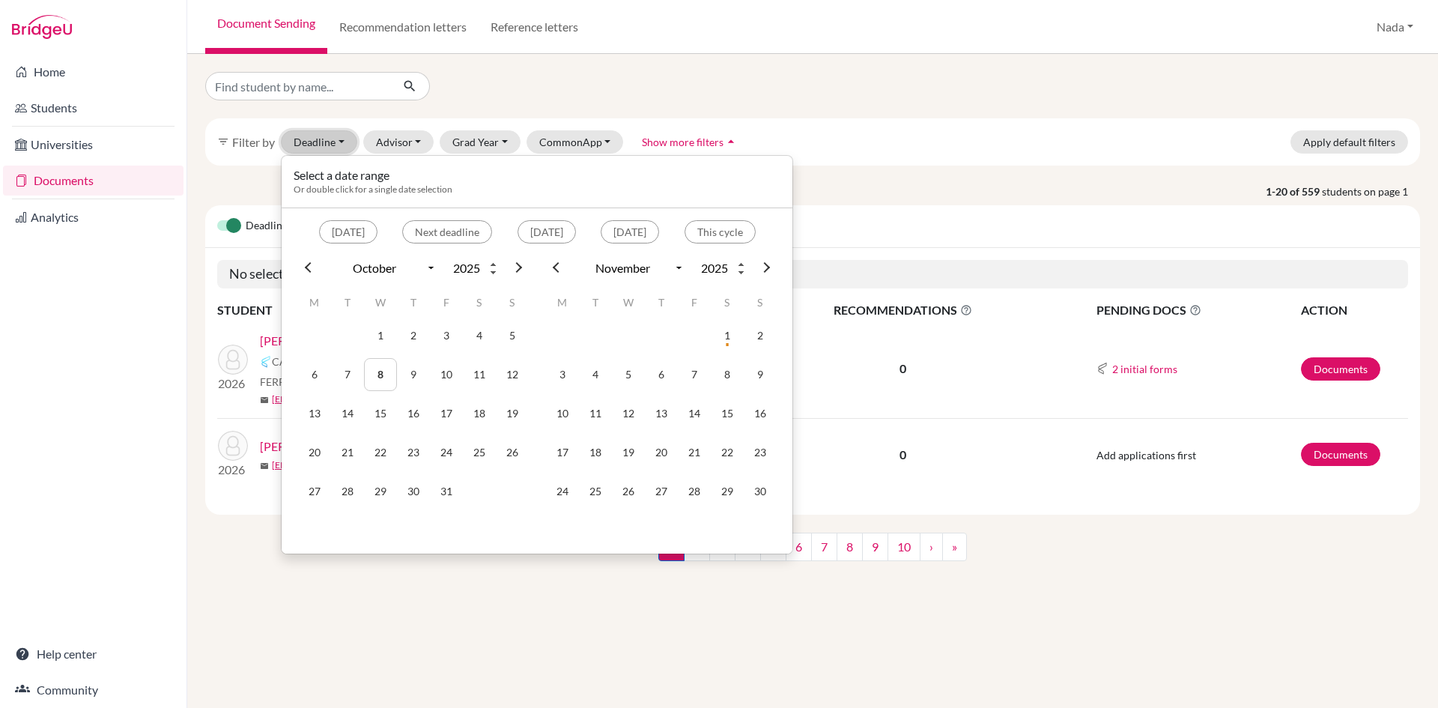
click at [305, 143] on button "Deadline - Select a date range Or double click for a single date selection [DAT…" at bounding box center [319, 141] width 76 height 23
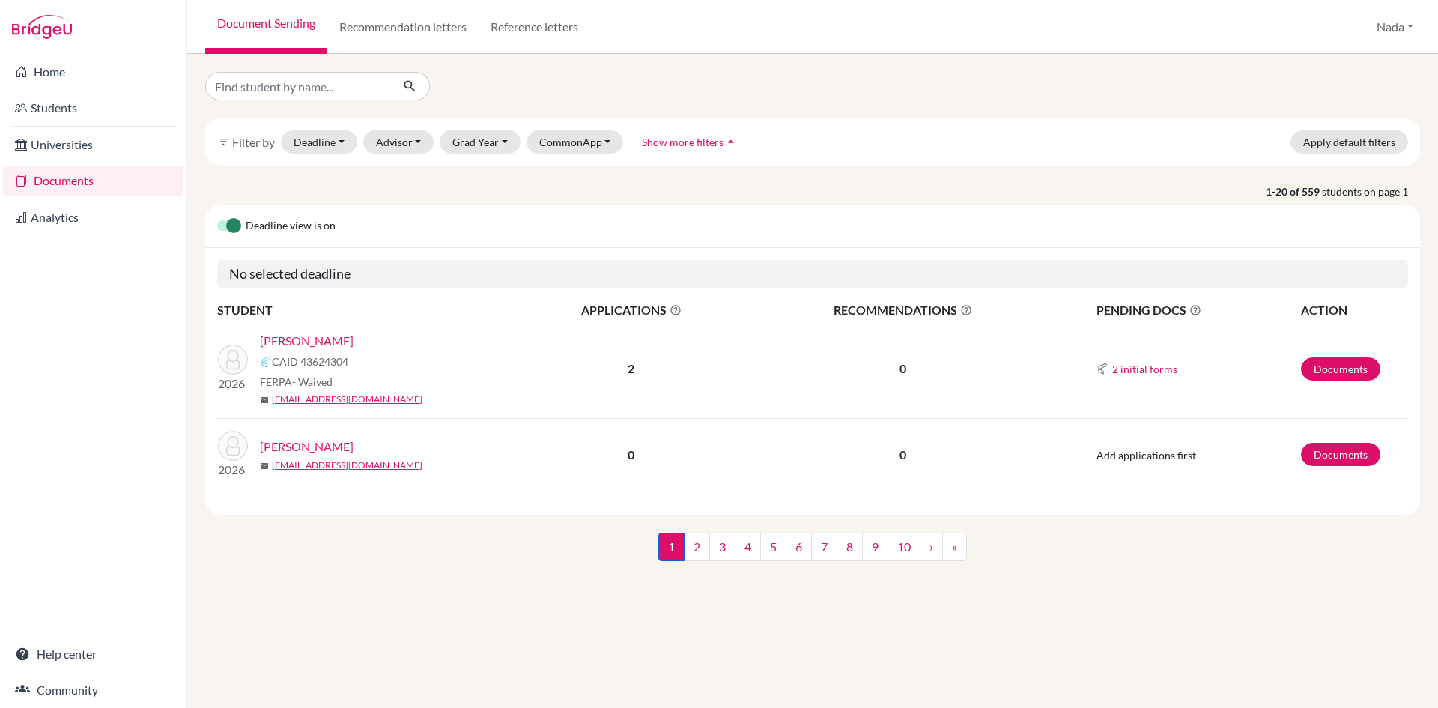
click at [358, 148] on div "filter_list Filter by Deadline - Select a date range Or double click for a sing…" at bounding box center [812, 141] width 1215 height 47
click at [381, 146] on button "Advisor" at bounding box center [398, 141] width 71 height 23
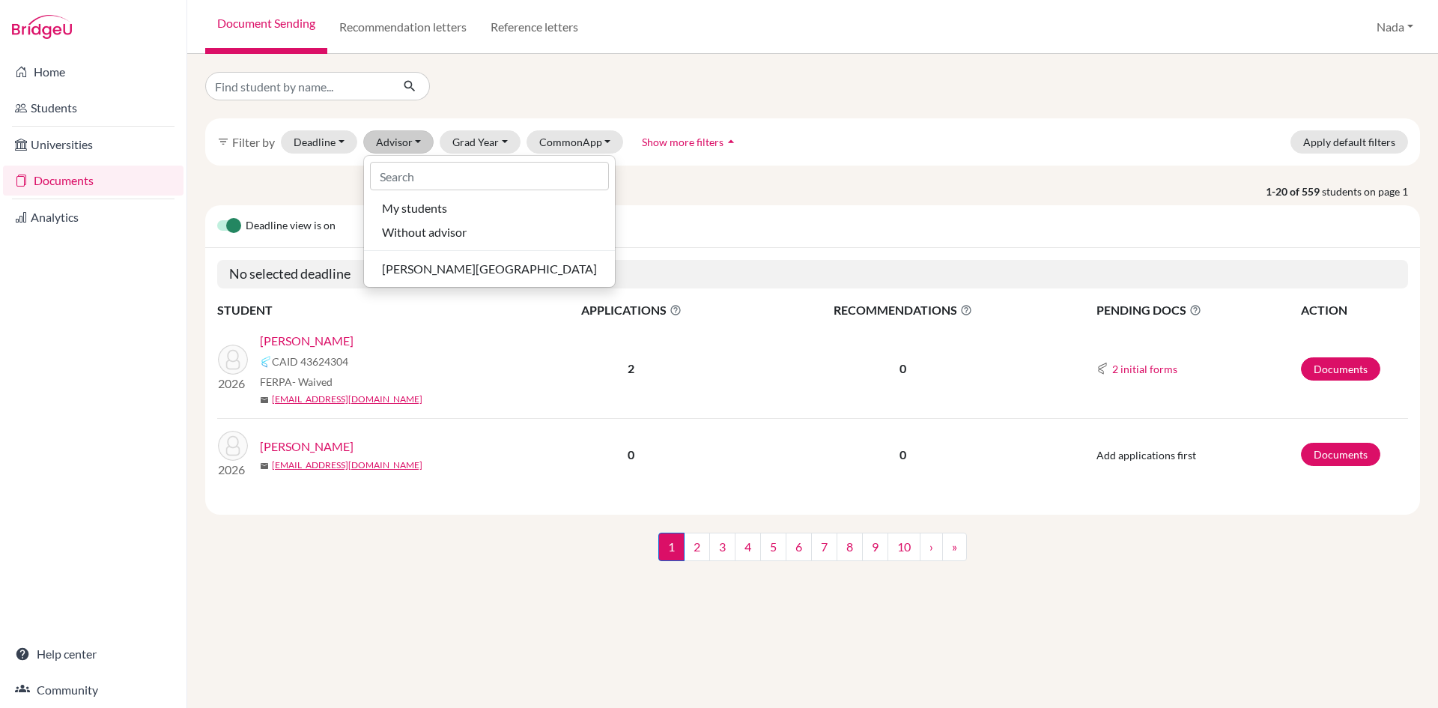
click at [649, 142] on span "Show more filters" at bounding box center [683, 142] width 82 height 13
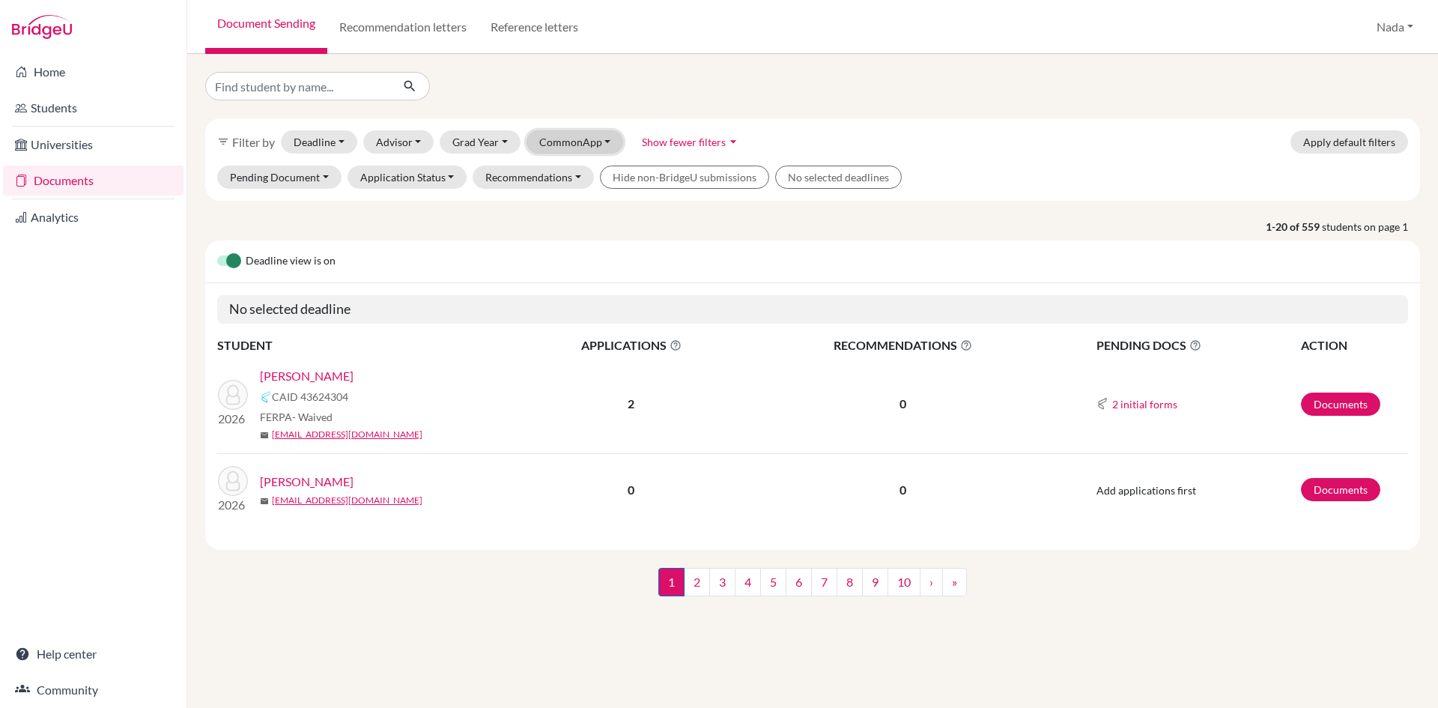
click at [569, 145] on button "CommonApp" at bounding box center [575, 141] width 97 height 23
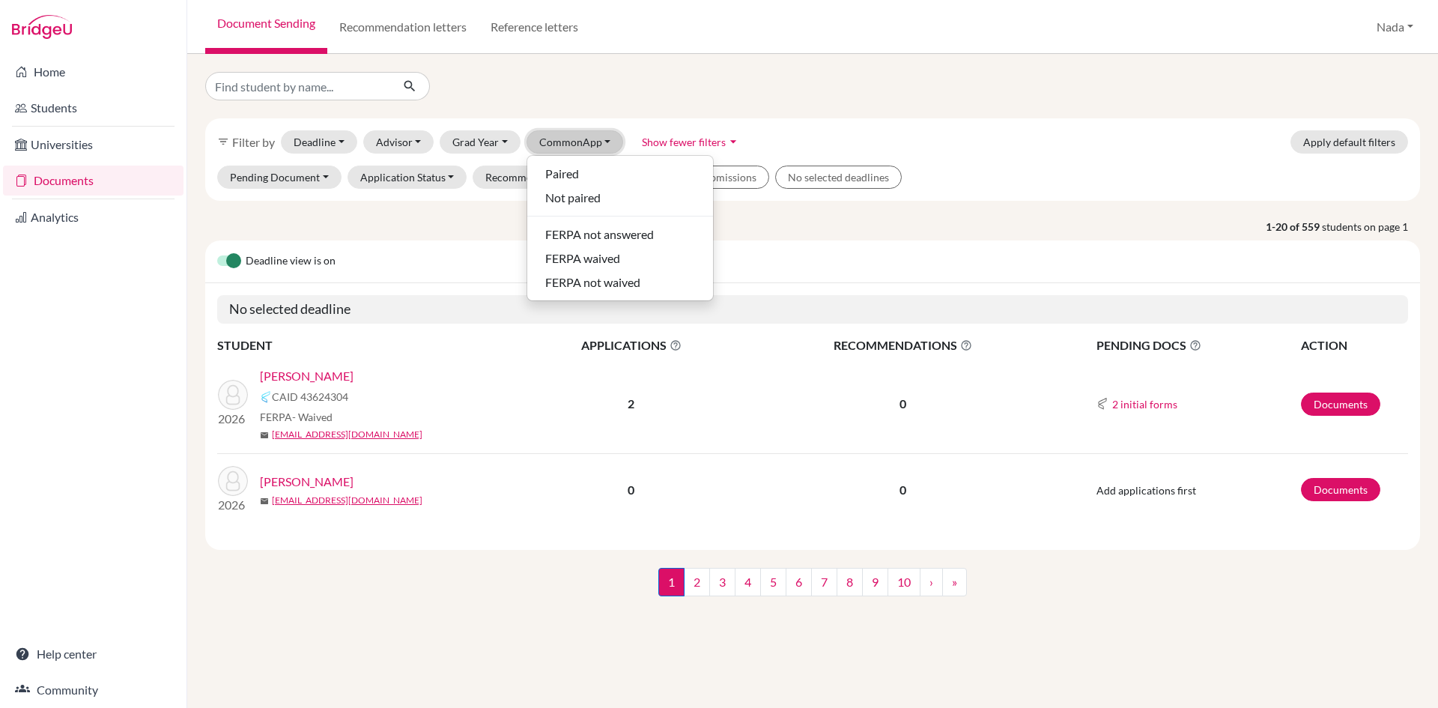
click at [572, 140] on button "CommonApp" at bounding box center [575, 141] width 97 height 23
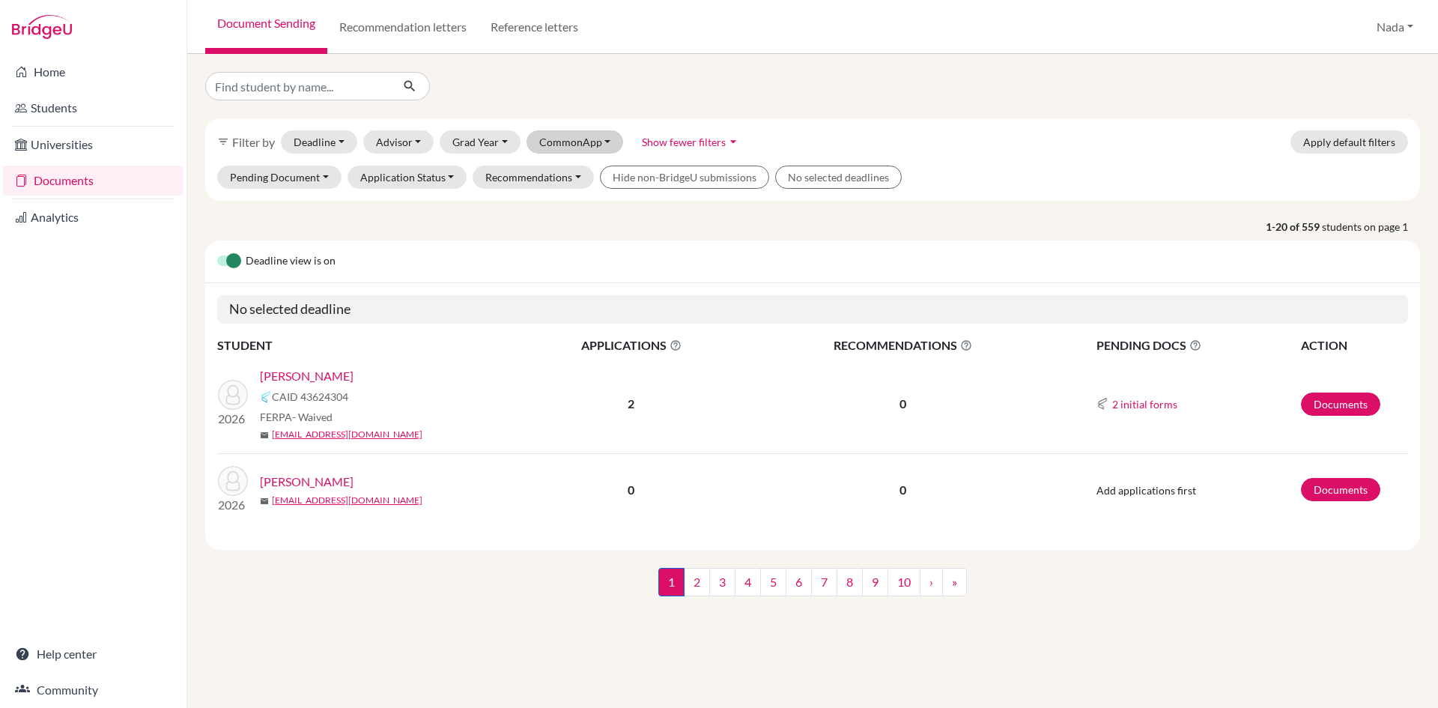
click at [599, 120] on div "filter_list Filter by Deadline - Select a date range Or double click for a sing…" at bounding box center [812, 141] width 1215 height 47
click at [587, 142] on button "CommonApp" at bounding box center [575, 141] width 97 height 23
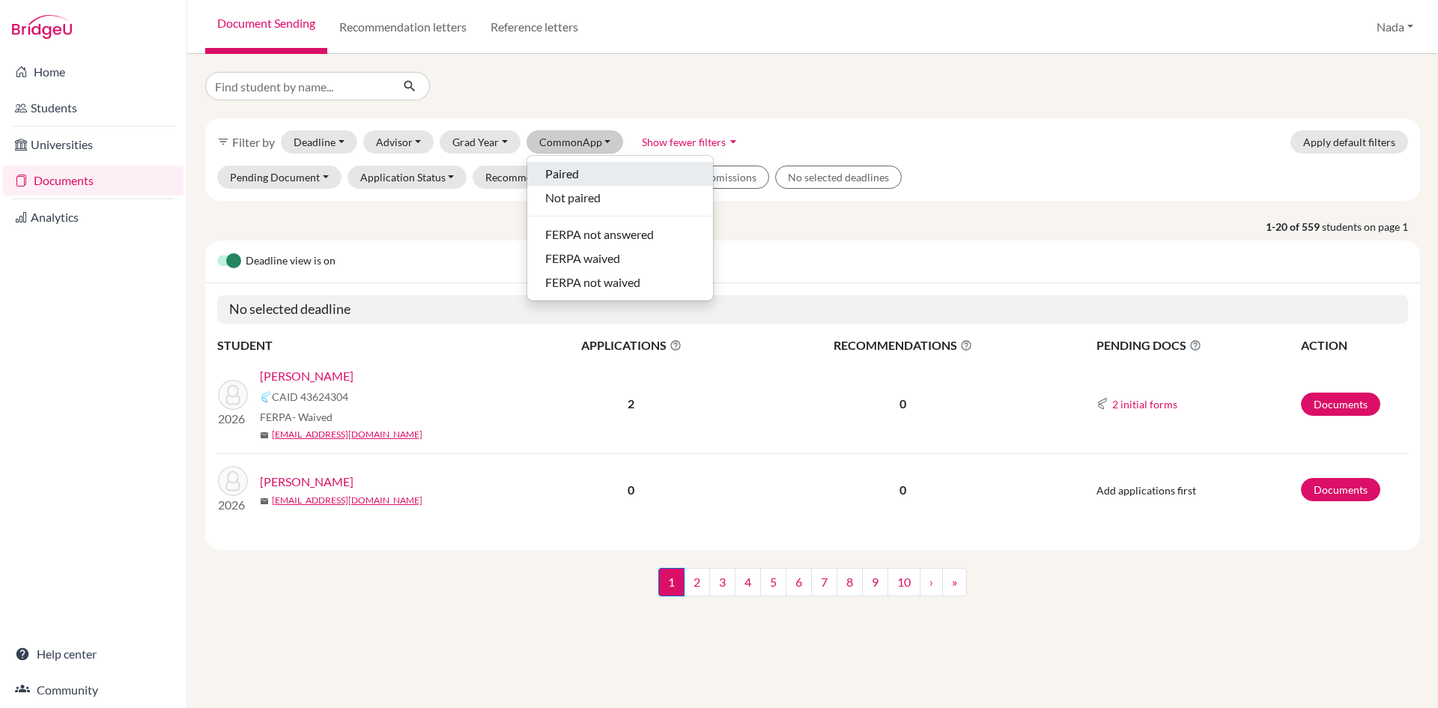
click at [587, 169] on div "Paired" at bounding box center [620, 174] width 150 height 18
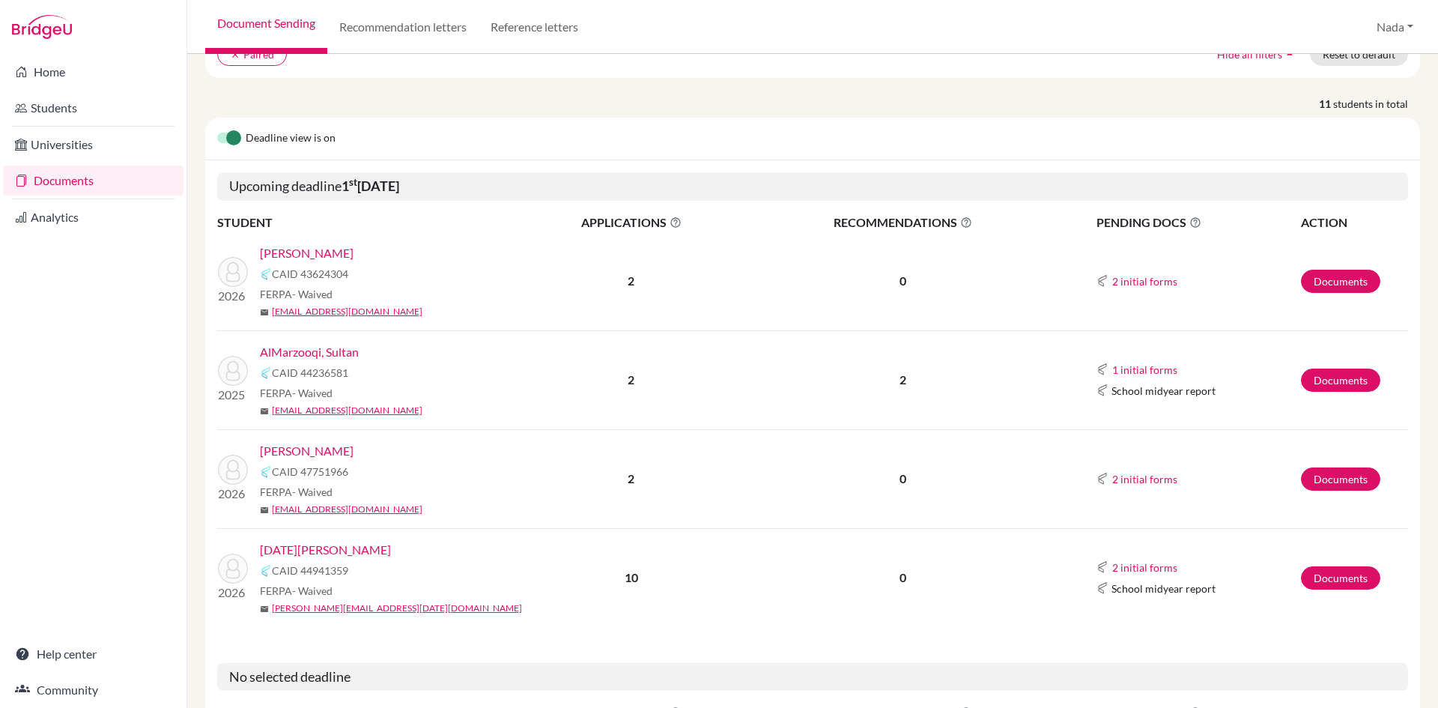
scroll to position [130, 0]
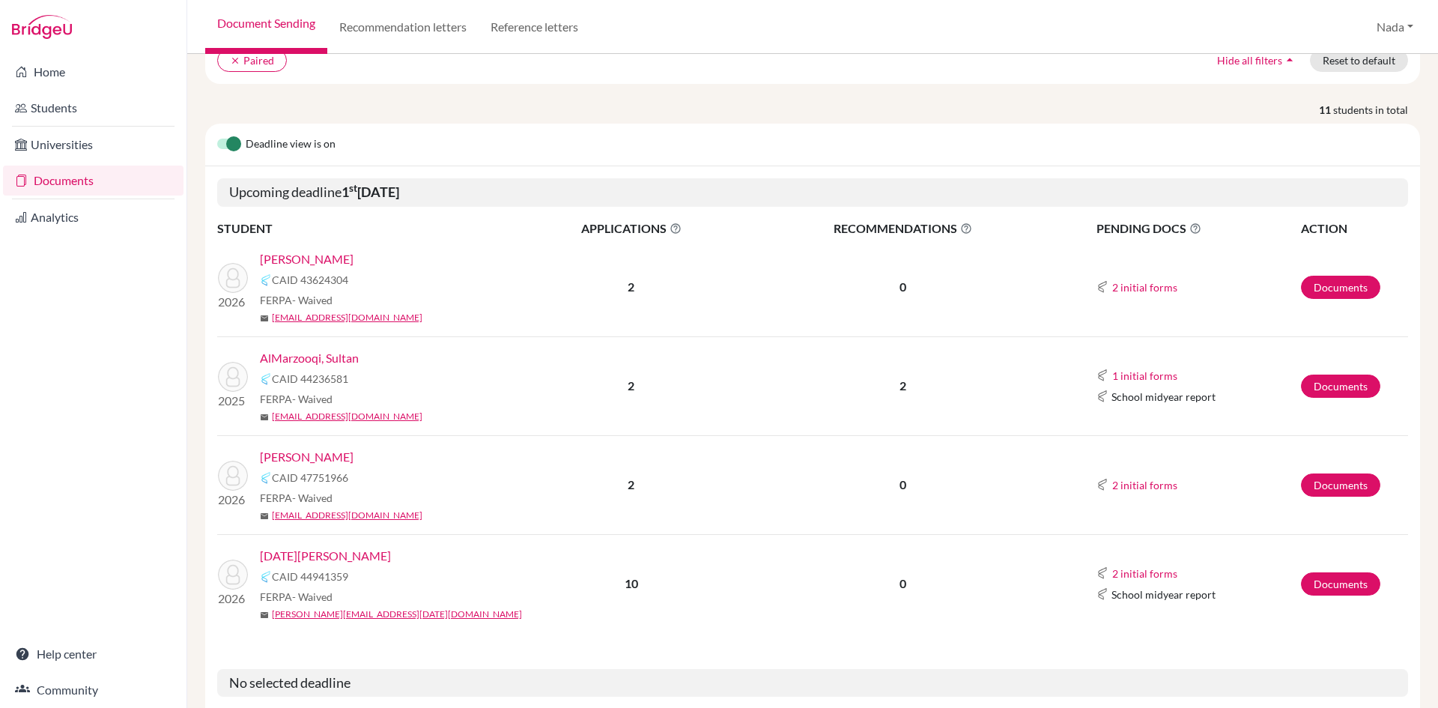
click at [328, 260] on div "[PERSON_NAME]" at bounding box center [393, 259] width 267 height 18
click at [321, 258] on link "[PERSON_NAME]" at bounding box center [307, 259] width 94 height 18
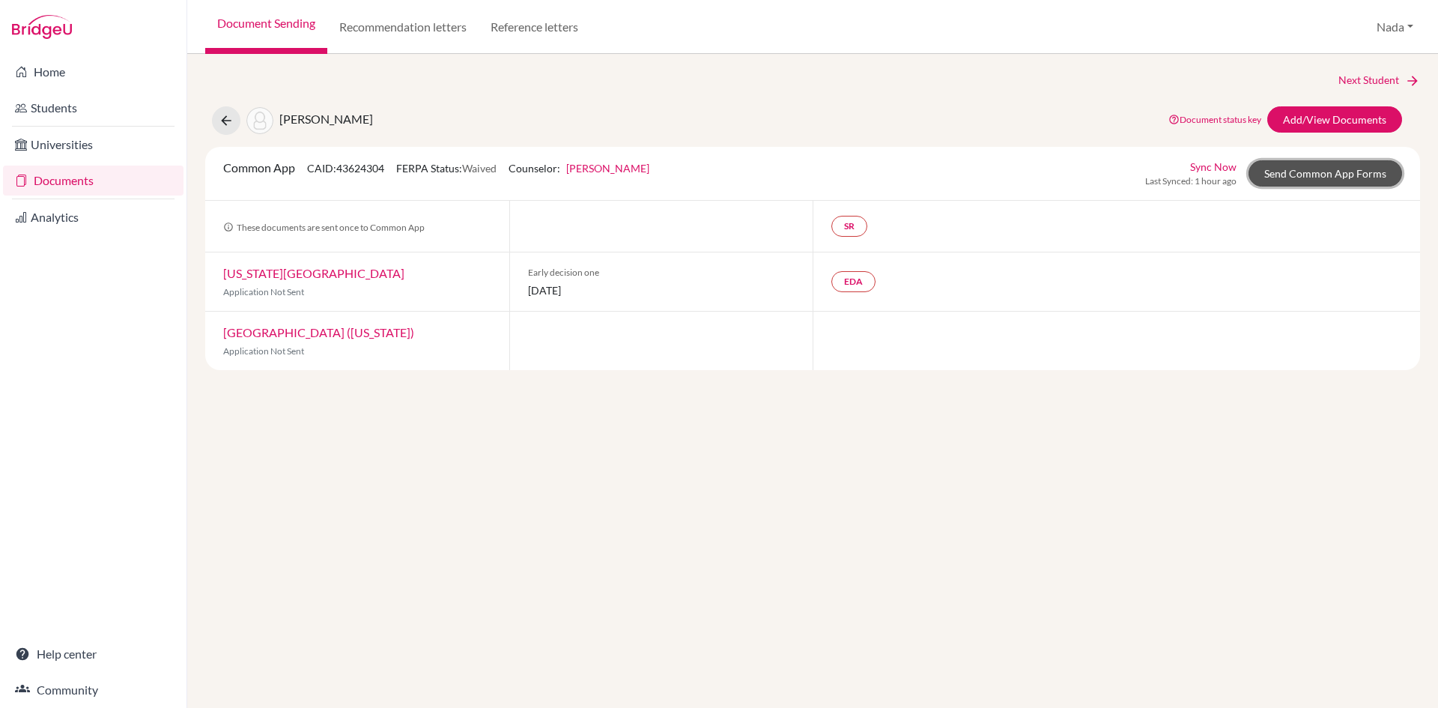
click at [1392, 163] on link "Send Common App Forms" at bounding box center [1326, 173] width 154 height 26
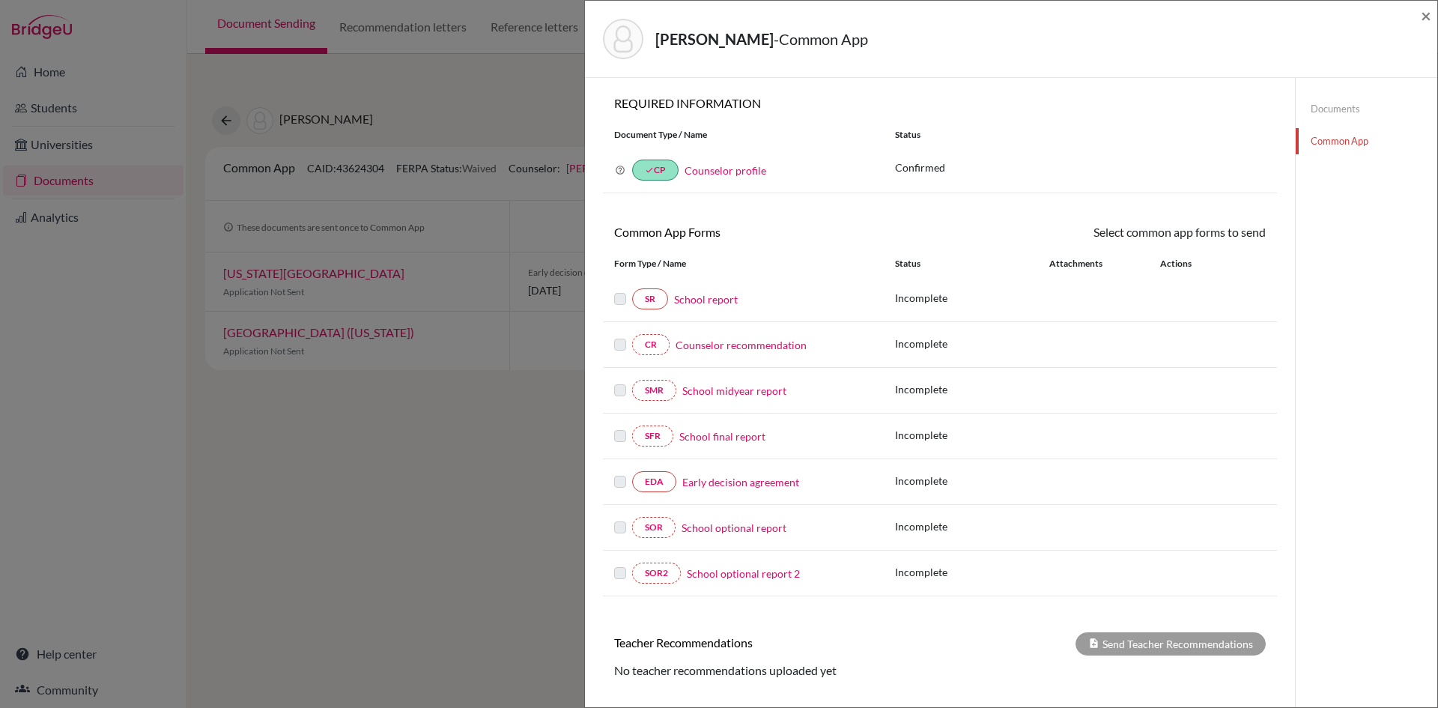
click at [691, 296] on link "School report" at bounding box center [706, 299] width 64 height 16
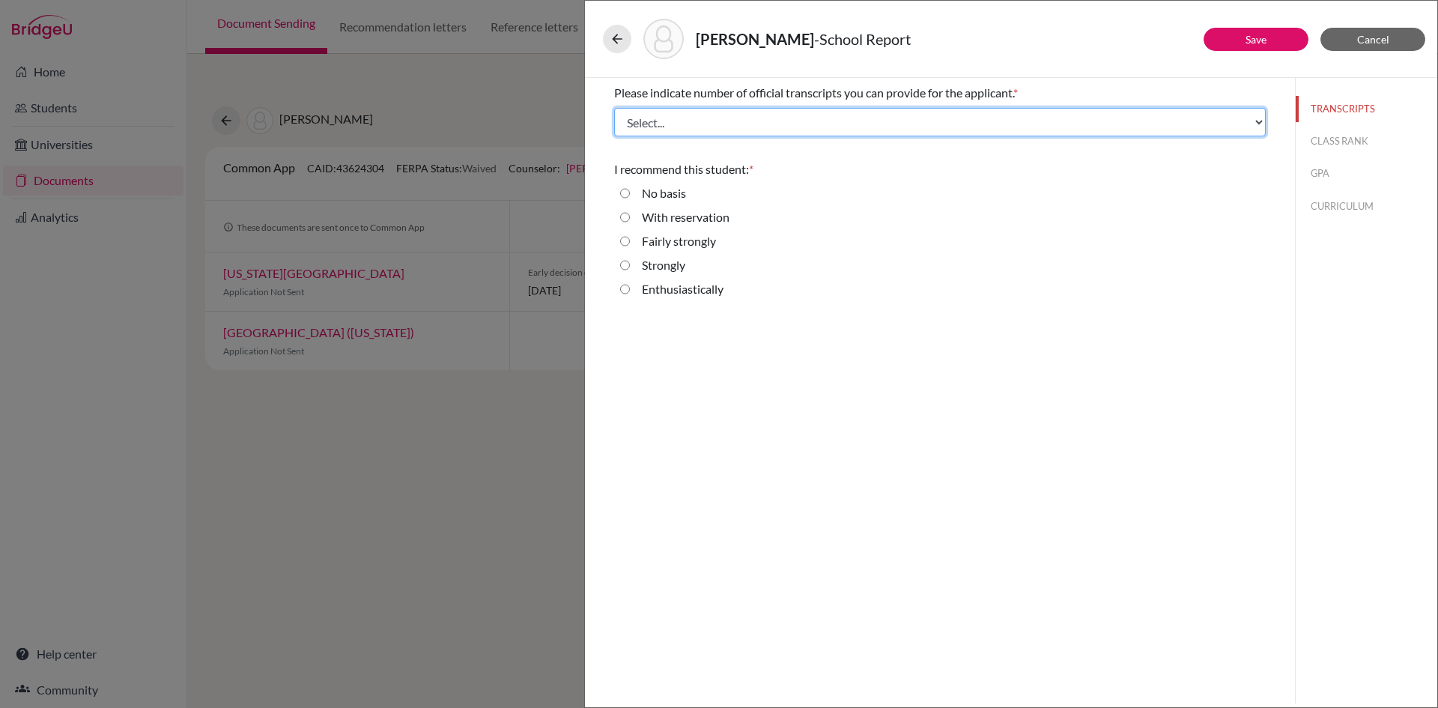
click at [732, 123] on select "Select... 1 2 3 4" at bounding box center [940, 122] width 652 height 28
select select "3"
click at [614, 108] on select "Select... 1 2 3 4" at bounding box center [940, 122] width 652 height 28
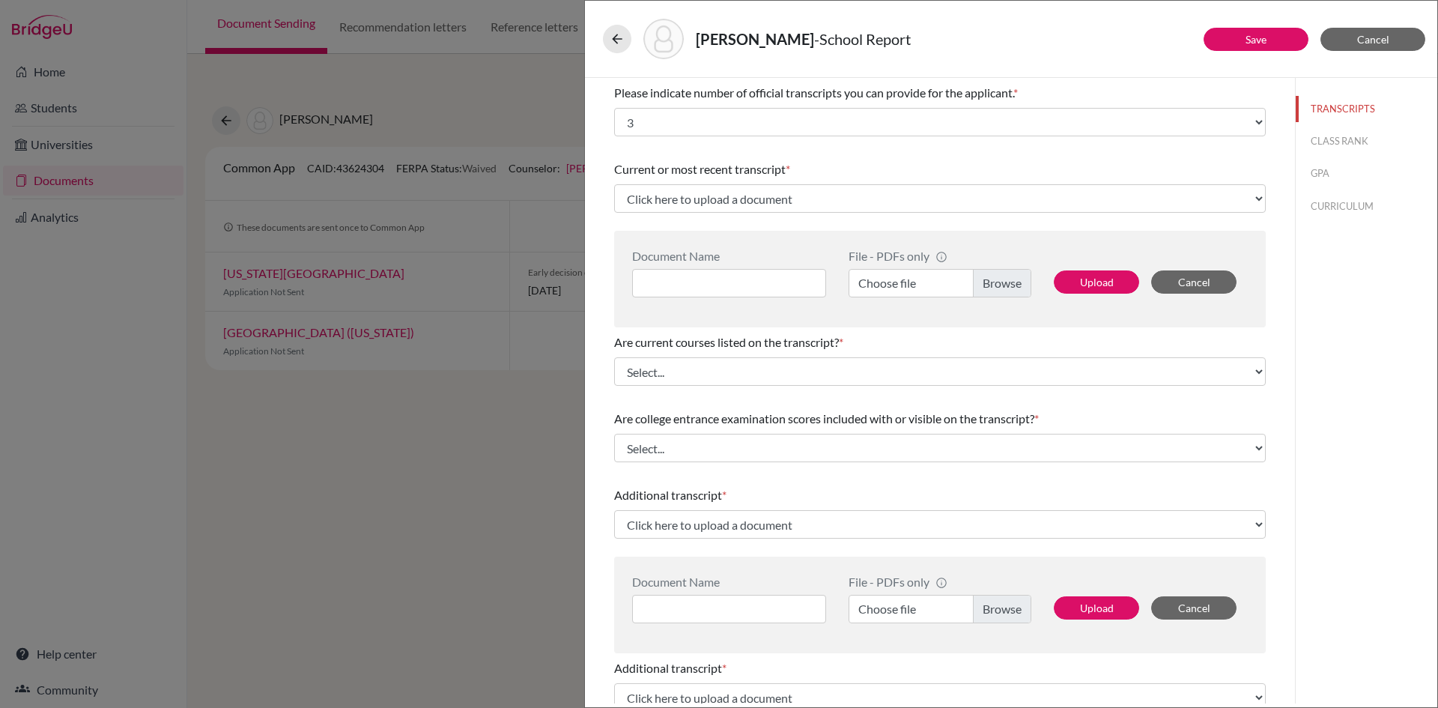
click at [975, 283] on label "Choose file" at bounding box center [940, 283] width 183 height 28
click at [975, 283] on input "Choose file" at bounding box center [940, 283] width 183 height 28
click at [970, 291] on label "Choose file" at bounding box center [940, 283] width 183 height 28
click at [970, 291] on input "Choose file" at bounding box center [940, 283] width 183 height 28
click at [751, 279] on input at bounding box center [729, 283] width 194 height 28
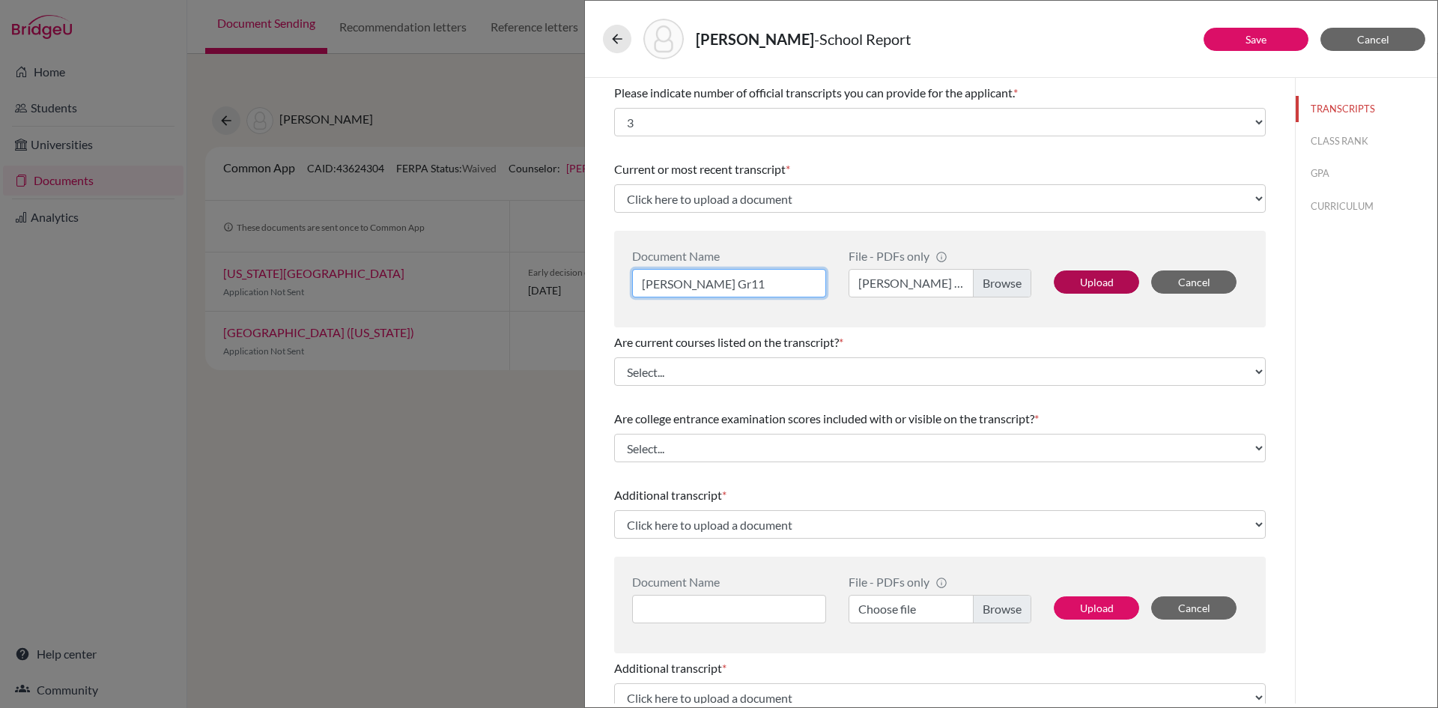
type input "[PERSON_NAME] Gr11"
click at [1097, 276] on button "Upload" at bounding box center [1096, 281] width 85 height 23
select select "679718"
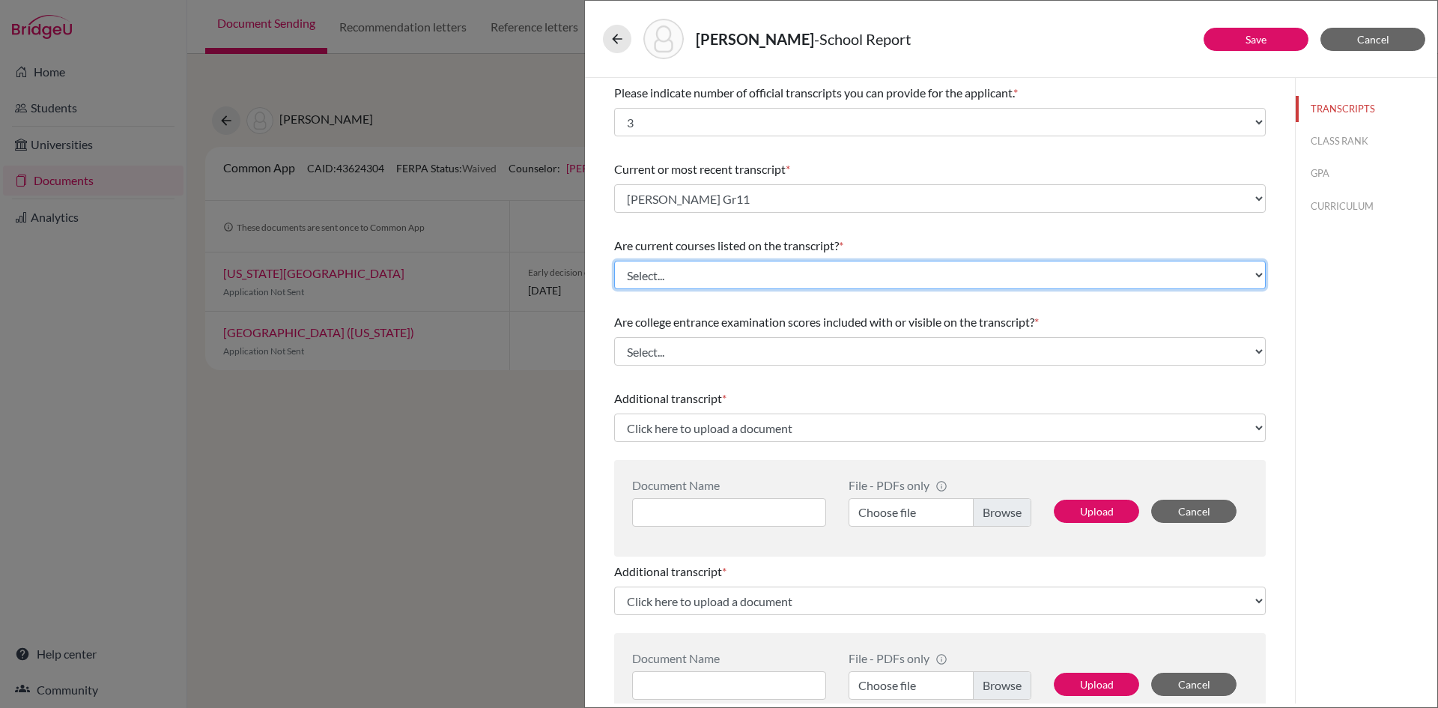
click at [811, 283] on select "Select... Yes No" at bounding box center [940, 275] width 652 height 28
select select "1"
click at [614, 261] on select "Select... Yes No" at bounding box center [940, 275] width 652 height 28
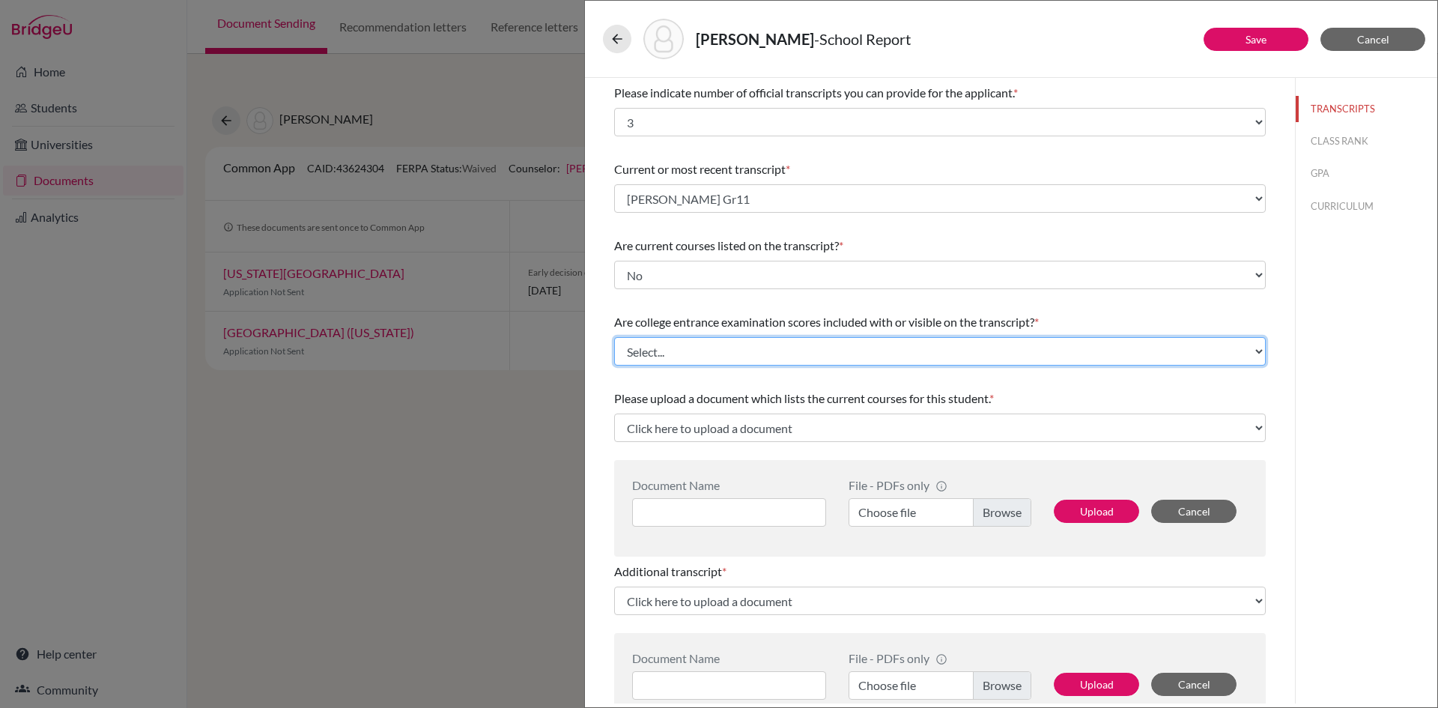
drag, startPoint x: 724, startPoint y: 342, endPoint x: 727, endPoint y: 351, distance: 9.3
click at [724, 342] on select "Select... Yes No" at bounding box center [940, 351] width 652 height 28
select select "1"
click at [614, 337] on select "Select... Yes No" at bounding box center [940, 351] width 652 height 28
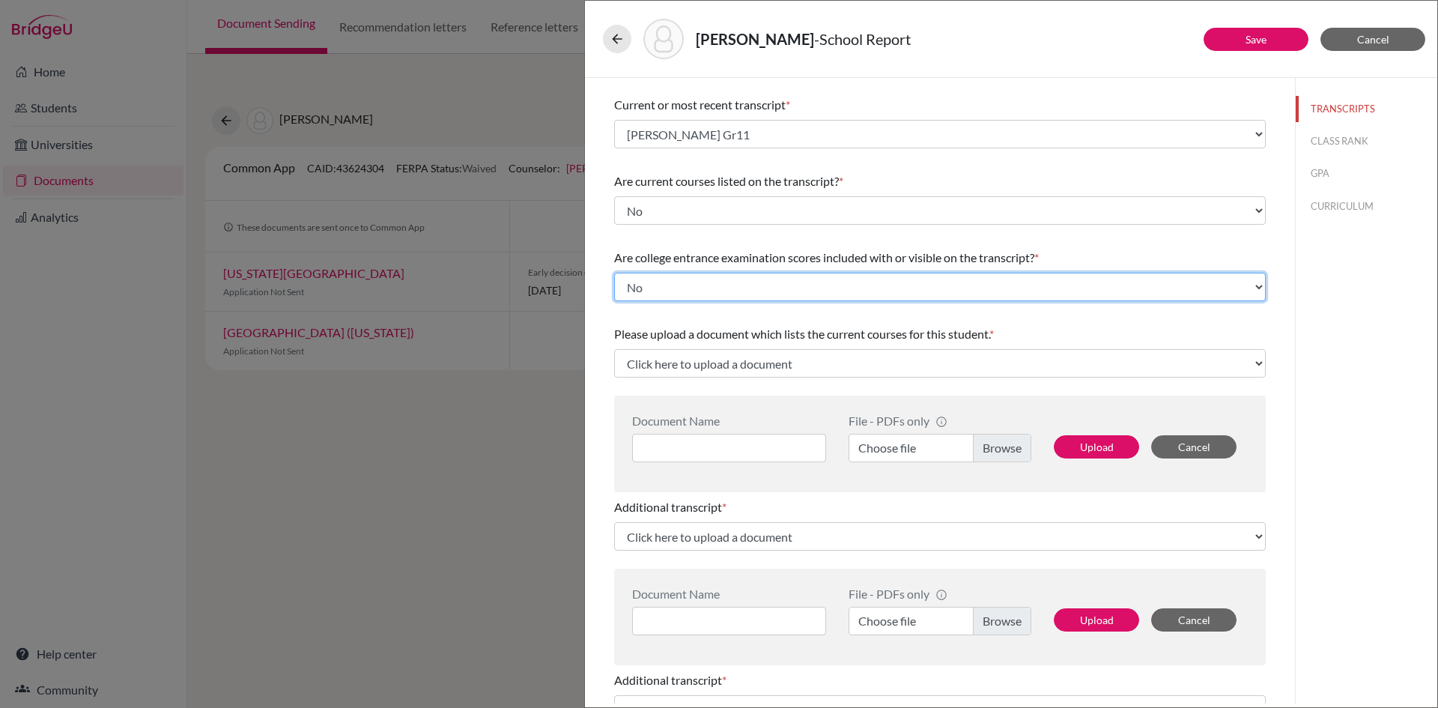
scroll to position [150, 0]
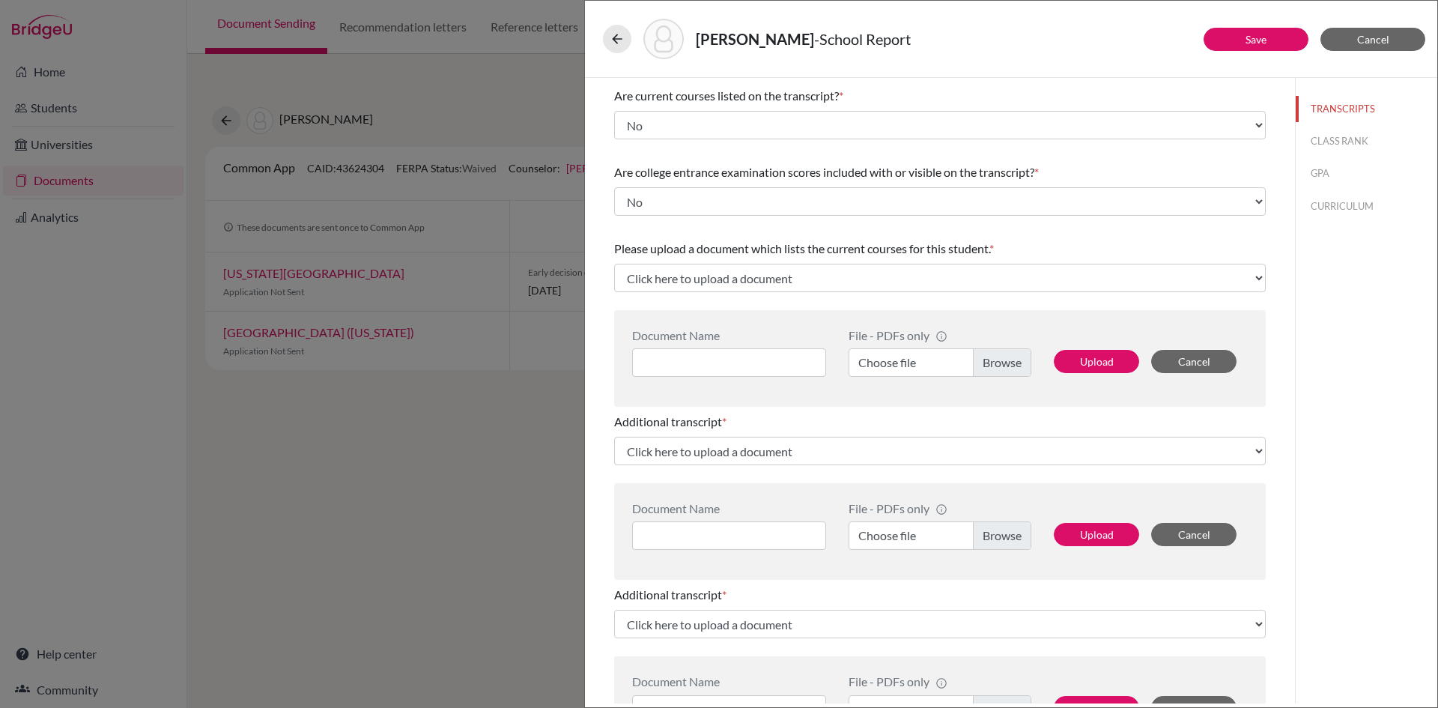
click at [980, 361] on label "Choose file" at bounding box center [940, 362] width 183 height 28
click at [980, 361] on input "Choose file" at bounding box center [940, 362] width 183 height 28
click at [727, 360] on input at bounding box center [729, 362] width 194 height 28
type input "[PERSON_NAME] - Current Courses"
click at [1106, 363] on button "Upload" at bounding box center [1096, 361] width 85 height 23
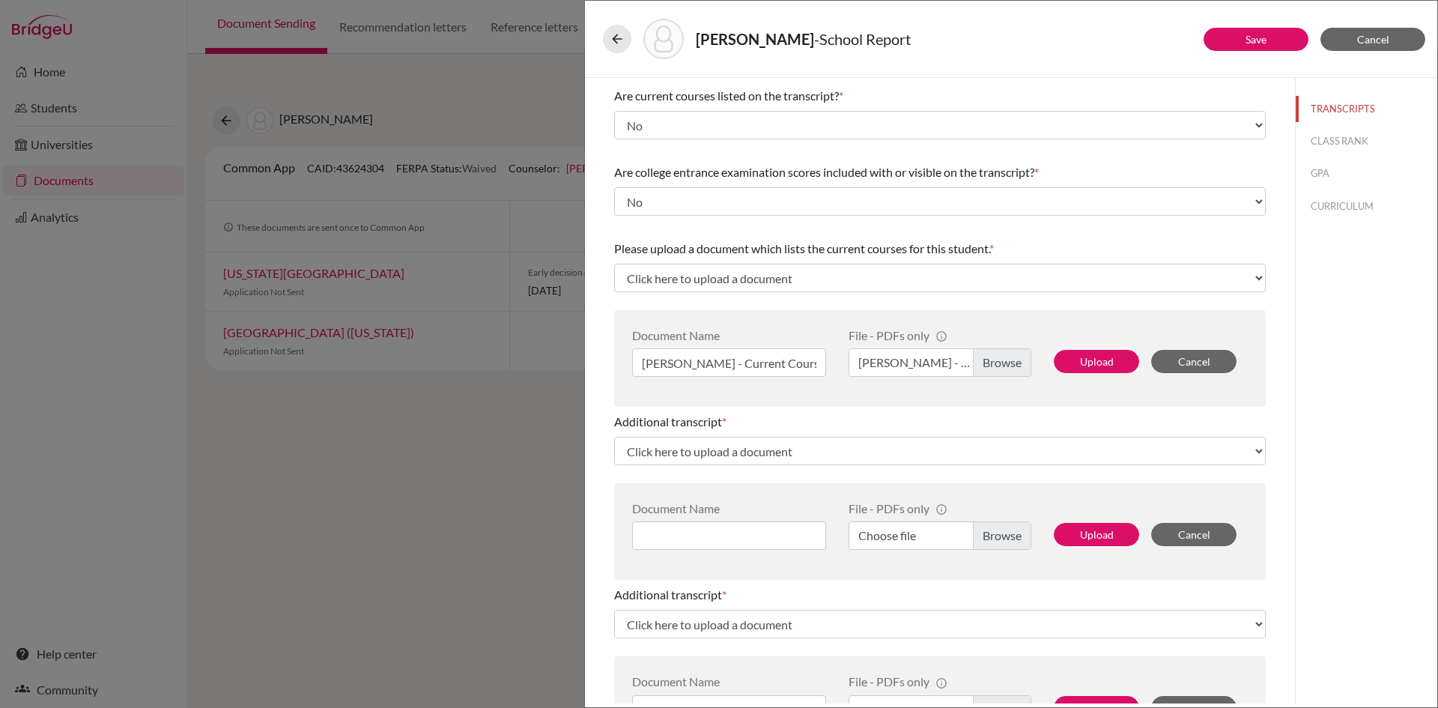
select select "679723"
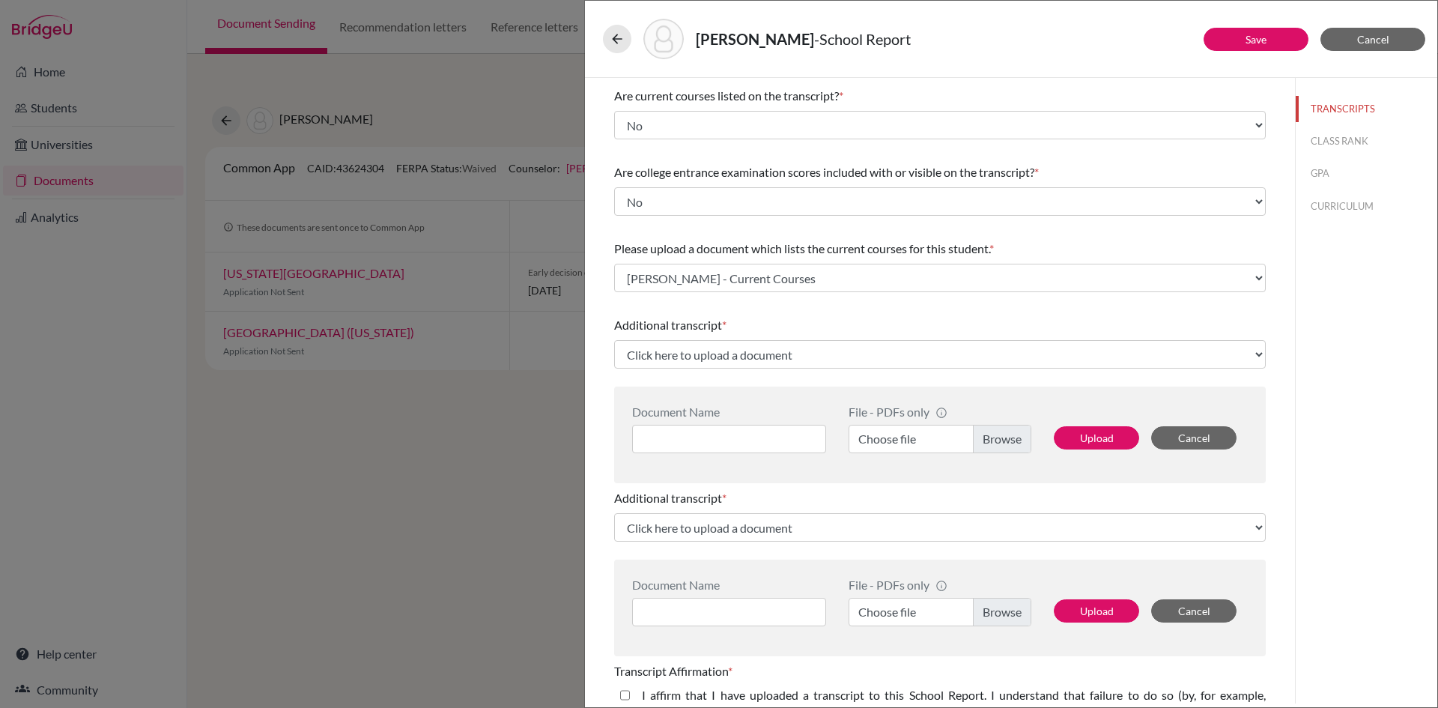
click at [962, 436] on label "Choose file" at bounding box center [940, 439] width 183 height 28
click at [962, 436] on input "Choose file" at bounding box center [940, 439] width 183 height 28
click at [752, 442] on input at bounding box center [729, 439] width 194 height 28
type input "[PERSON_NAME] Gr10"
click at [1089, 440] on button "Upload" at bounding box center [1096, 437] width 85 height 23
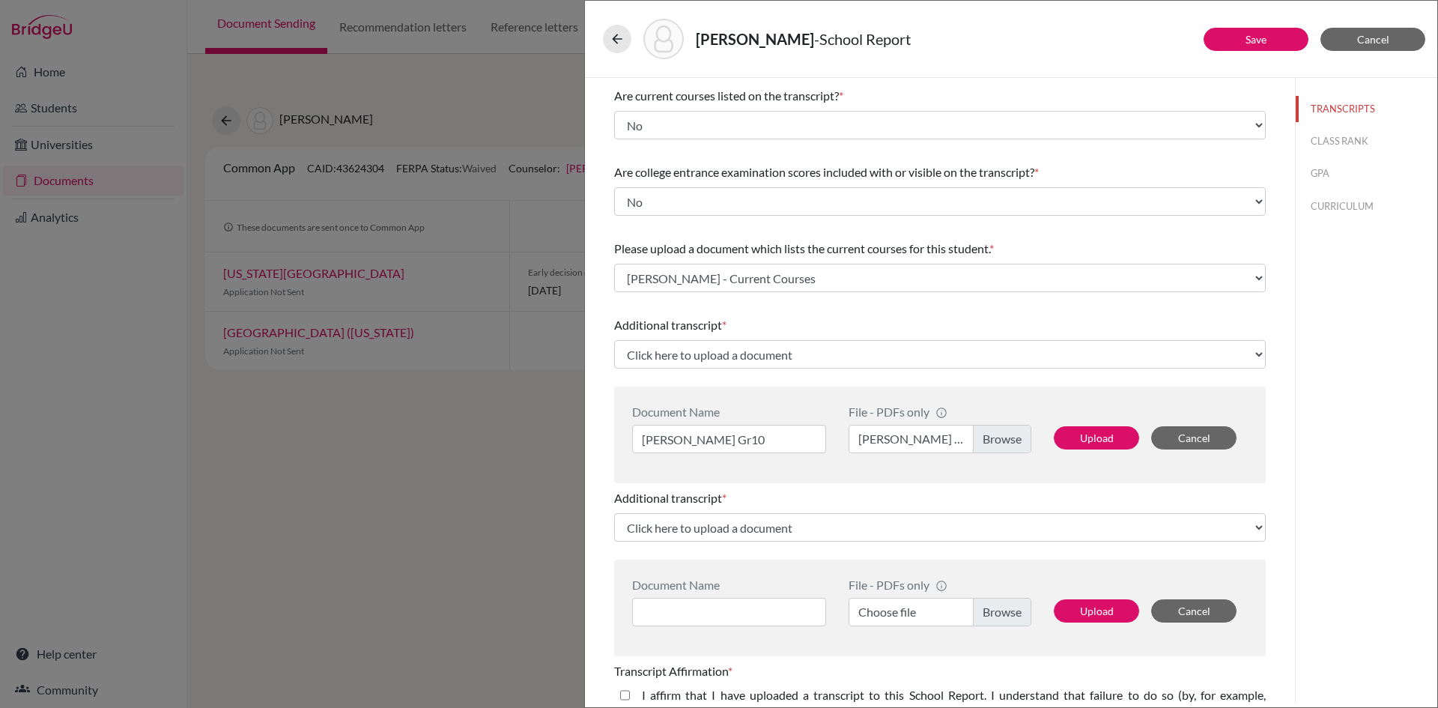
select select "679724"
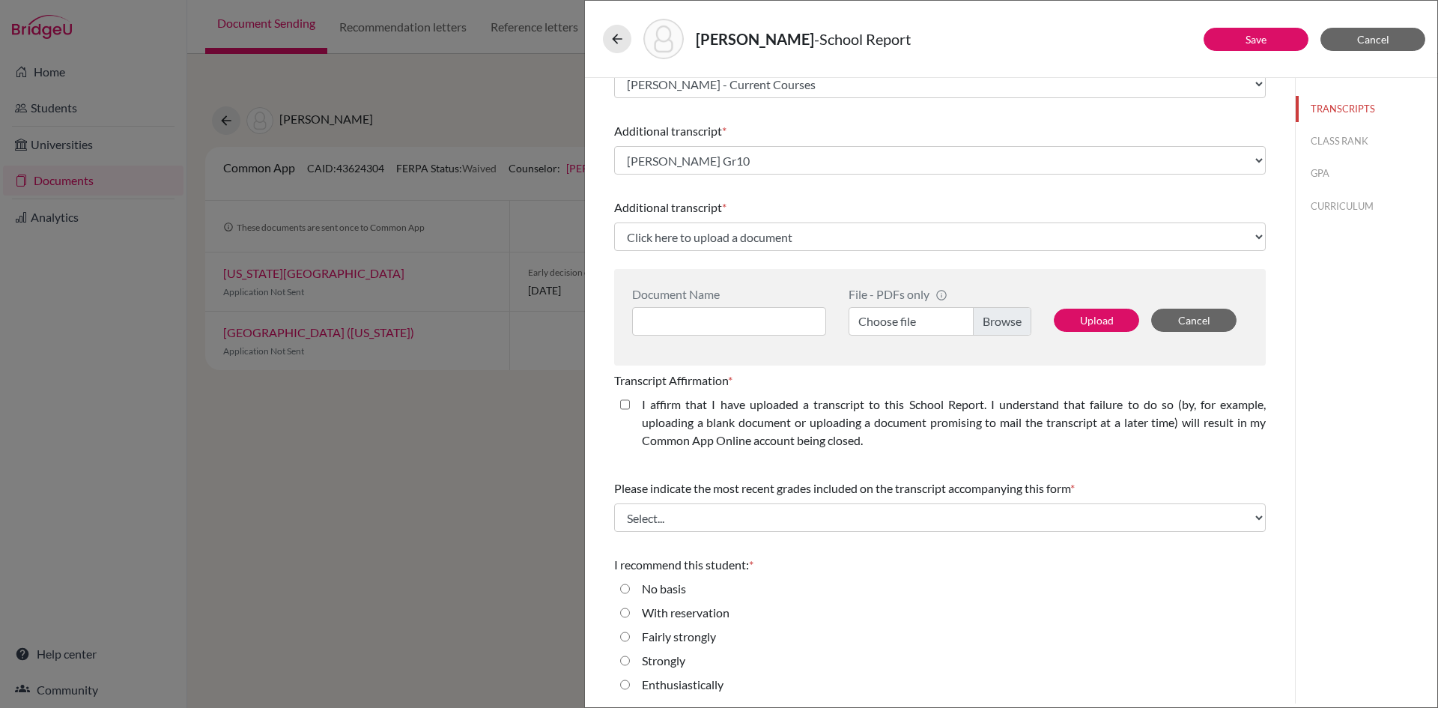
scroll to position [346, 0]
click at [999, 325] on label "Choose file" at bounding box center [940, 319] width 183 height 28
click at [999, 325] on input "Choose file" at bounding box center [940, 319] width 183 height 28
click at [740, 312] on input at bounding box center [729, 319] width 194 height 28
type input "[PERSON_NAME] Gr9"
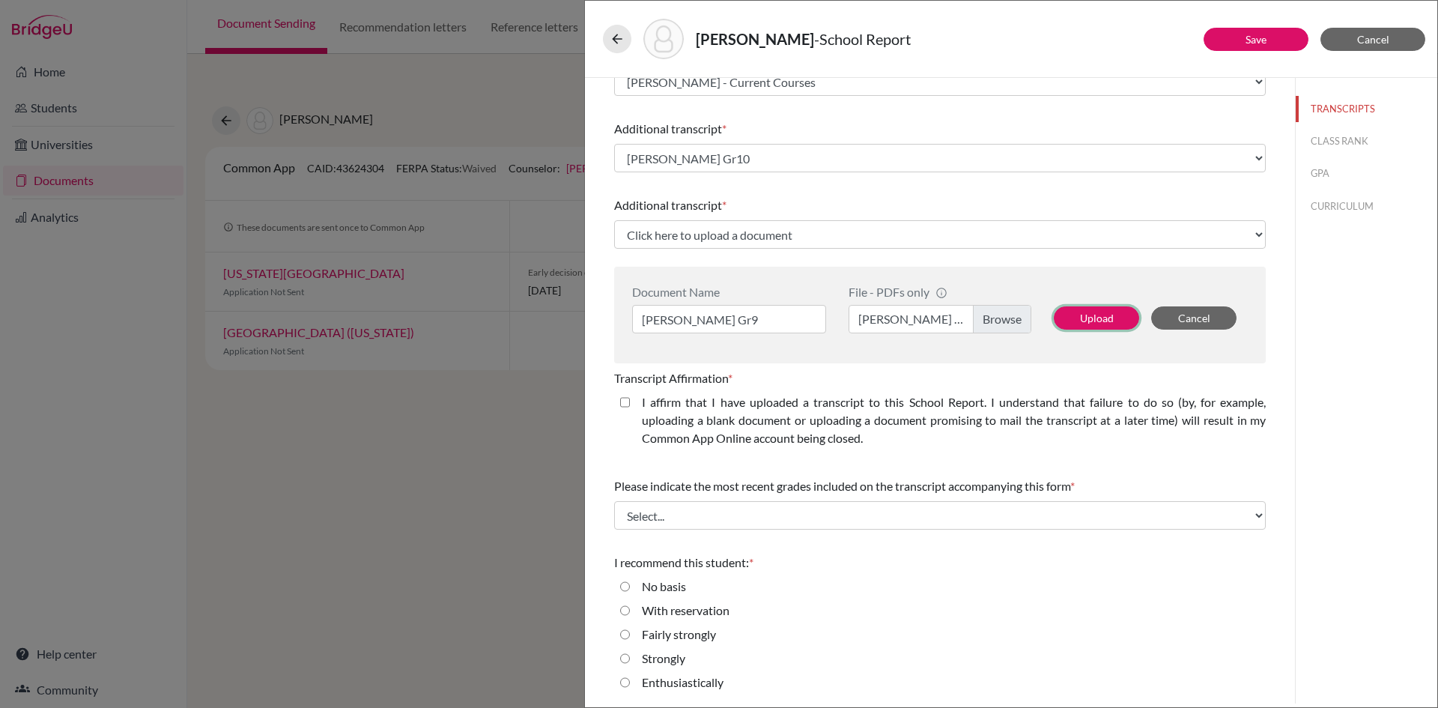
click at [1106, 331] on div "Upload Cancel" at bounding box center [1145, 309] width 205 height 49
click at [1092, 316] on button "Upload" at bounding box center [1096, 317] width 85 height 23
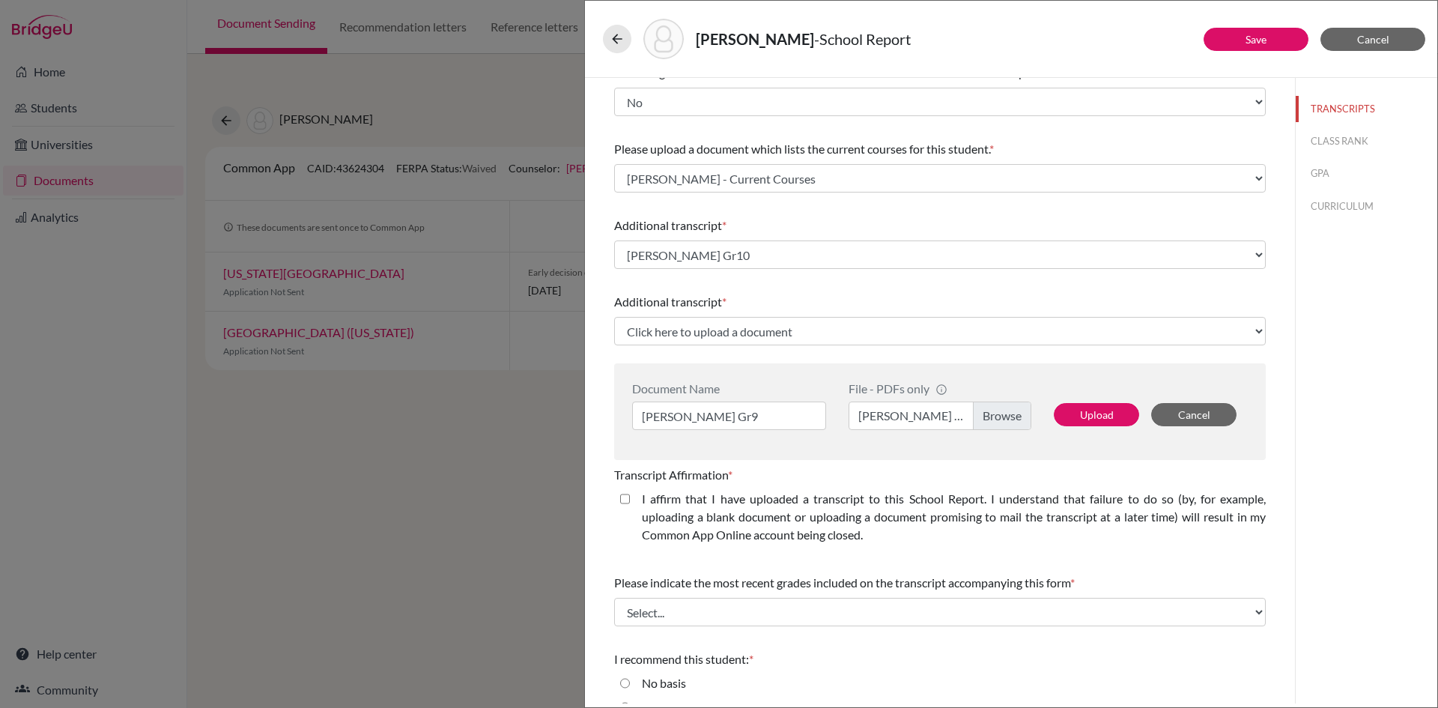
select select "679726"
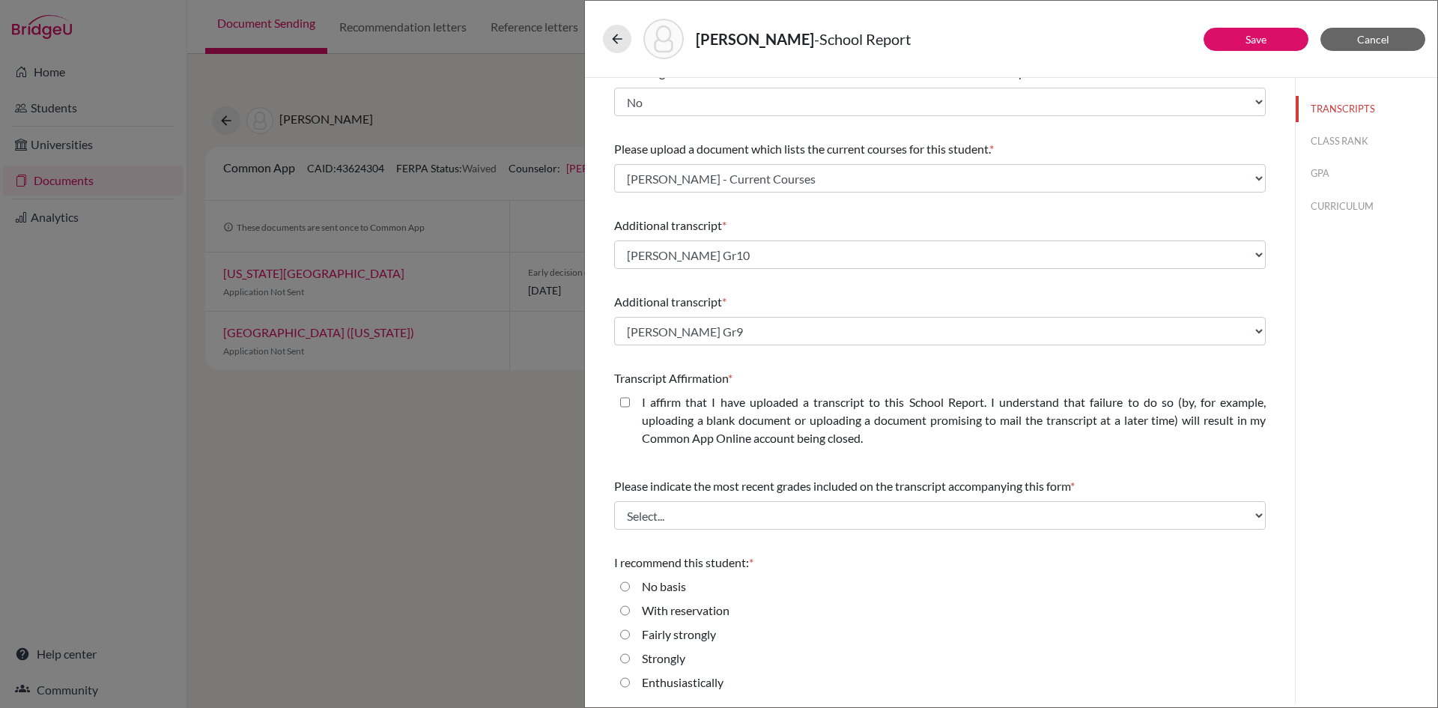
click at [752, 414] on label "I affirm that I have uploaded a transcript to this School Report. I understand …" at bounding box center [954, 420] width 624 height 54
click at [630, 411] on closed\ "I affirm that I have uploaded a transcript to this School Report. I understand …" at bounding box center [625, 402] width 10 height 18
checkbox closed\ "true"
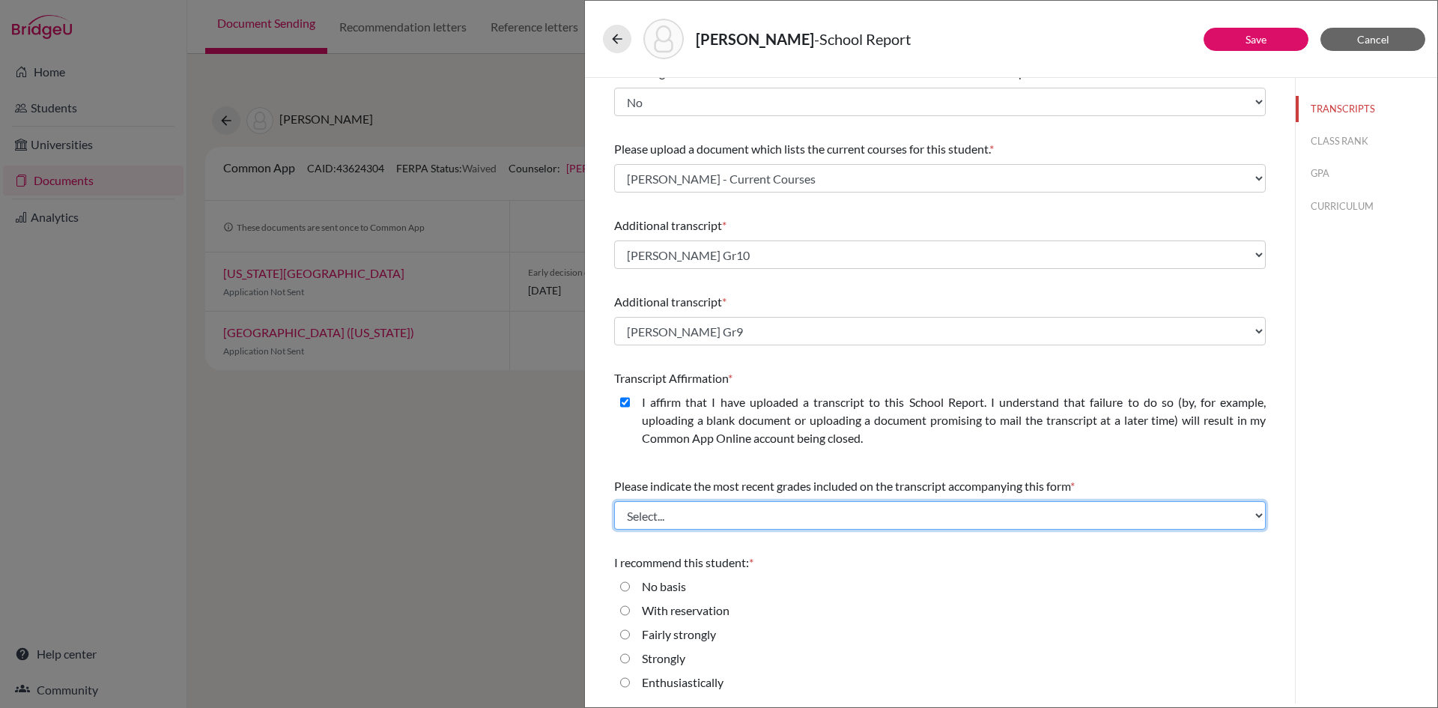
click at [777, 523] on select "Select... Final junior year grades 1st Quarter senior year grades 2nd Quarter/1…" at bounding box center [940, 515] width 652 height 28
select select "0"
click at [614, 501] on select "Select... Final junior year grades 1st Quarter senior year grades 2nd Quarter/1…" at bounding box center [940, 515] width 652 height 28
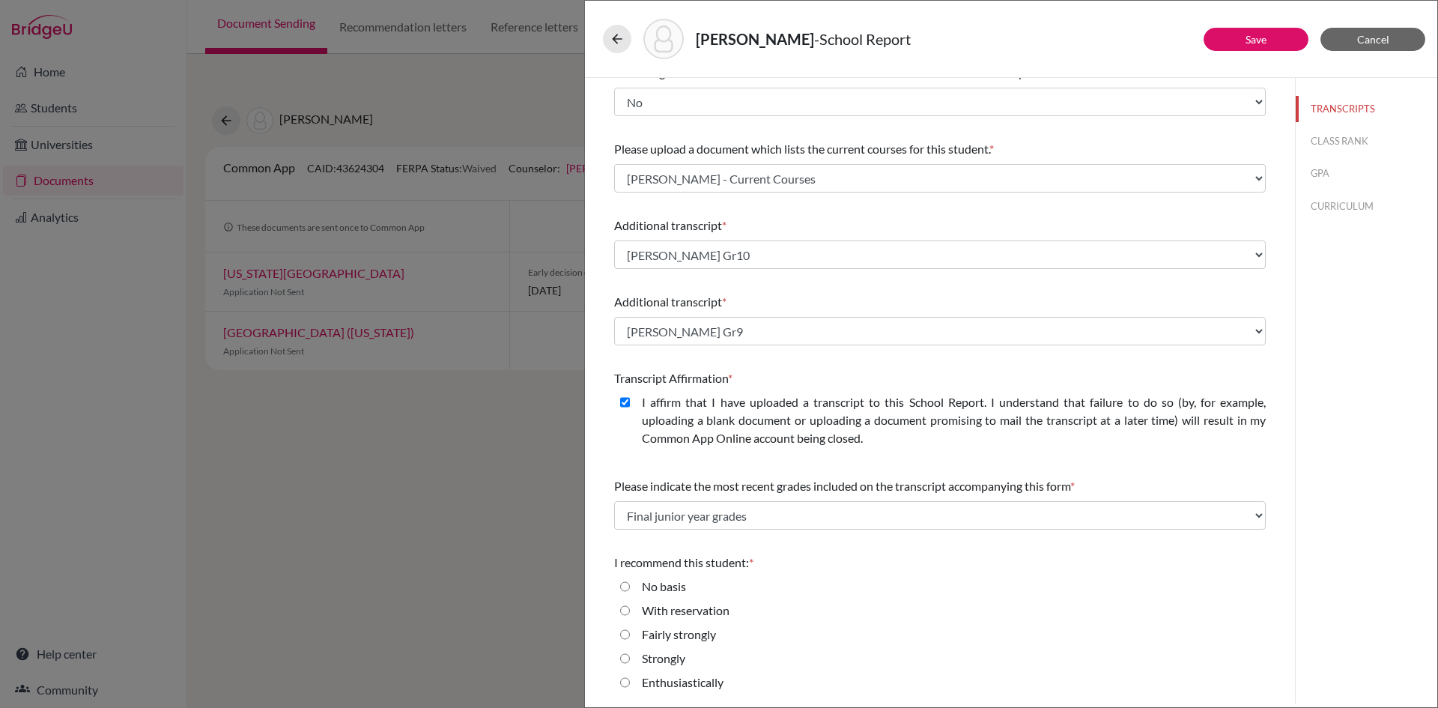
click at [678, 674] on label "Enthusiastically" at bounding box center [683, 682] width 82 height 18
click at [630, 674] on input "Enthusiastically" at bounding box center [625, 682] width 10 height 18
radio input "true"
click at [1309, 145] on button "CLASS RANK" at bounding box center [1367, 141] width 142 height 26
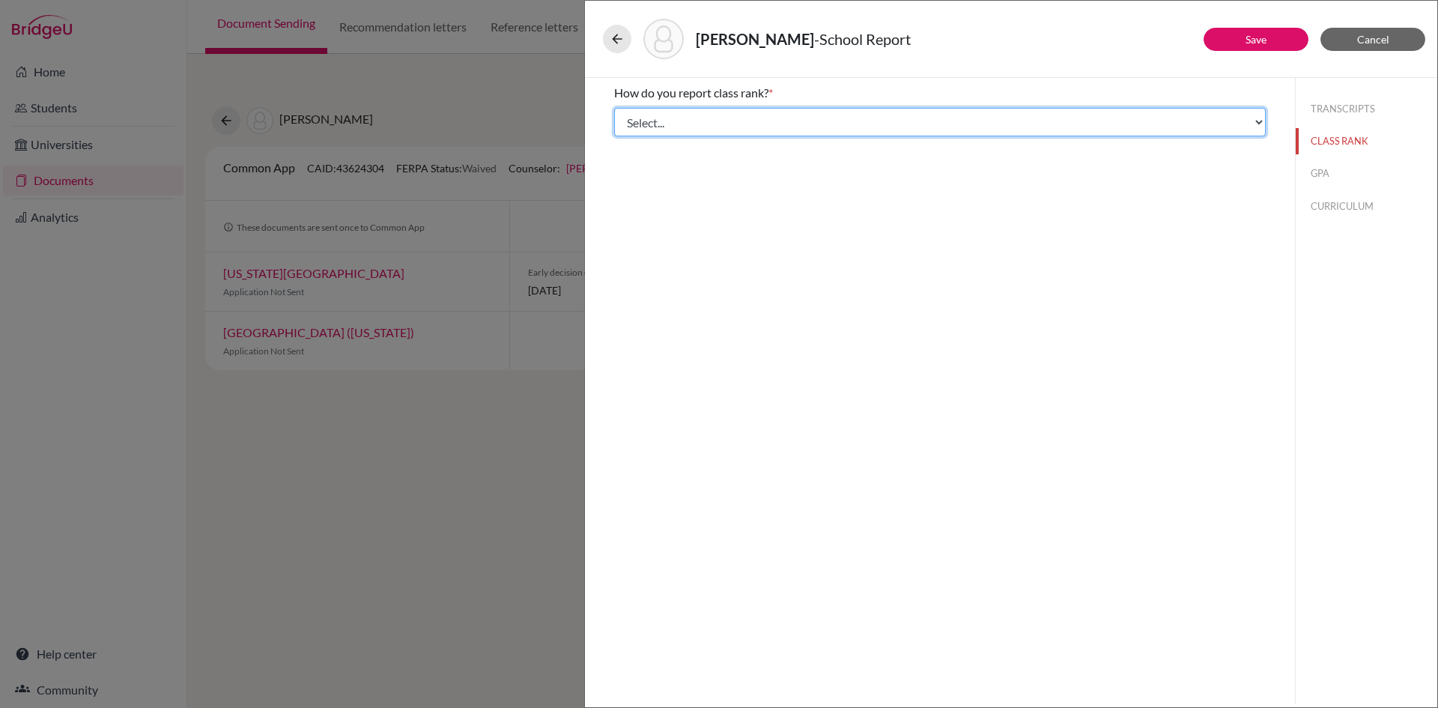
click at [765, 125] on select "Select... Exact Decile Quintile Quartile None" at bounding box center [940, 122] width 652 height 28
select select "5"
click at [614, 108] on select "Select... Exact Decile Quintile Quartile None" at bounding box center [940, 122] width 652 height 28
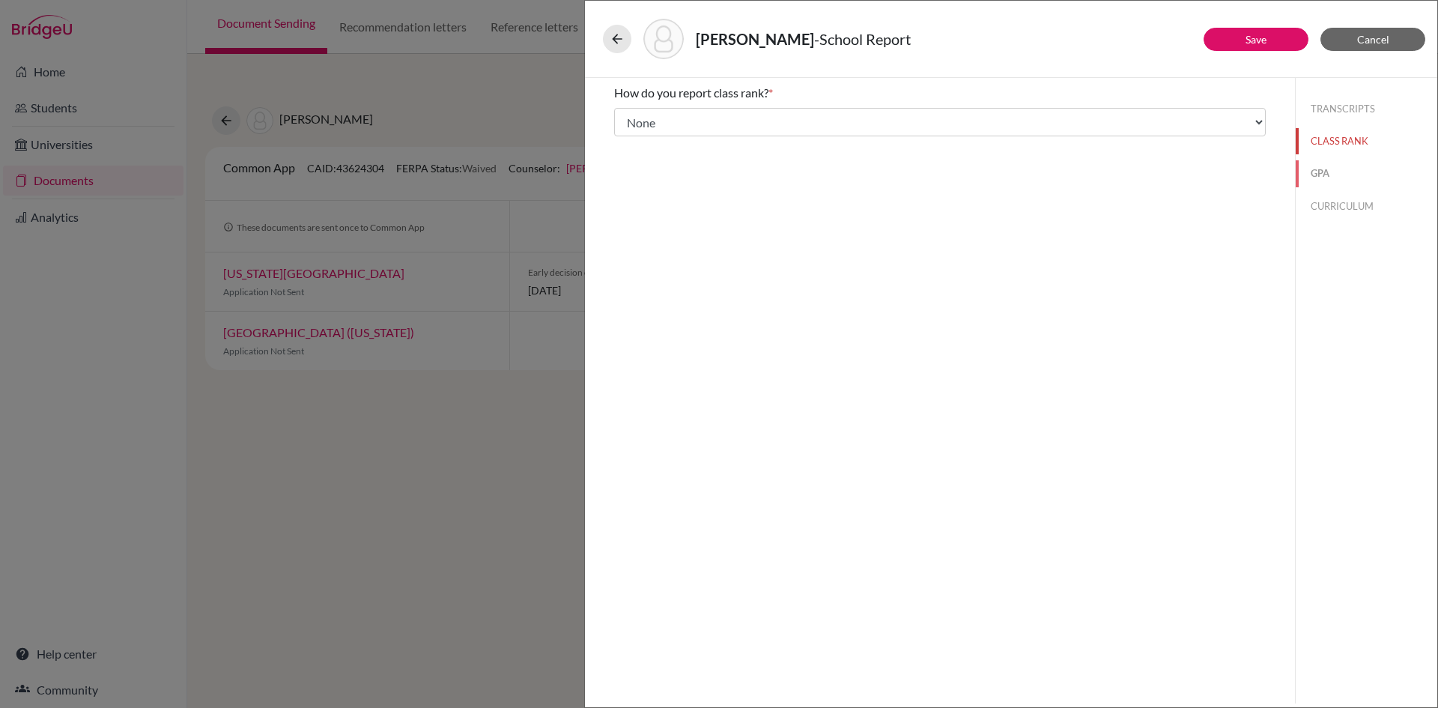
drag, startPoint x: 1330, startPoint y: 174, endPoint x: 1323, endPoint y: 177, distance: 8.1
click at [1330, 174] on button "GPA" at bounding box center [1367, 173] width 142 height 26
click at [633, 114] on div "Yes" at bounding box center [645, 120] width 30 height 24
click at [656, 114] on label "Yes" at bounding box center [651, 117] width 18 height 18
click at [630, 114] on input "Yes" at bounding box center [625, 117] width 10 height 18
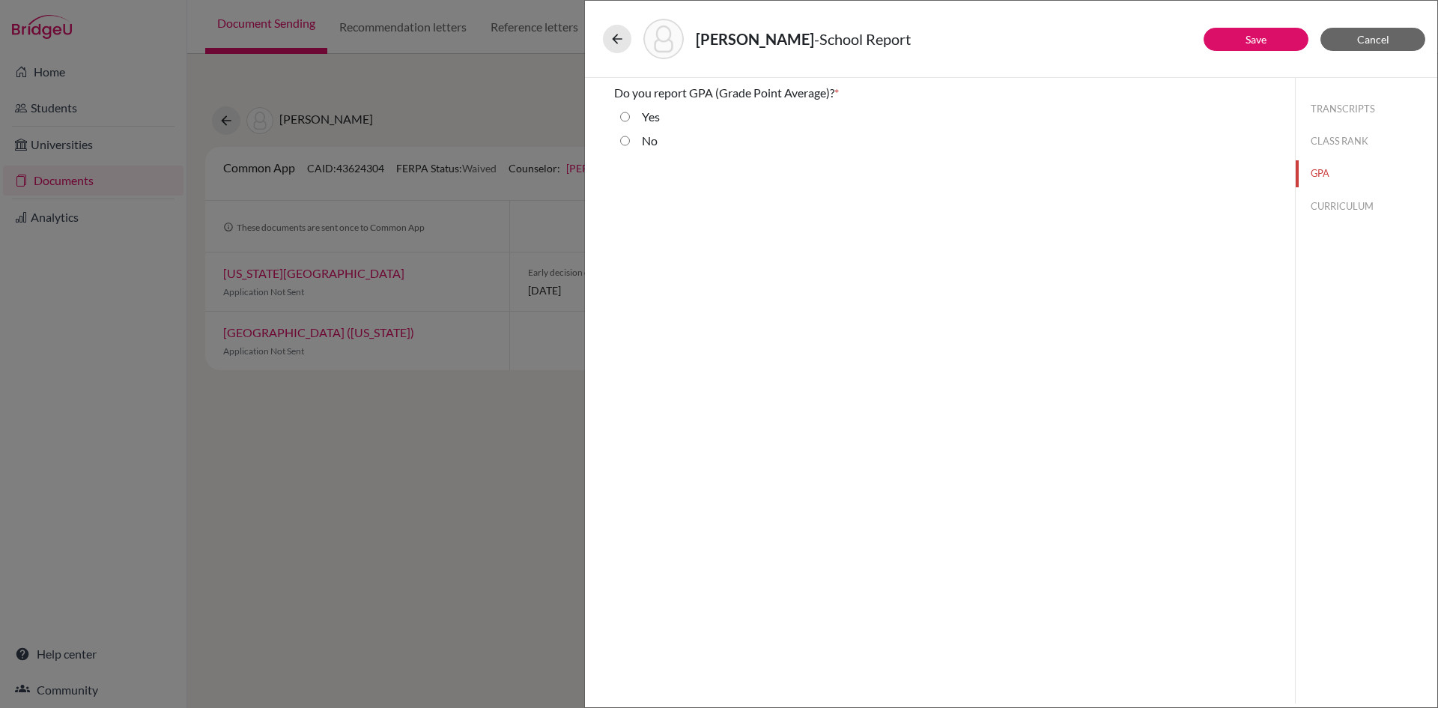
radio input "true"
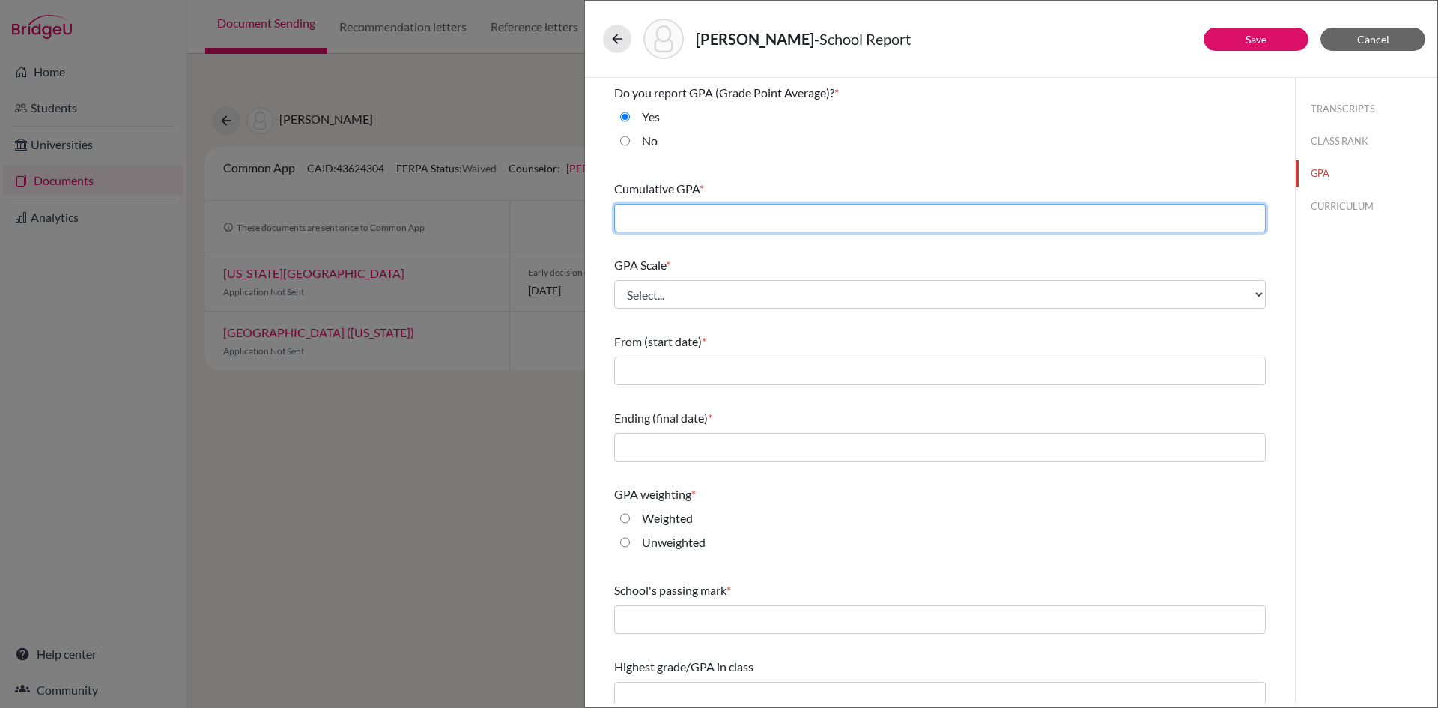
click at [693, 227] on input "text" at bounding box center [940, 218] width 652 height 28
type input "3.71"
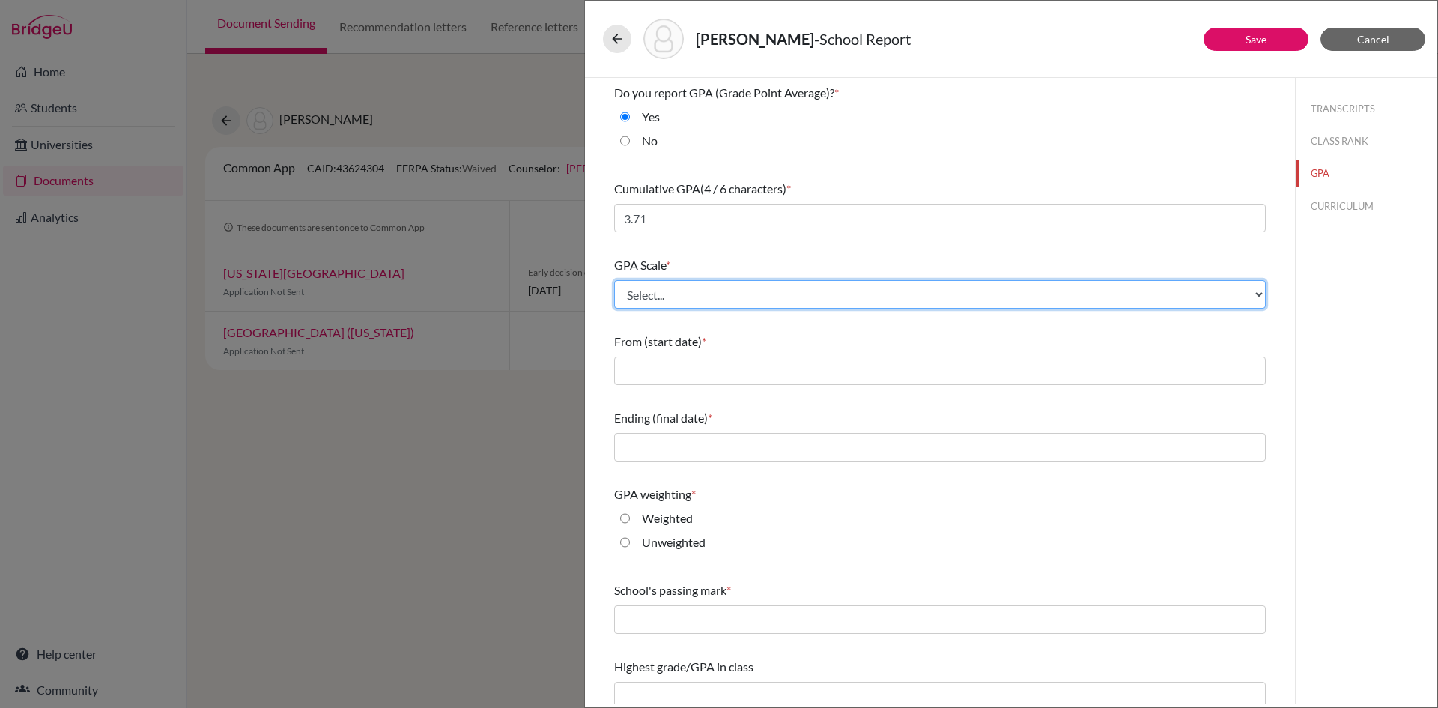
click at [676, 303] on select "Select... 4 5 6 7 8 9 10 11 12 13 14 15 16 17 18 19 20 100" at bounding box center [940, 294] width 652 height 28
select select "4"
click at [614, 280] on select "Select... 4 5 6 7 8 9 10 11 12 13 14 15 16 17 18 19 20 100" at bounding box center [940, 294] width 652 height 28
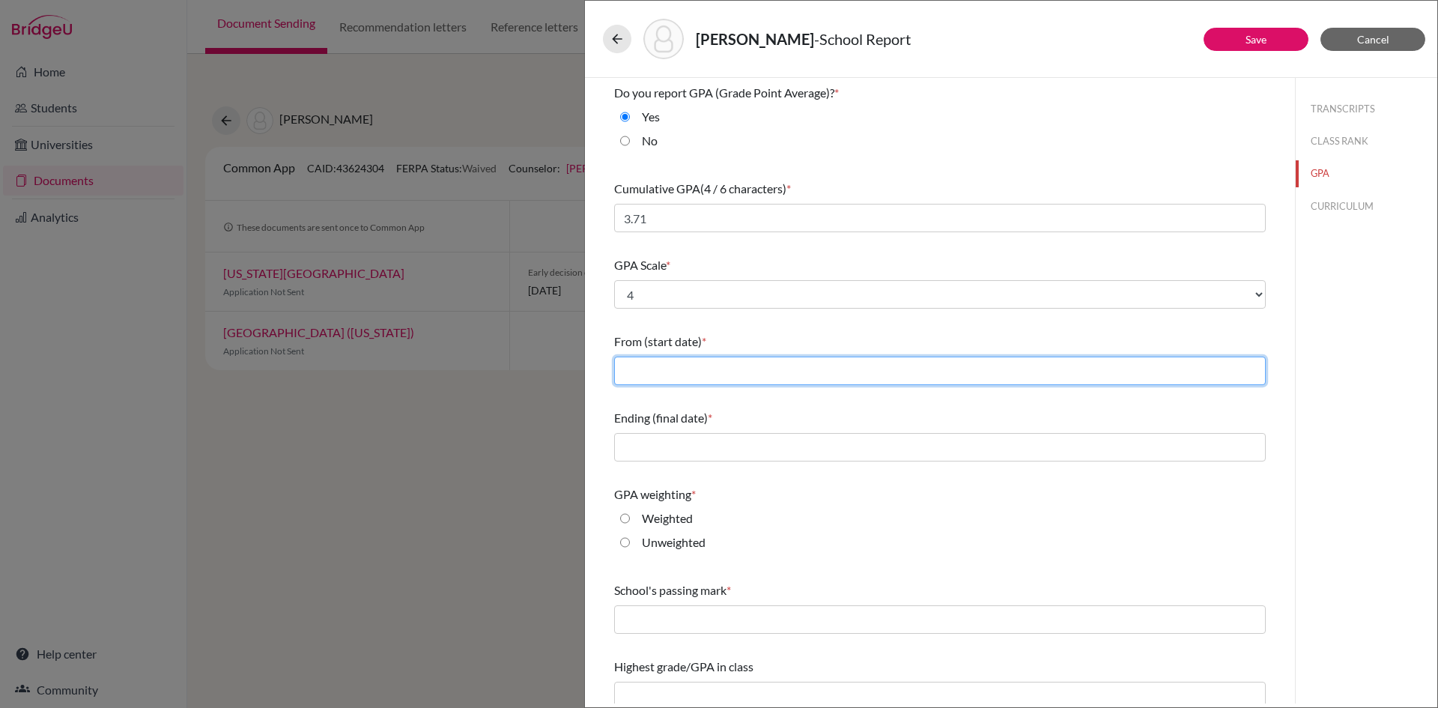
click at [693, 369] on input "text" at bounding box center [940, 371] width 652 height 28
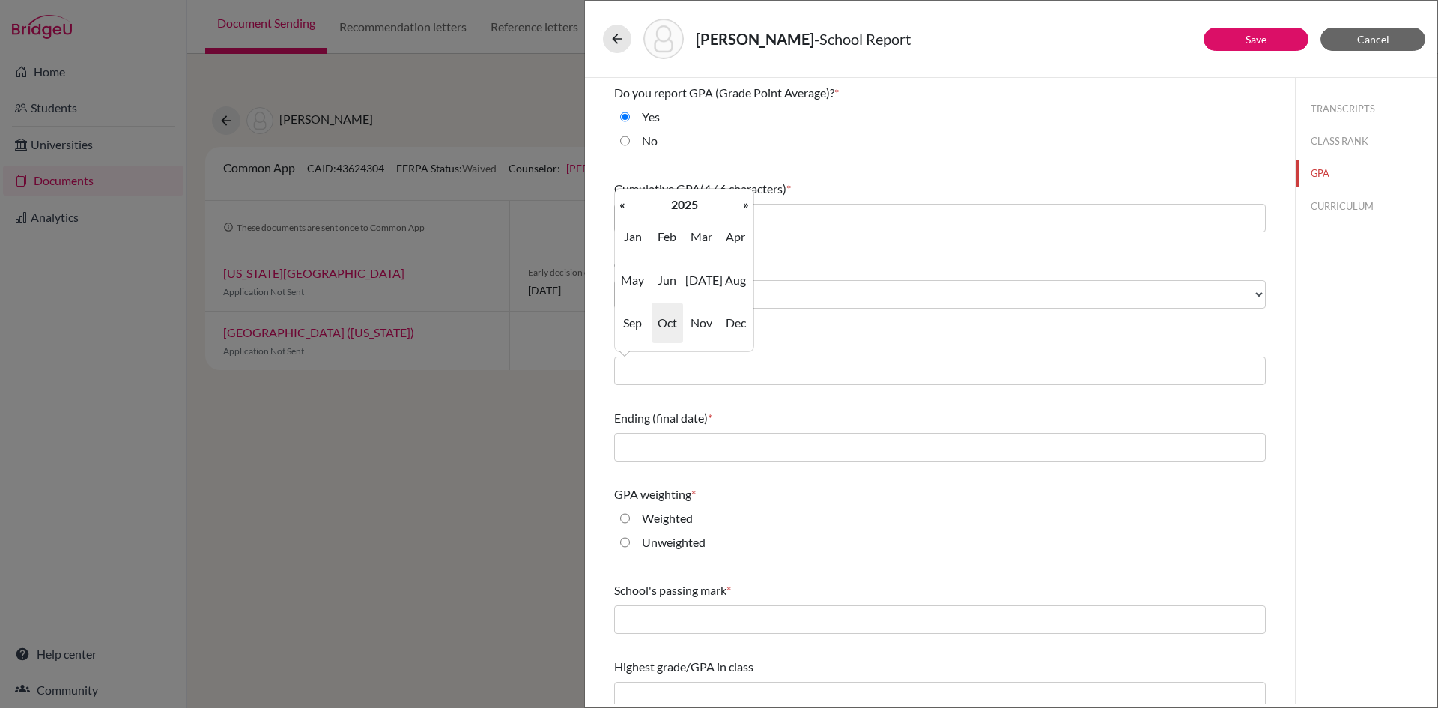
click at [662, 203] on th "2025" at bounding box center [684, 204] width 109 height 19
click at [695, 232] on span "2021" at bounding box center [700, 236] width 31 height 40
click at [626, 327] on span "Sep" at bounding box center [632, 323] width 31 height 40
type input "09/2021"
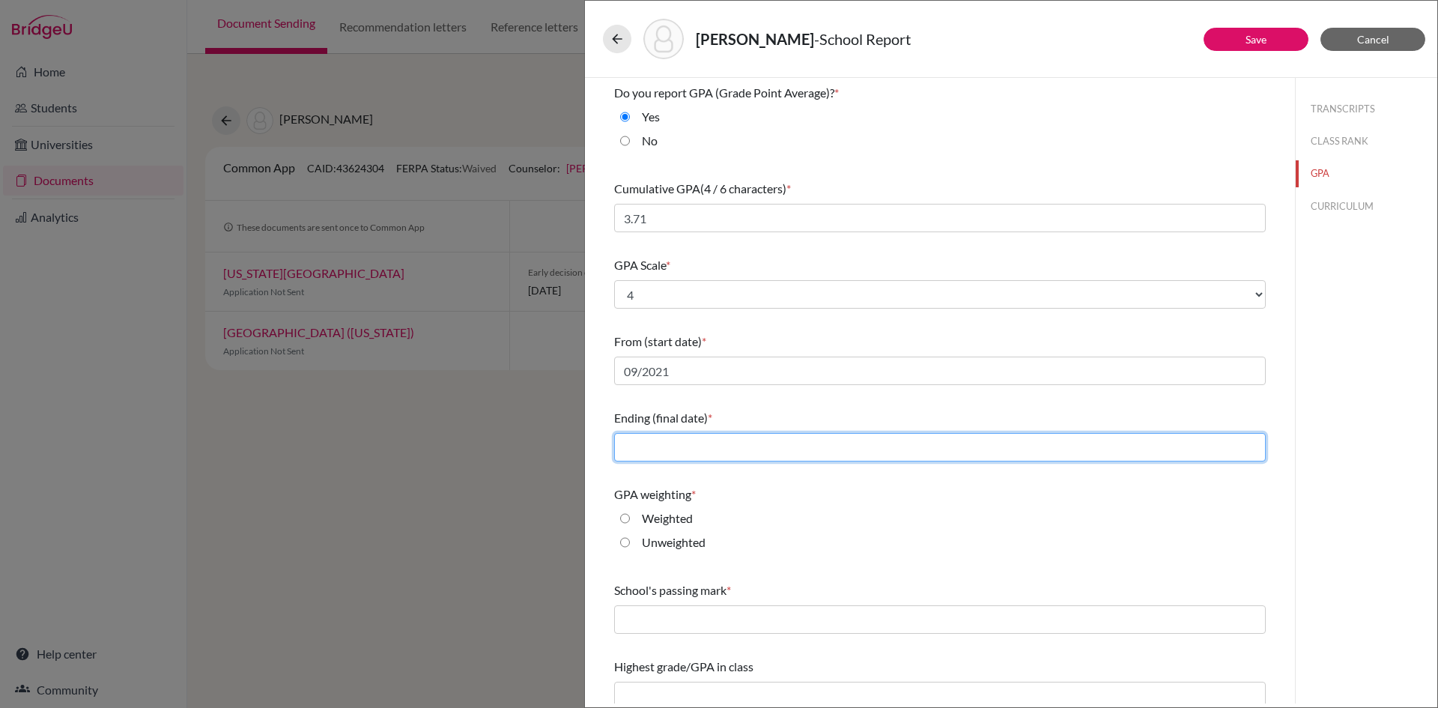
click at [667, 449] on input "text" at bounding box center [940, 447] width 652 height 28
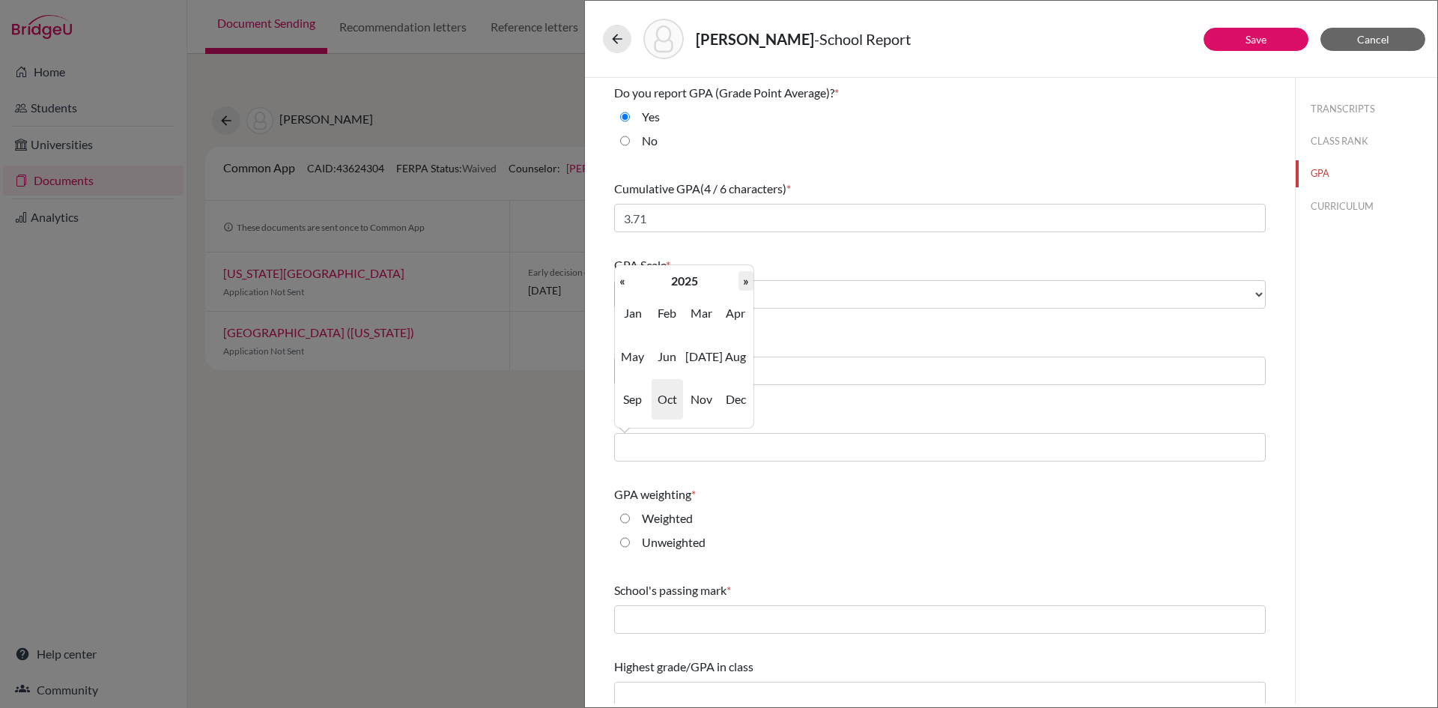
click at [741, 277] on th "»" at bounding box center [746, 280] width 15 height 19
click at [672, 359] on span "Jun" at bounding box center [667, 356] width 31 height 40
type input "06/2026"
click at [676, 518] on label "Weighted" at bounding box center [667, 518] width 51 height 18
click at [630, 518] on input "Weighted" at bounding box center [625, 518] width 10 height 18
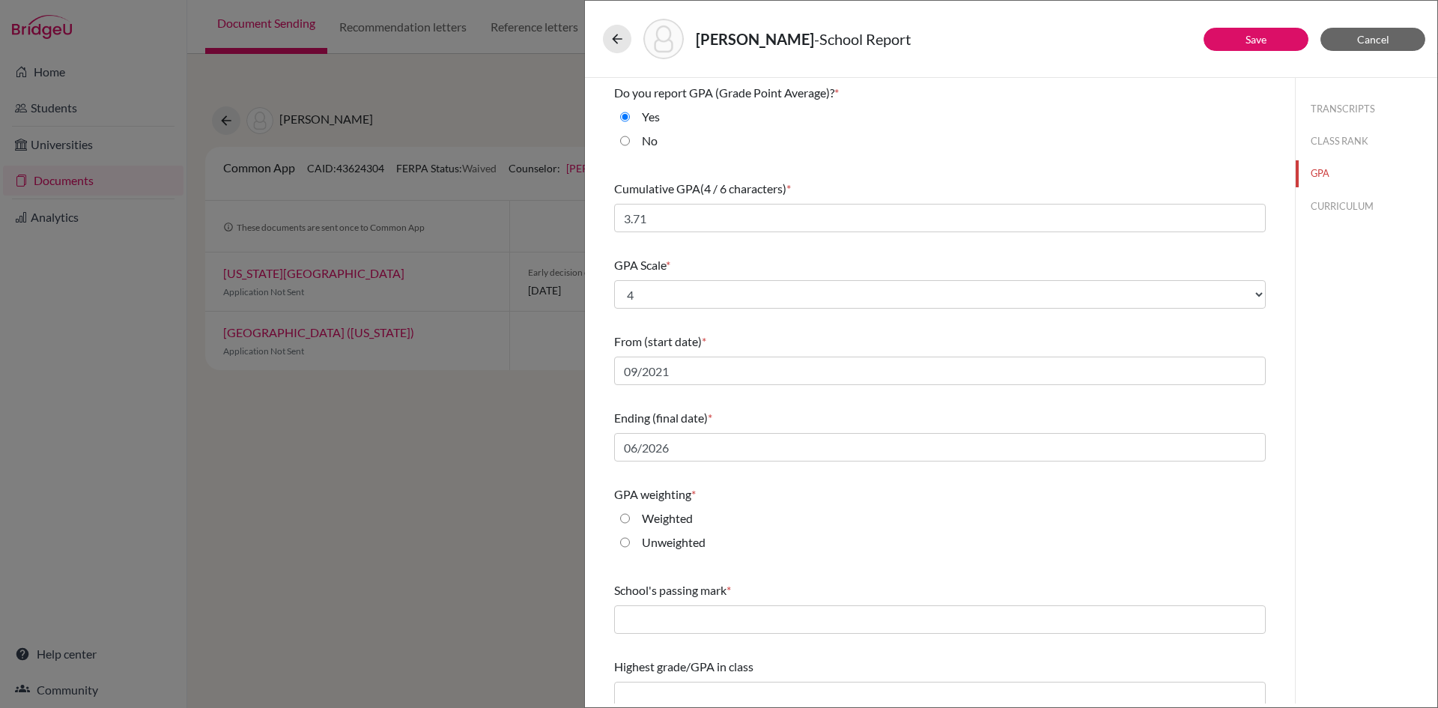
radio input "true"
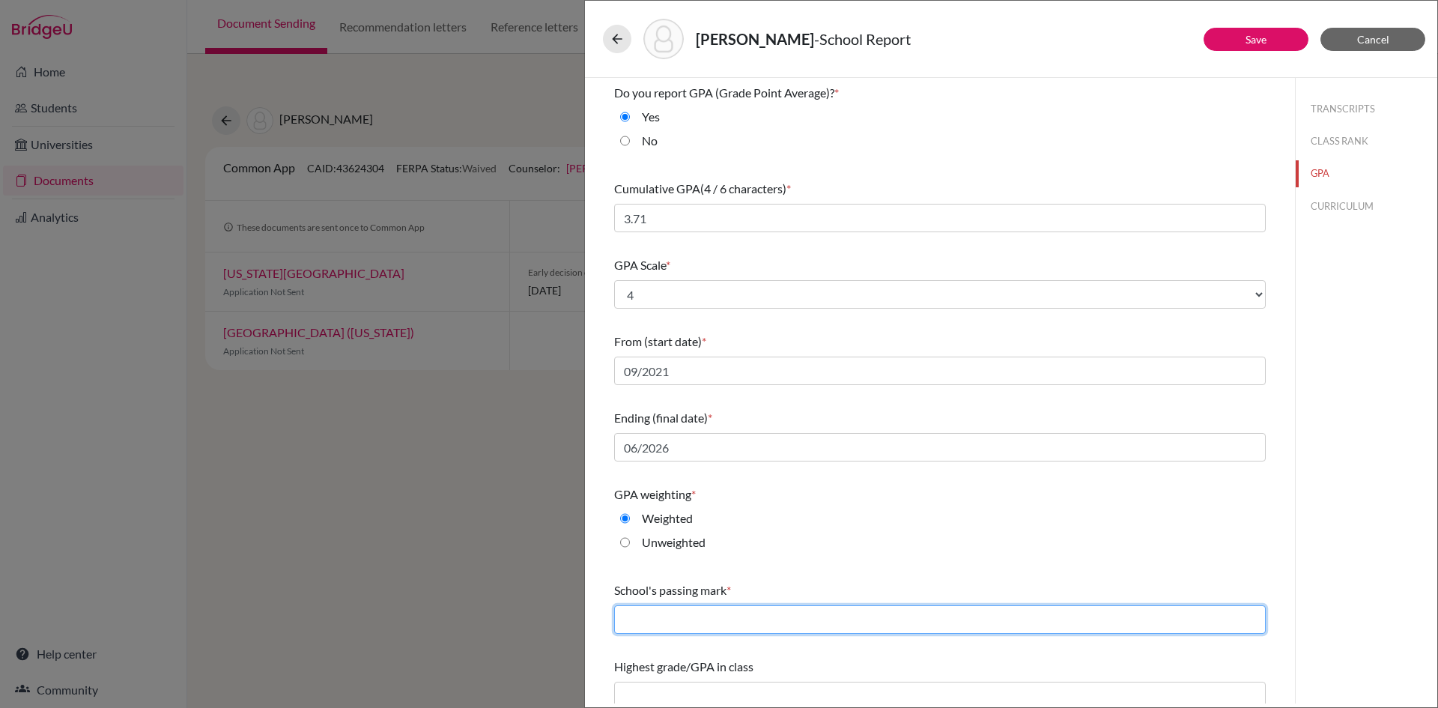
click at [715, 632] on input "text" at bounding box center [940, 619] width 652 height 28
type input "60"
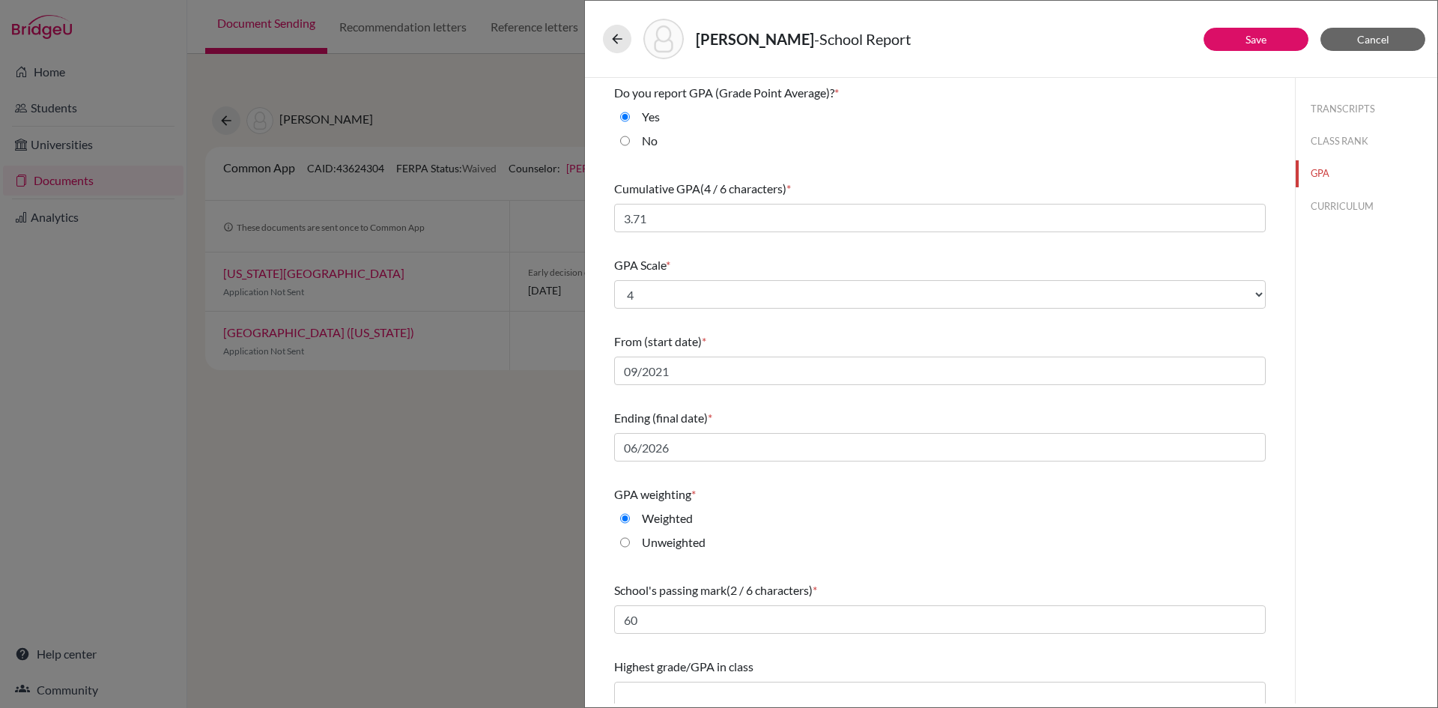
click at [1330, 222] on div "TRANSCRIPTS CLASS RANK GPA CURRICULUM" at bounding box center [1367, 155] width 142 height 154
click at [1330, 211] on button "CURRICULUM" at bounding box center [1367, 206] width 142 height 26
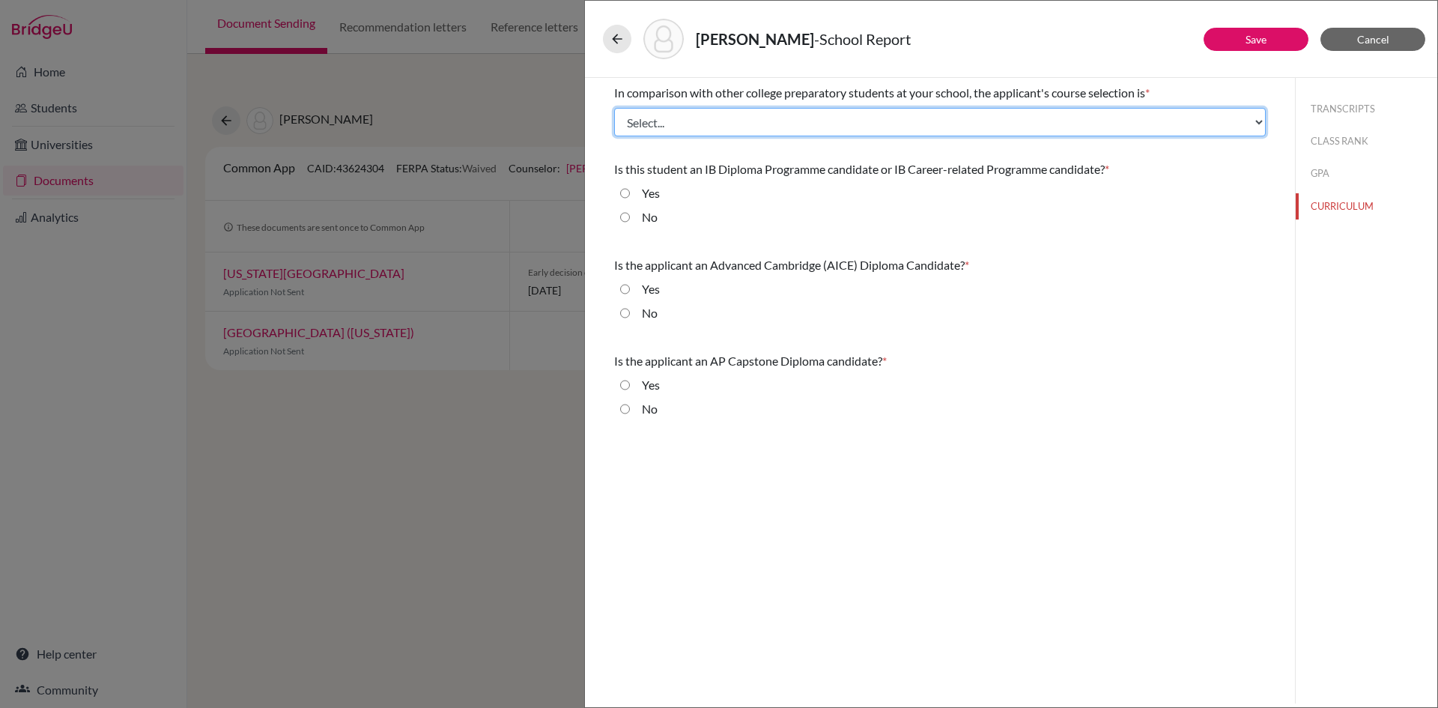
click at [856, 133] on select "Select... Less than demanding Average [PERSON_NAME] Very demanding Most demandi…" at bounding box center [940, 122] width 652 height 28
select select "2"
click at [614, 108] on select "Select... Less than demanding Average [PERSON_NAME] Very demanding Most demandi…" at bounding box center [940, 122] width 652 height 28
